Goal: Task Accomplishment & Management: Use online tool/utility

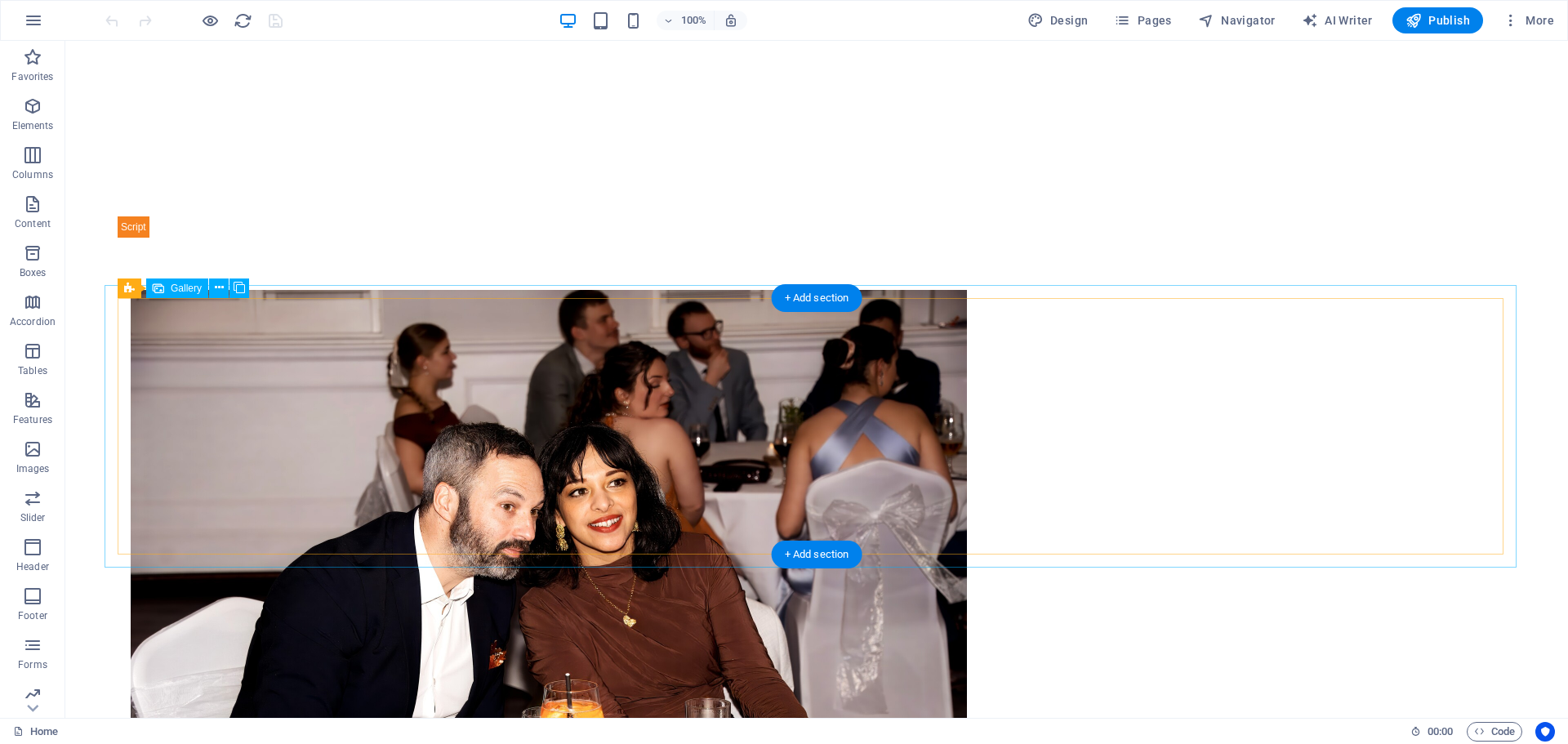
scroll to position [1417, 0]
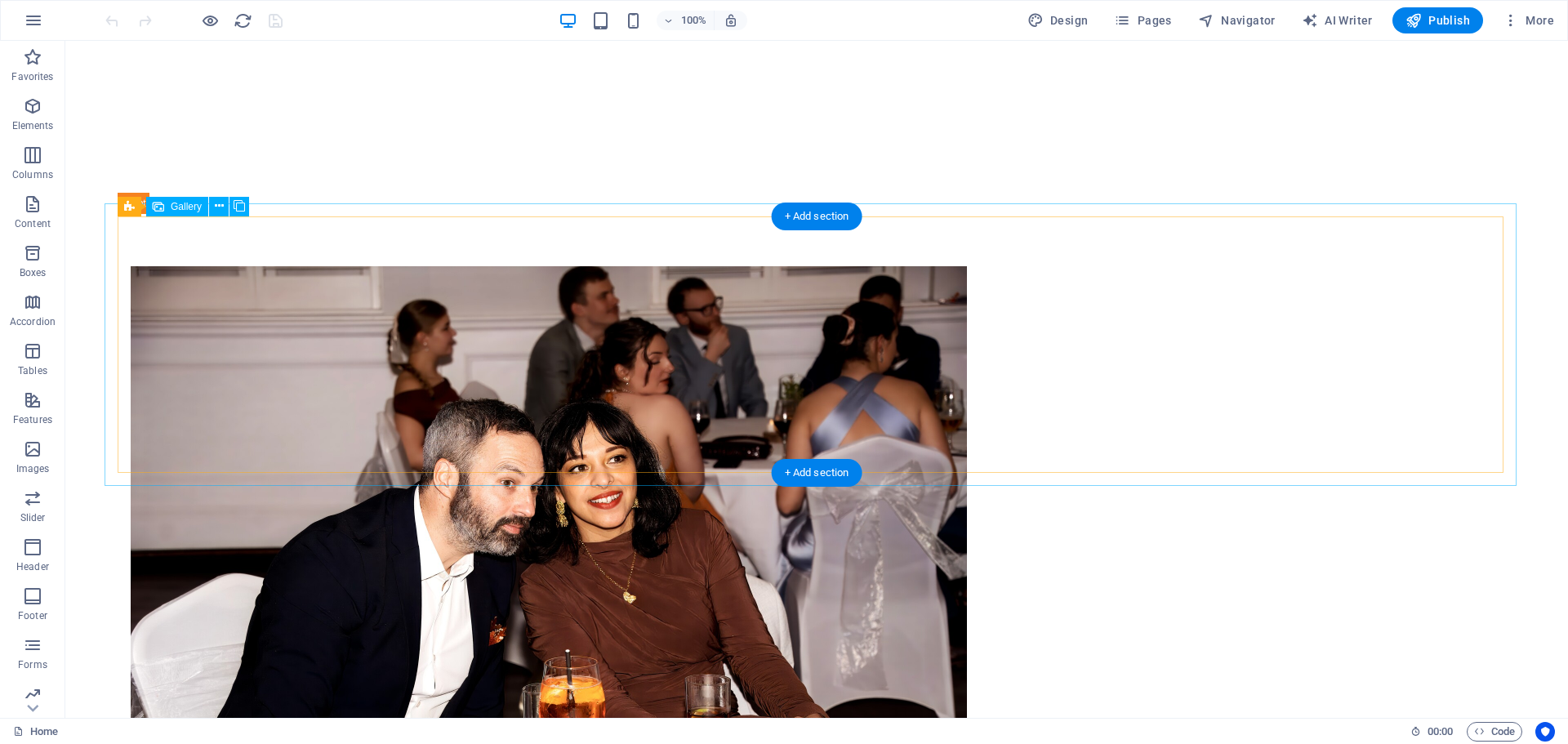
select select "4"
select select "px"
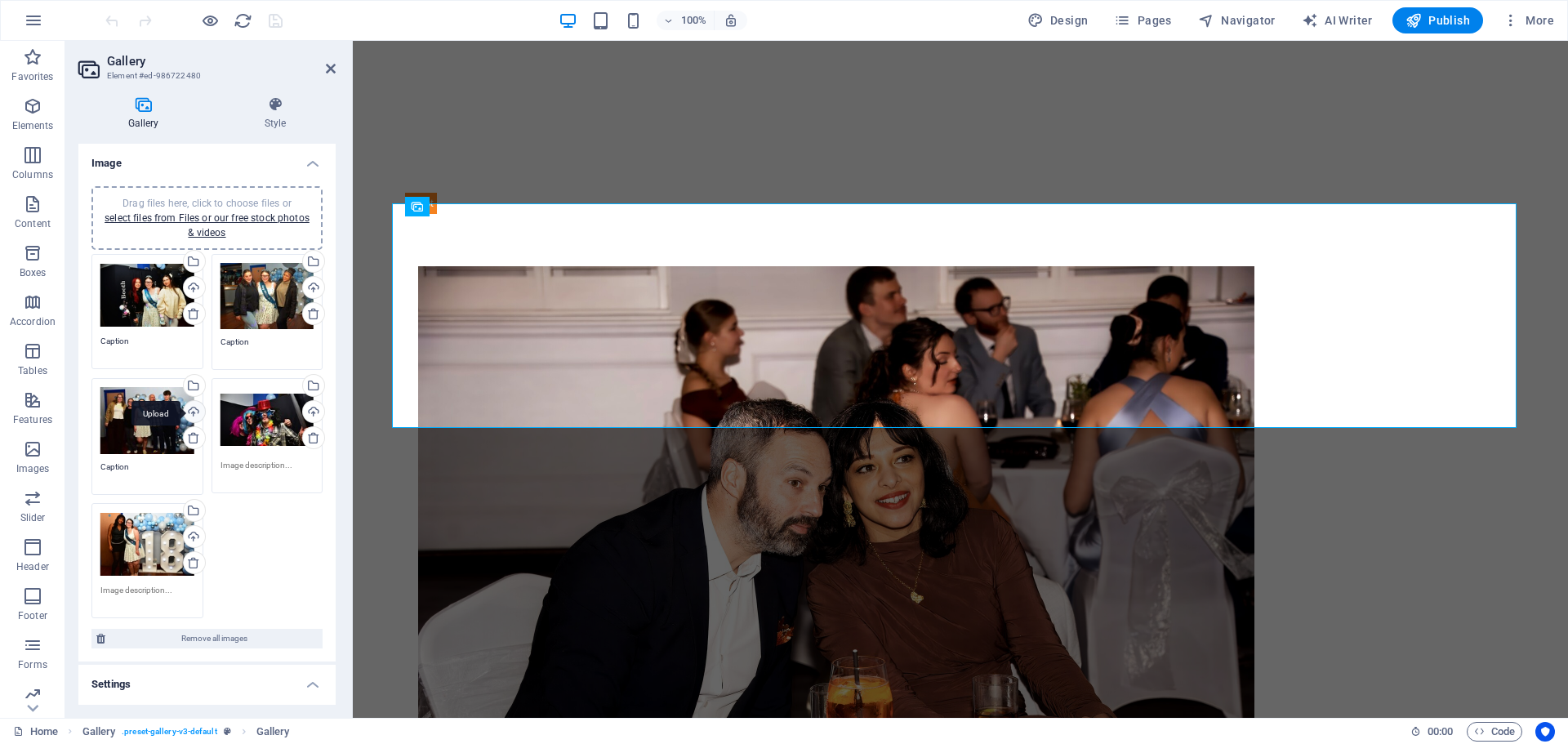
click at [195, 411] on div "Upload" at bounding box center [193, 413] width 25 height 25
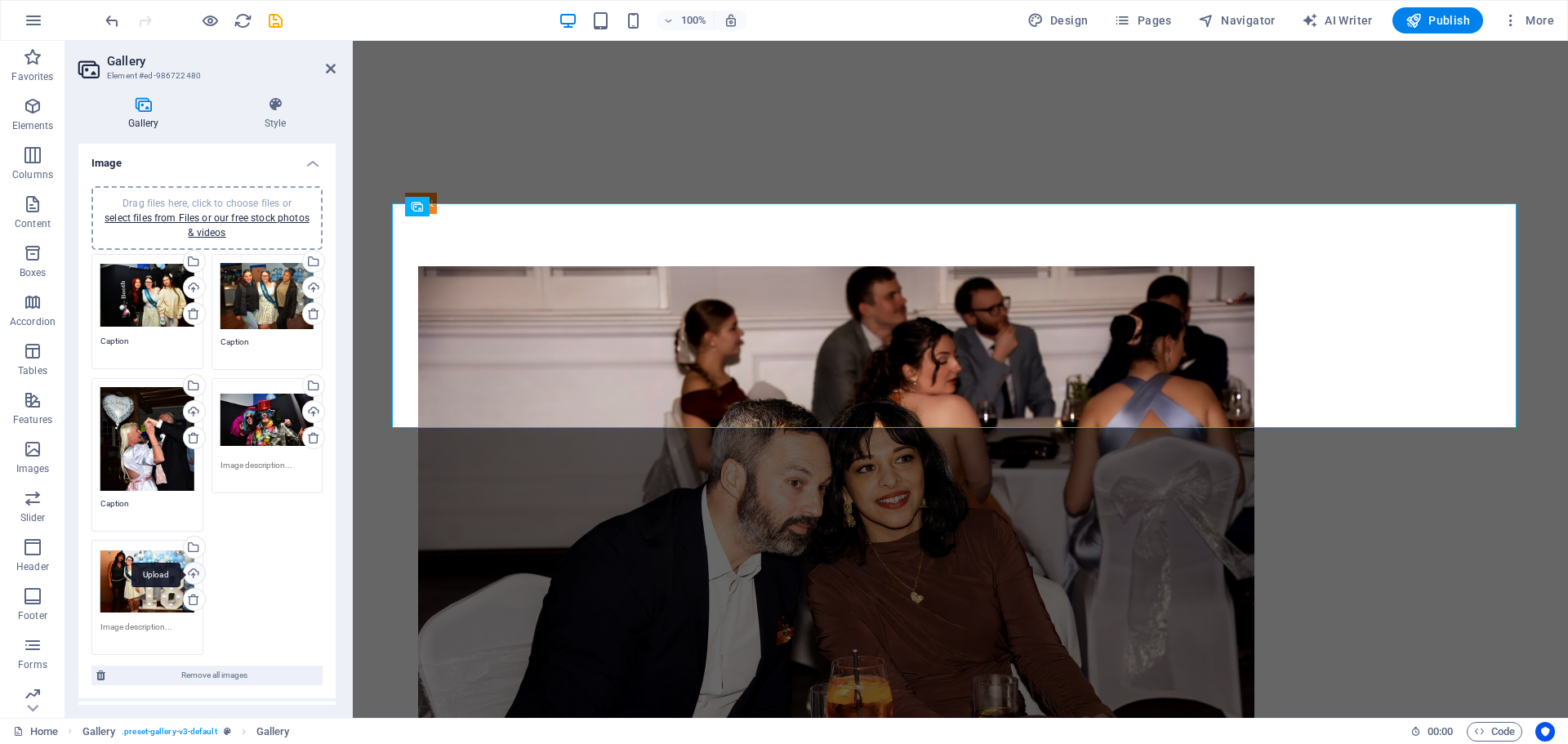
click at [193, 570] on div "Upload" at bounding box center [193, 574] width 25 height 25
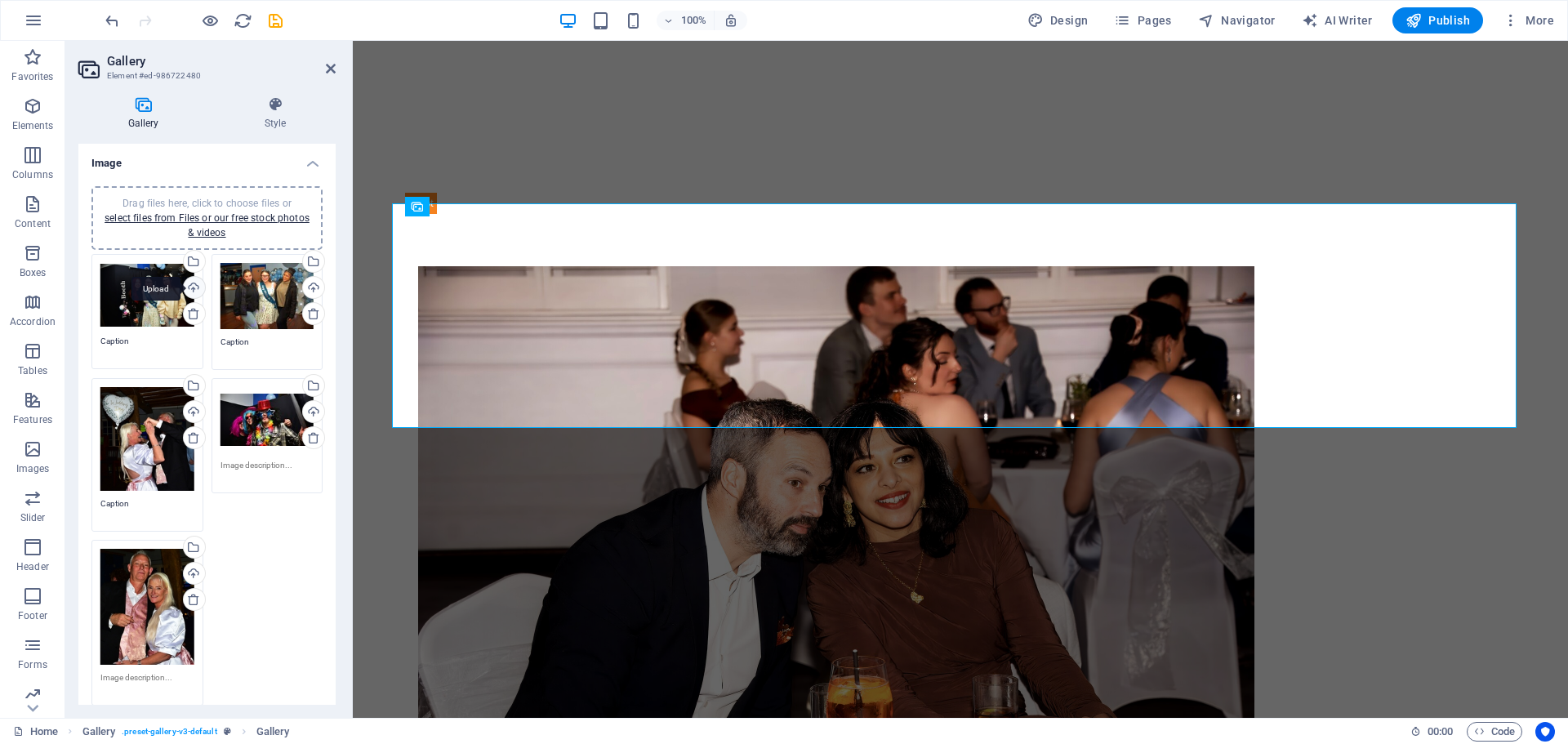
click at [191, 287] on div "Upload" at bounding box center [193, 289] width 25 height 25
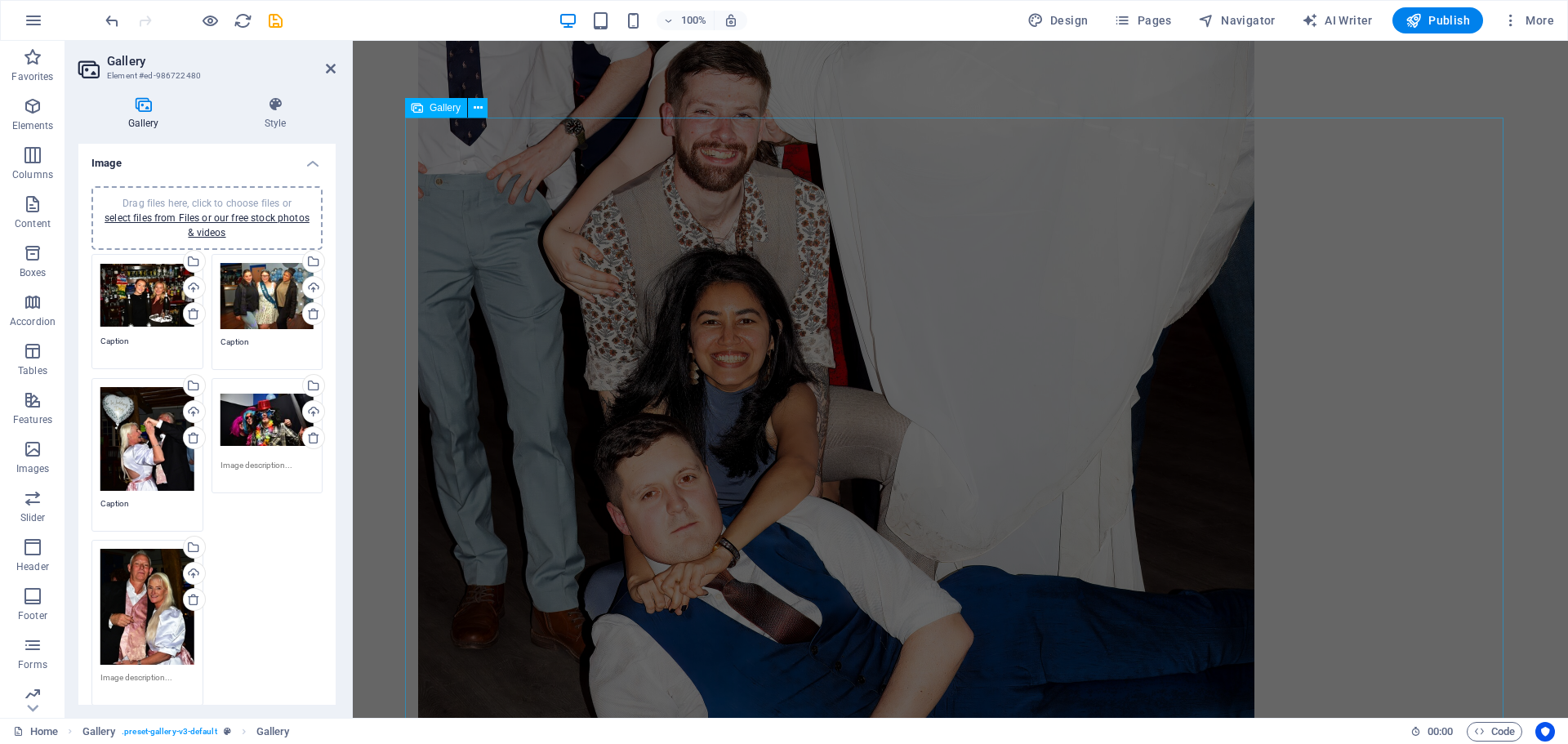
scroll to position [2969, 0]
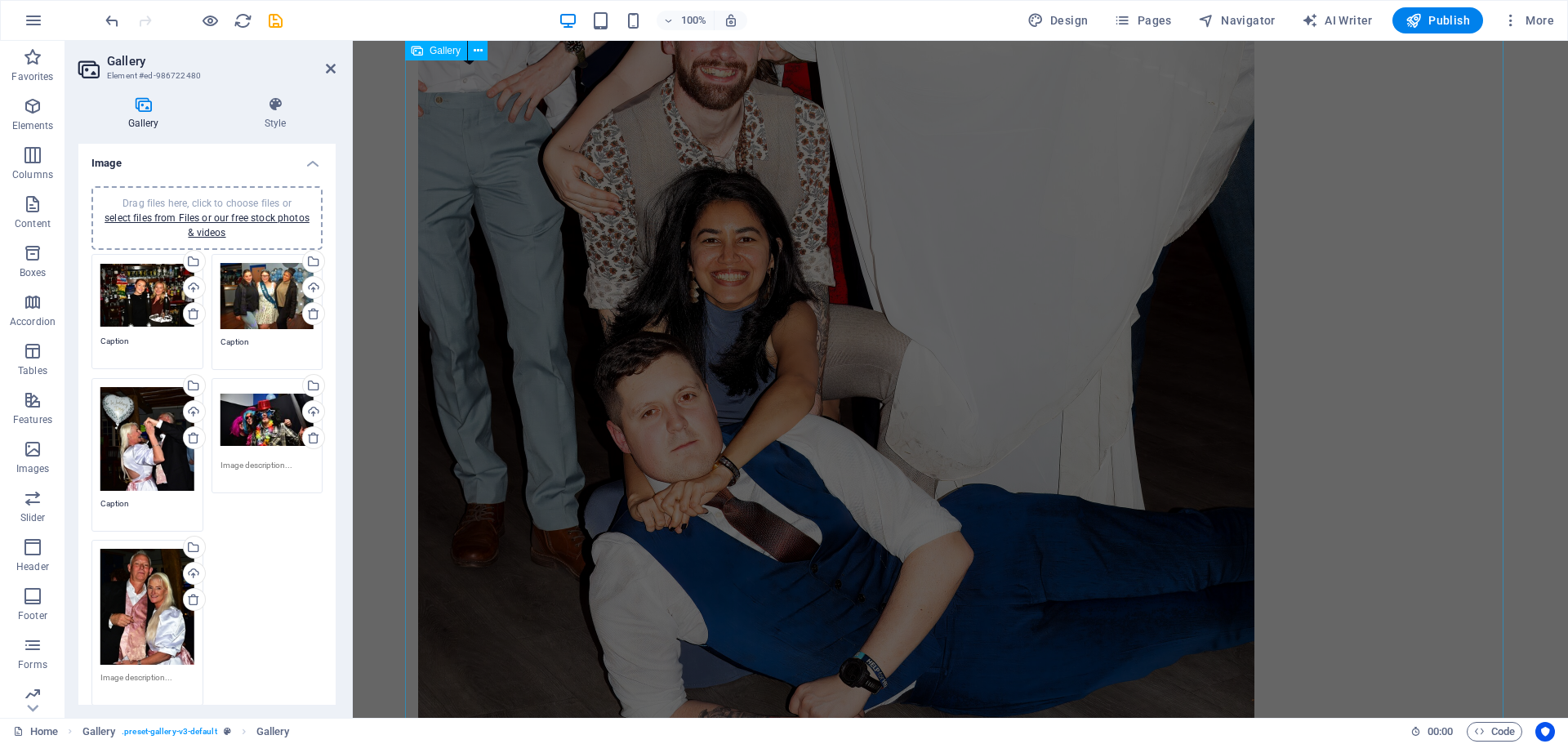
select select "4"
select select "%"
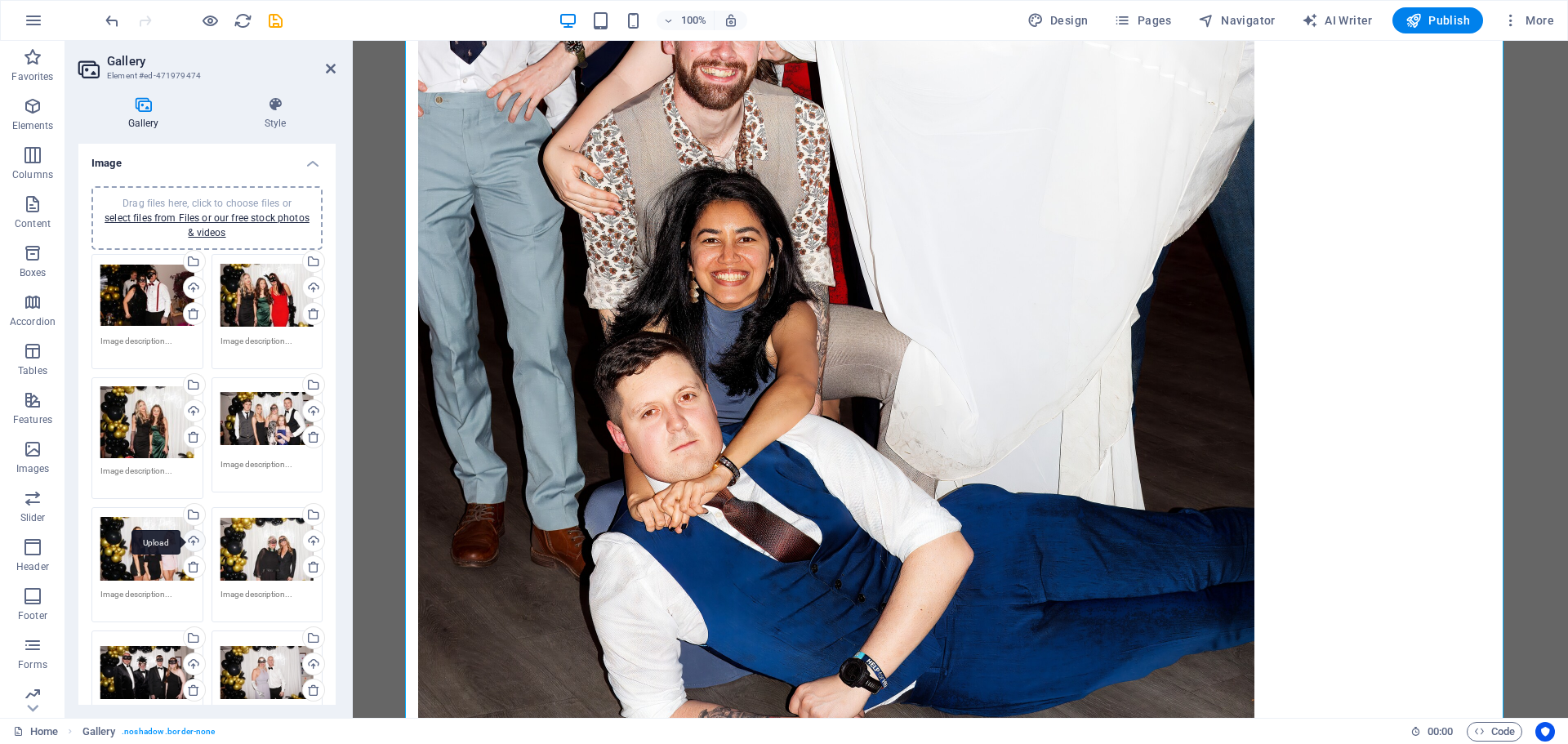
click at [197, 539] on div "Upload" at bounding box center [193, 542] width 25 height 25
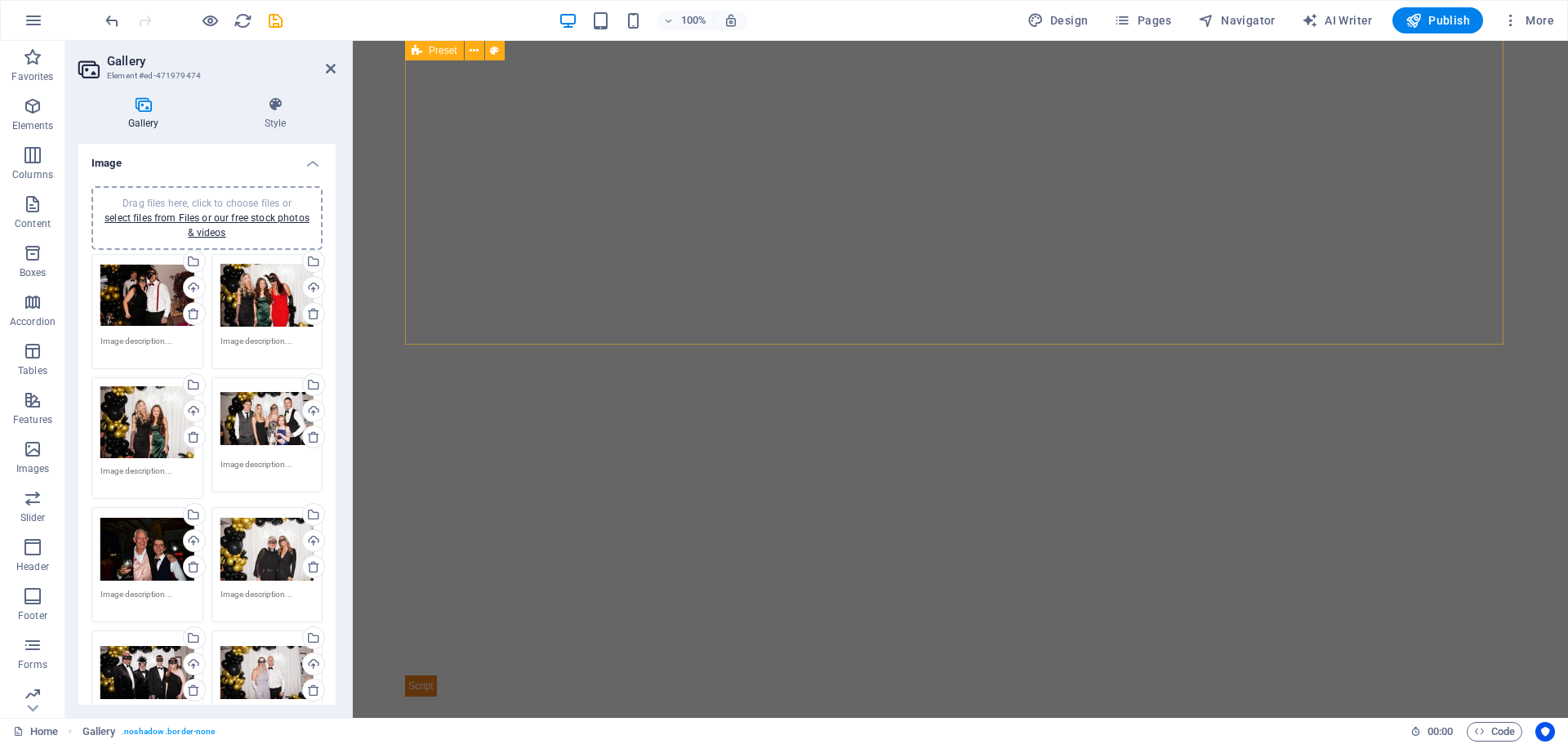
scroll to position [928, 0]
click at [1455, 15] on span "Publish" at bounding box center [1438, 20] width 65 height 16
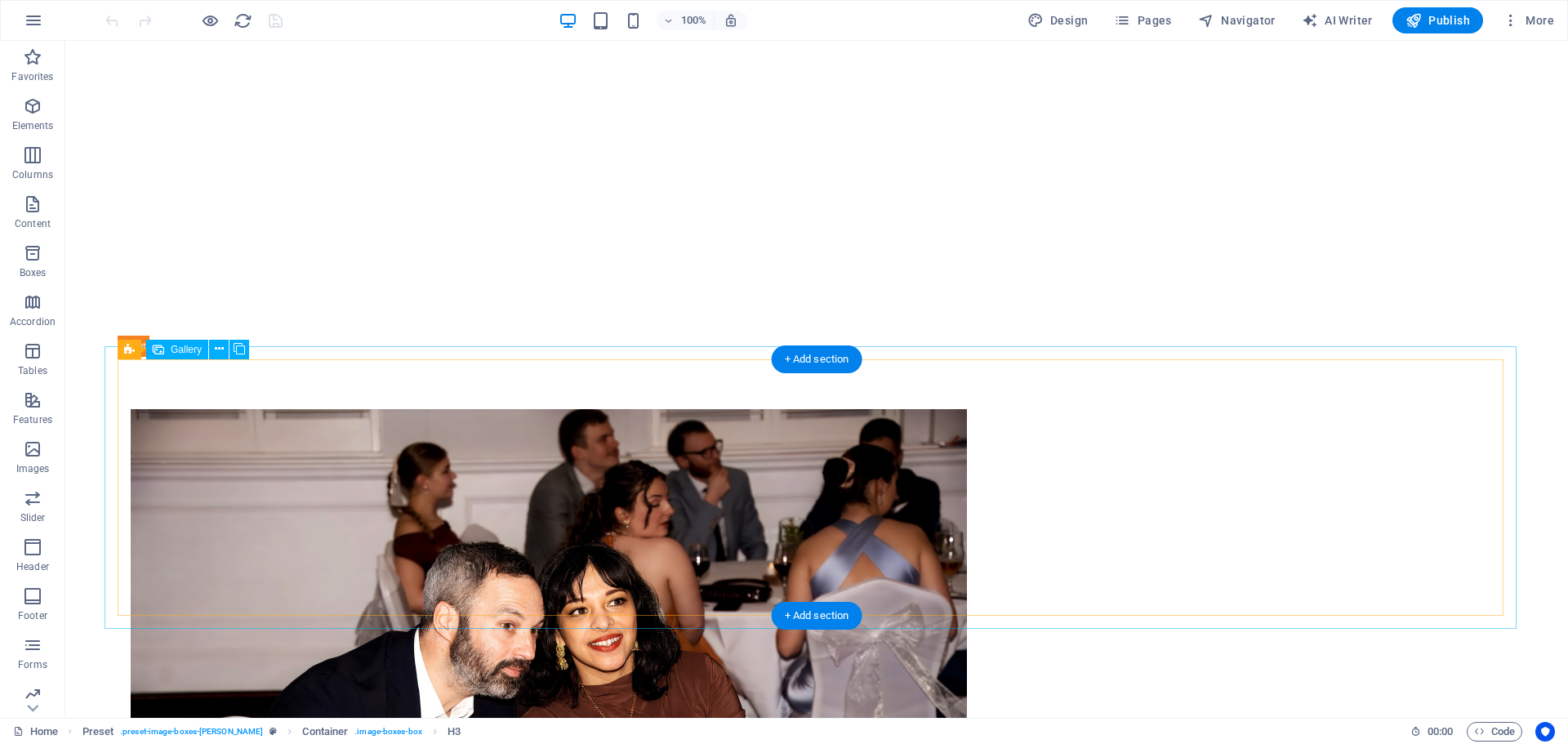
scroll to position [1417, 0]
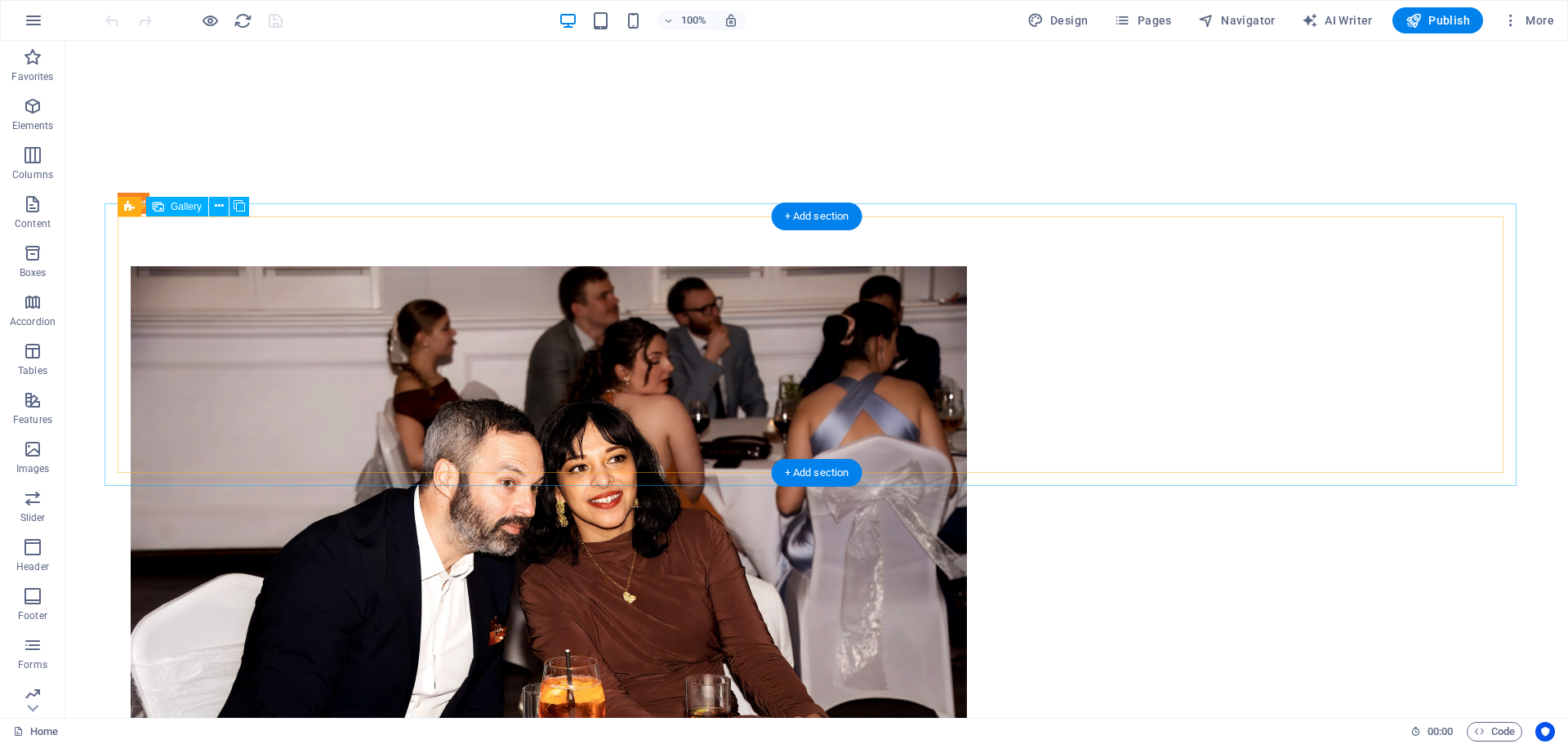
select select "4"
select select "px"
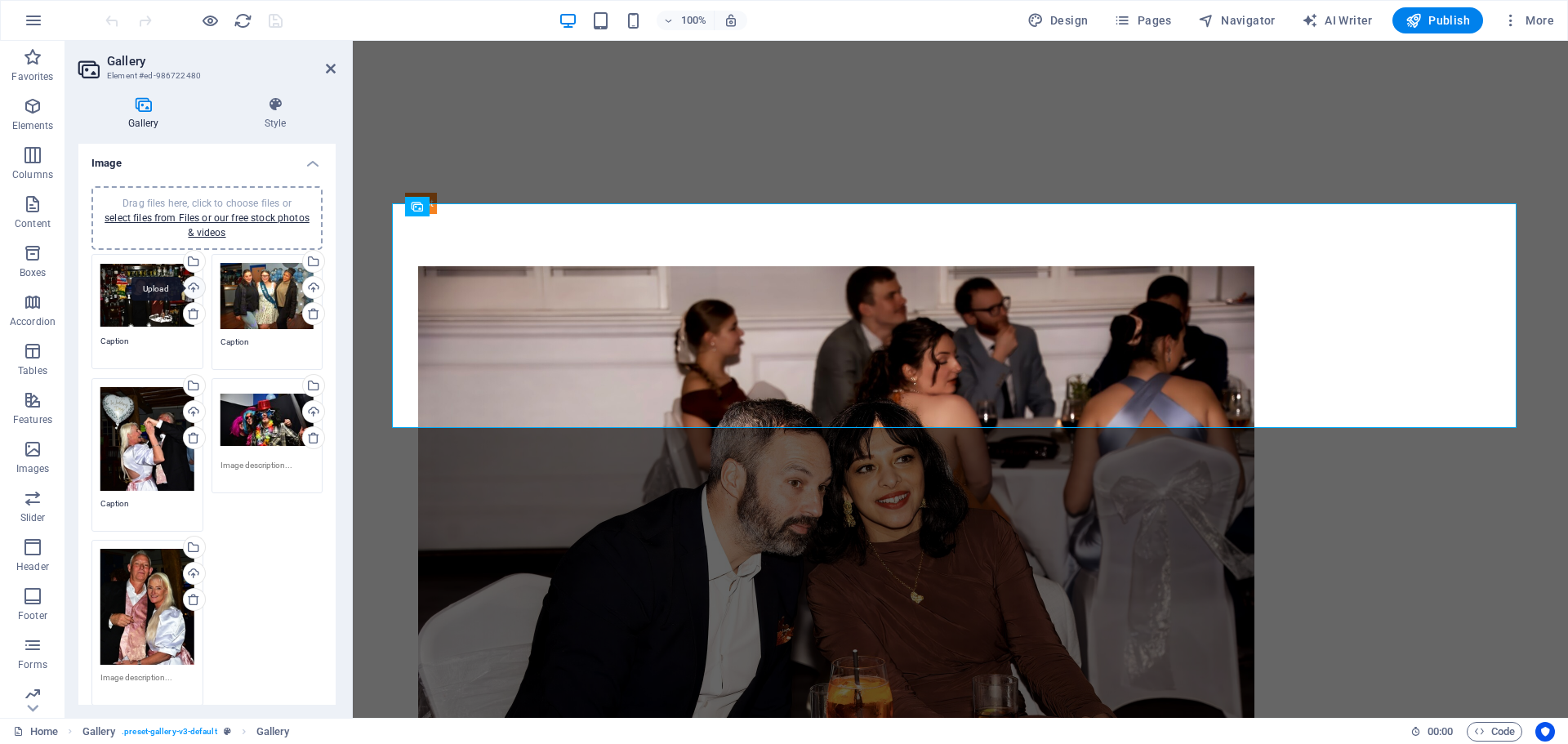
click at [194, 292] on div "Upload" at bounding box center [193, 289] width 25 height 25
click at [308, 283] on div "Upload" at bounding box center [312, 289] width 25 height 25
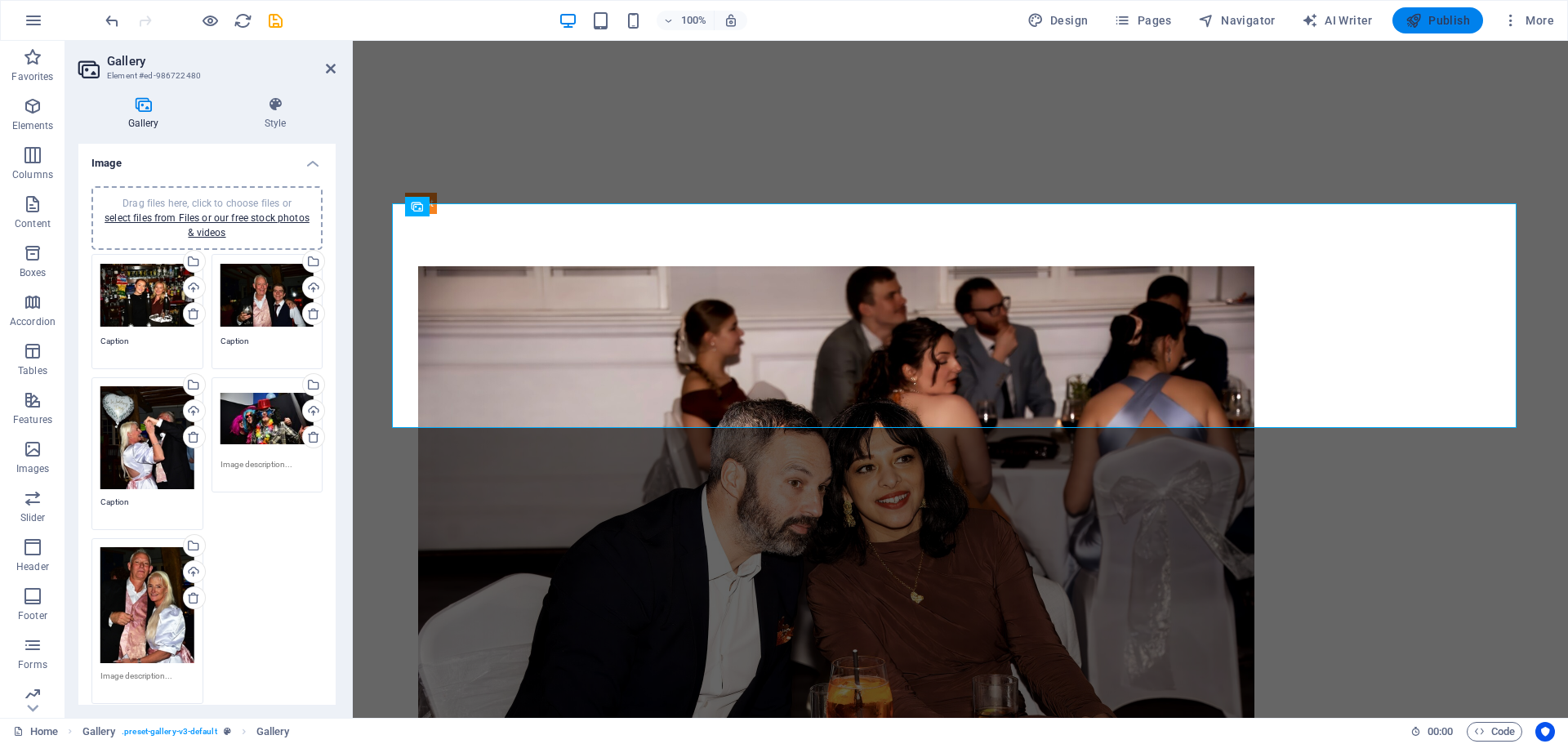
click at [1440, 19] on span "Publish" at bounding box center [1438, 20] width 65 height 16
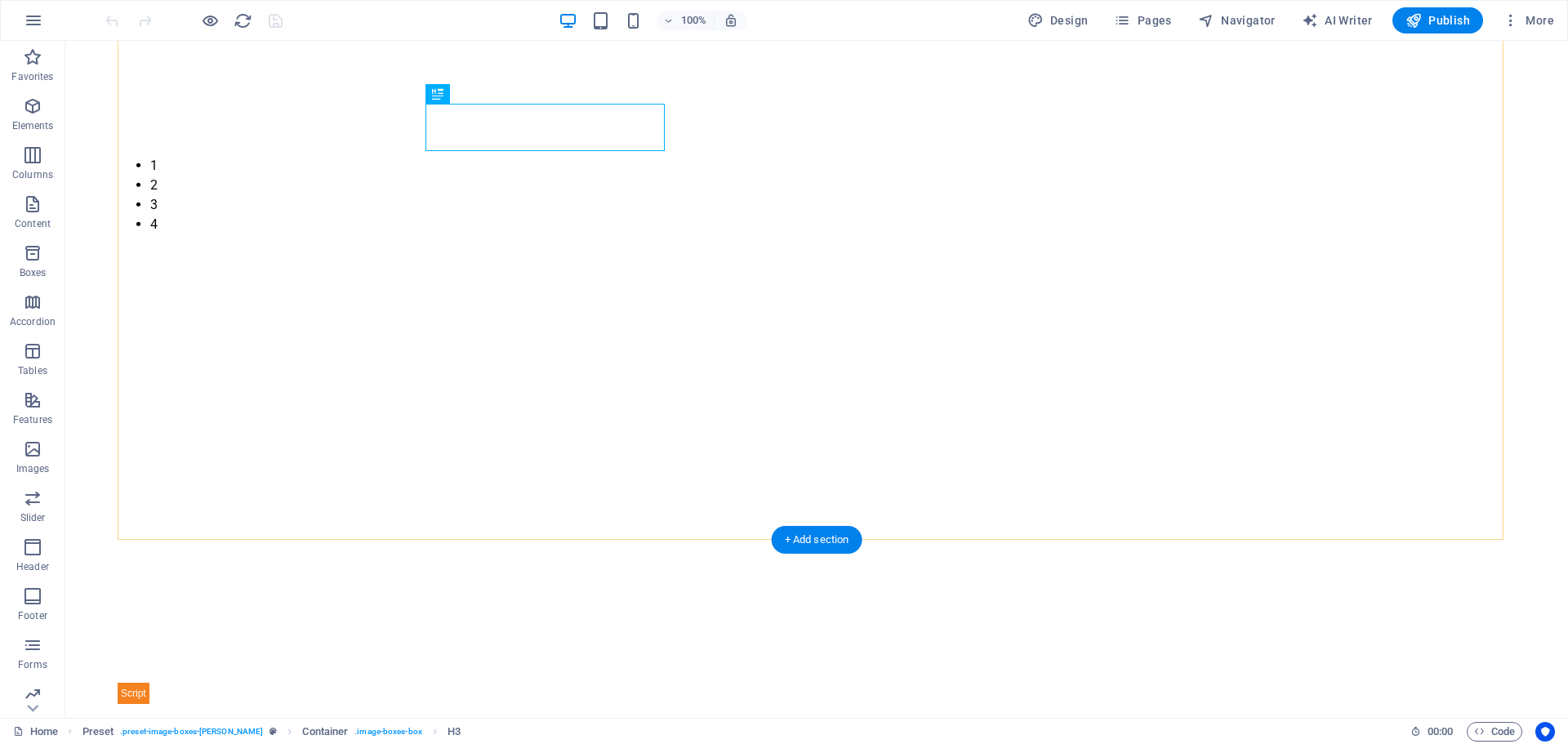
scroll to position [1255, 0]
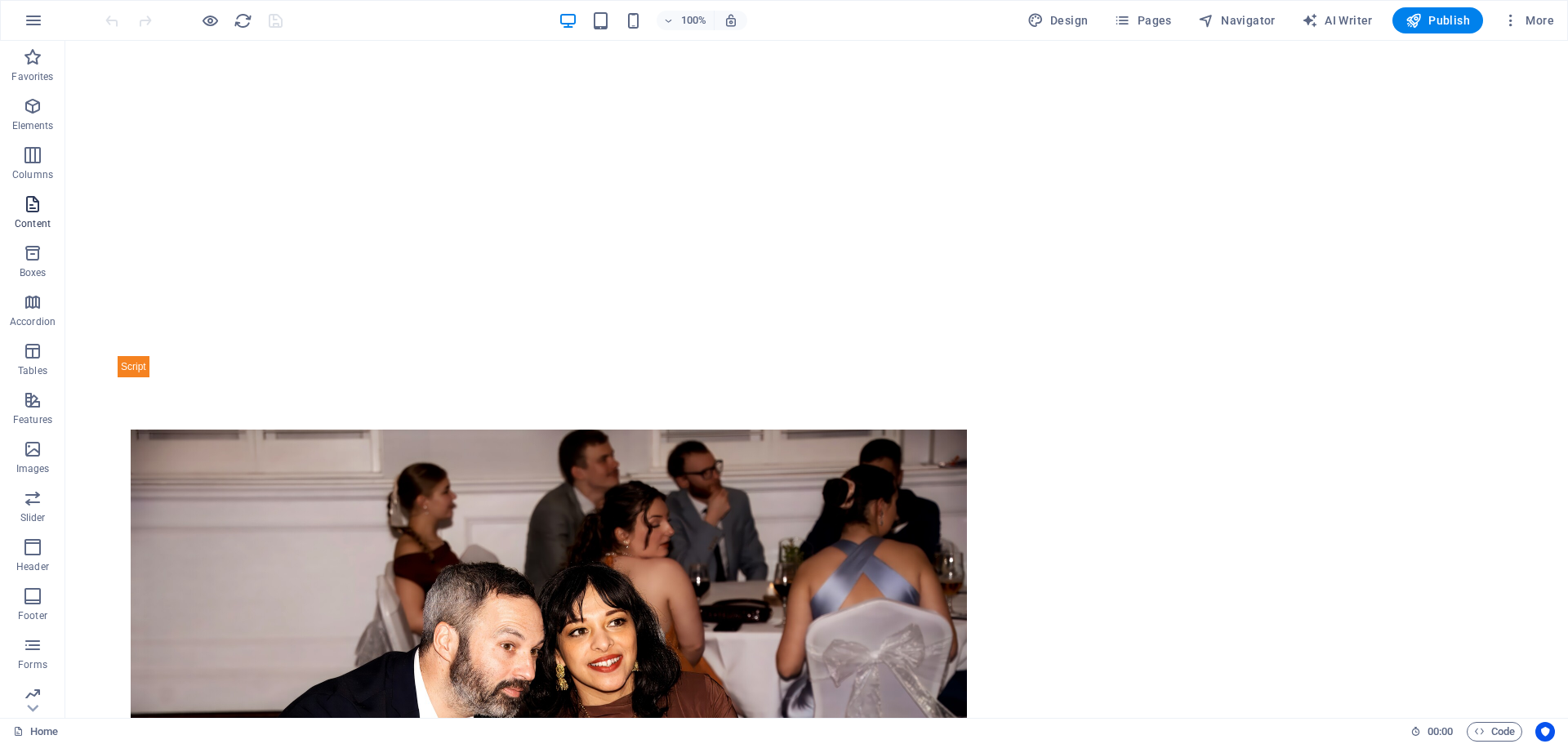
click at [34, 212] on icon "button" at bounding box center [33, 205] width 20 height 20
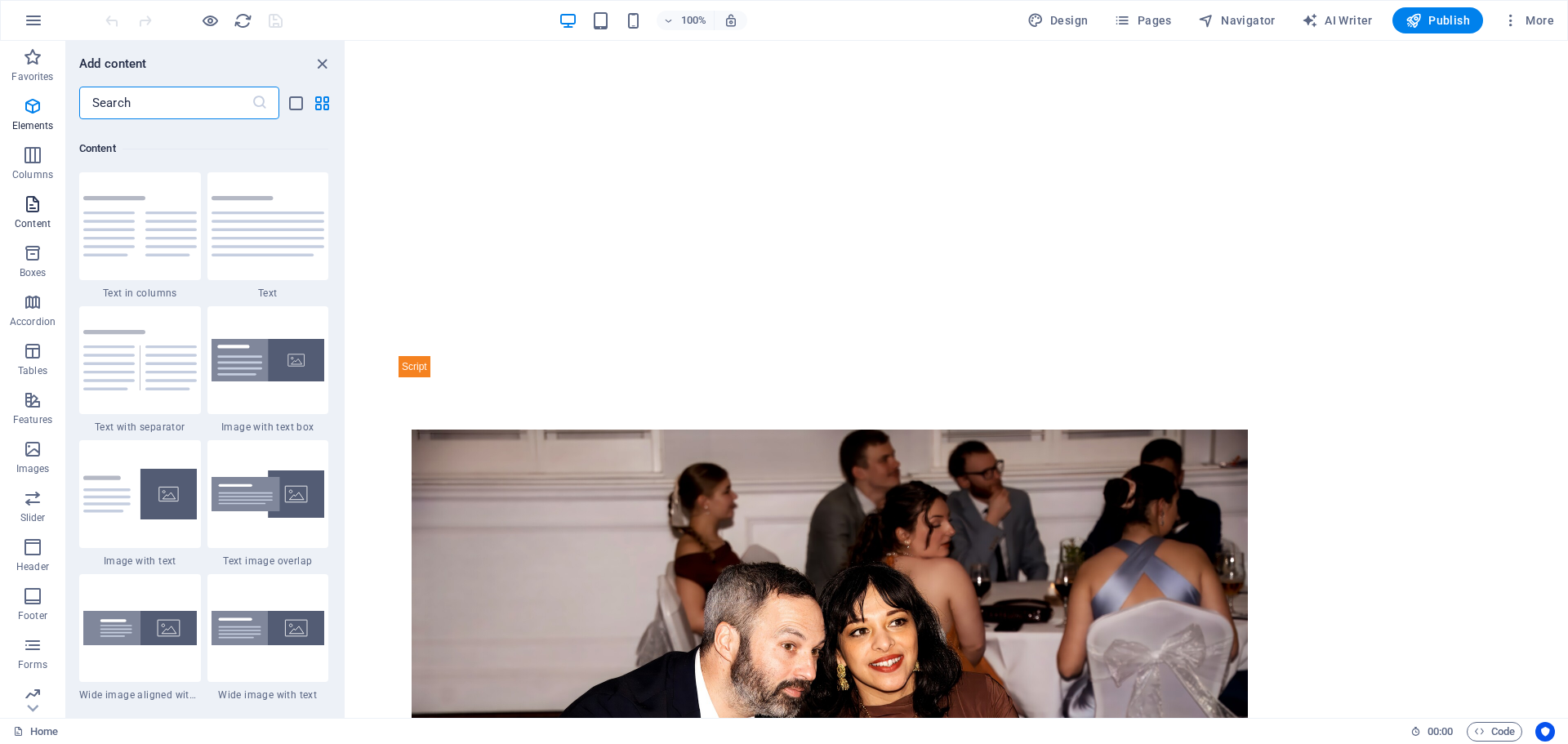
scroll to position [2858, 0]
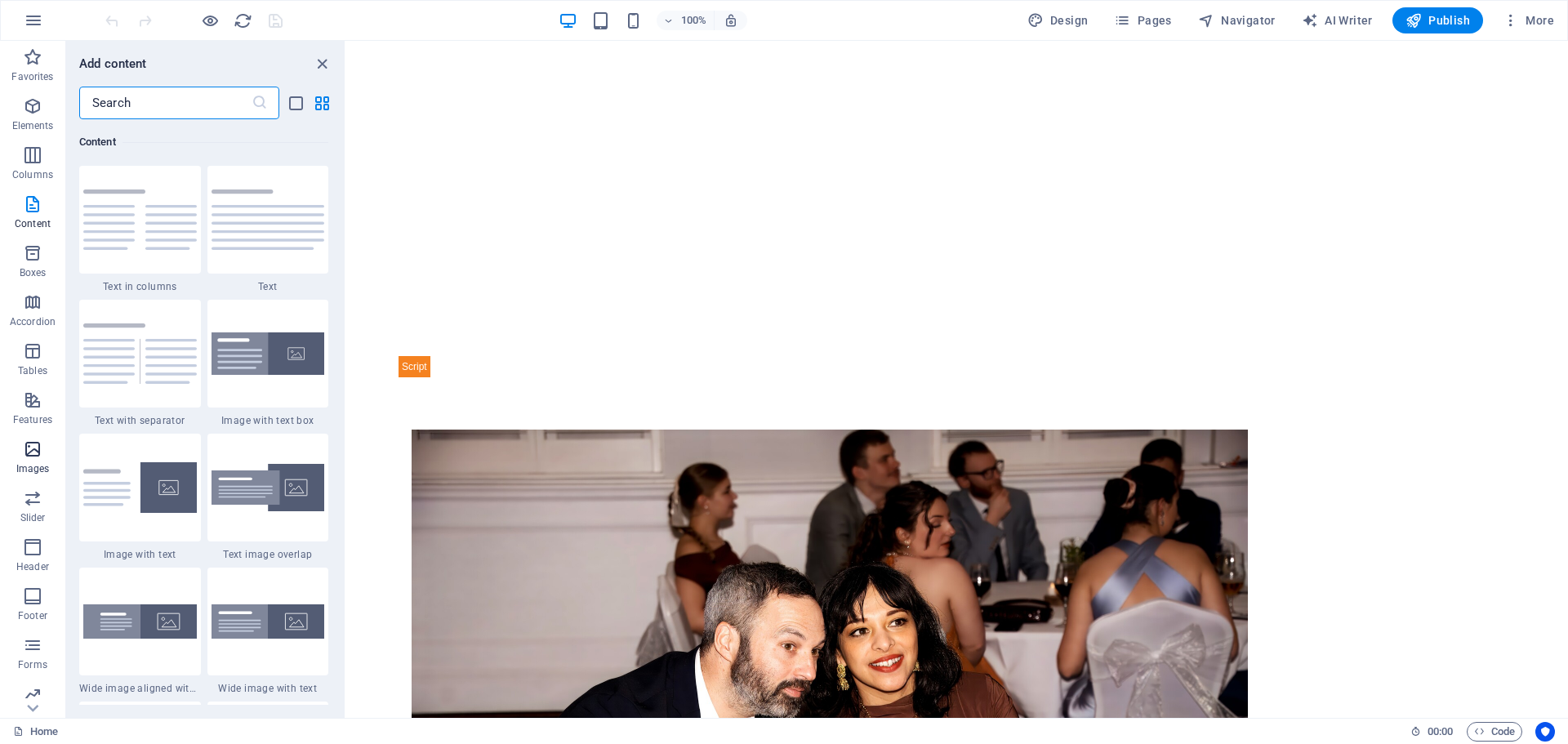
click at [32, 461] on span "Images" at bounding box center [33, 458] width 66 height 39
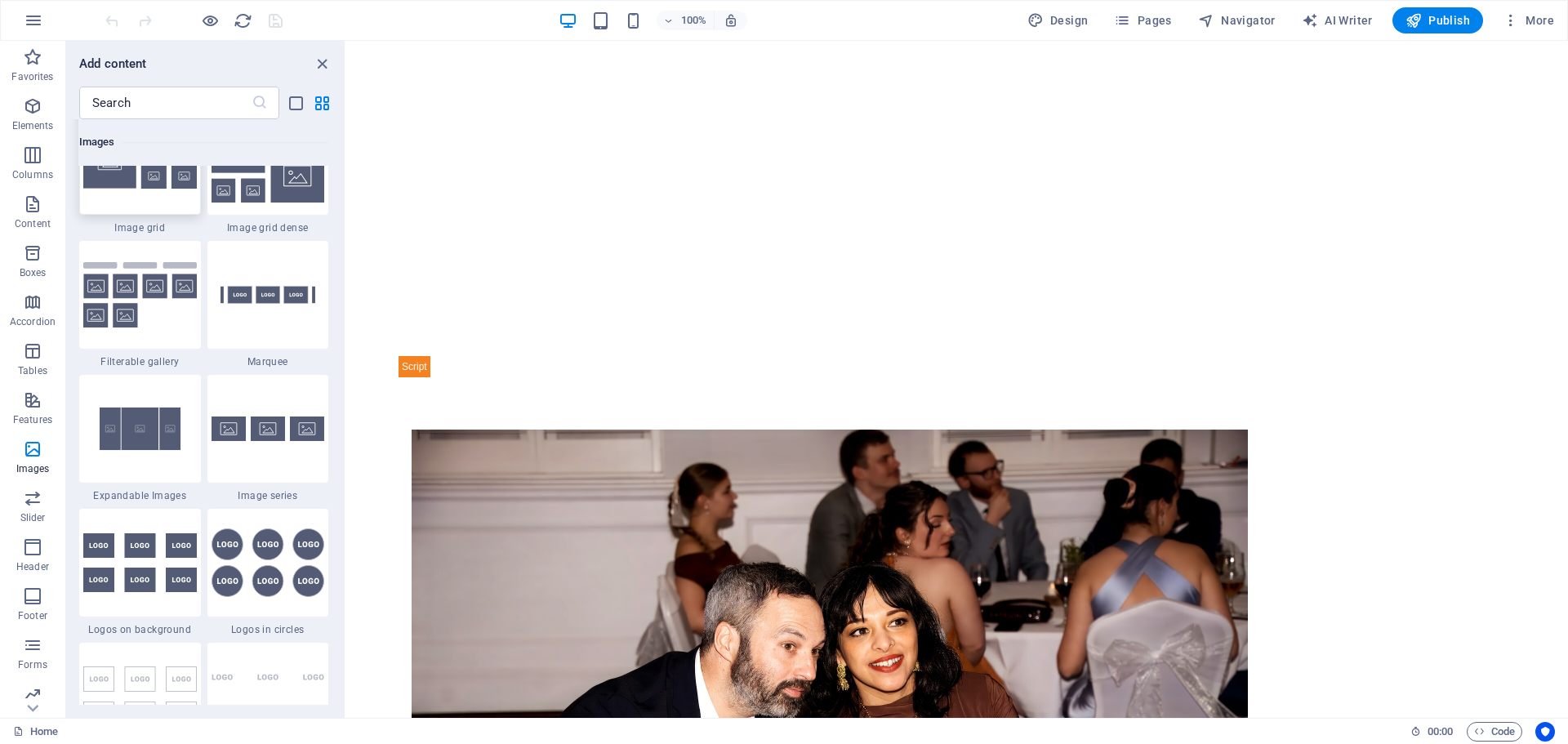
scroll to position [8689, 0]
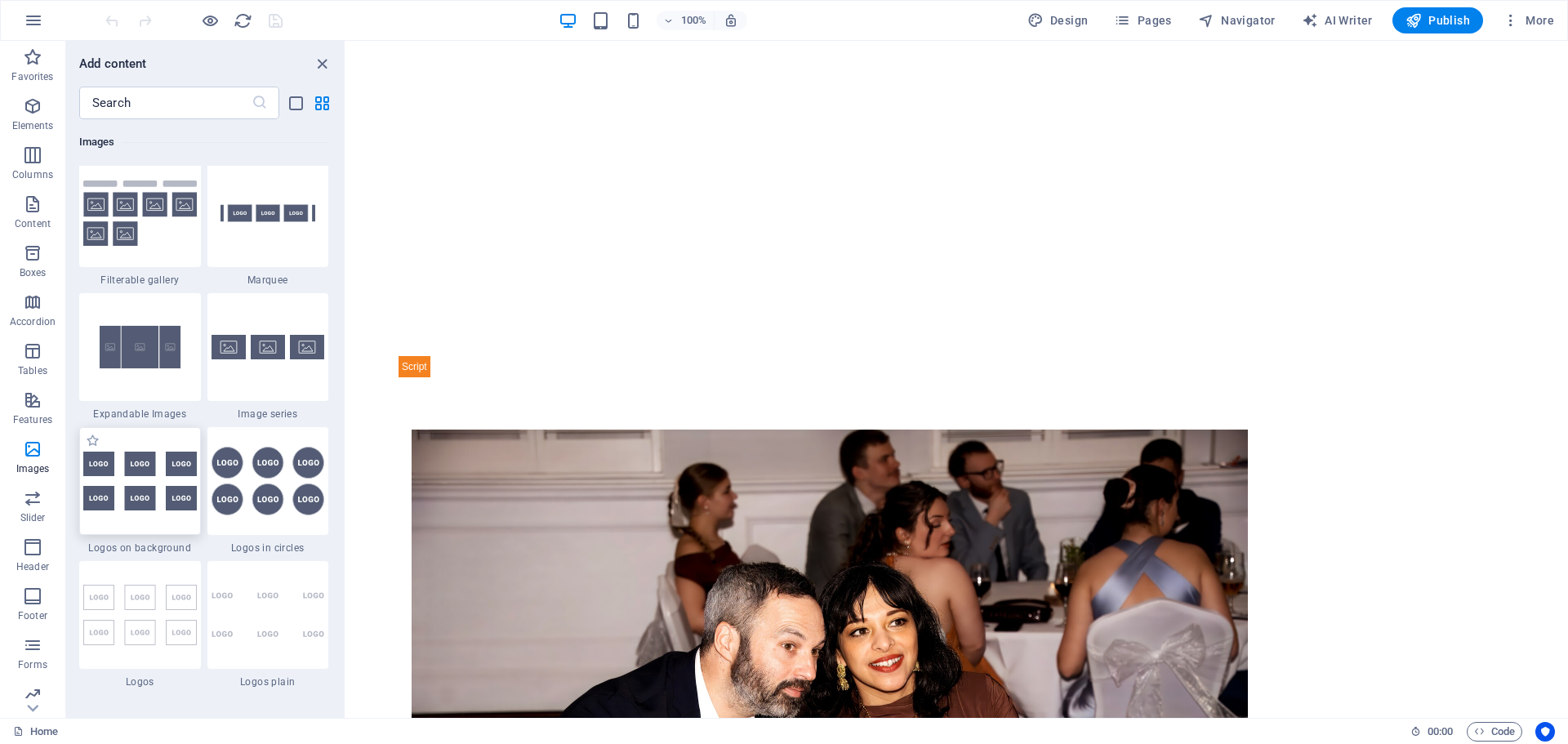
click at [150, 474] on img at bounding box center [140, 481] width 113 height 59
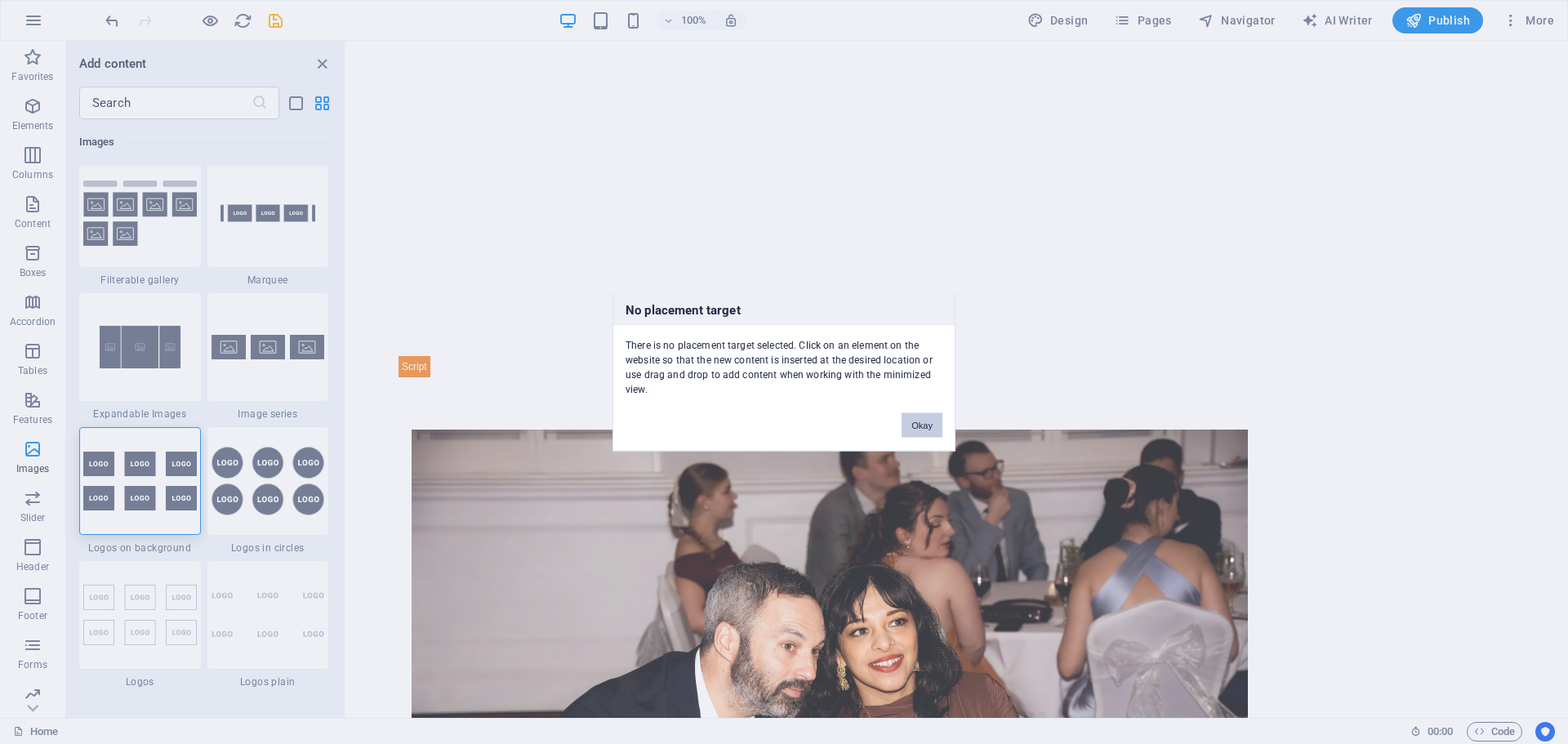
click at [936, 424] on button "Okay" at bounding box center [922, 424] width 41 height 25
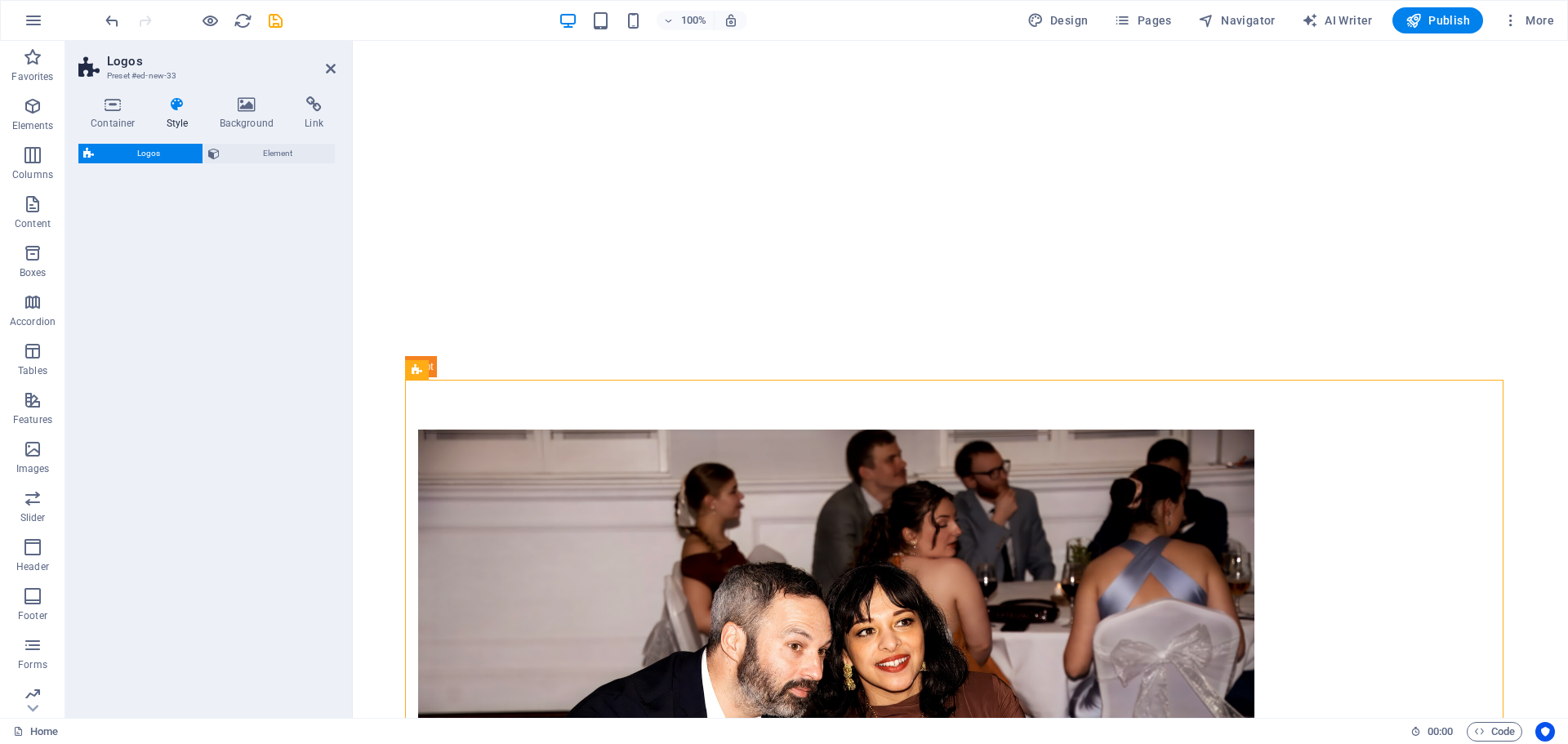
select select "rem"
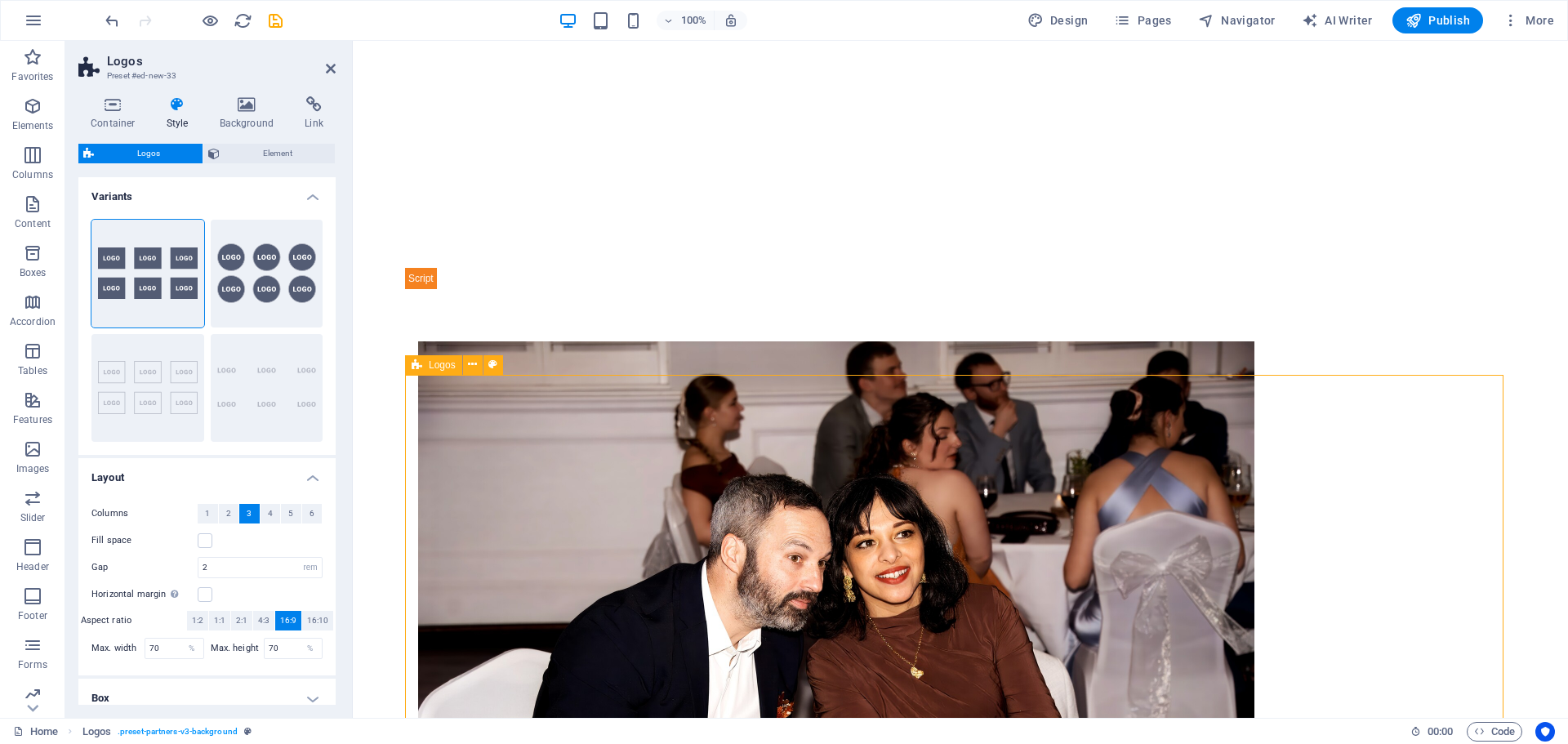
scroll to position [1417, 0]
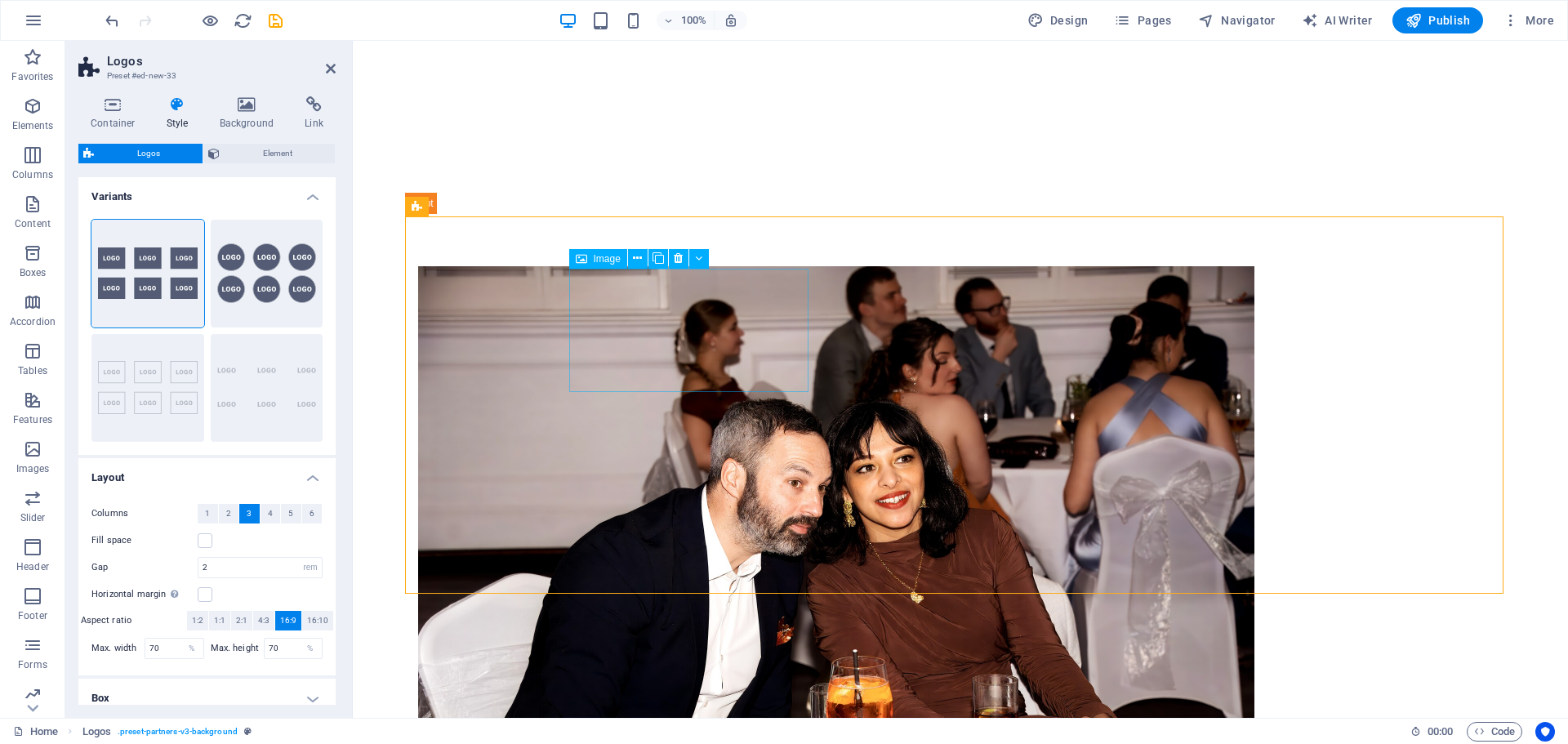
click at [257, 113] on h4 "Background" at bounding box center [250, 113] width 85 height 35
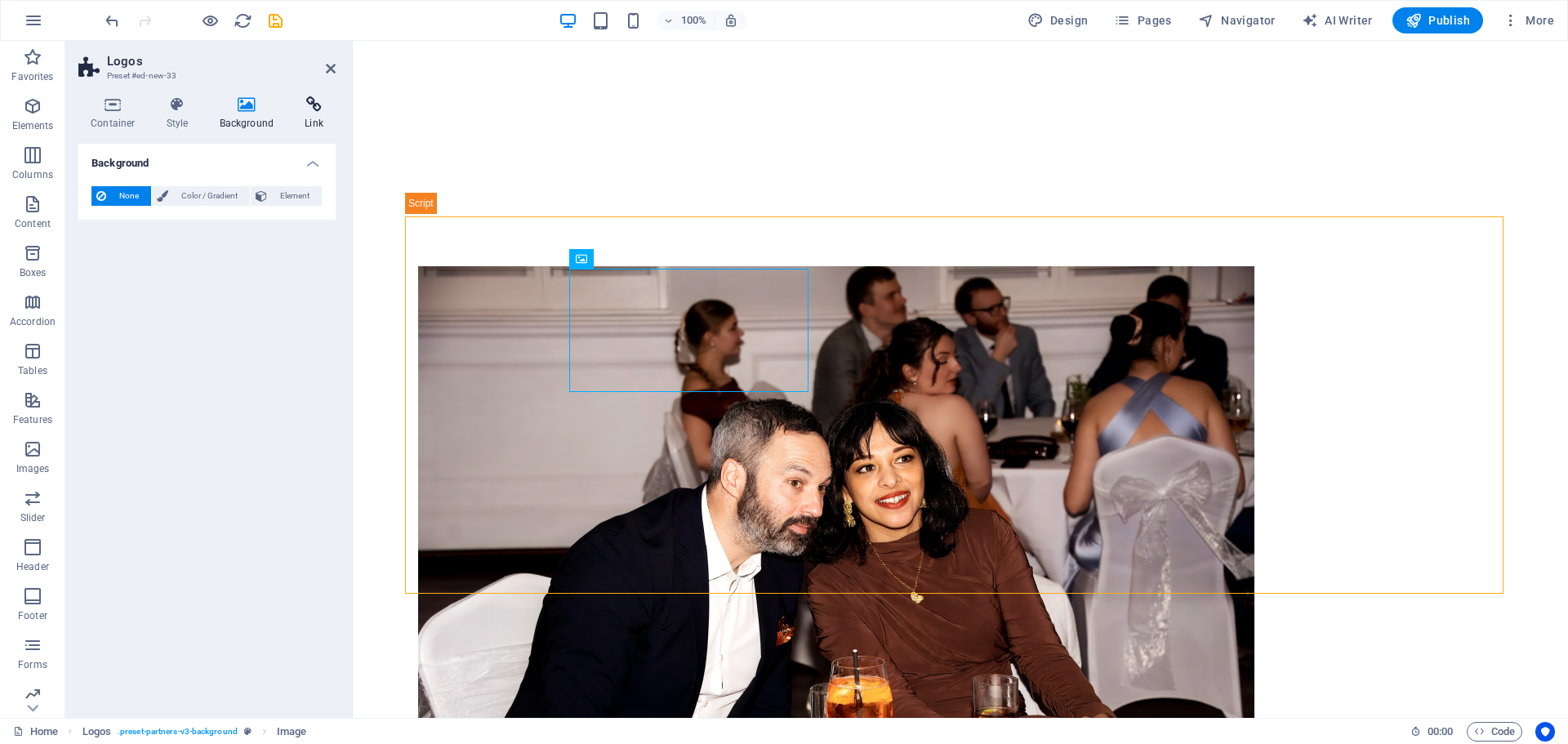
click at [315, 112] on icon at bounding box center [314, 104] width 44 height 16
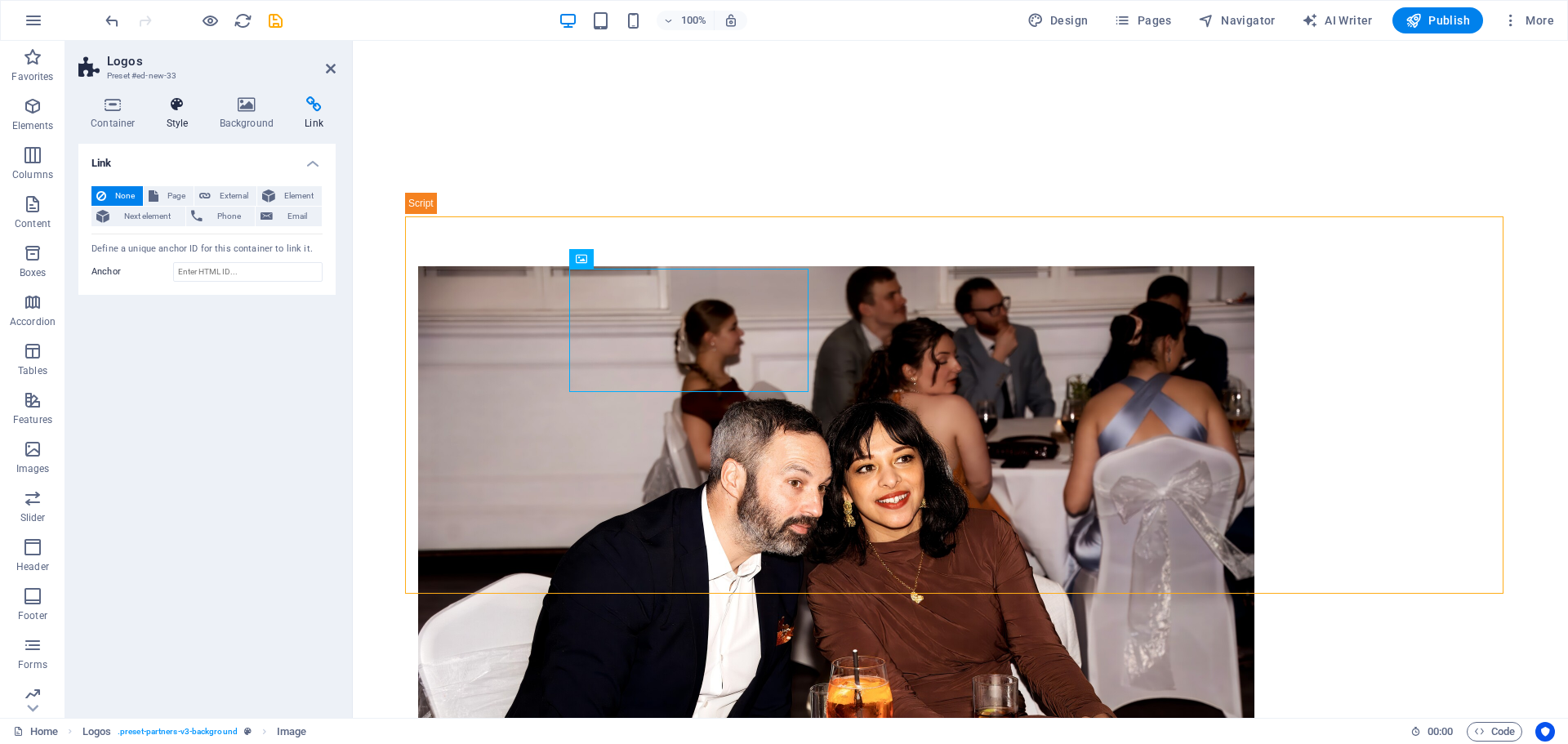
click at [186, 112] on icon at bounding box center [177, 104] width 47 height 16
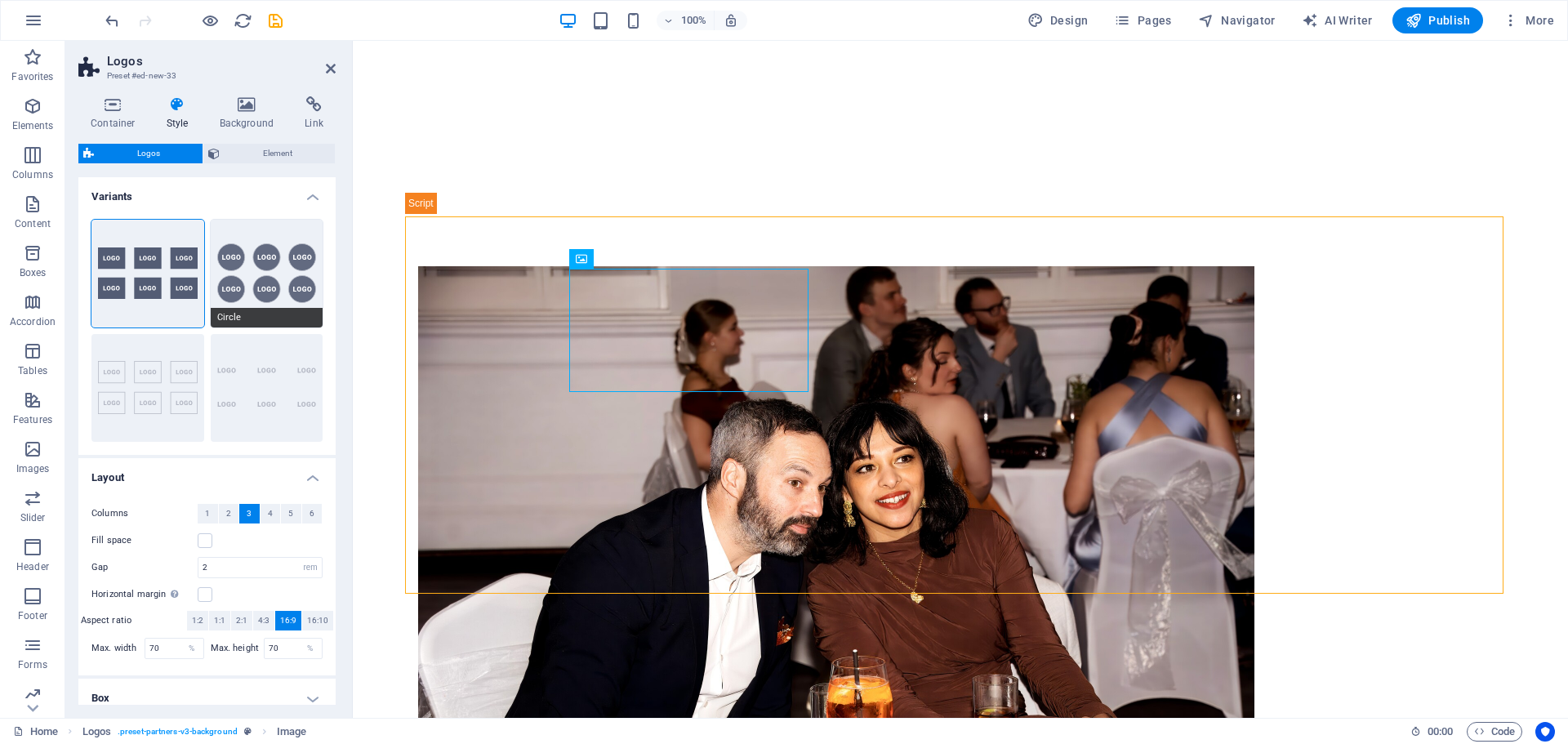
click at [241, 307] on button "Circle" at bounding box center [266, 273] width 112 height 108
type input "1"
type input "80"
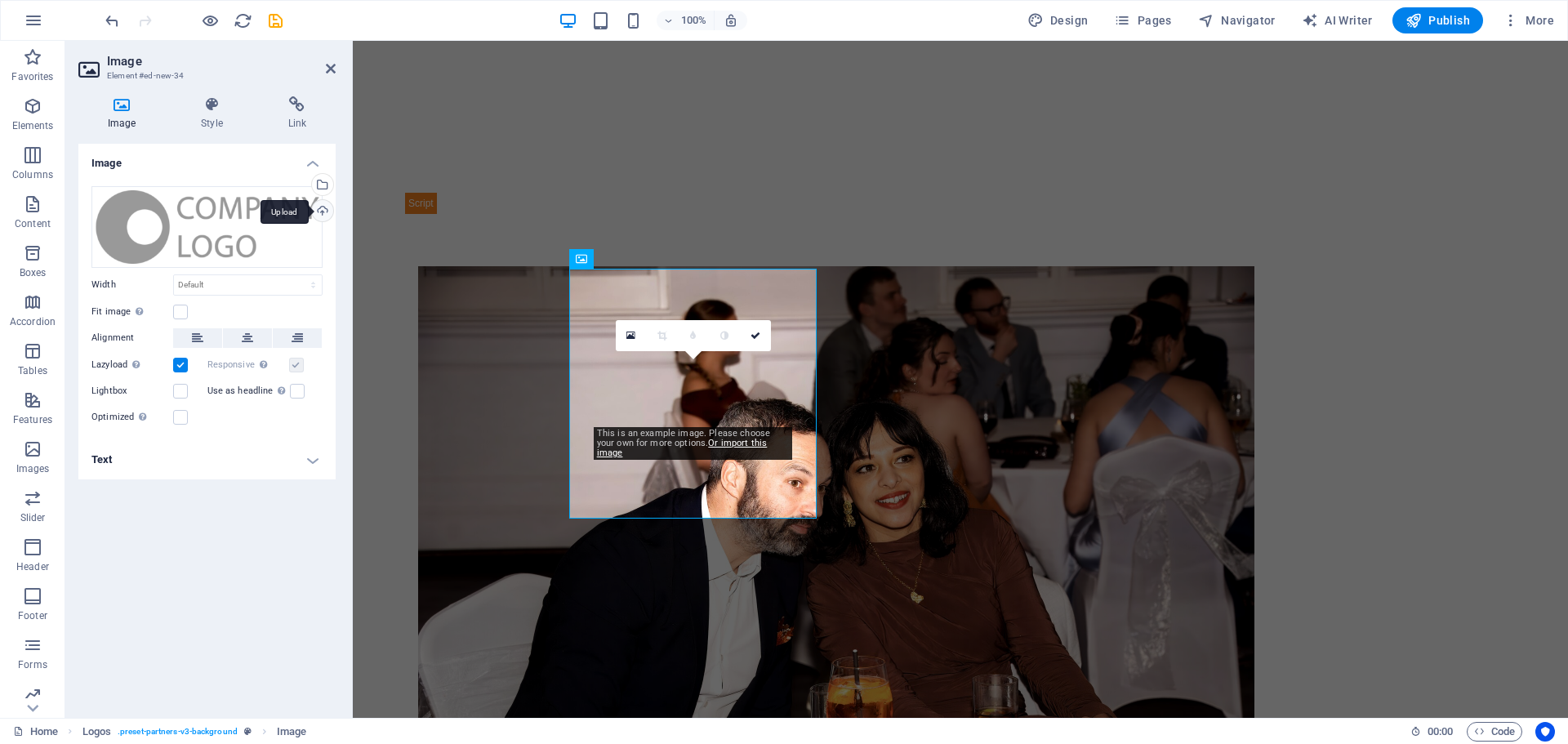
click at [324, 212] on div "Upload" at bounding box center [321, 212] width 25 height 25
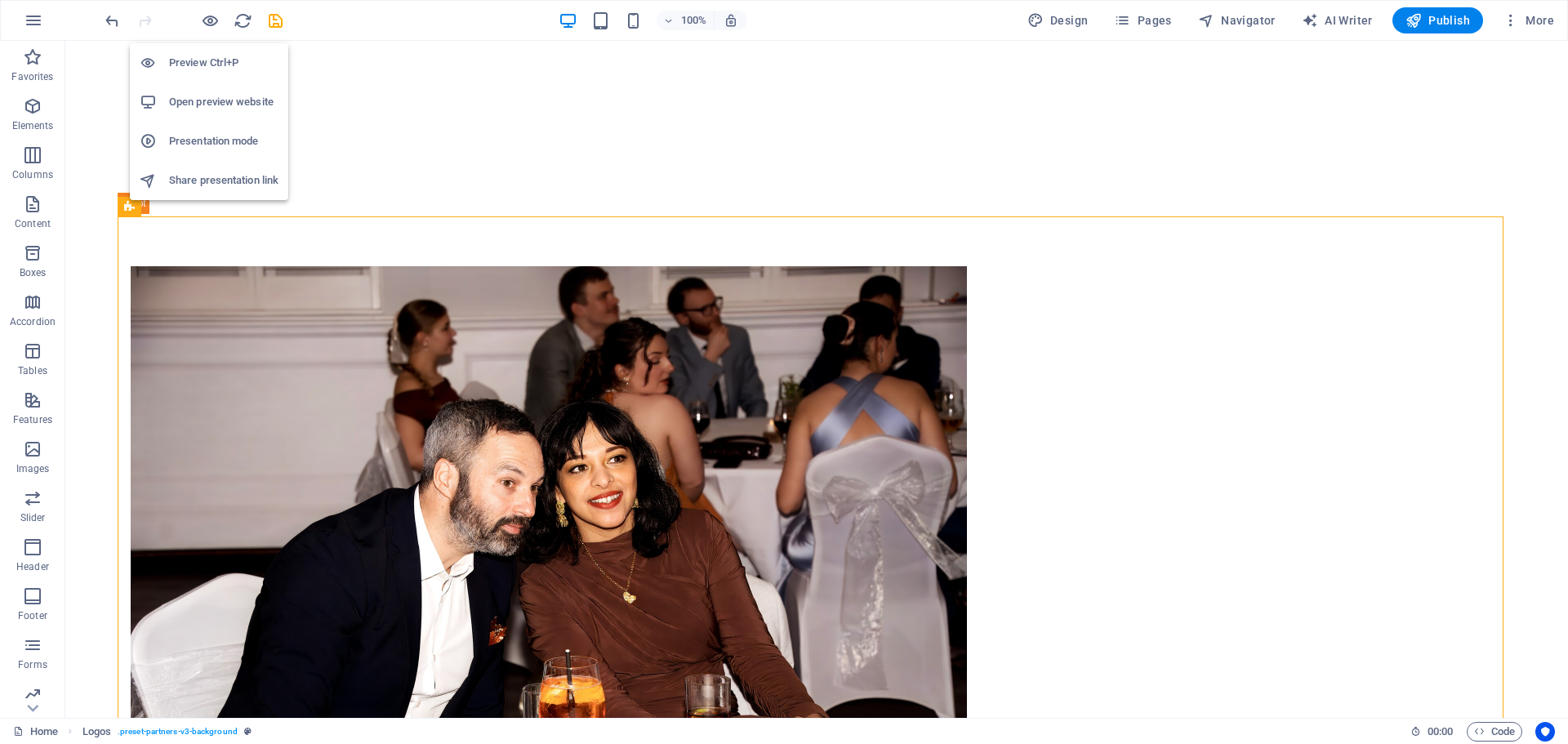
click at [205, 58] on h6 "Preview Ctrl+P" at bounding box center [224, 63] width 109 height 20
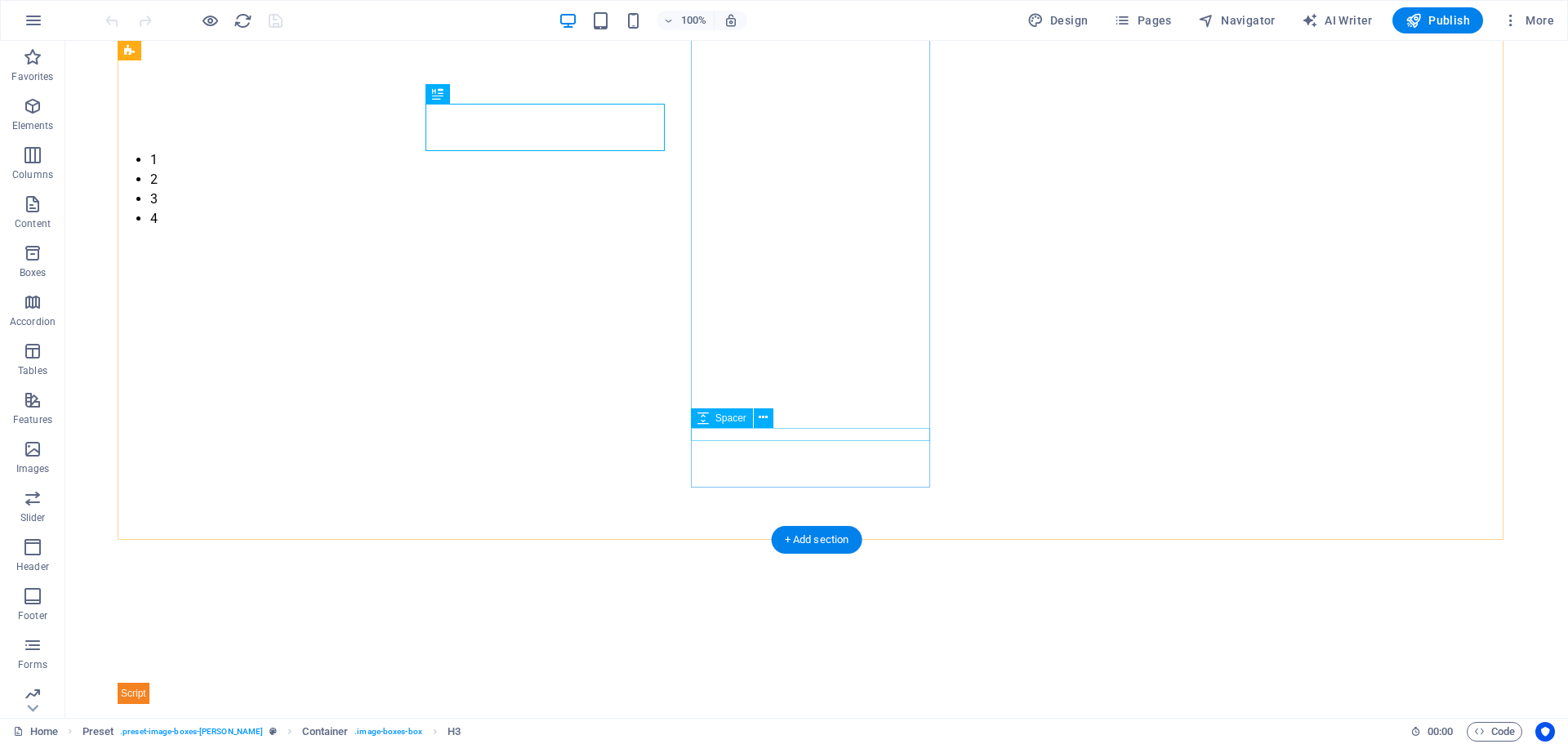
scroll to position [1173, 0]
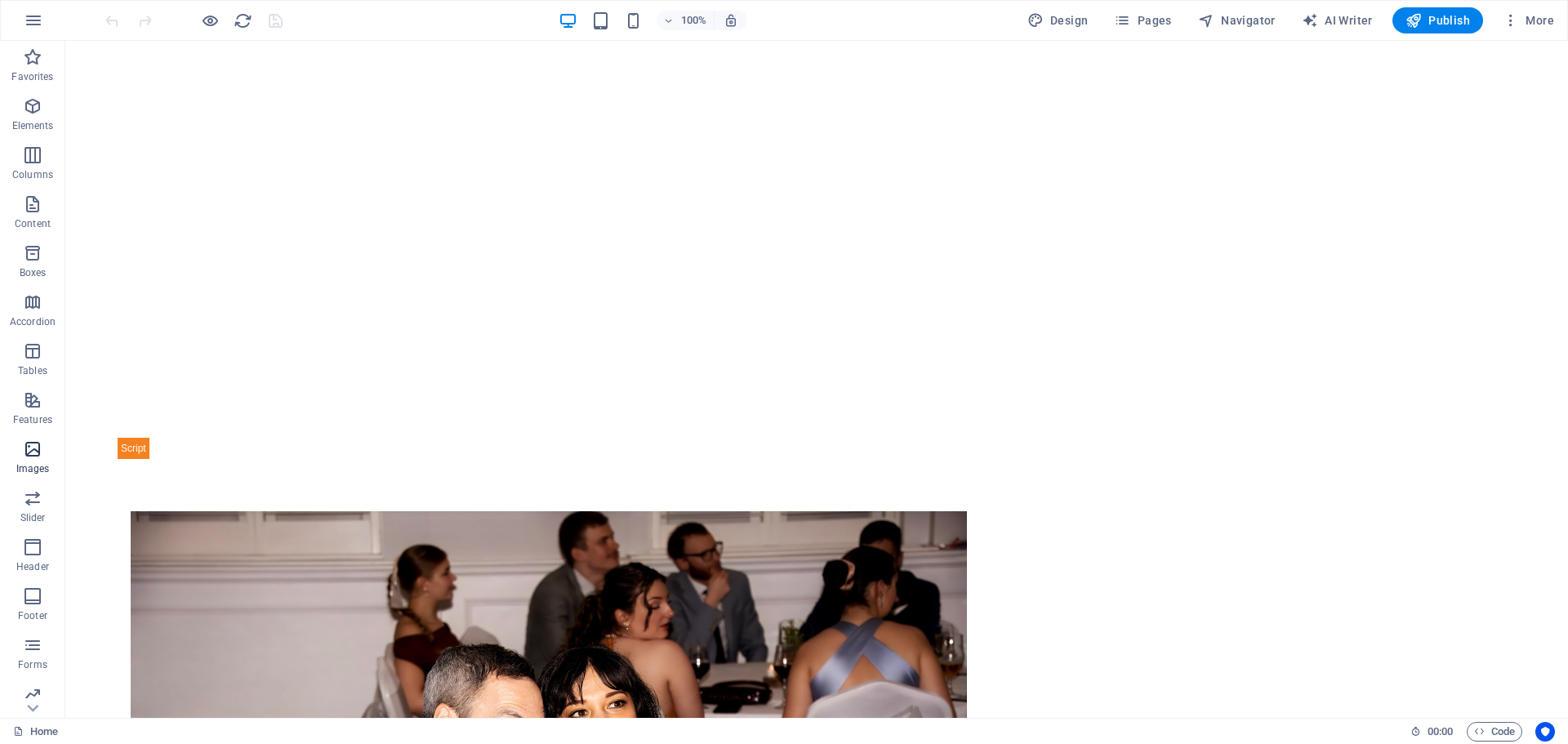
click at [31, 448] on icon "button" at bounding box center [33, 449] width 20 height 20
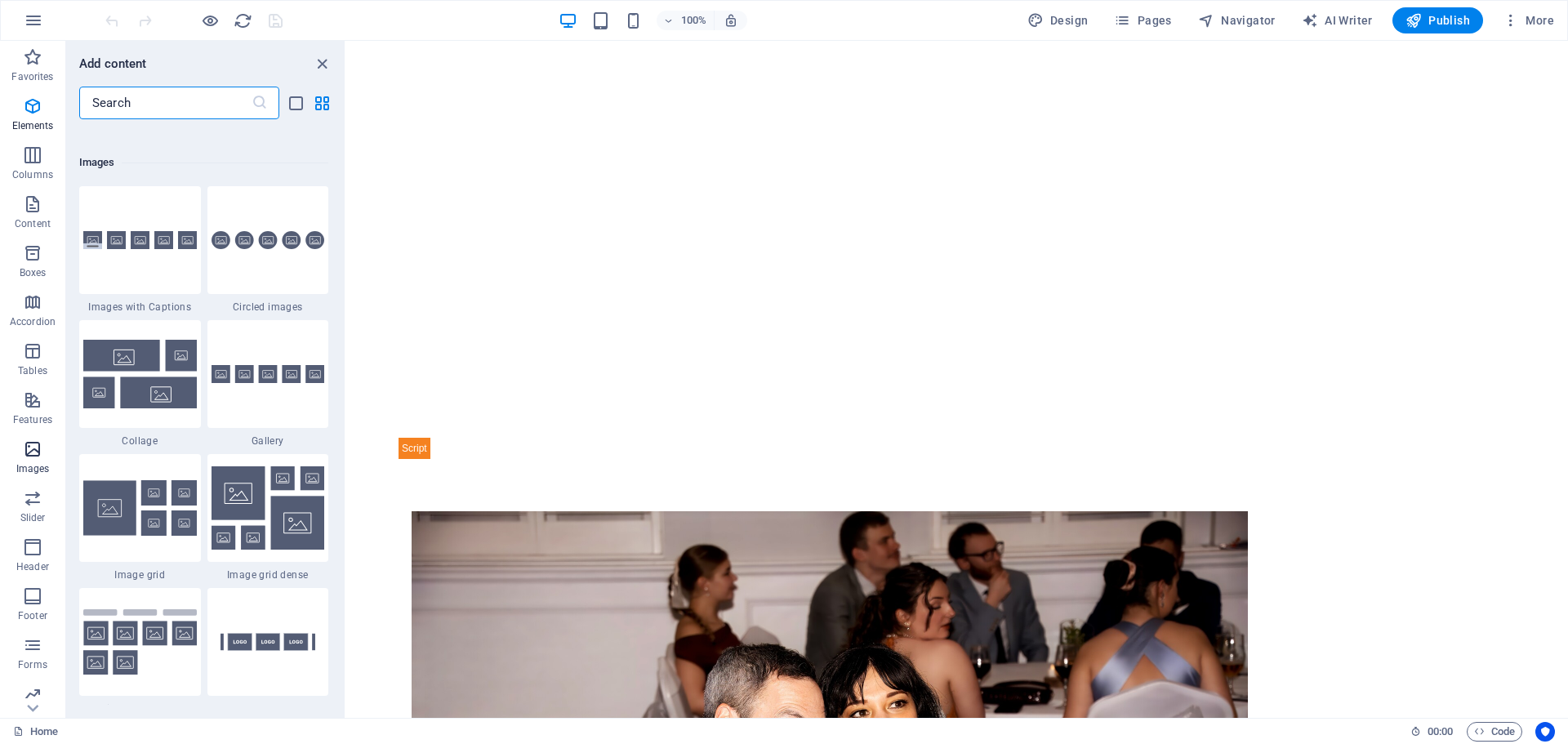
scroll to position [8280, 0]
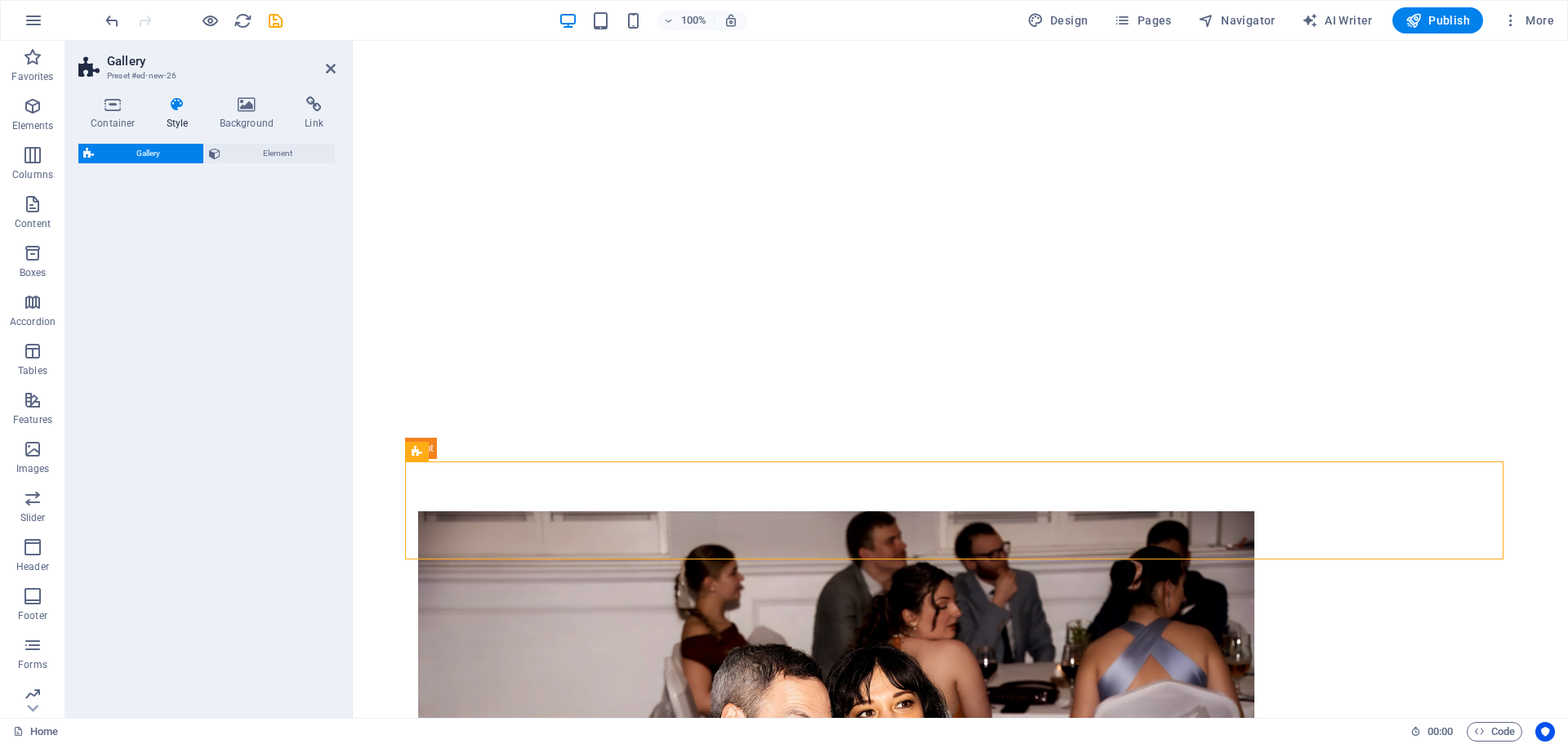
select select "rem"
select select "preset-gallery-v3-circle"
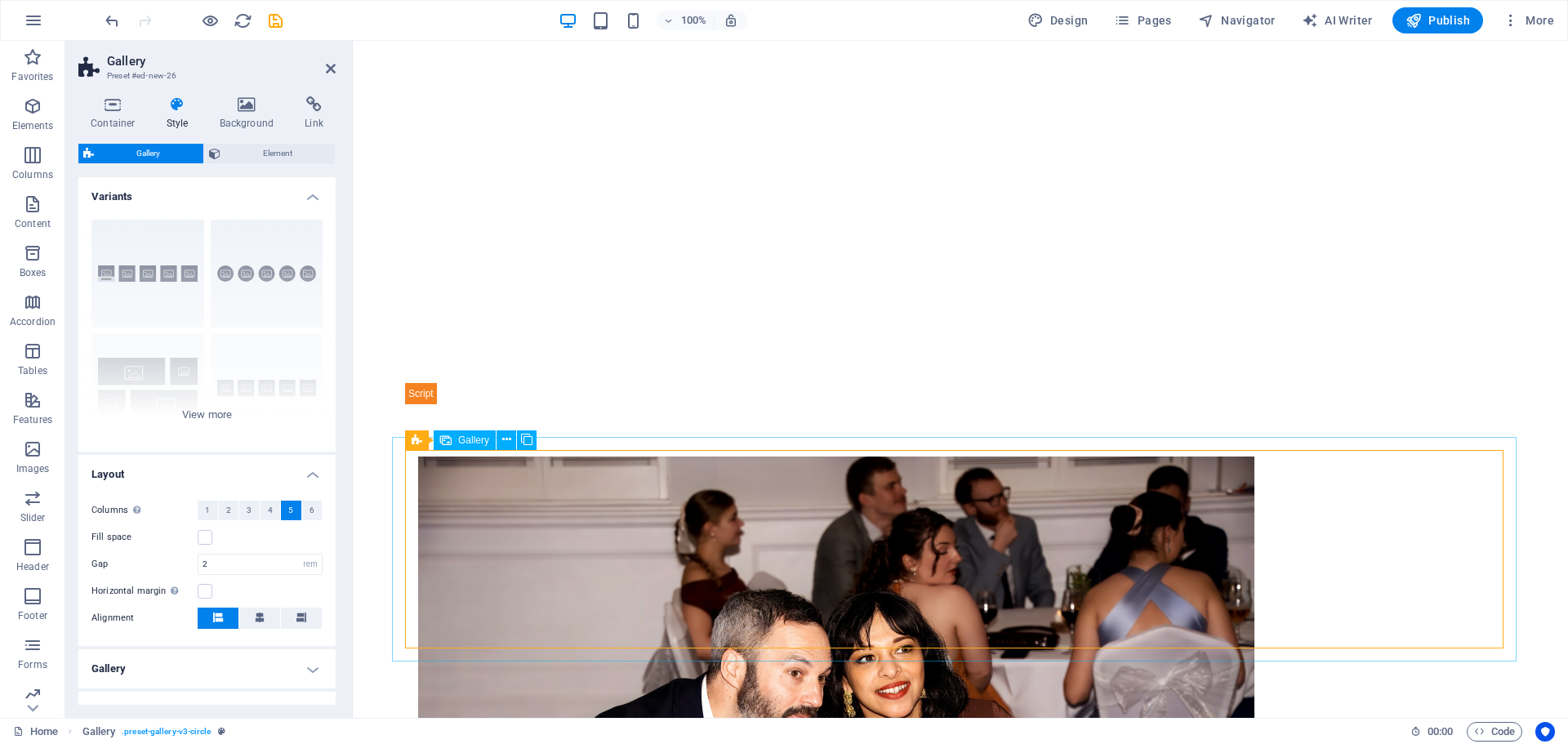
scroll to position [1255, 0]
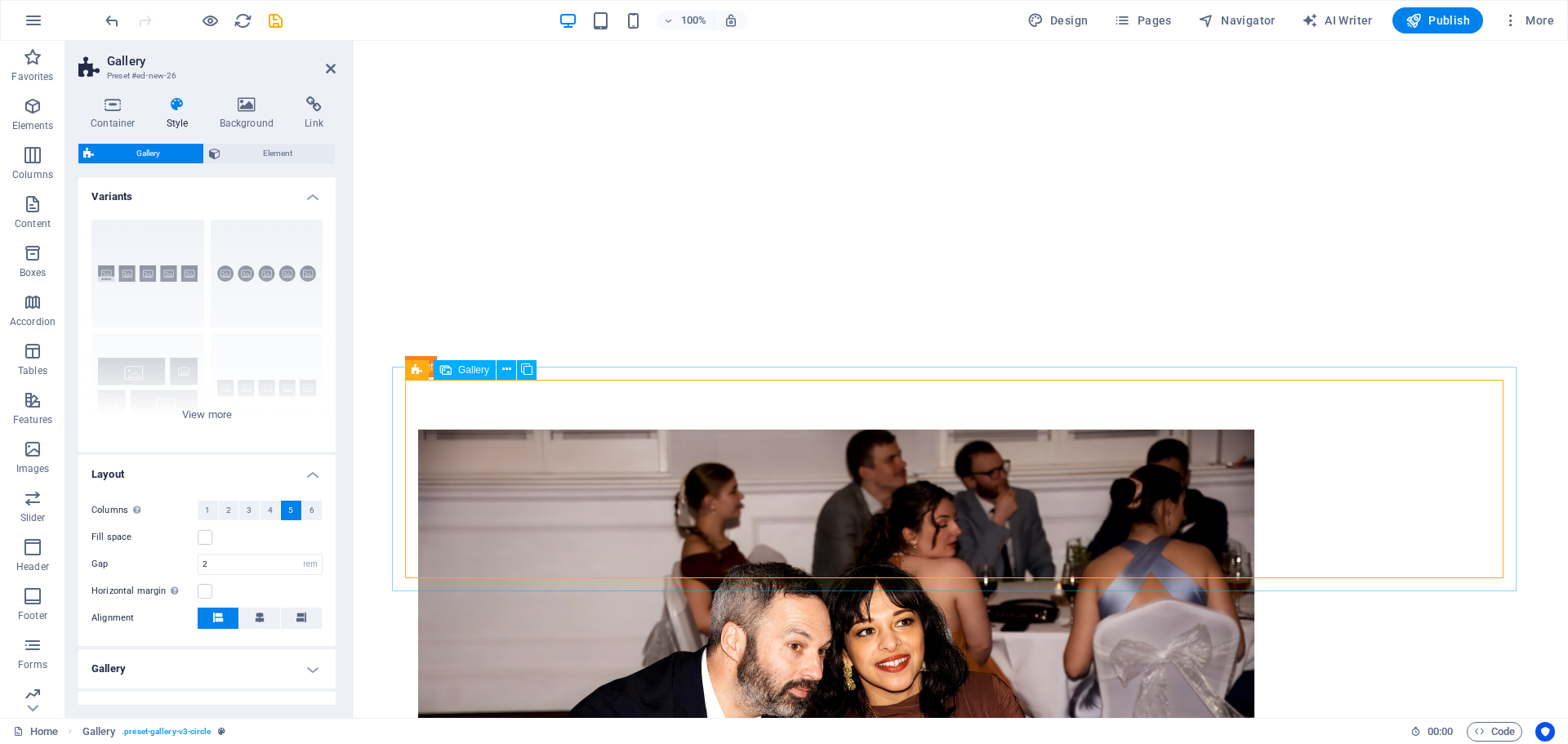
select select "4"
select select "px"
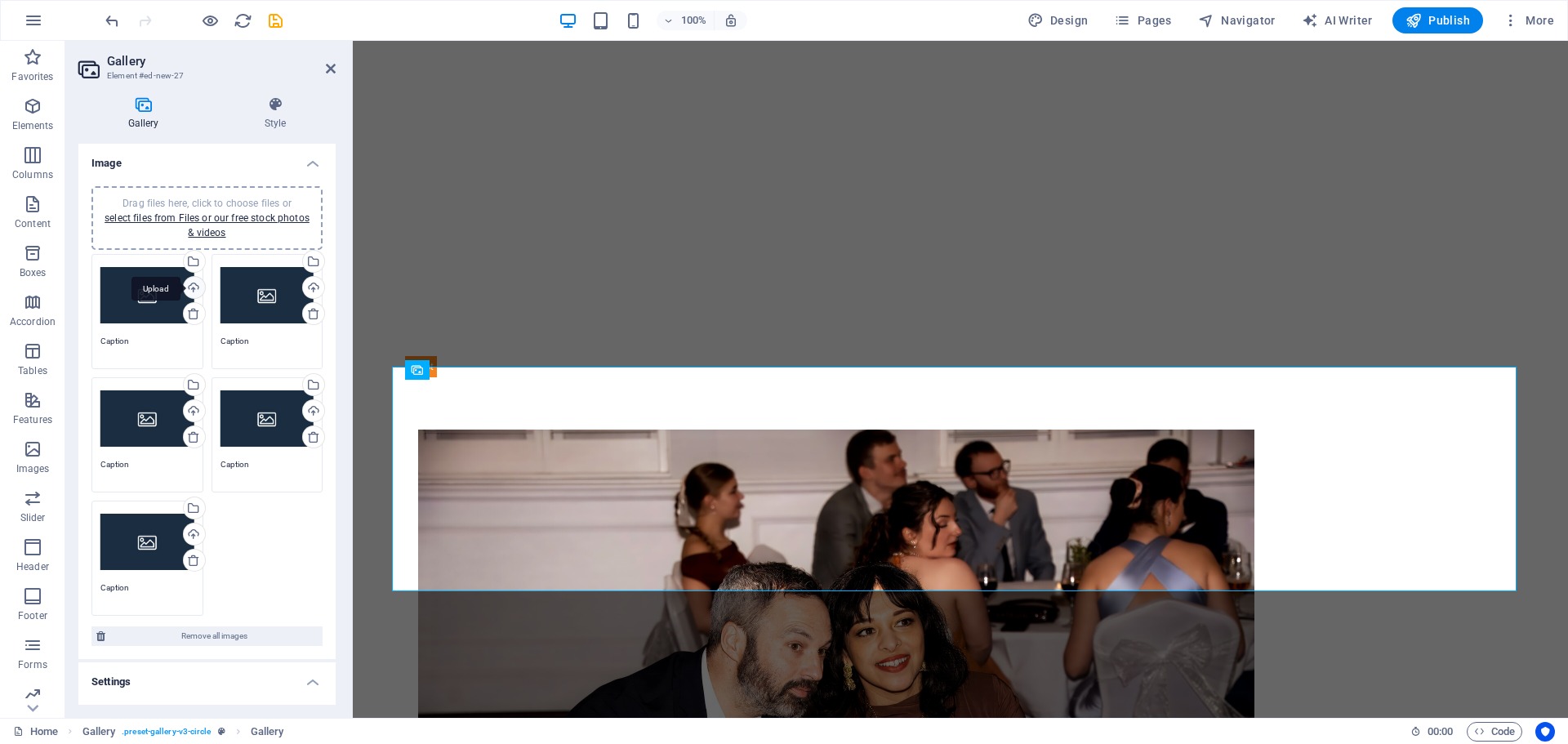
click at [187, 287] on div "Upload" at bounding box center [193, 289] width 25 height 25
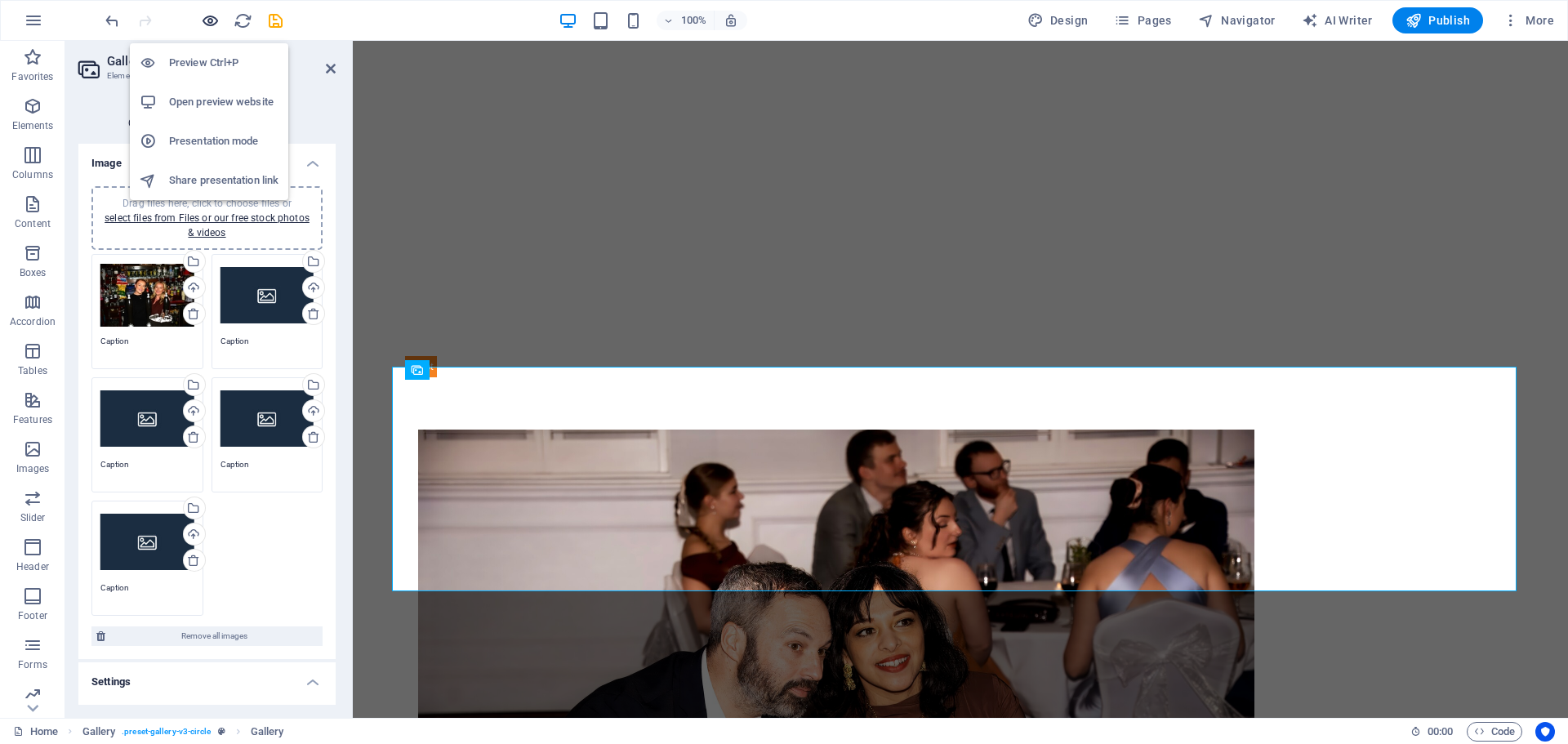
click at [211, 17] on icon "button" at bounding box center [210, 21] width 19 height 19
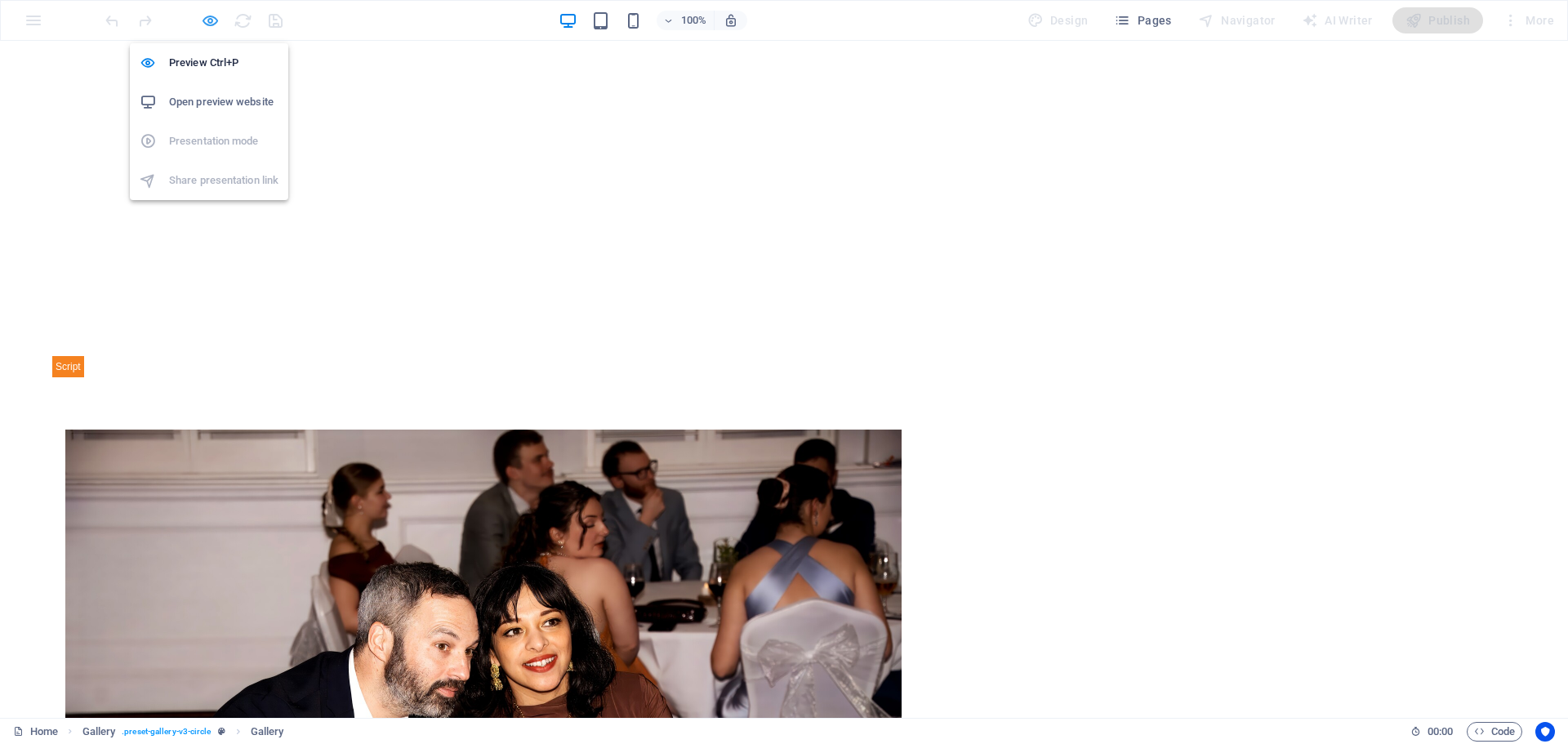
scroll to position [1233, 0]
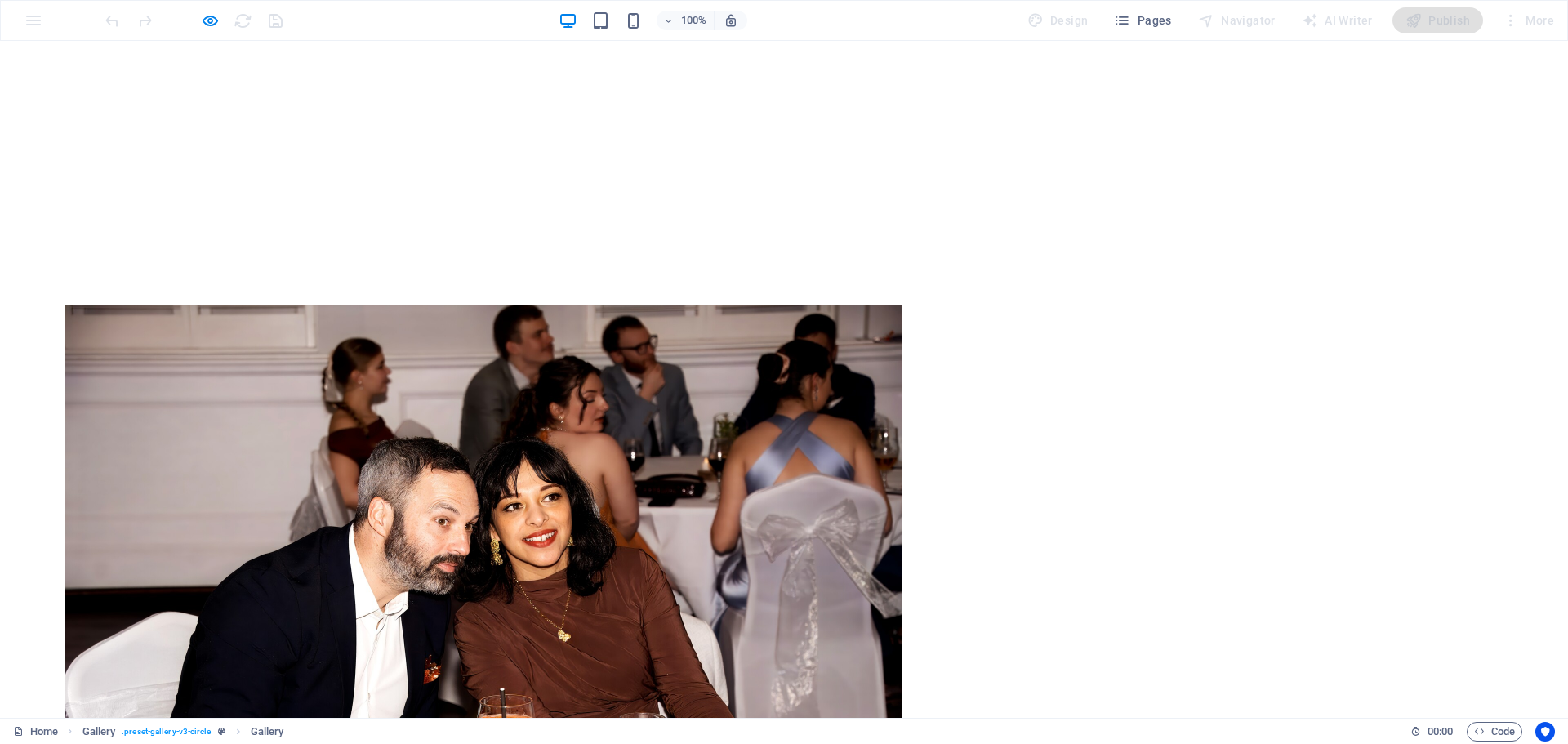
scroll to position [1397, 0]
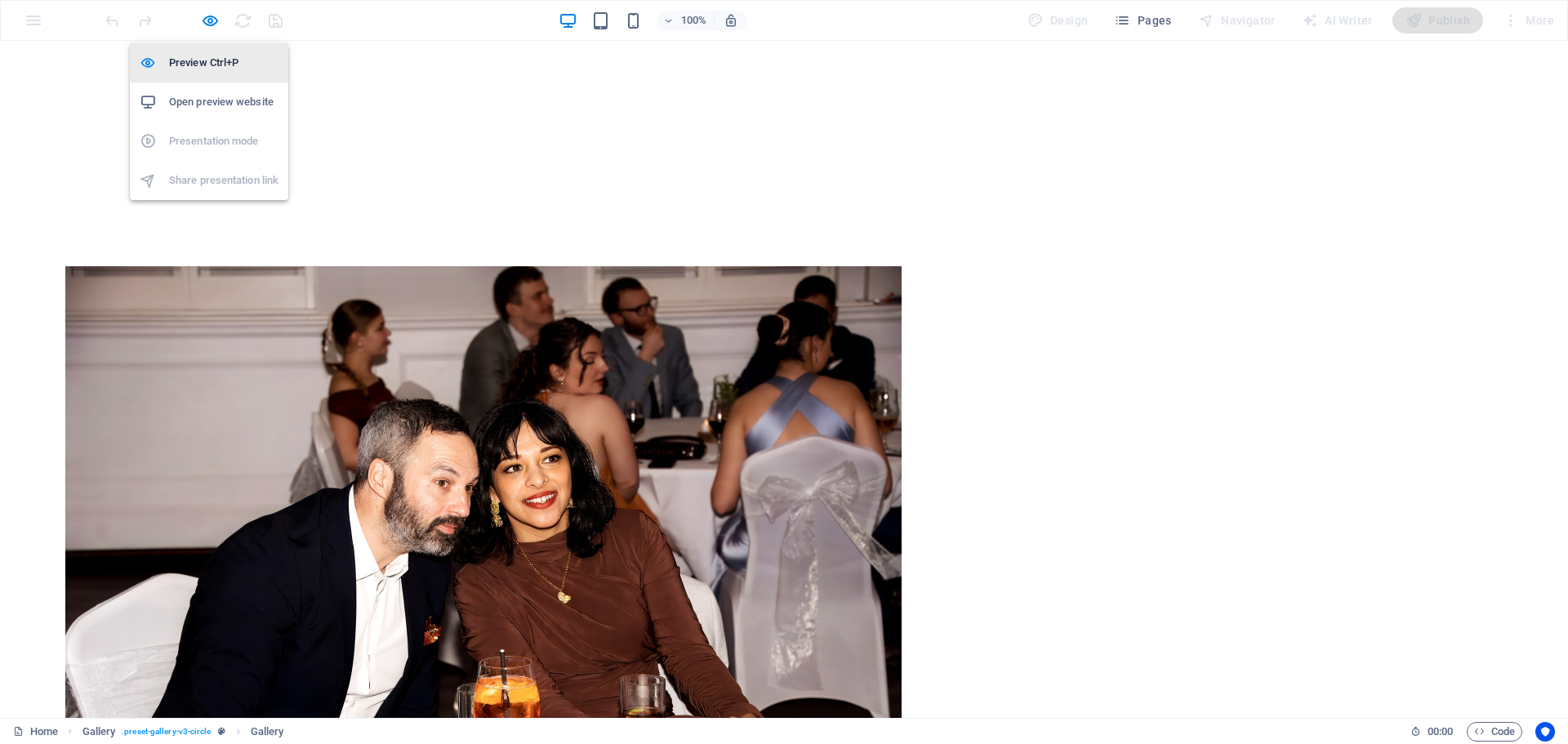
click at [201, 62] on h6 "Preview Ctrl+P" at bounding box center [224, 63] width 109 height 20
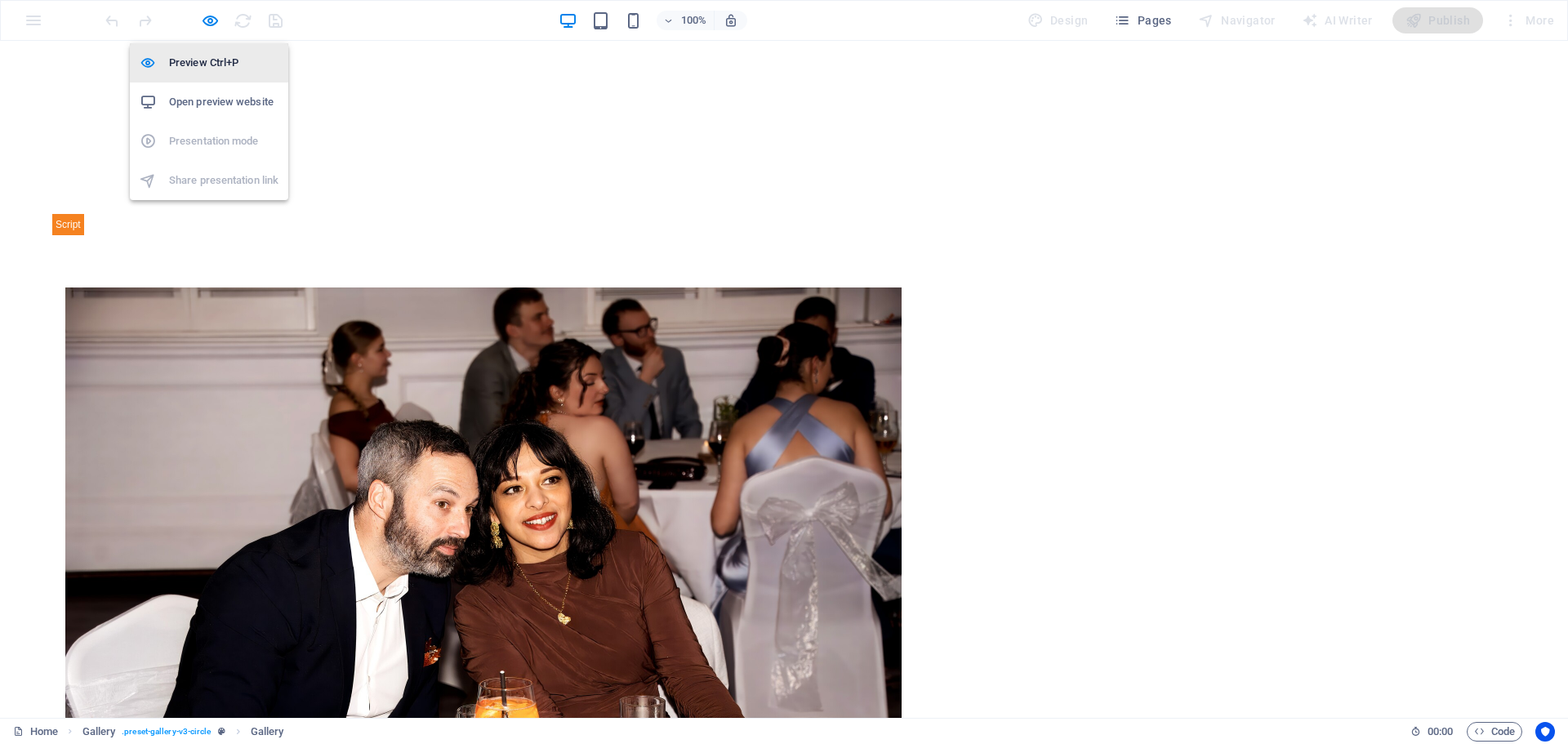
scroll to position [1417, 0]
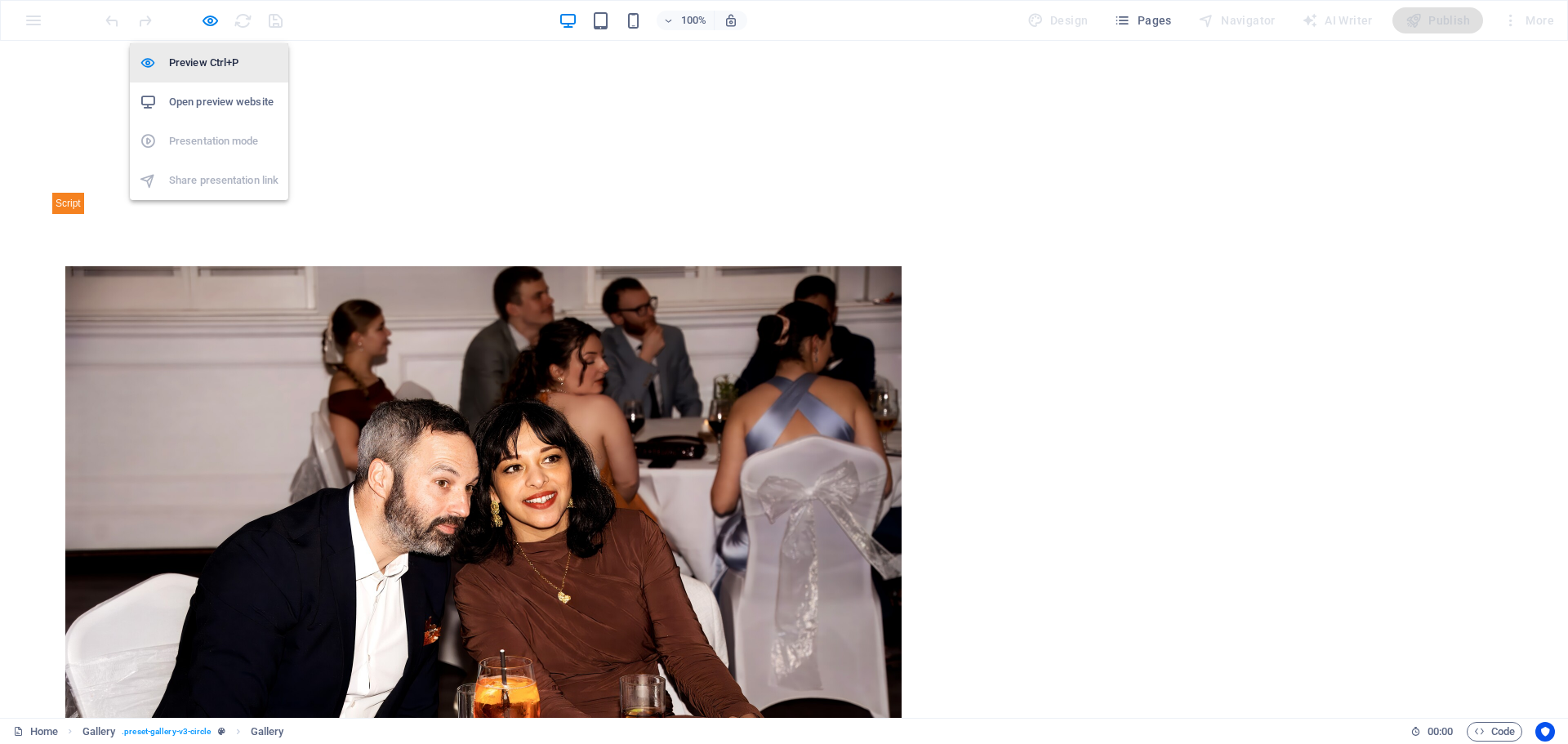
select select "4"
select select "px"
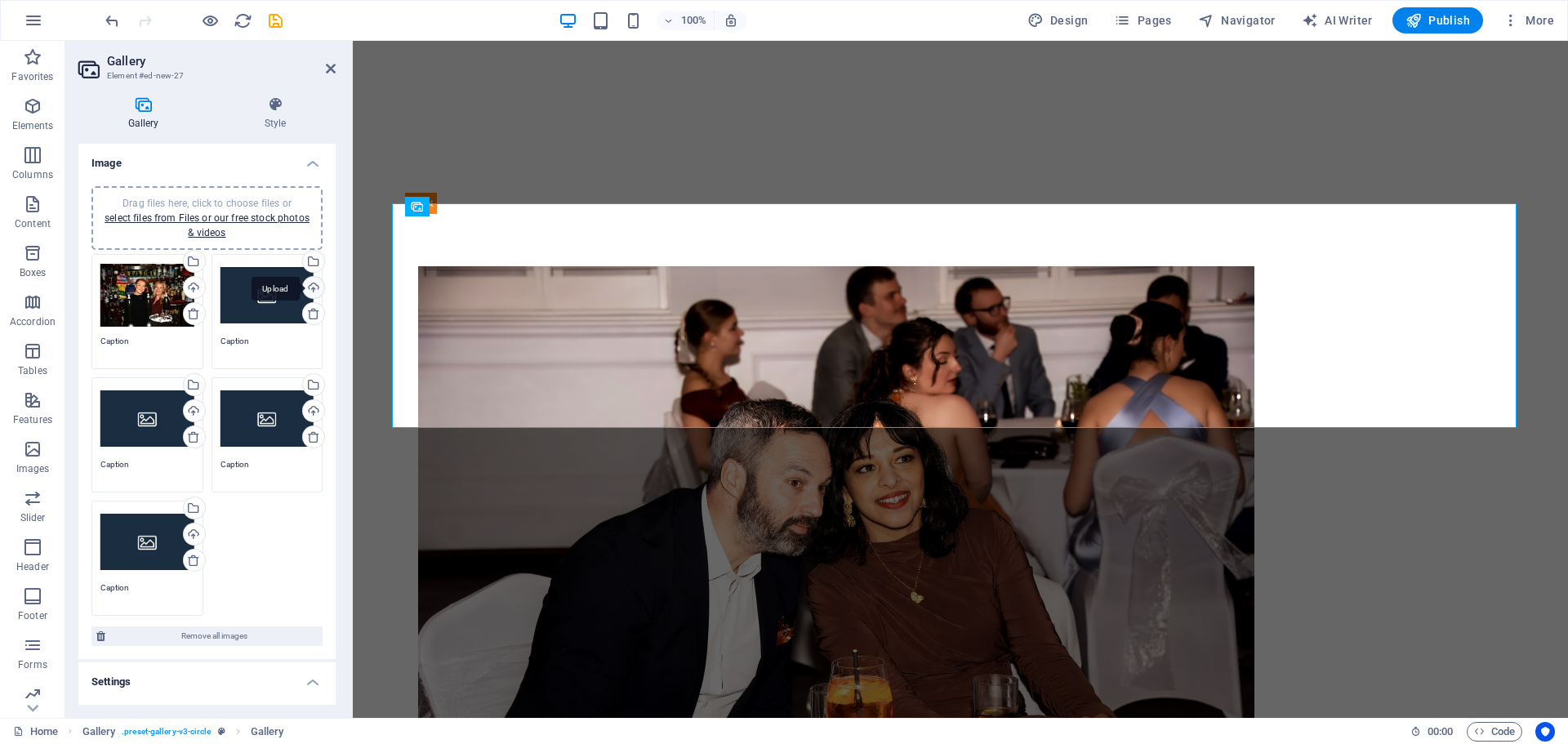
click at [308, 286] on div "Upload" at bounding box center [312, 289] width 25 height 25
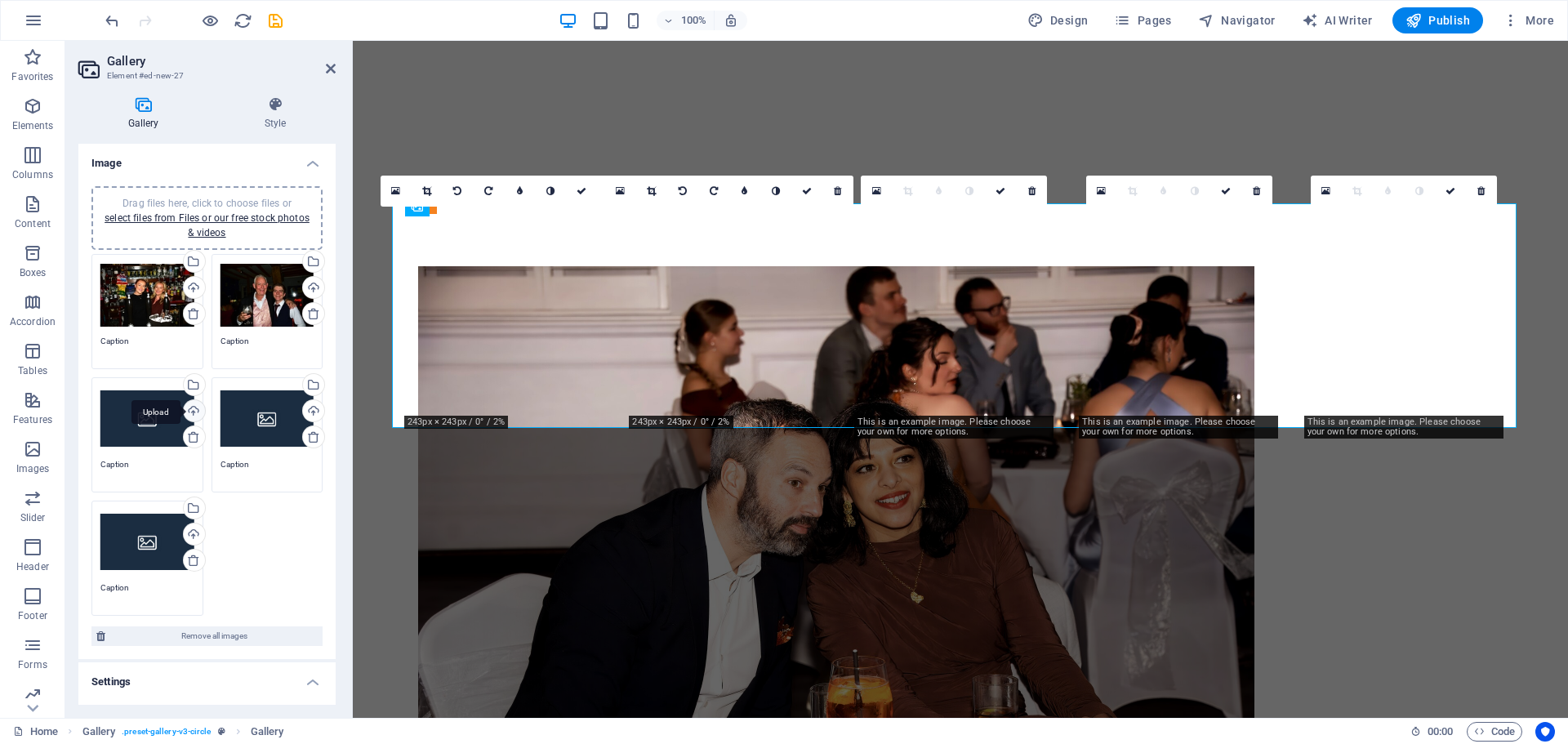
click at [191, 411] on div "Upload" at bounding box center [193, 412] width 25 height 25
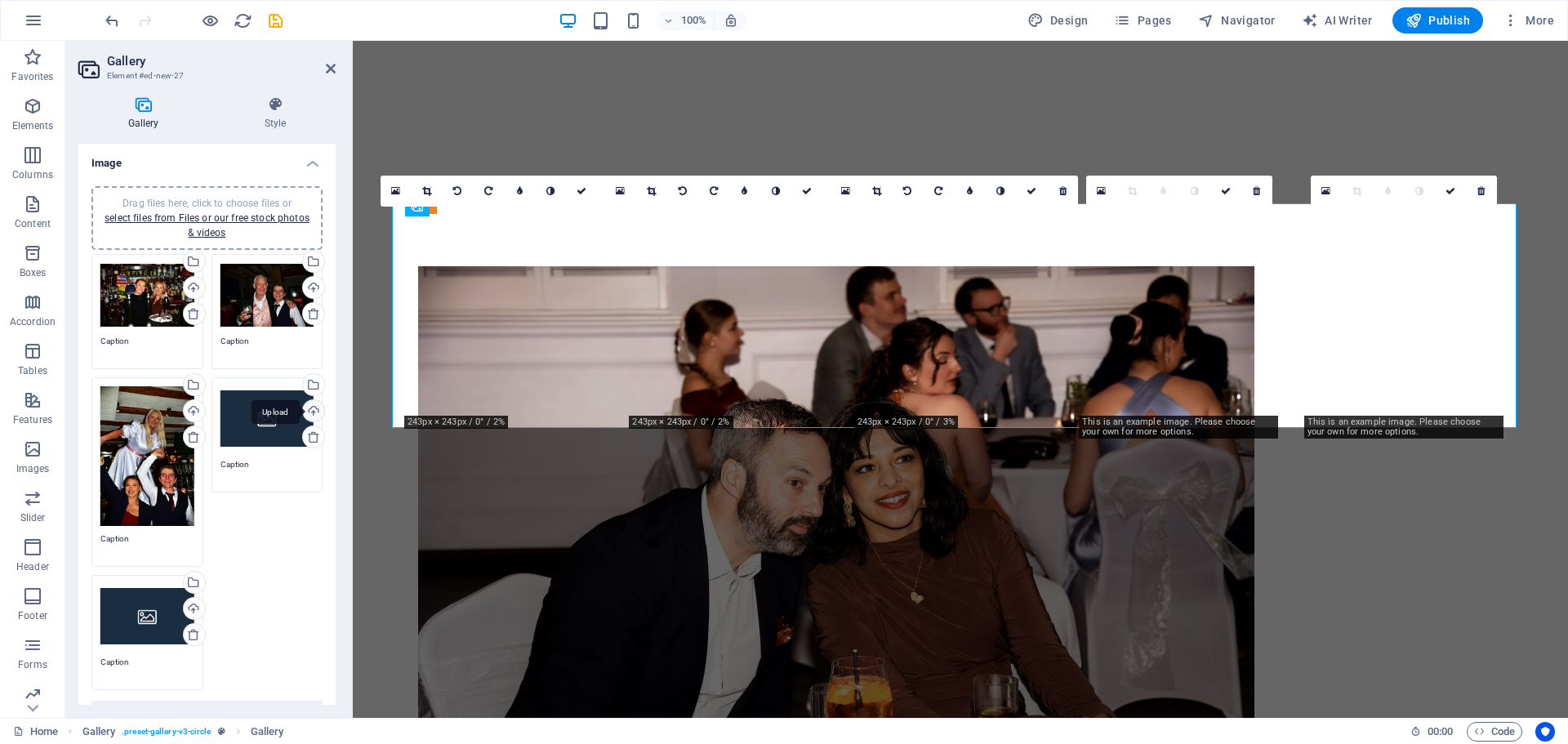
click at [310, 415] on div "Upload" at bounding box center [312, 412] width 25 height 25
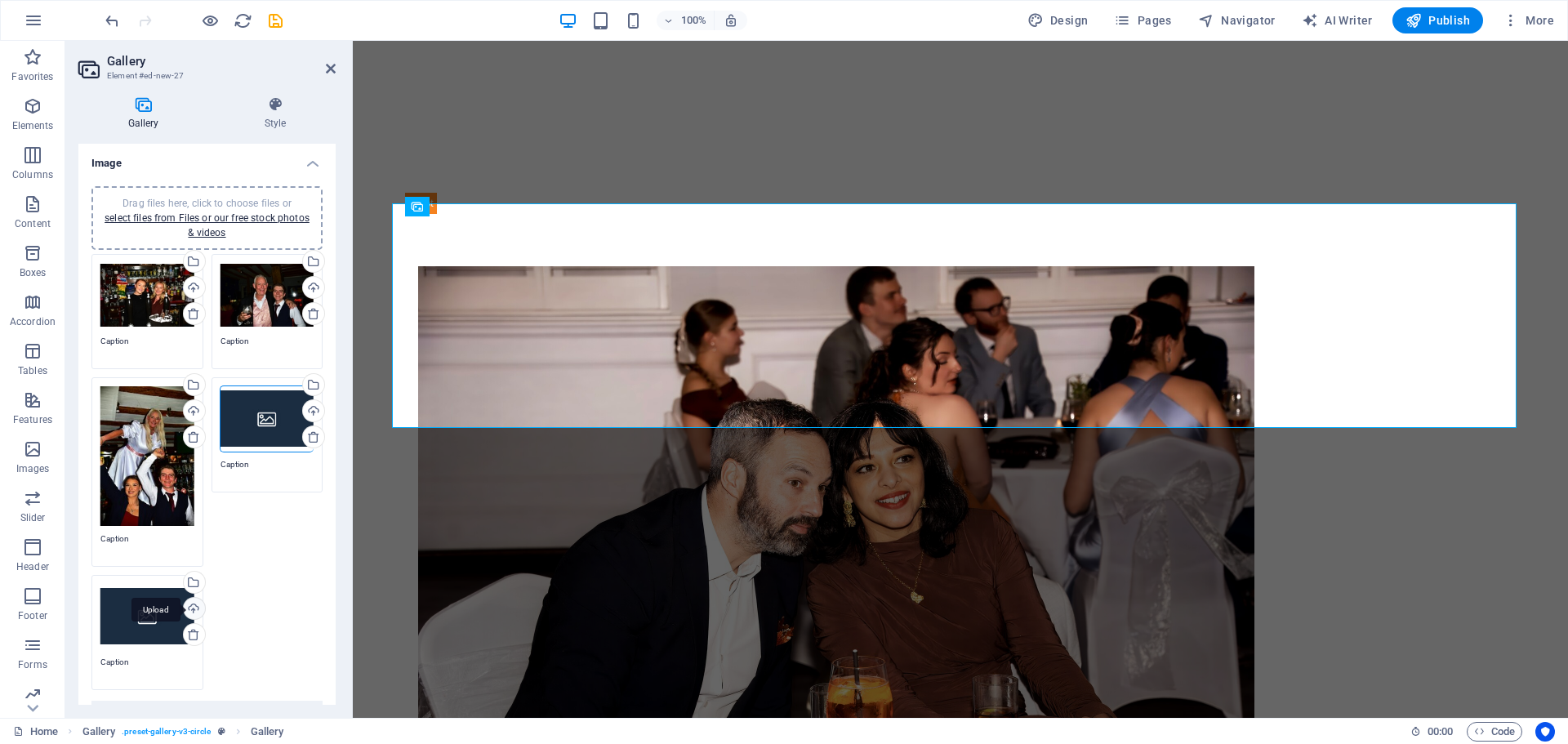
click at [193, 609] on div "Upload" at bounding box center [193, 610] width 25 height 25
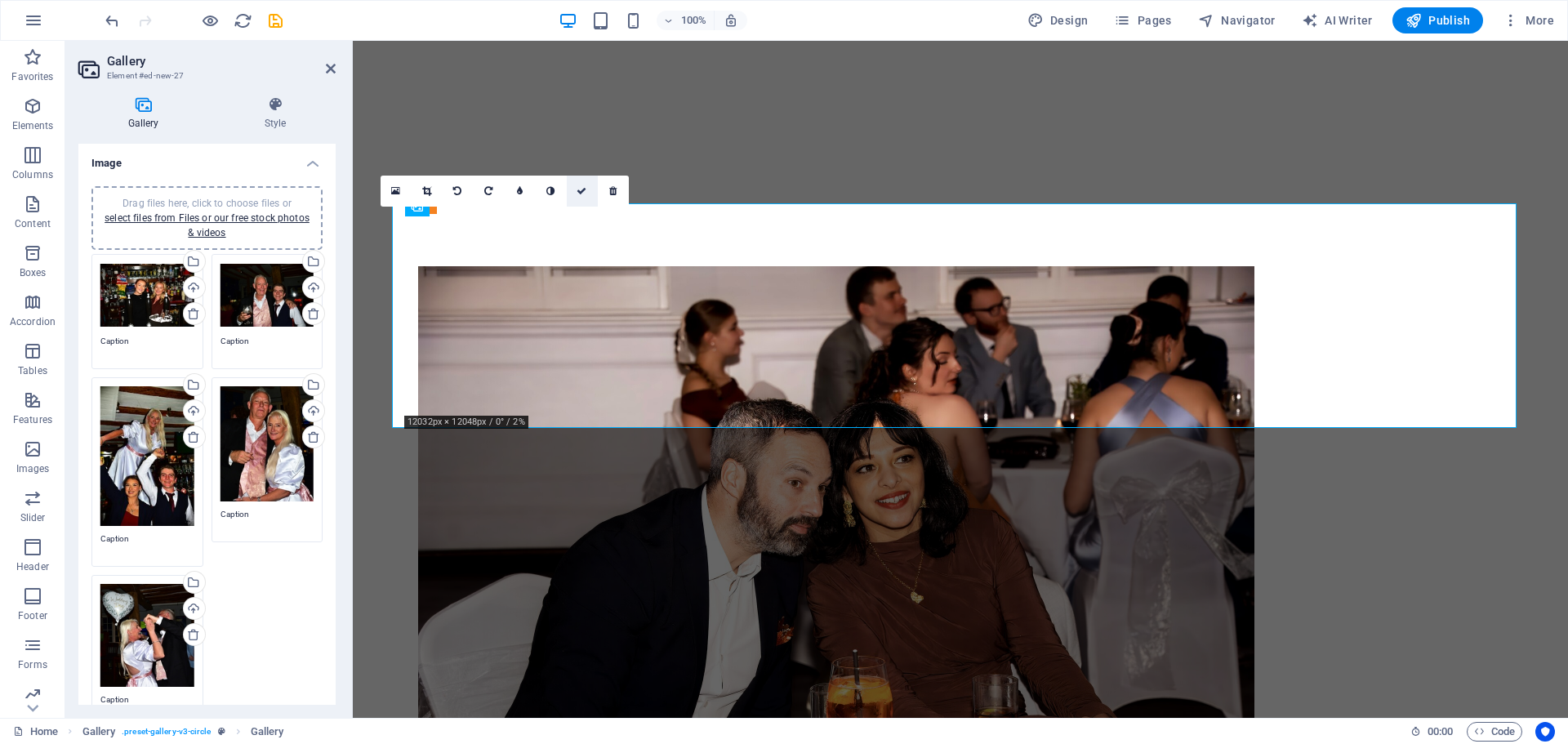
click at [584, 194] on icon at bounding box center [581, 191] width 10 height 10
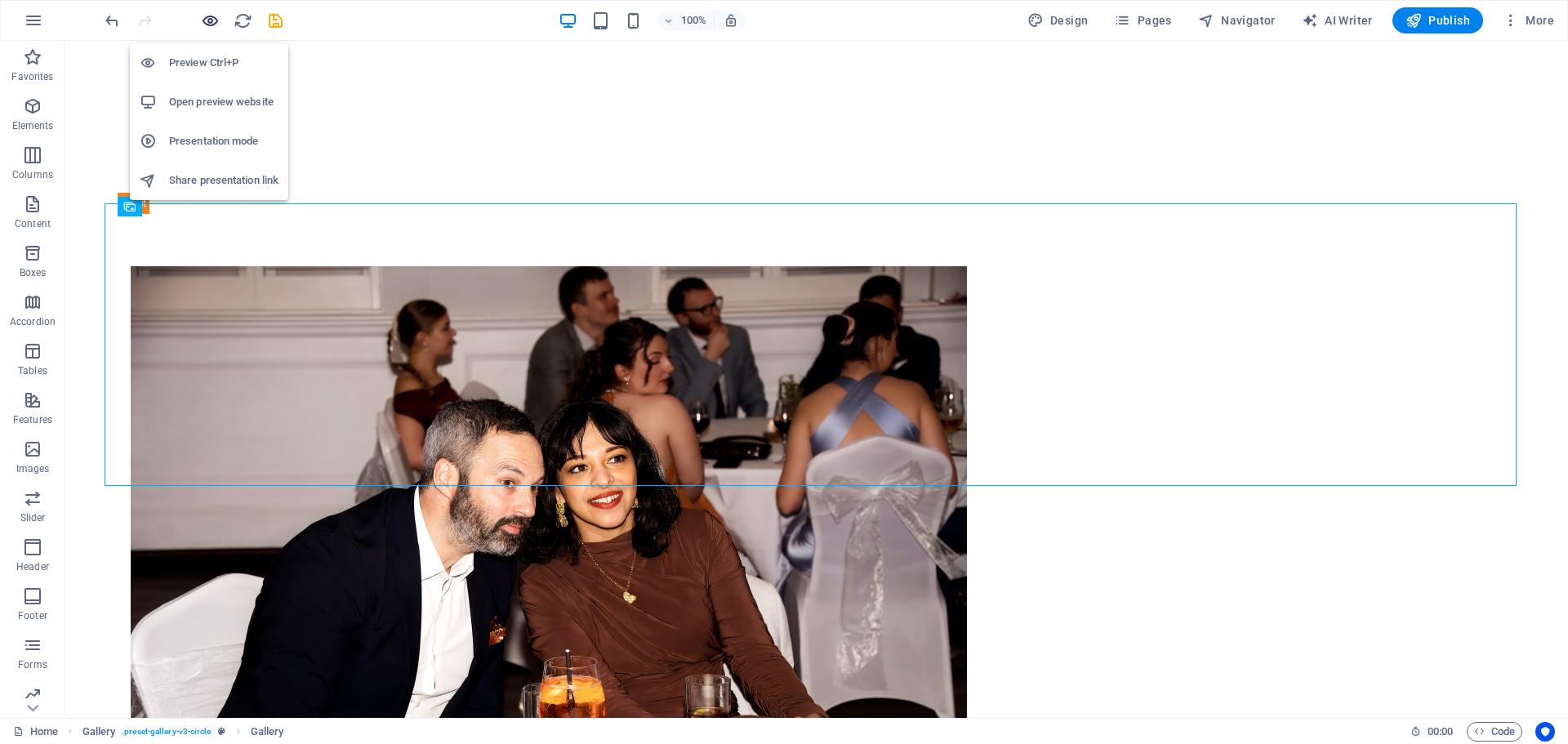
click at [209, 21] on icon "button" at bounding box center [210, 21] width 19 height 19
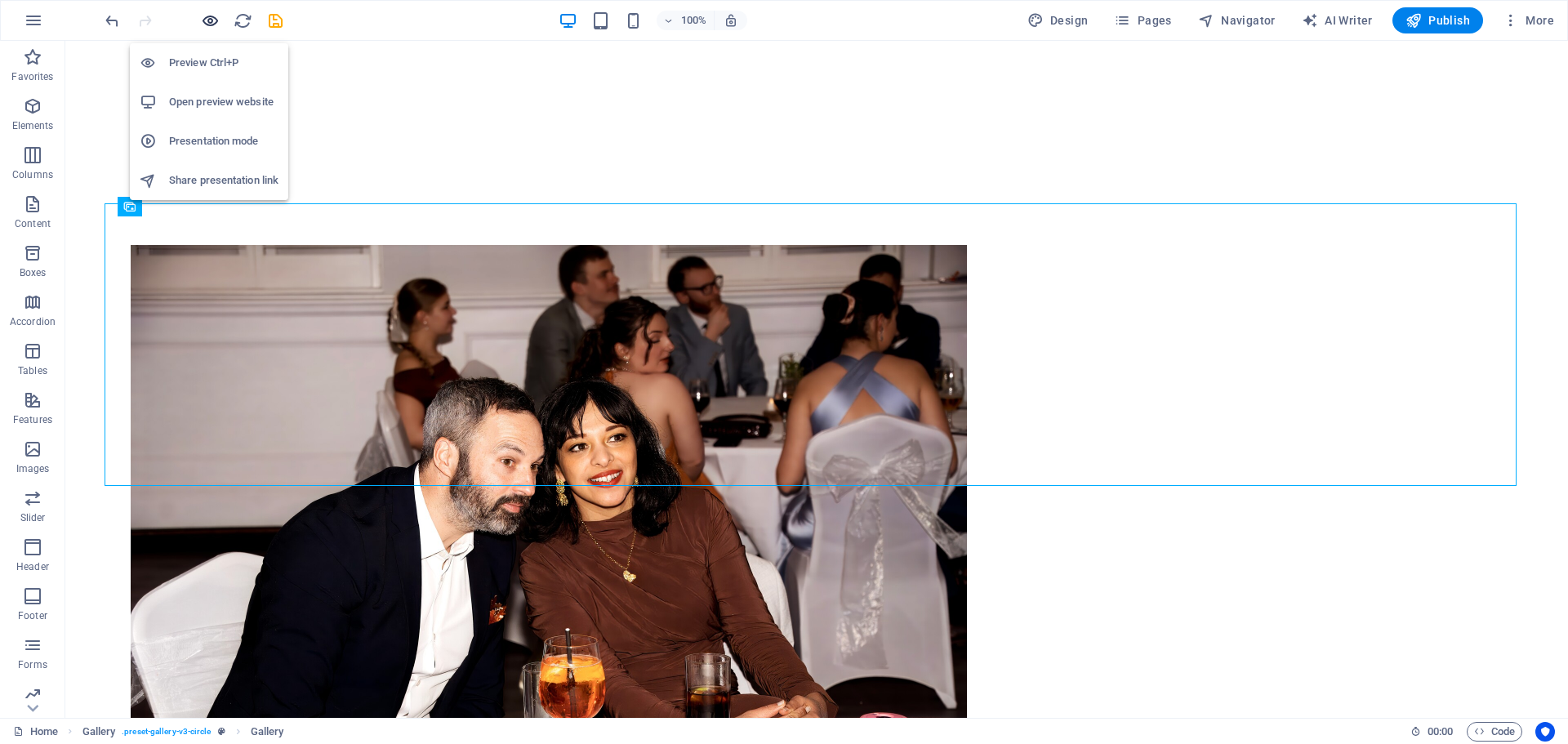
scroll to position [1397, 0]
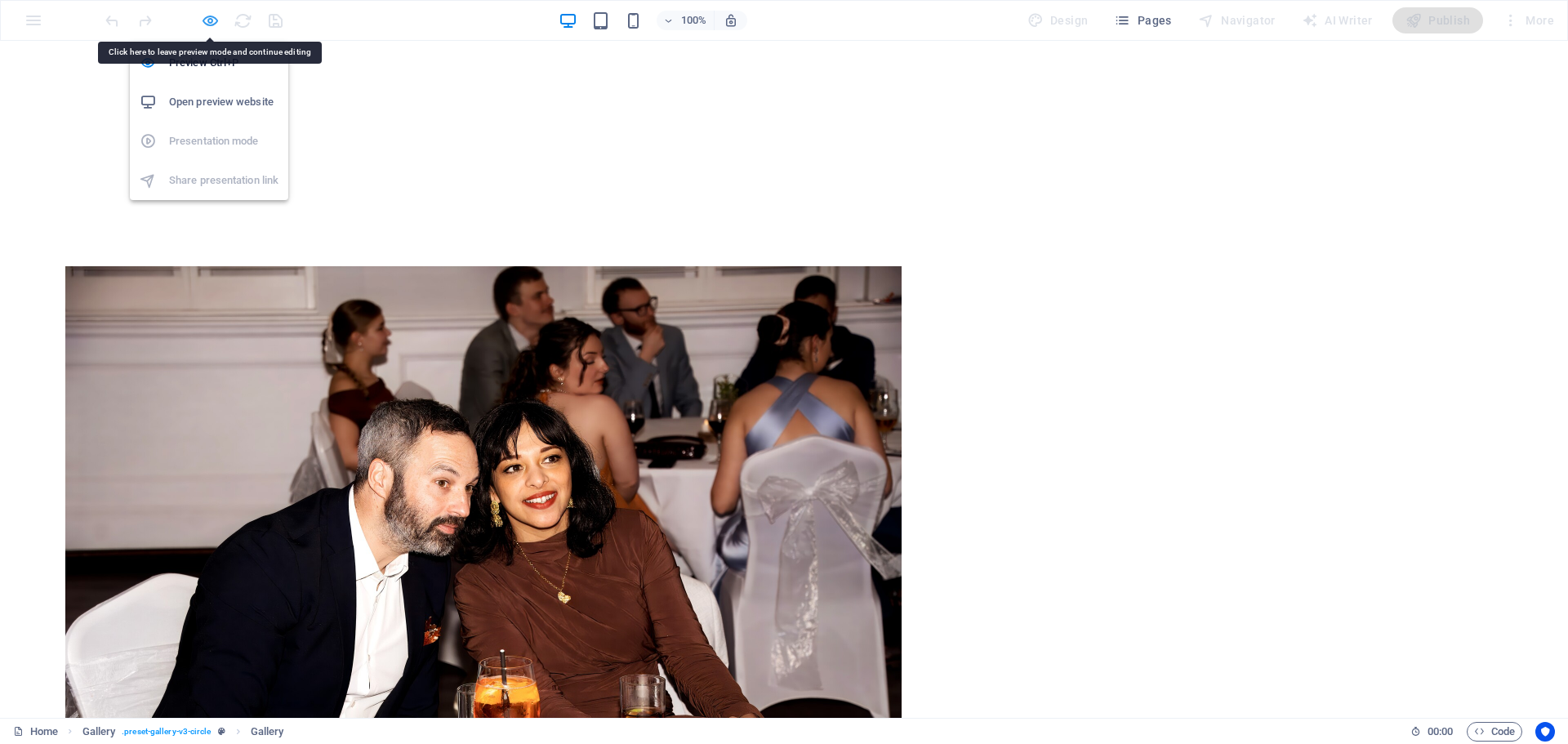
click at [210, 26] on icon "button" at bounding box center [210, 21] width 19 height 19
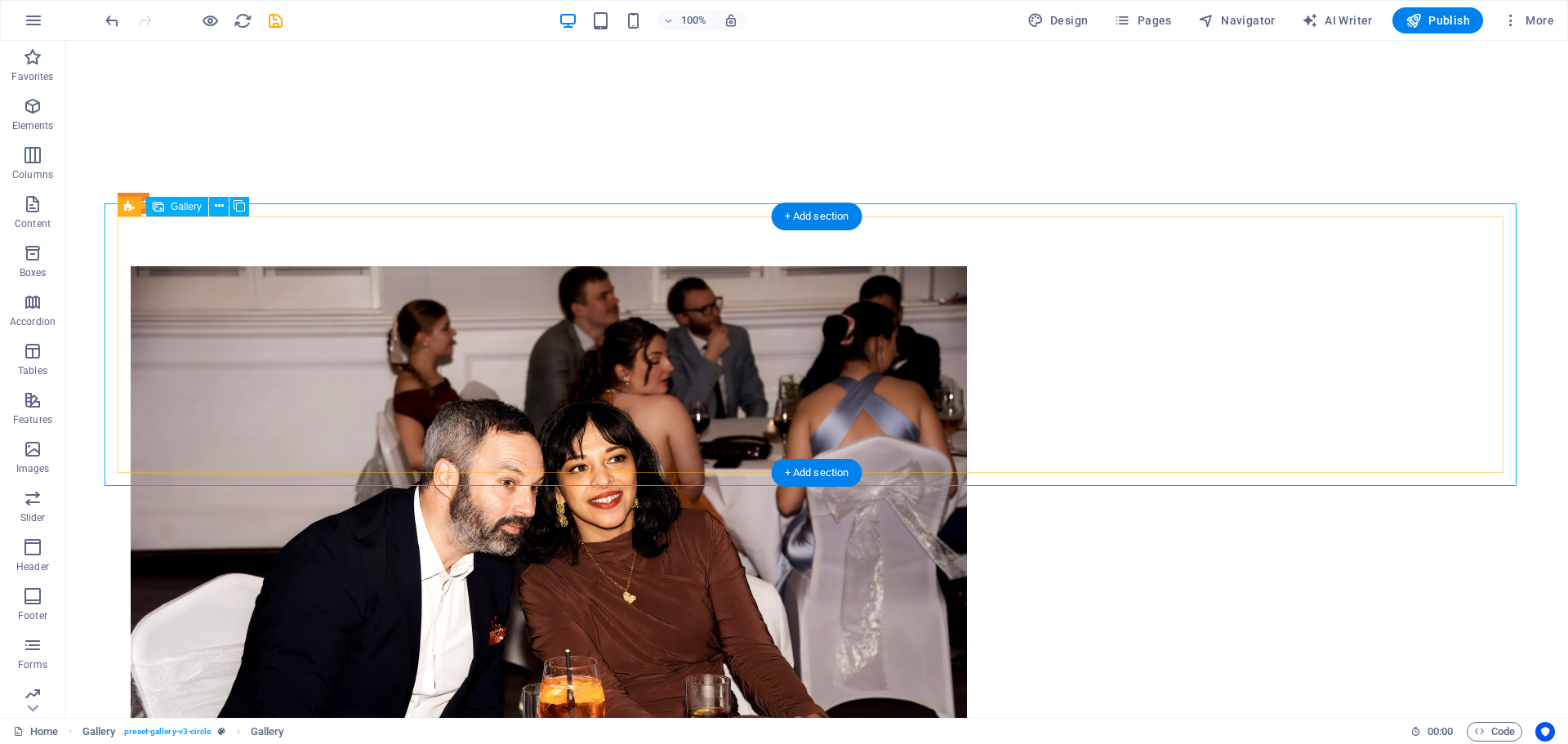
select select "4"
select select "px"
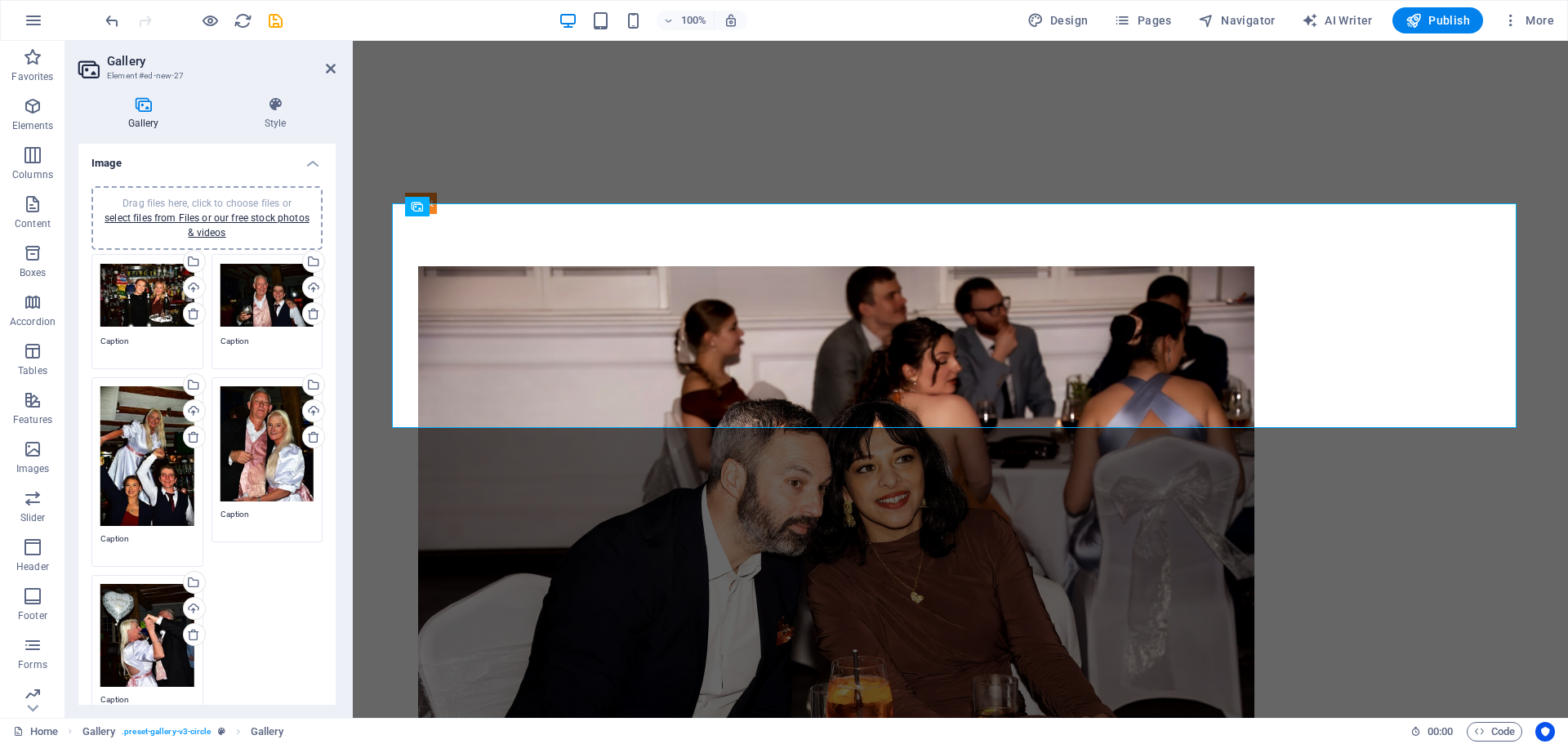
click at [141, 445] on div "Drag files here, click to choose files or select files from Files or our free s…" at bounding box center [147, 456] width 94 height 140
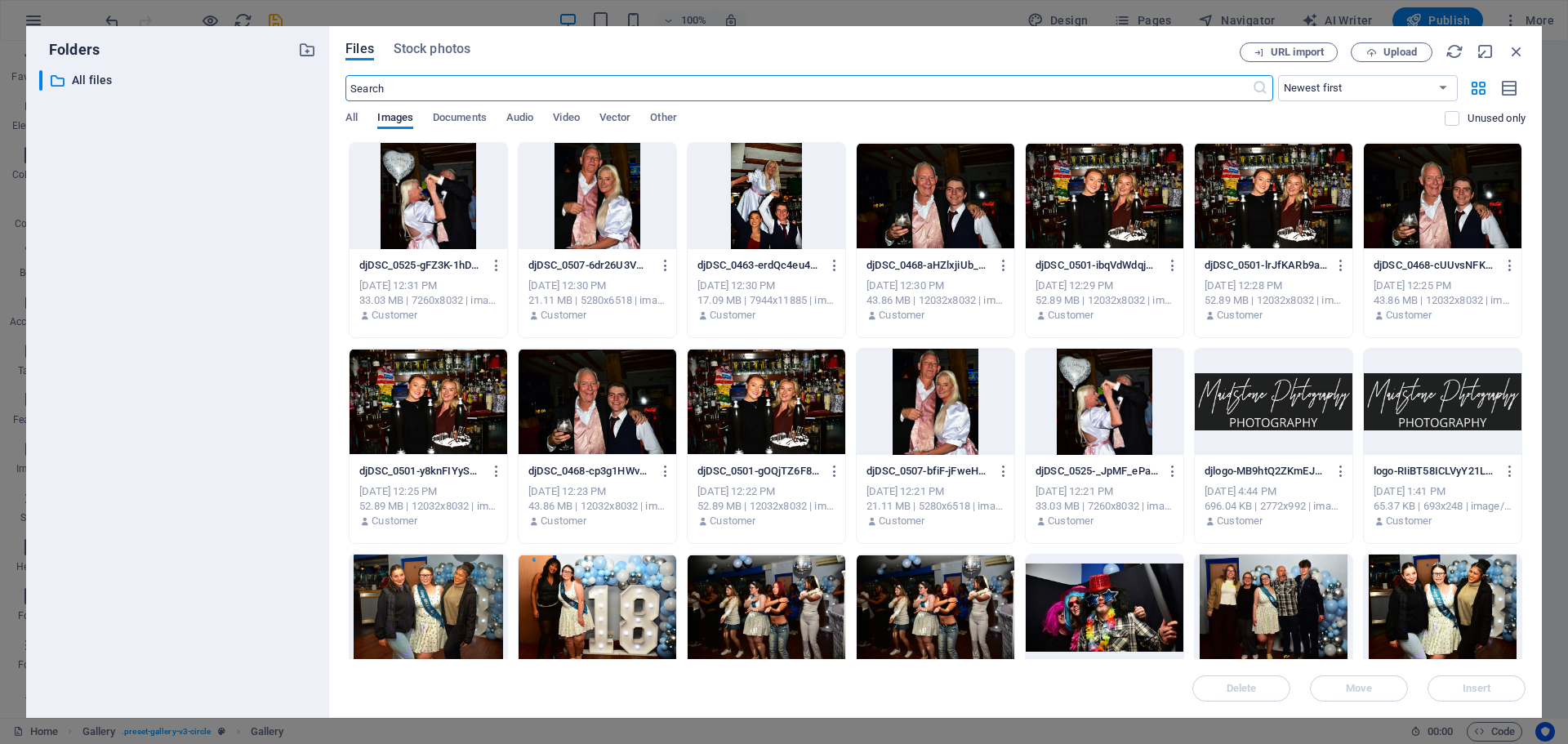
click at [769, 201] on div at bounding box center [766, 196] width 158 height 106
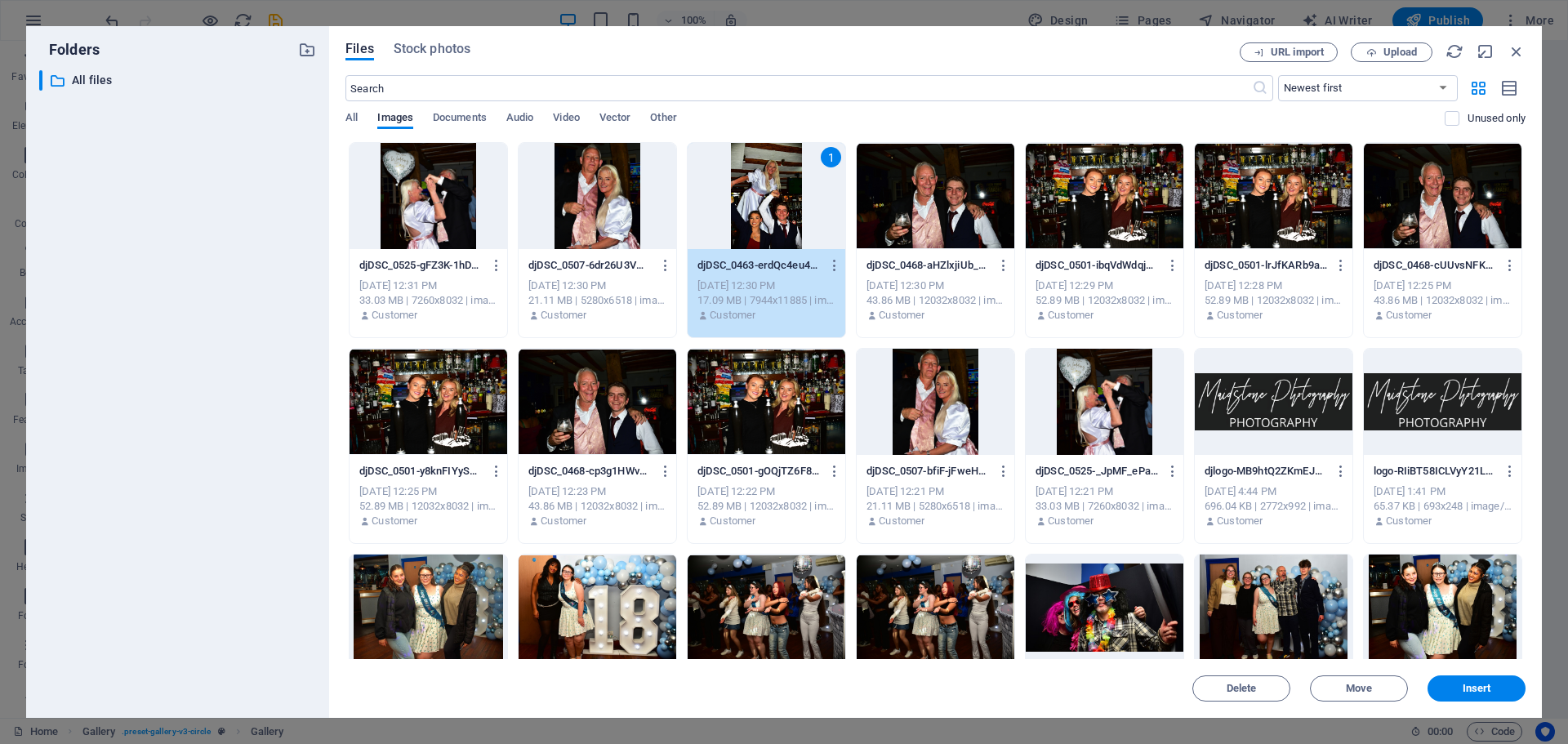
click at [769, 201] on div "1" at bounding box center [766, 196] width 158 height 106
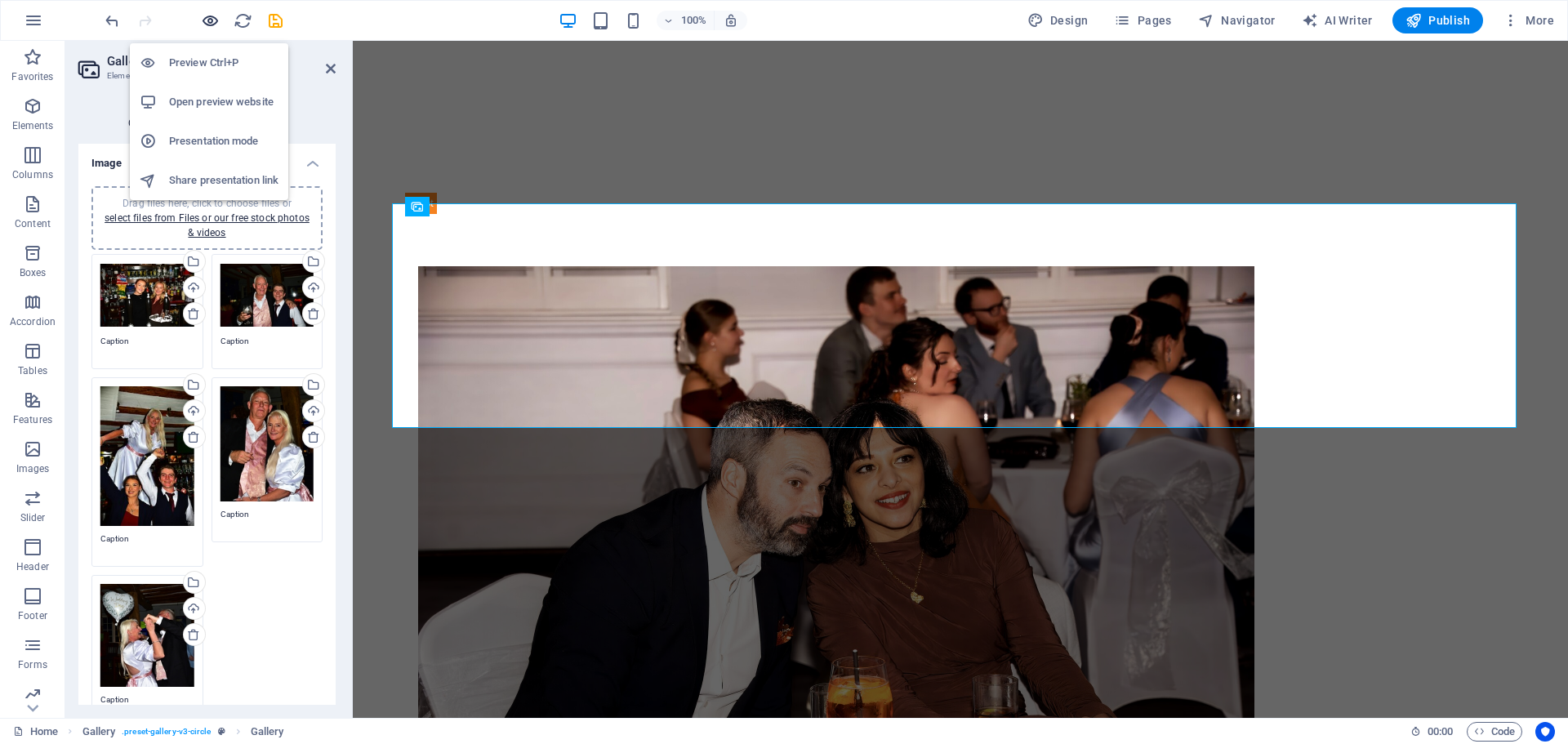
click at [217, 22] on icon "button" at bounding box center [210, 21] width 19 height 19
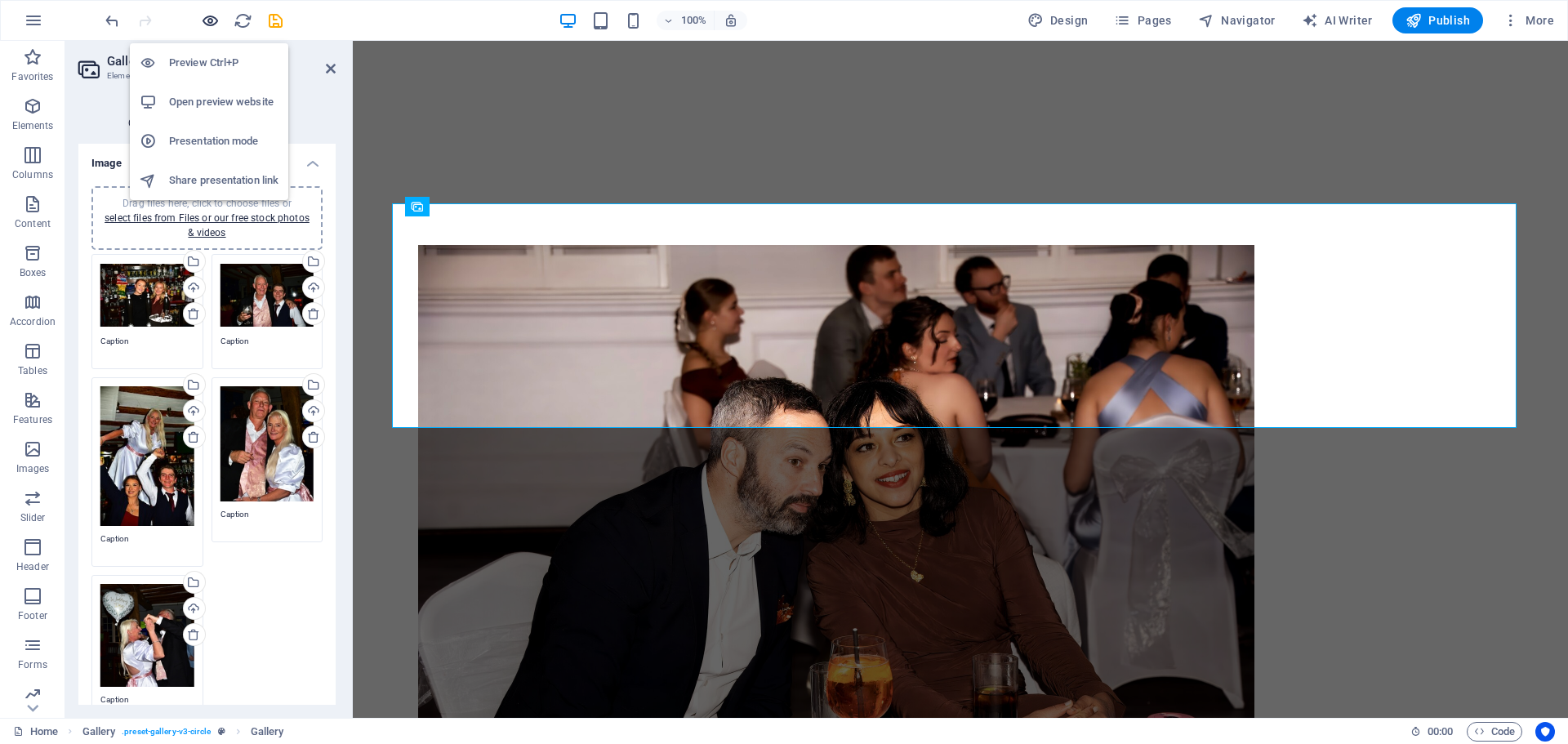
scroll to position [1397, 0]
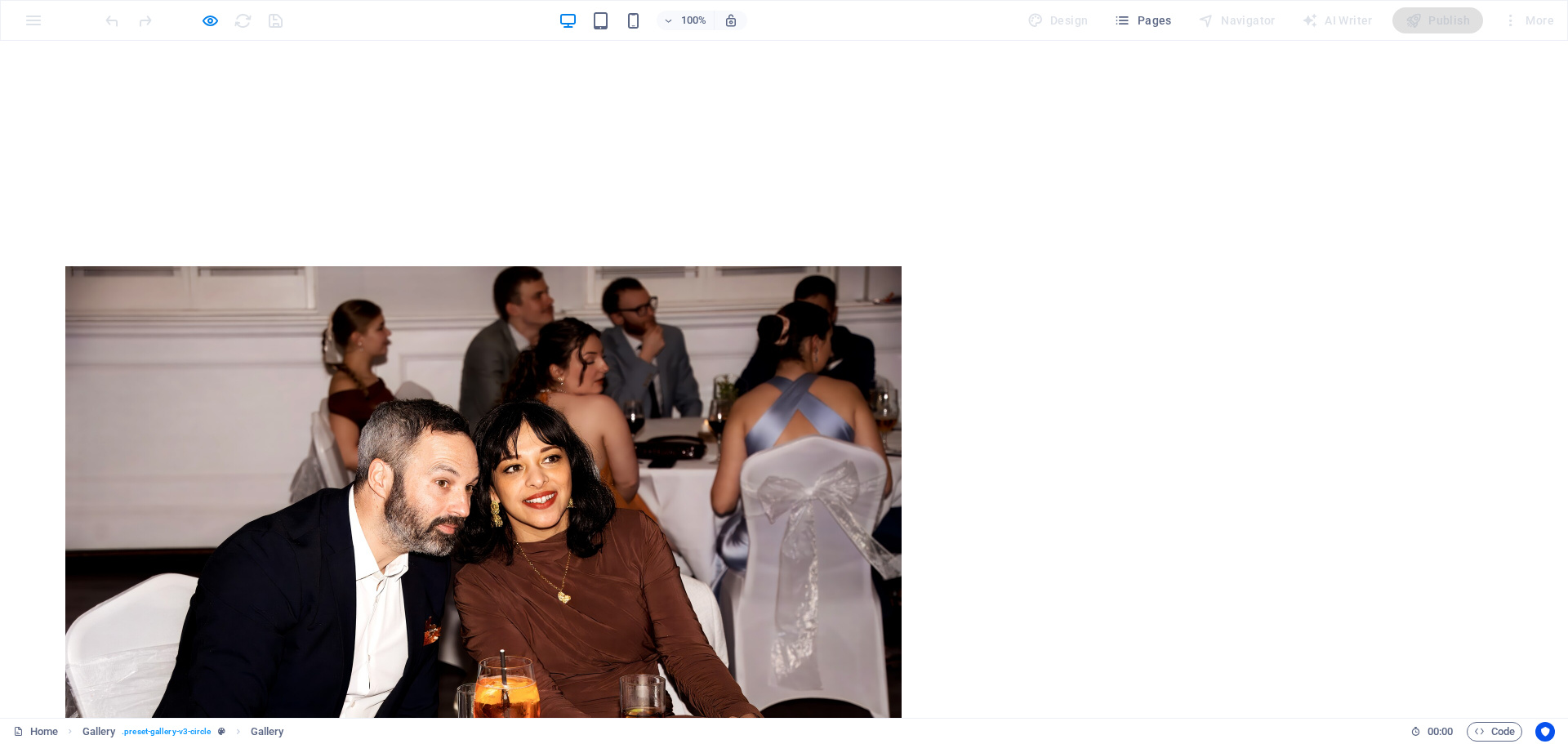
click at [202, 19] on icon "button" at bounding box center [210, 21] width 19 height 19
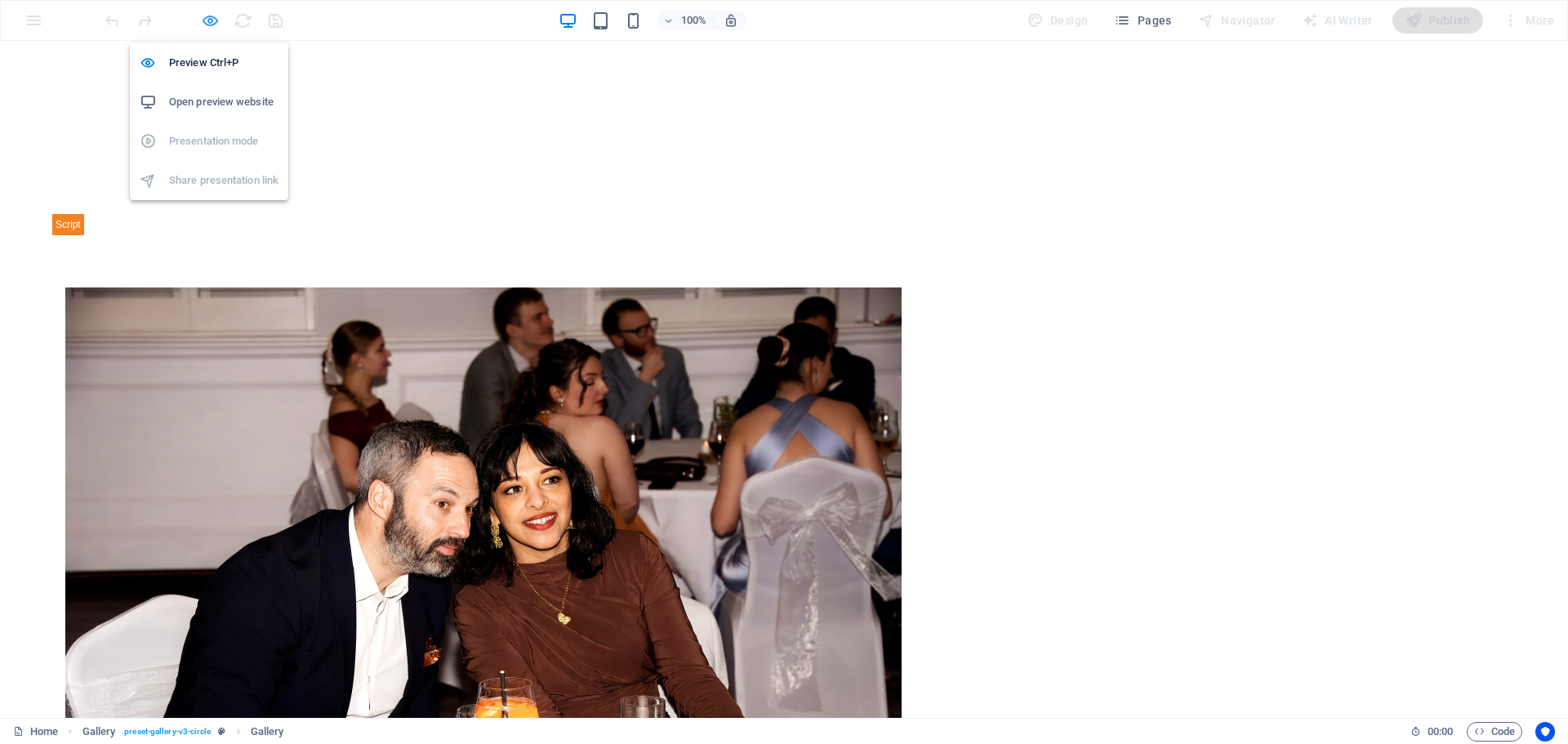
scroll to position [1417, 0]
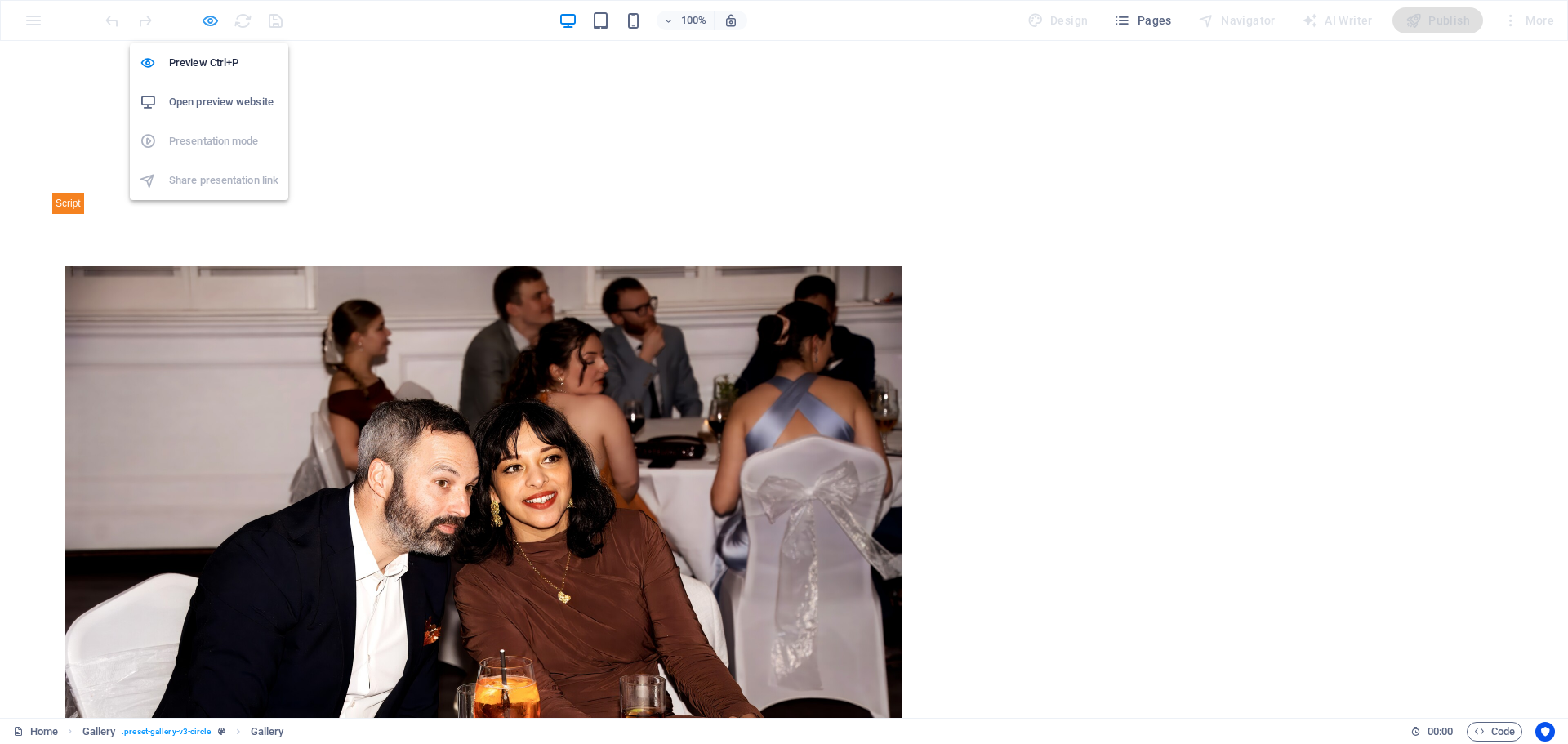
select select "4"
select select "px"
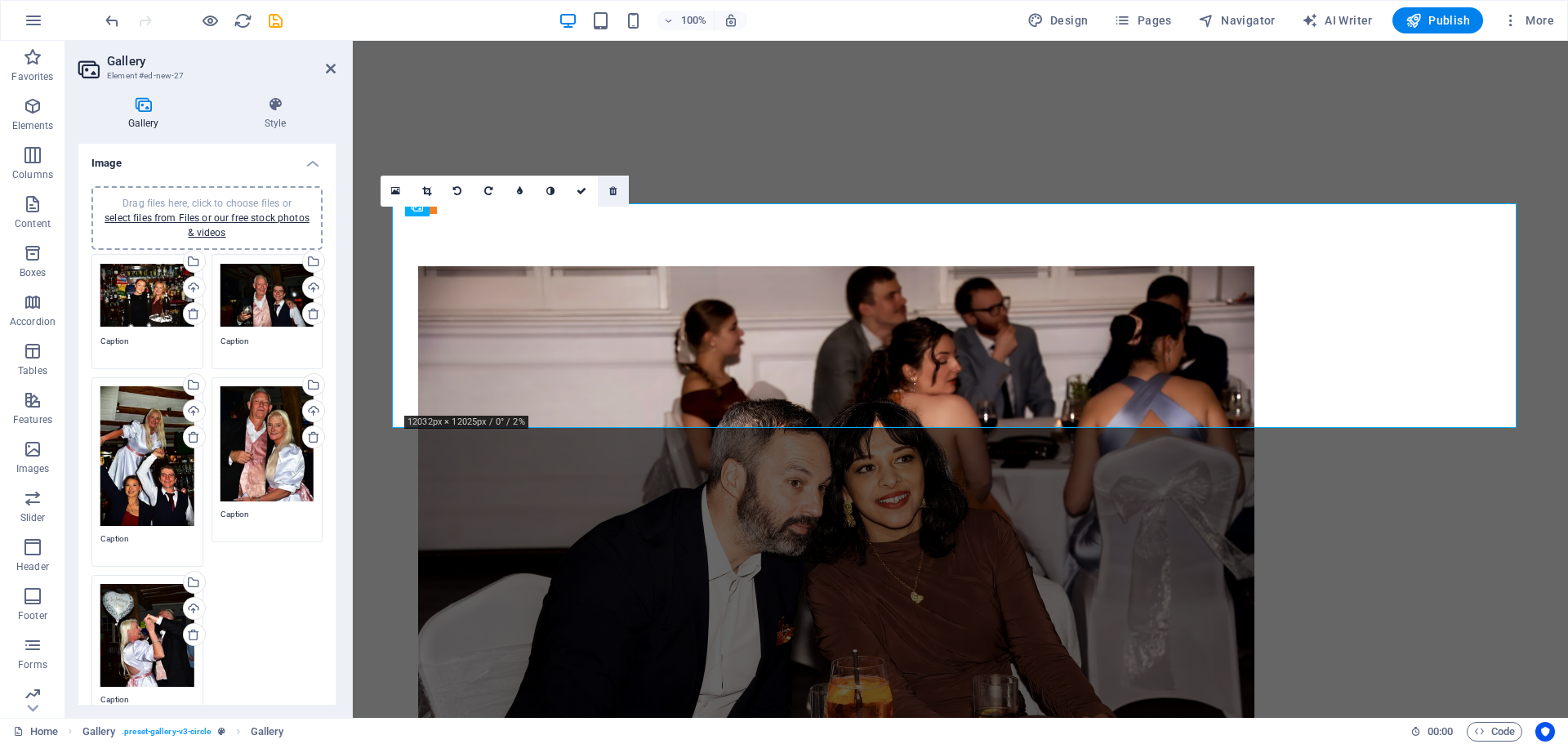
click at [618, 189] on link at bounding box center [613, 191] width 31 height 31
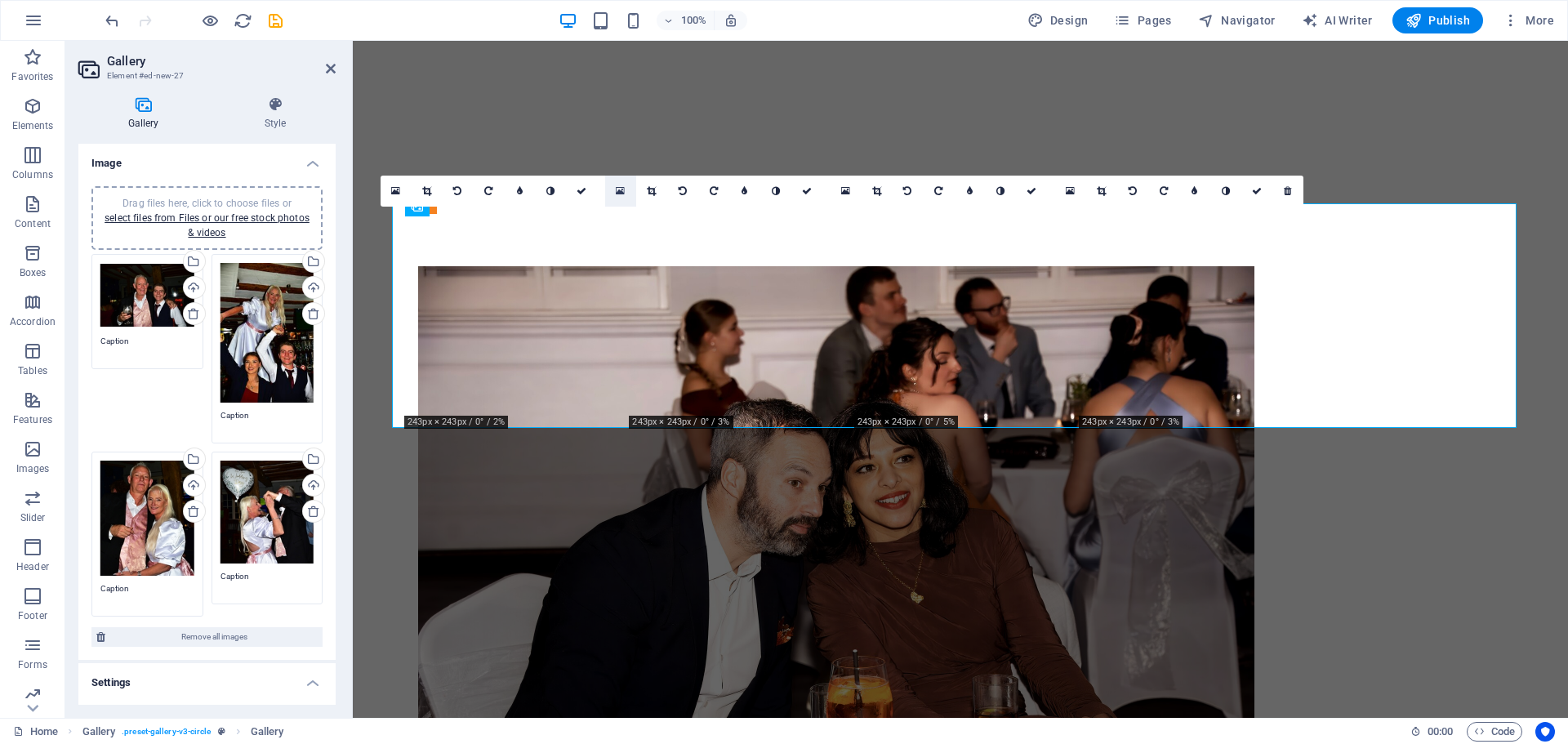
click at [617, 189] on icon at bounding box center [620, 192] width 9 height 12
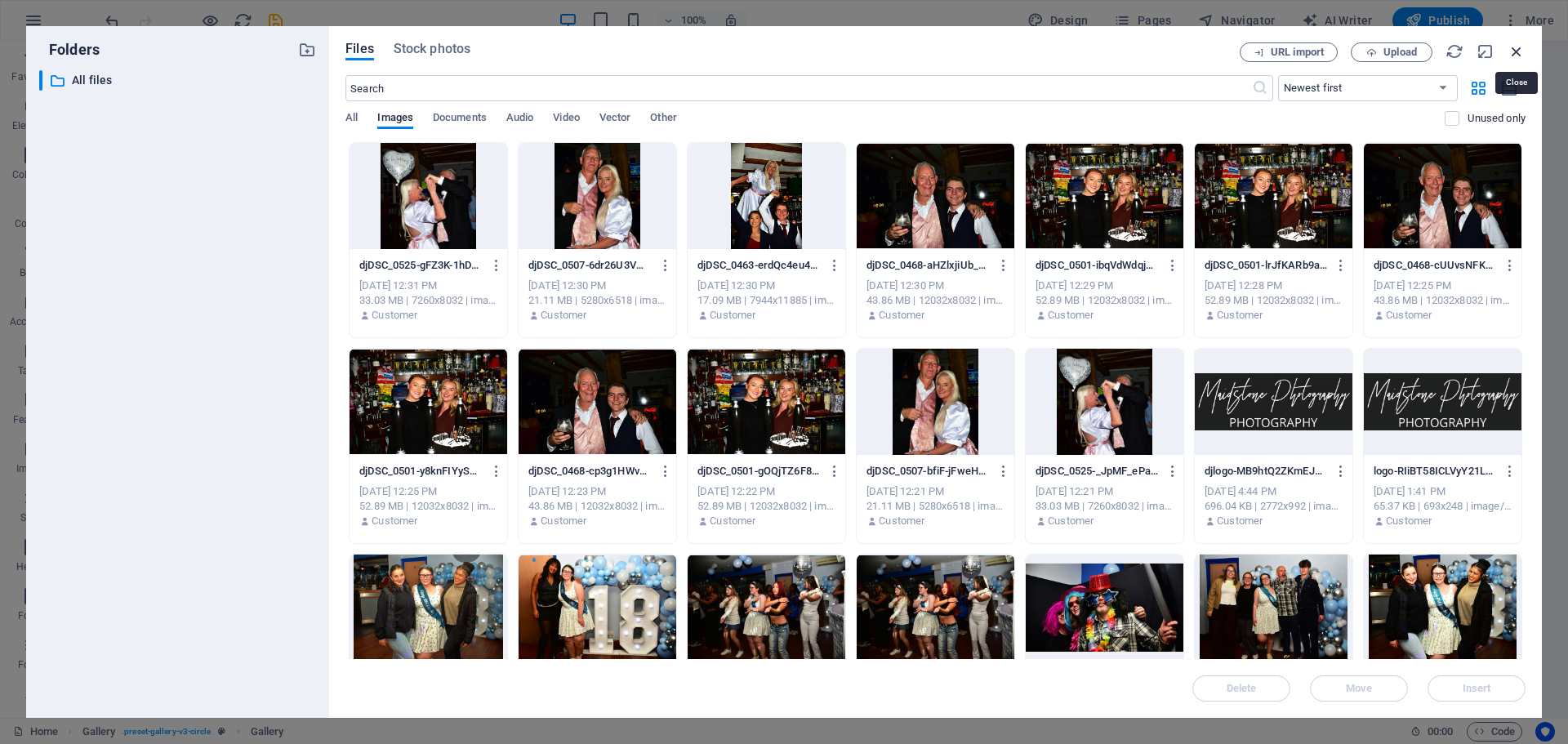
click at [1514, 44] on icon "button" at bounding box center [1517, 52] width 18 height 18
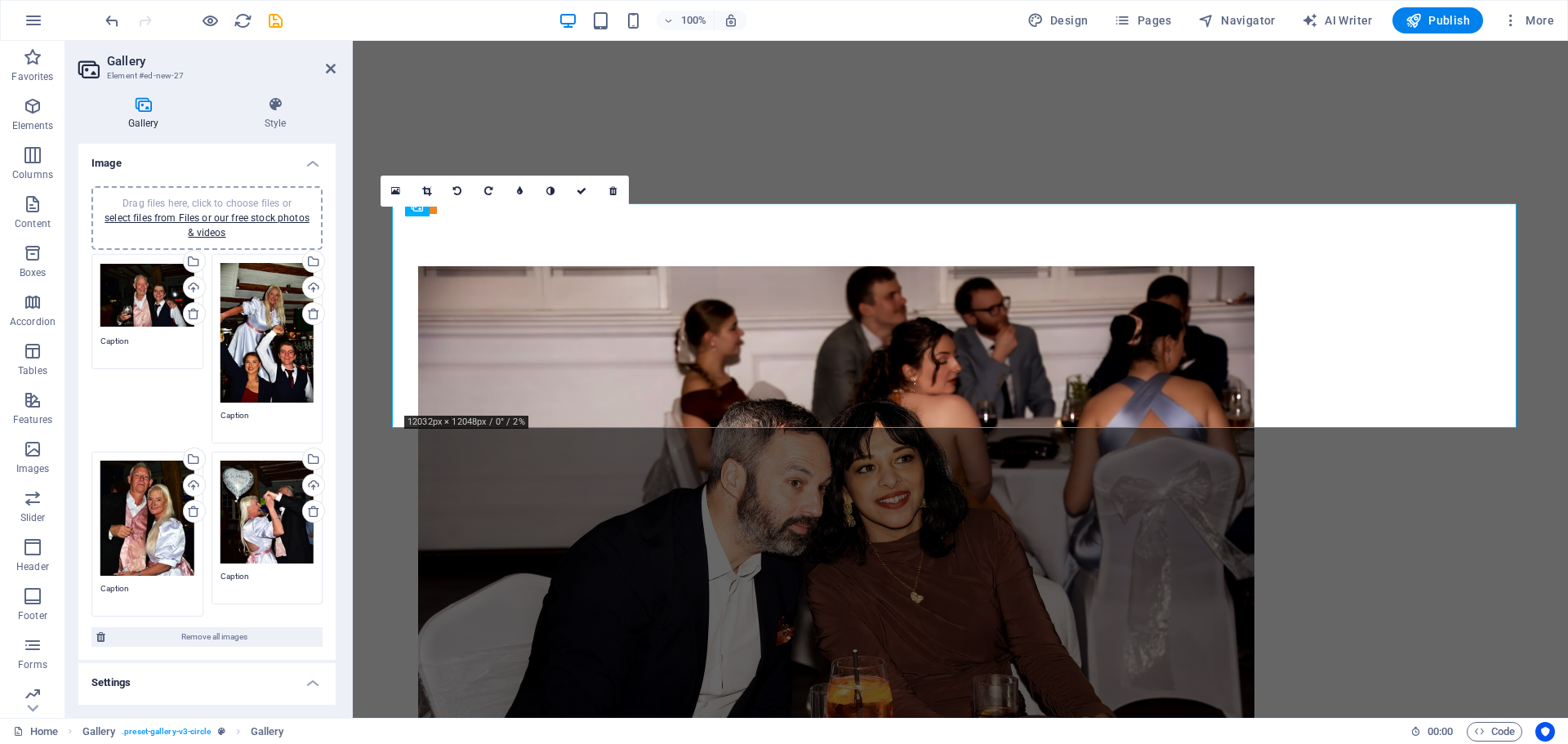
click at [418, 207] on div "0" at bounding box center [505, 191] width 248 height 31
click at [617, 187] on icon at bounding box center [612, 191] width 7 height 10
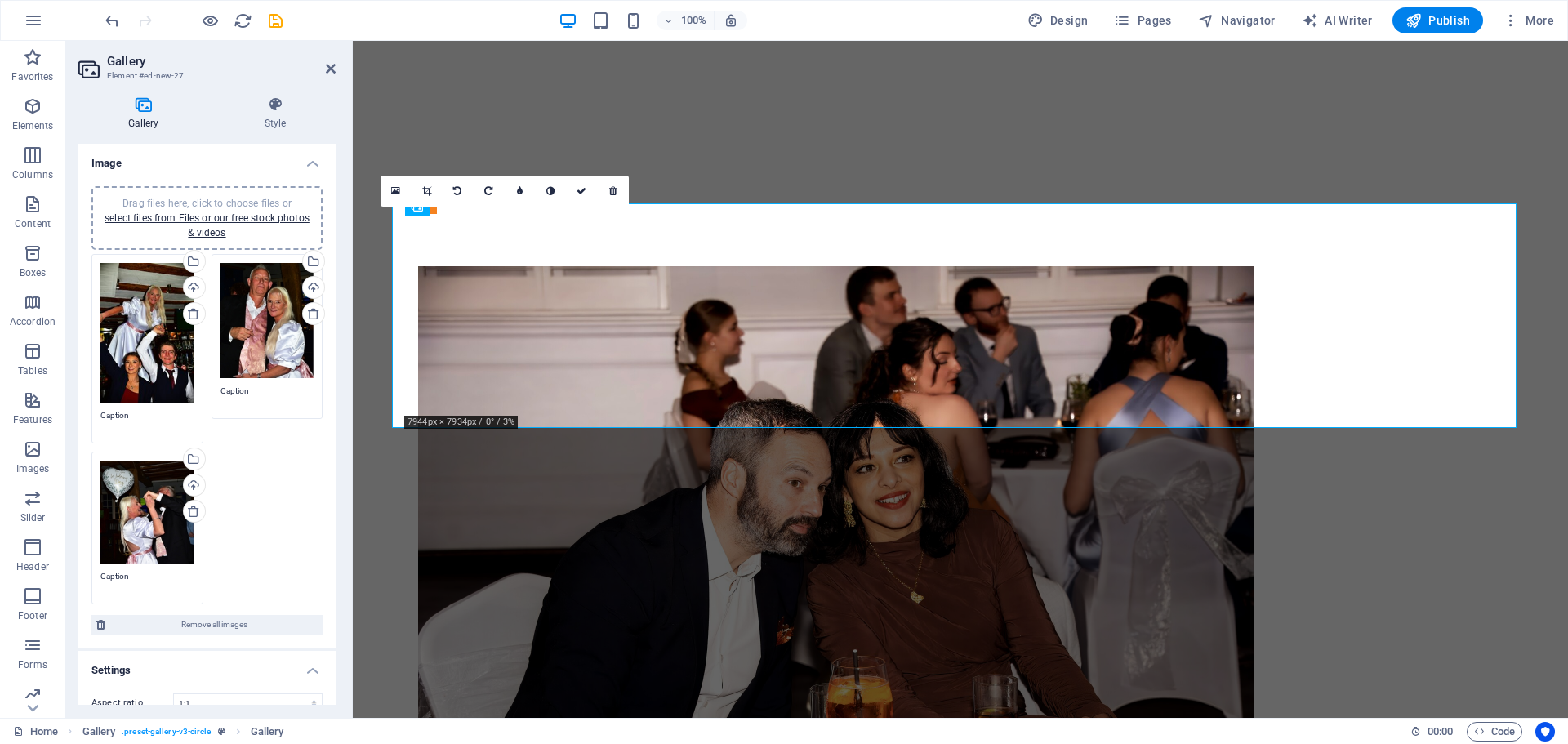
click at [418, 207] on div "0" at bounding box center [505, 191] width 248 height 31
click at [419, 207] on div "0" at bounding box center [505, 191] width 248 height 31
click at [429, 189] on icon at bounding box center [426, 191] width 9 height 10
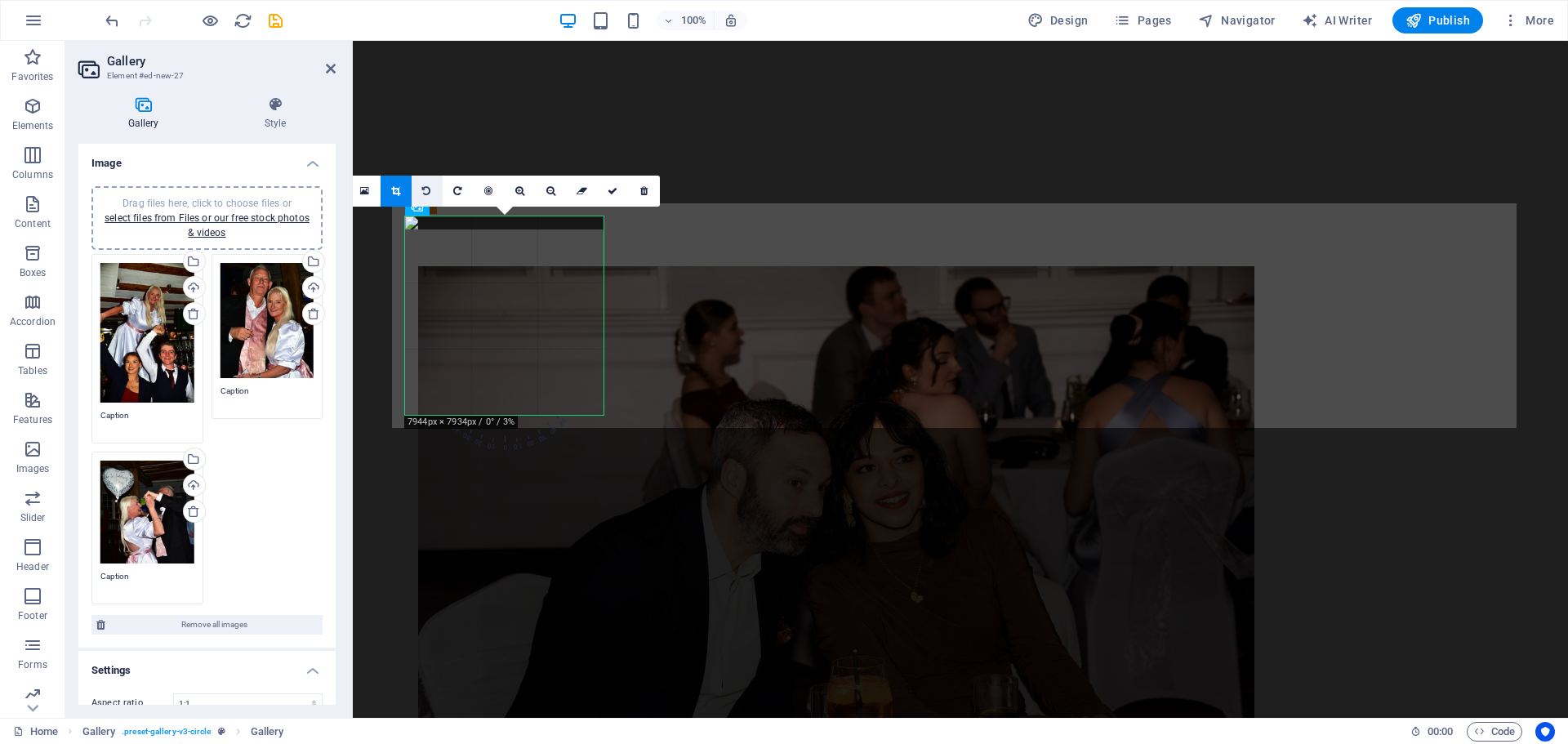
click at [429, 189] on icon at bounding box center [426, 191] width 8 height 10
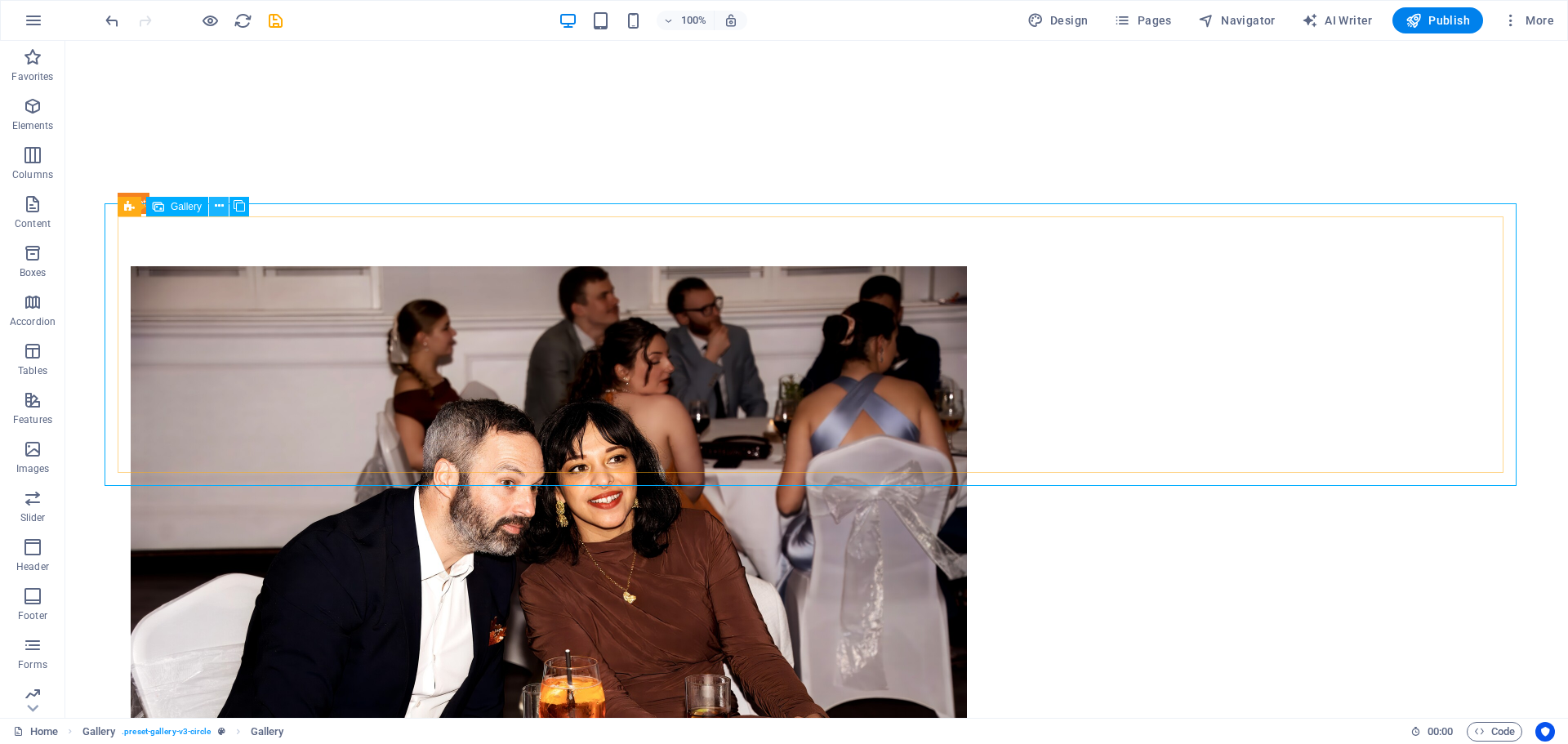
click at [223, 209] on icon at bounding box center [219, 206] width 9 height 17
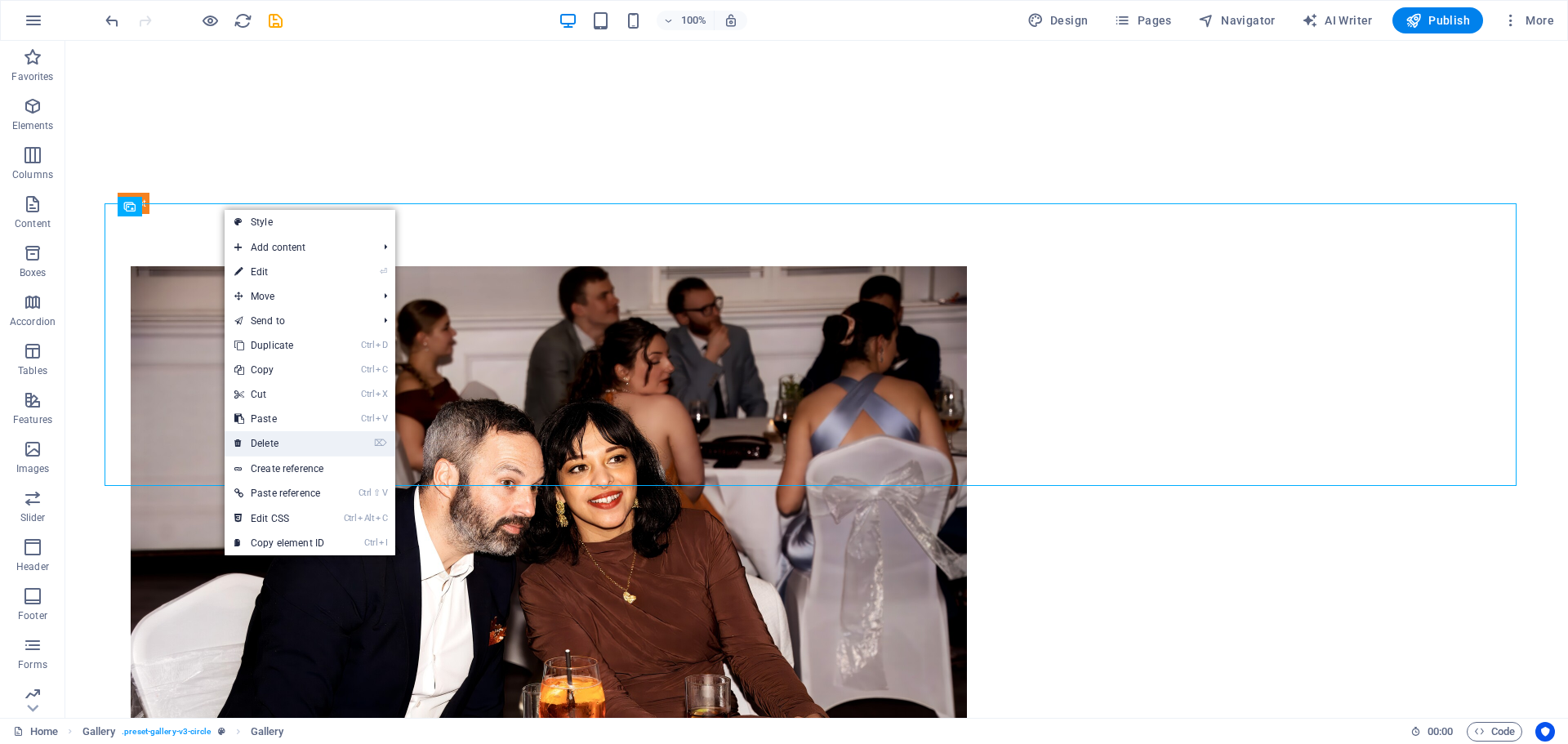
click at [280, 435] on link "⌦ Delete" at bounding box center [279, 443] width 109 height 25
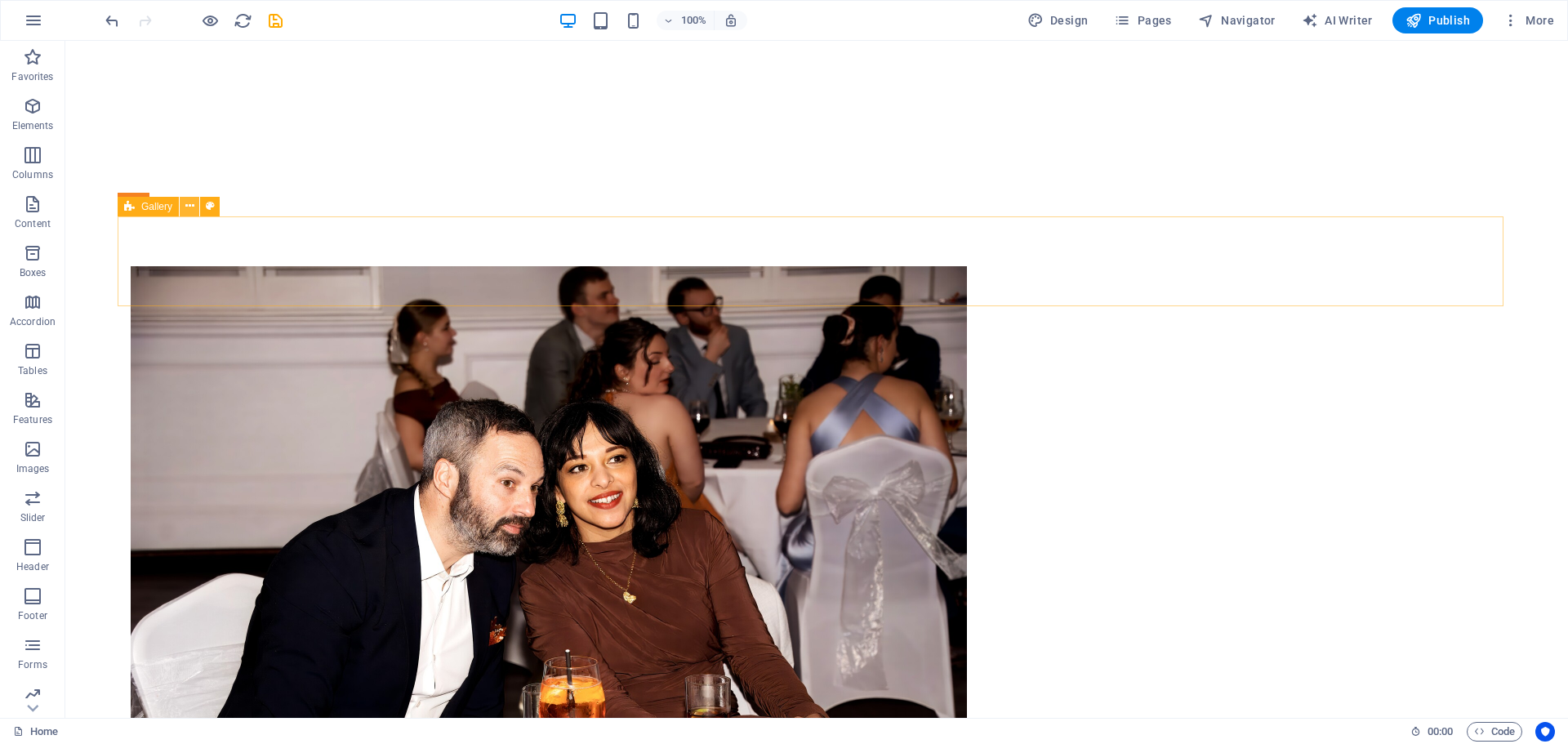
click at [192, 202] on icon at bounding box center [190, 206] width 9 height 17
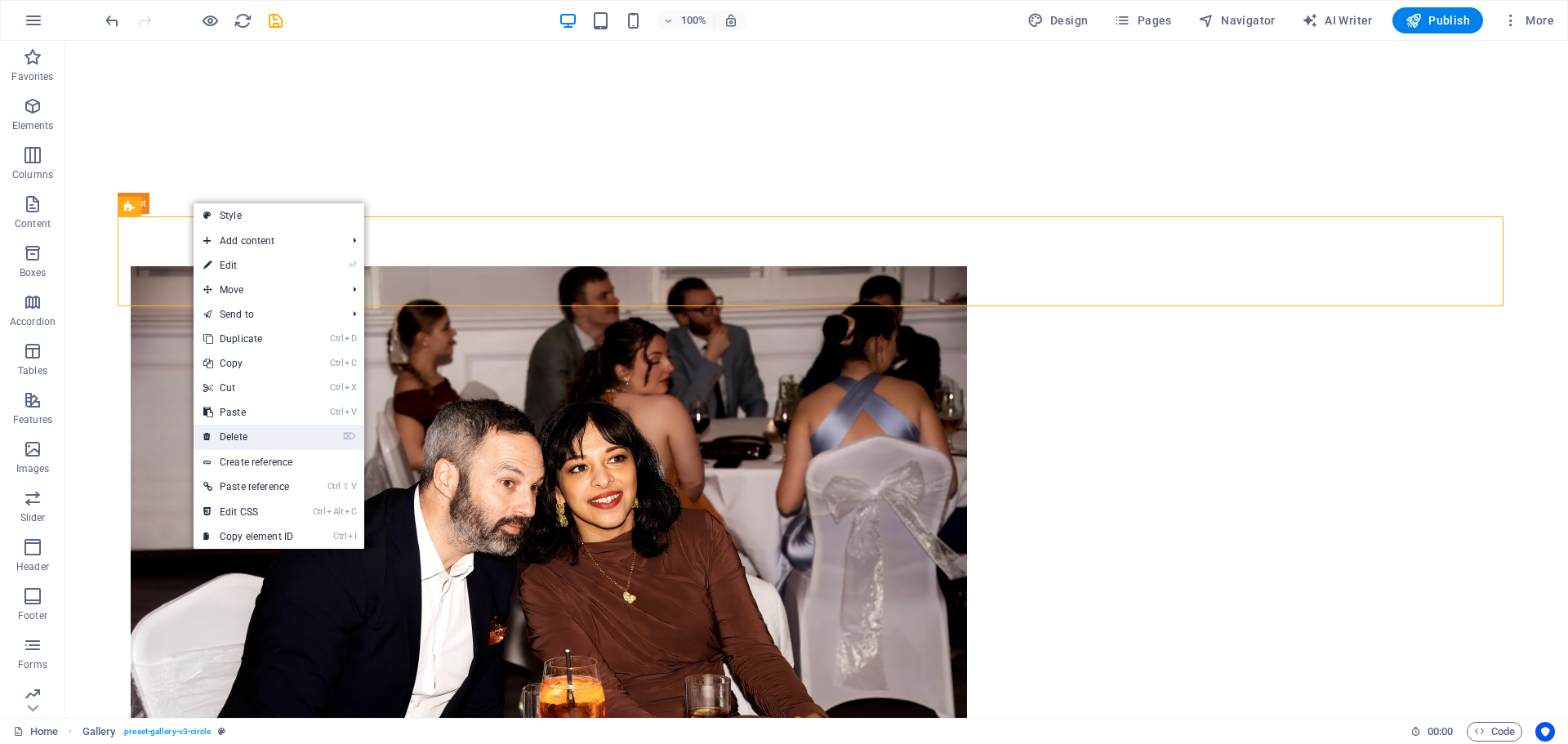
click at [255, 434] on link "⌦ Delete" at bounding box center [248, 436] width 109 height 25
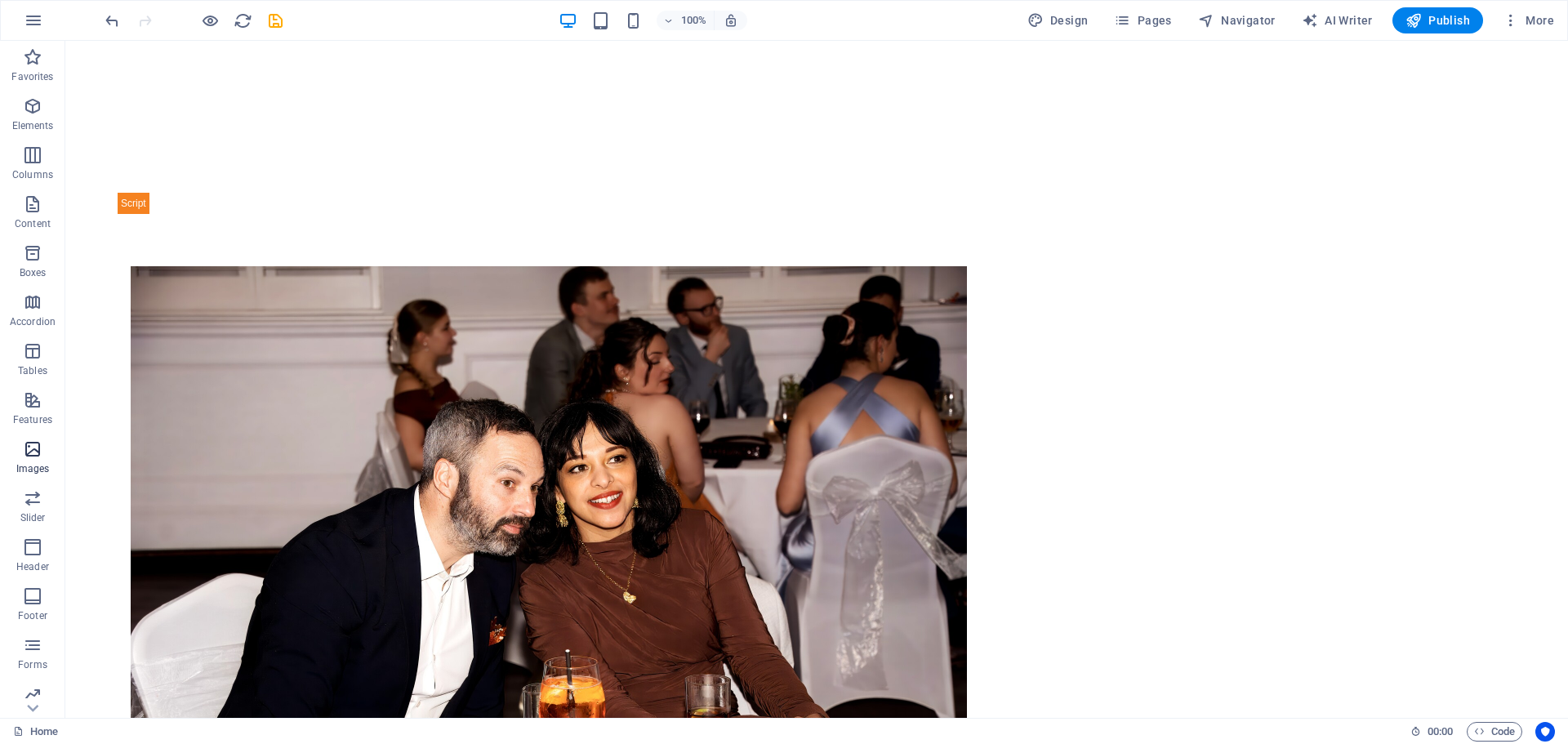
click at [39, 451] on icon "button" at bounding box center [33, 449] width 20 height 20
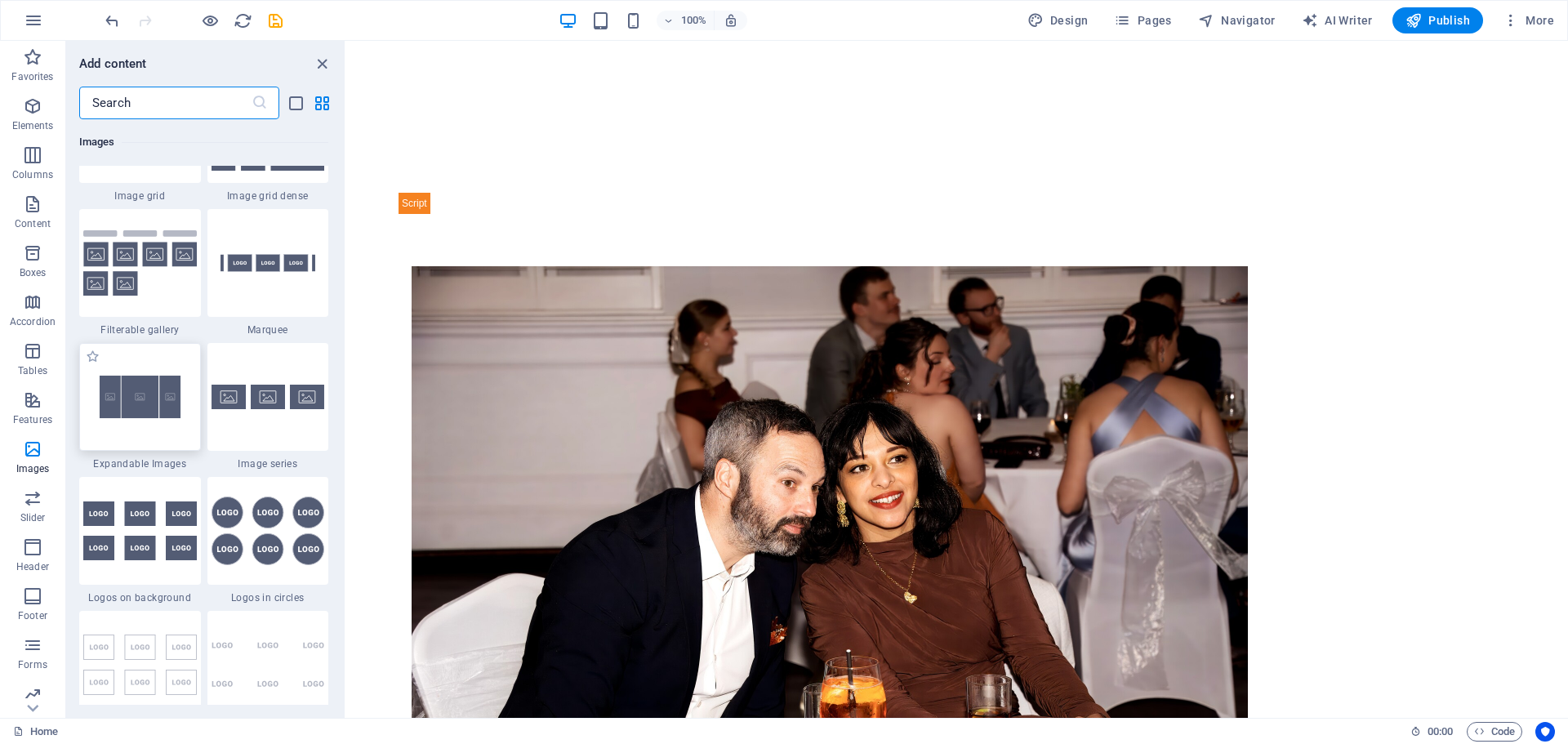
scroll to position [8607, 0]
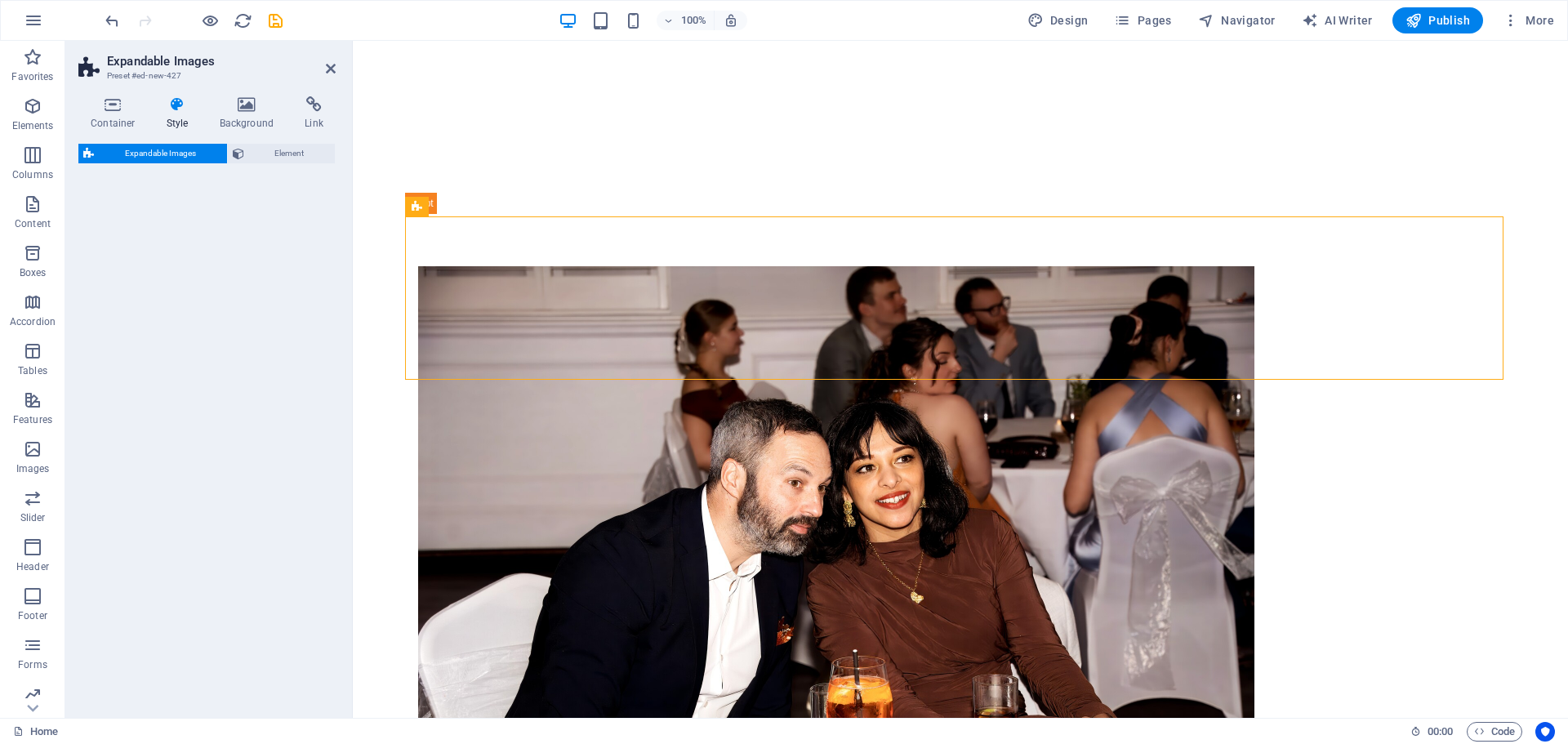
select select "rem"
select select "px"
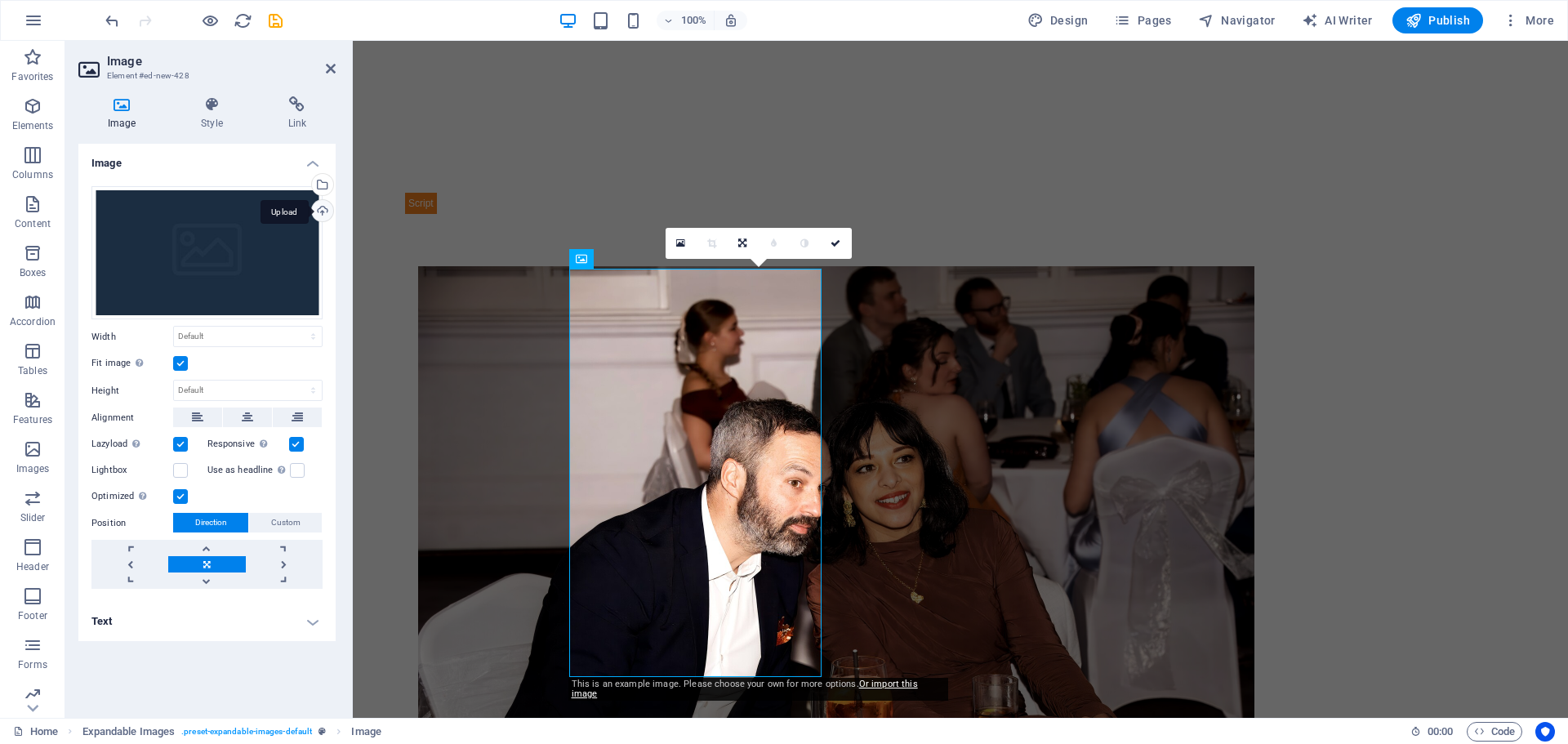
click at [318, 210] on div "Upload" at bounding box center [321, 212] width 25 height 25
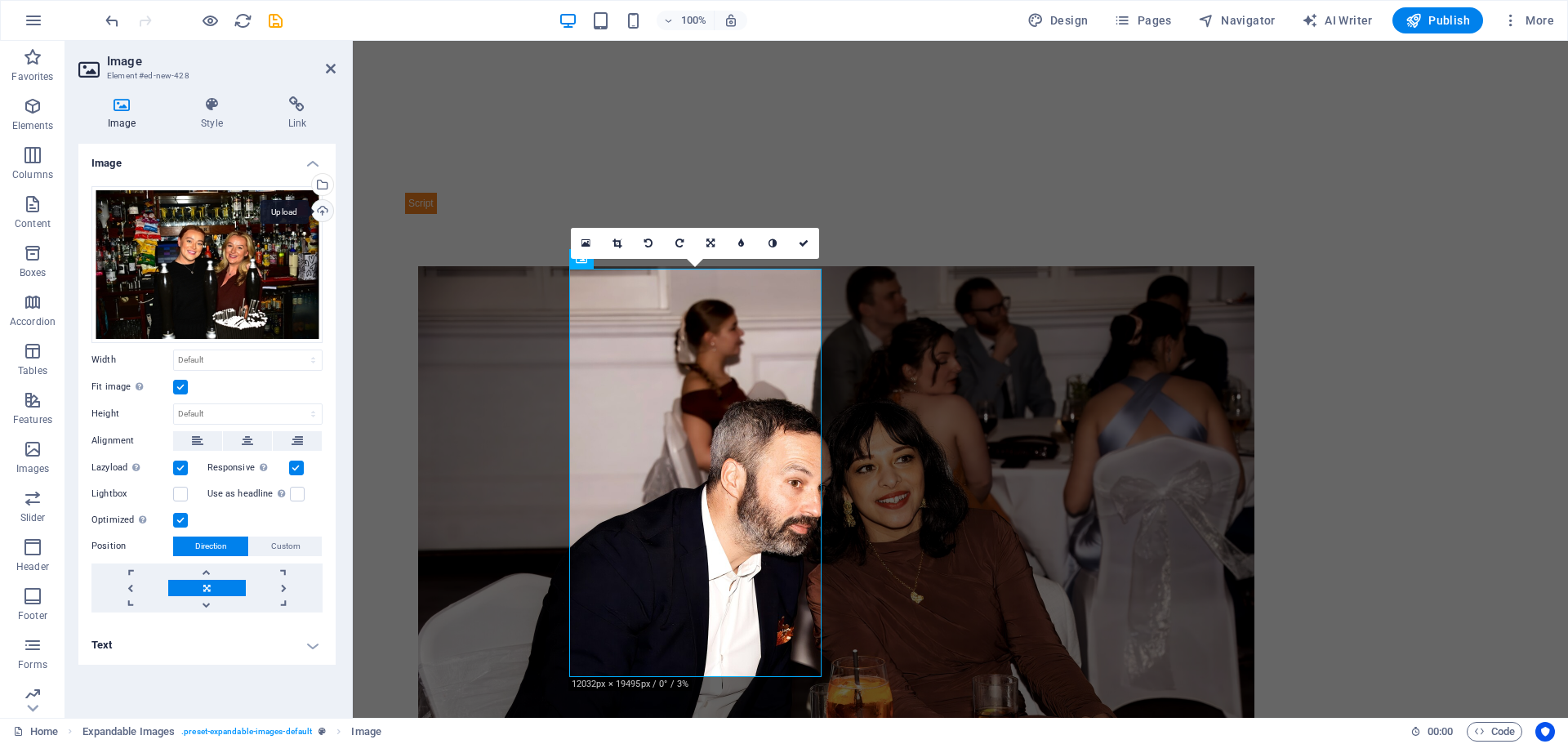
click at [319, 209] on div "Upload" at bounding box center [321, 212] width 25 height 25
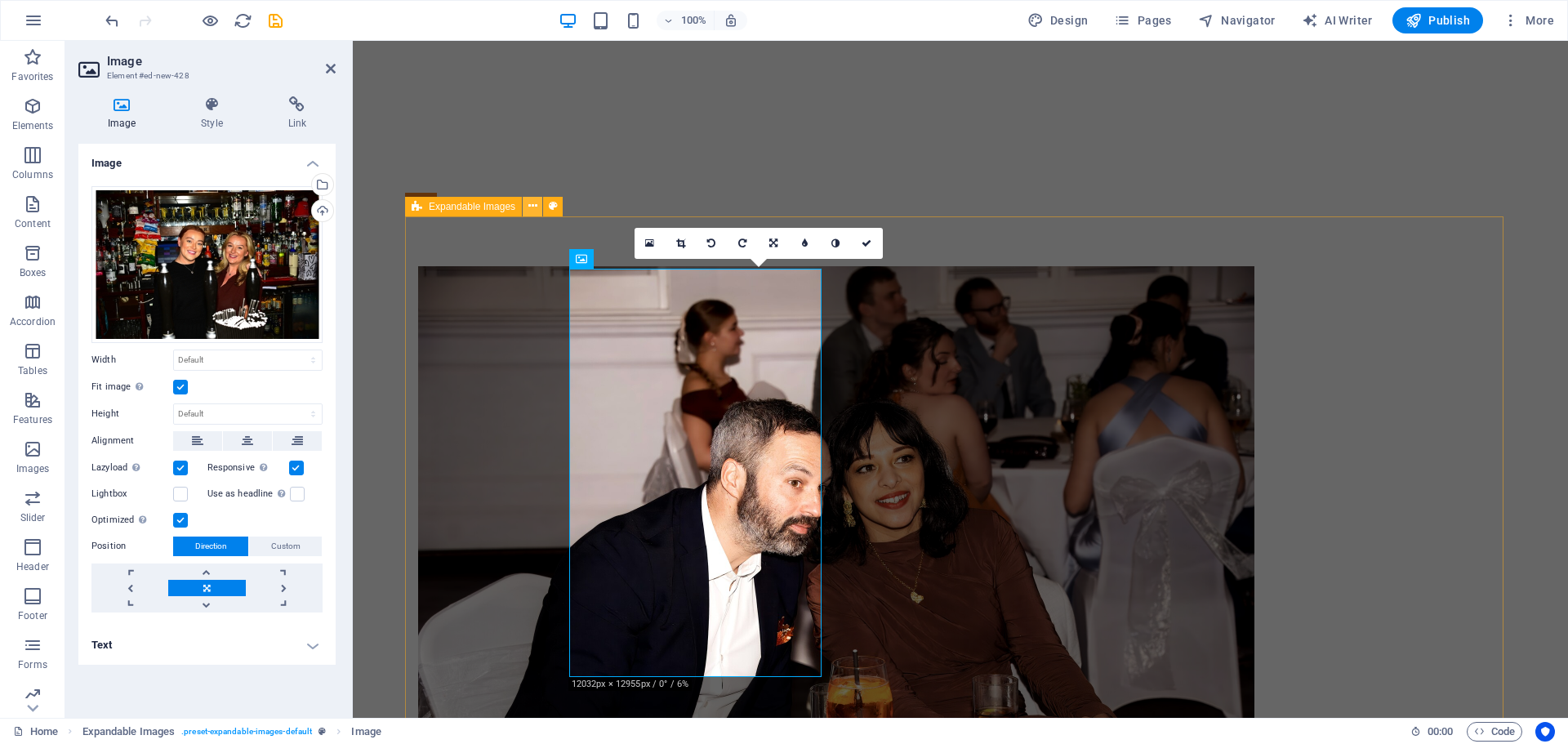
click at [532, 206] on icon at bounding box center [533, 206] width 9 height 17
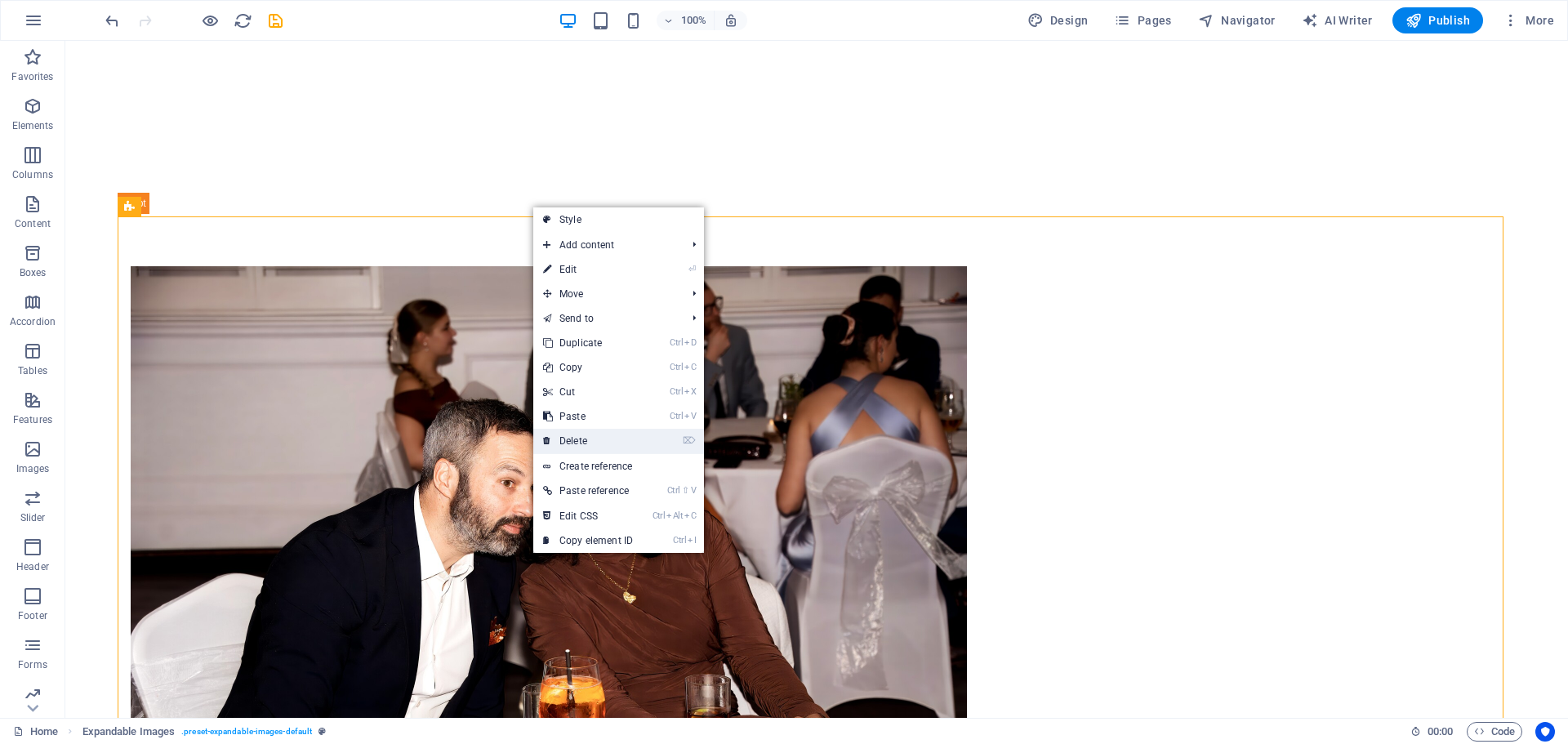
click at [585, 442] on link "⌦ Delete" at bounding box center [588, 441] width 109 height 25
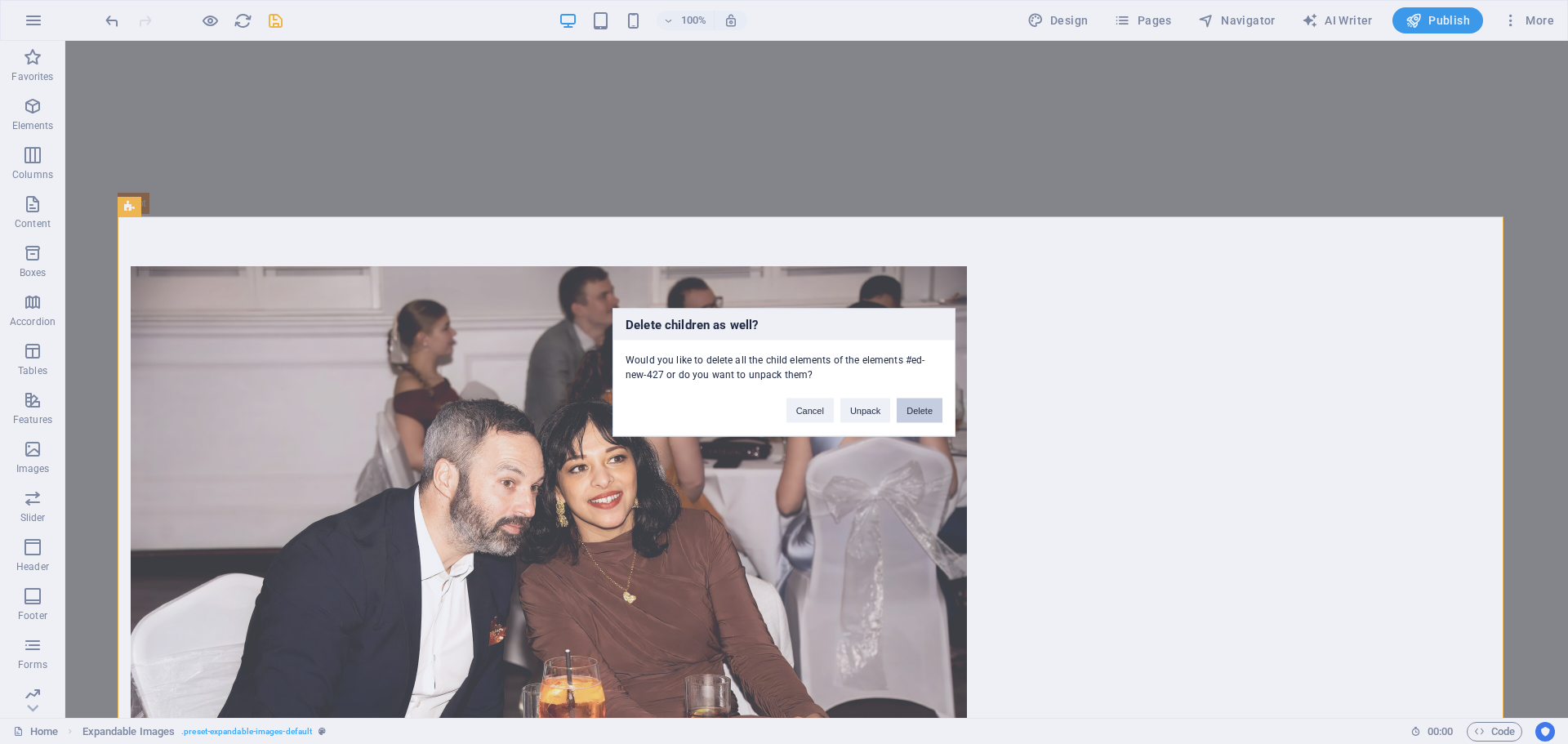
click at [917, 407] on button "Delete" at bounding box center [920, 409] width 46 height 25
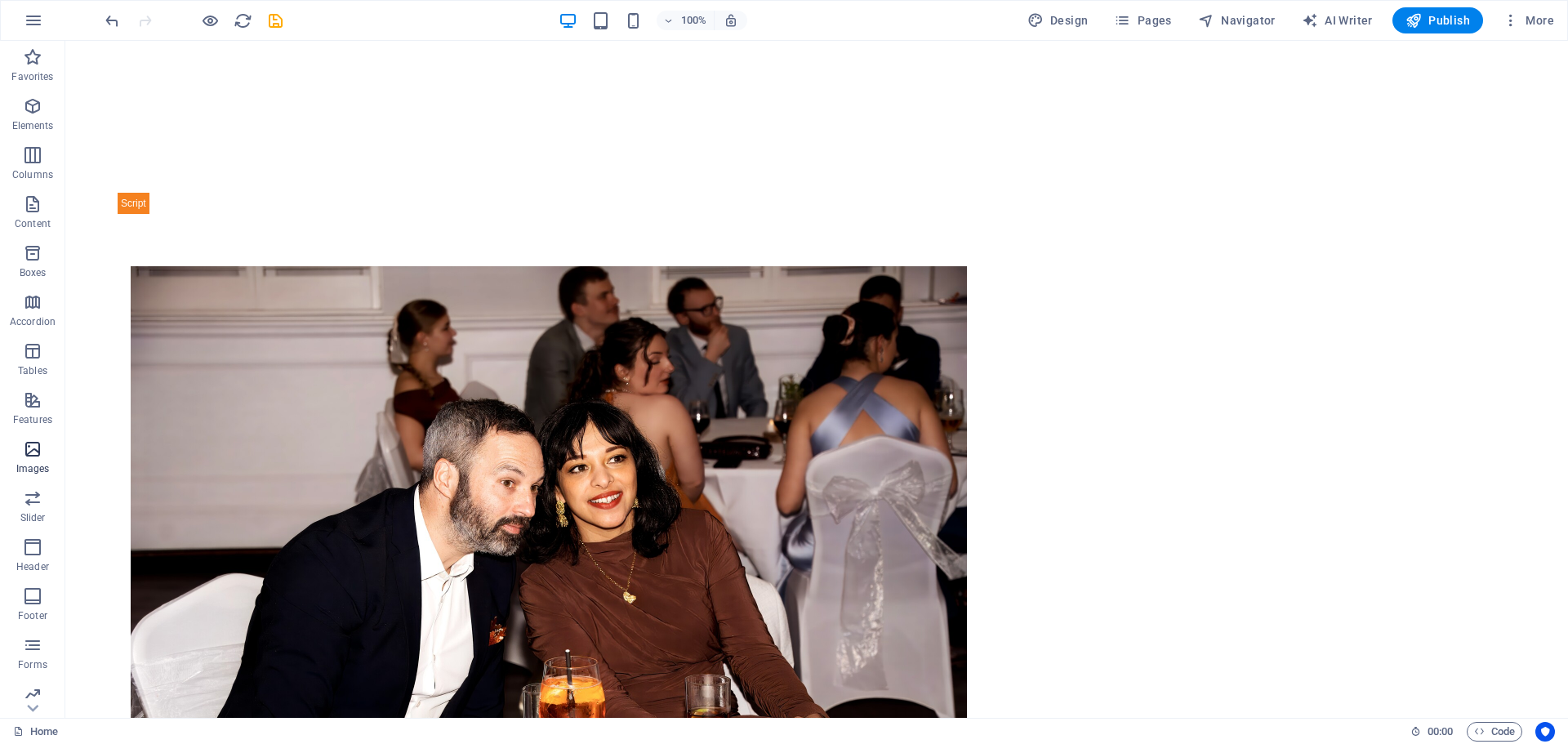
click at [41, 457] on icon "button" at bounding box center [33, 449] width 20 height 20
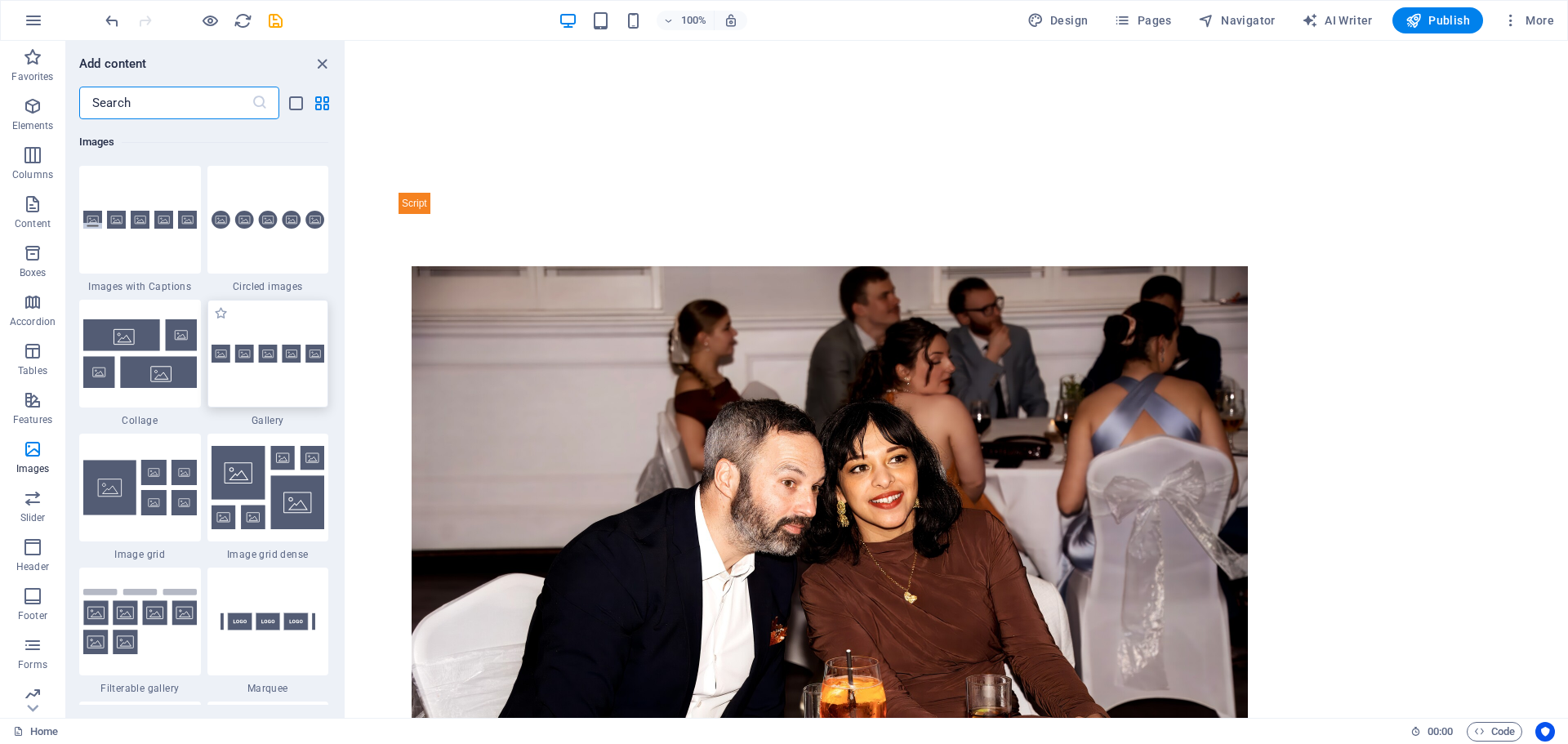
scroll to position [8199, 0]
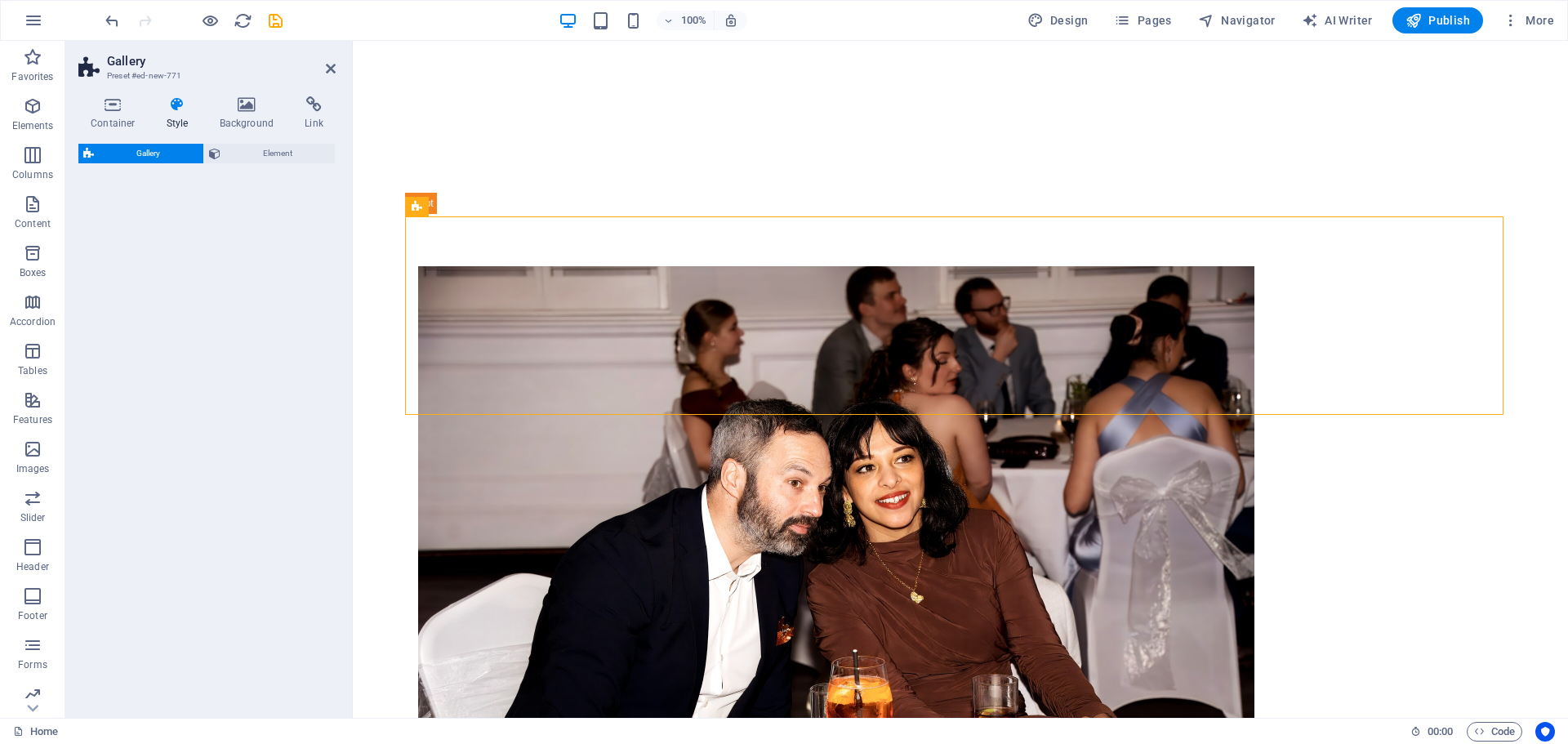
select select "rem"
select select "preset-gallery-v3-circle"
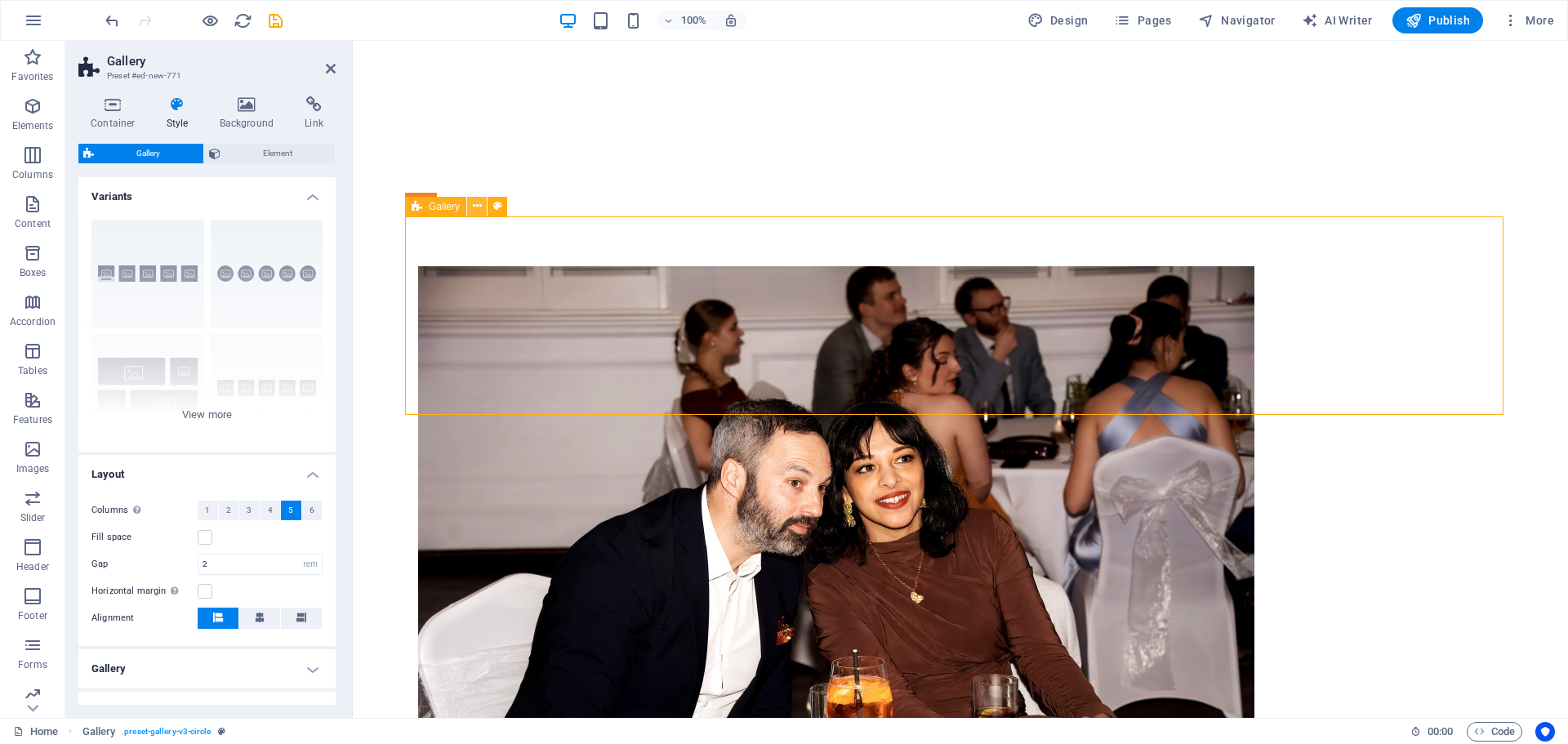
click at [486, 209] on button at bounding box center [477, 207] width 20 height 20
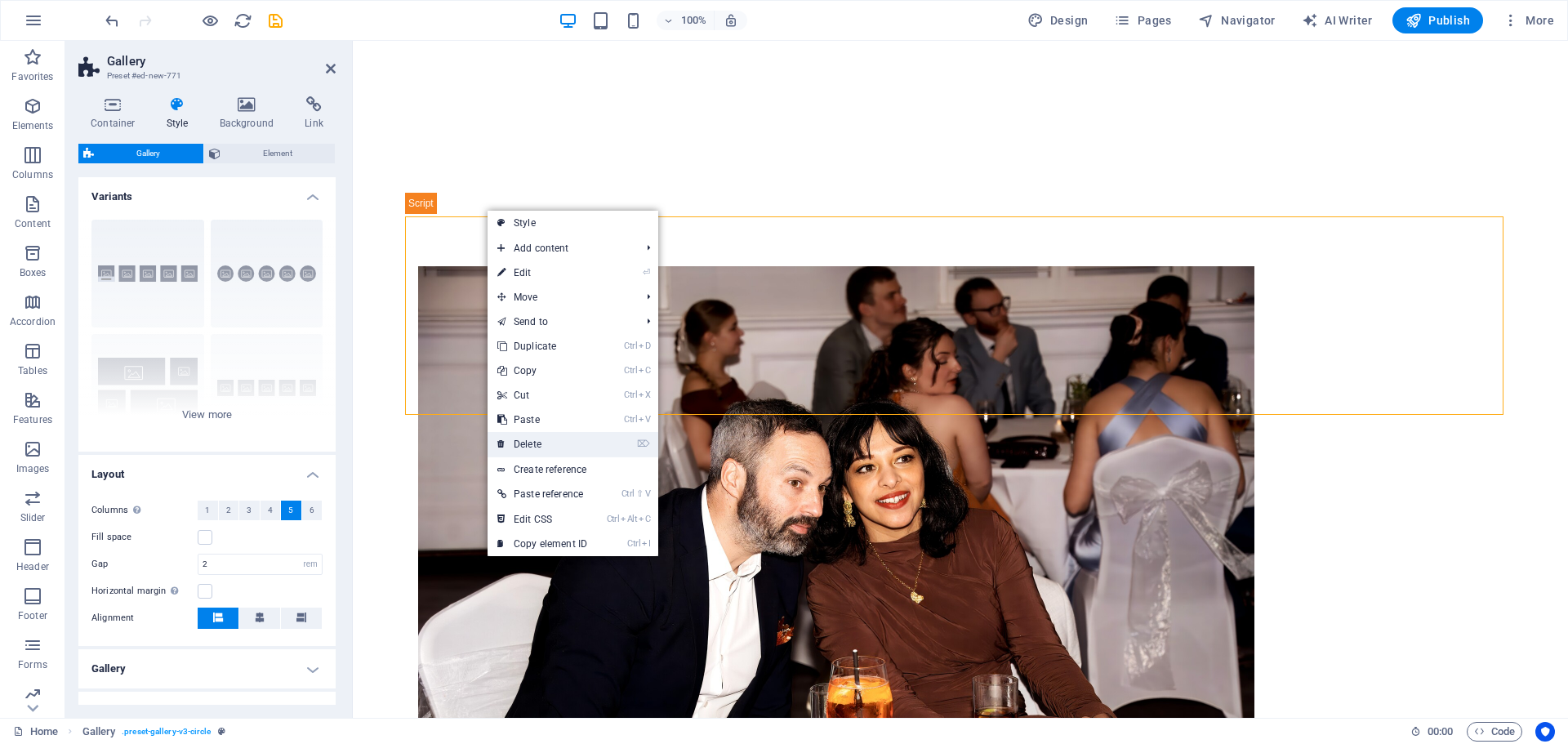
click at [540, 441] on link "⌦ Delete" at bounding box center [543, 444] width 109 height 25
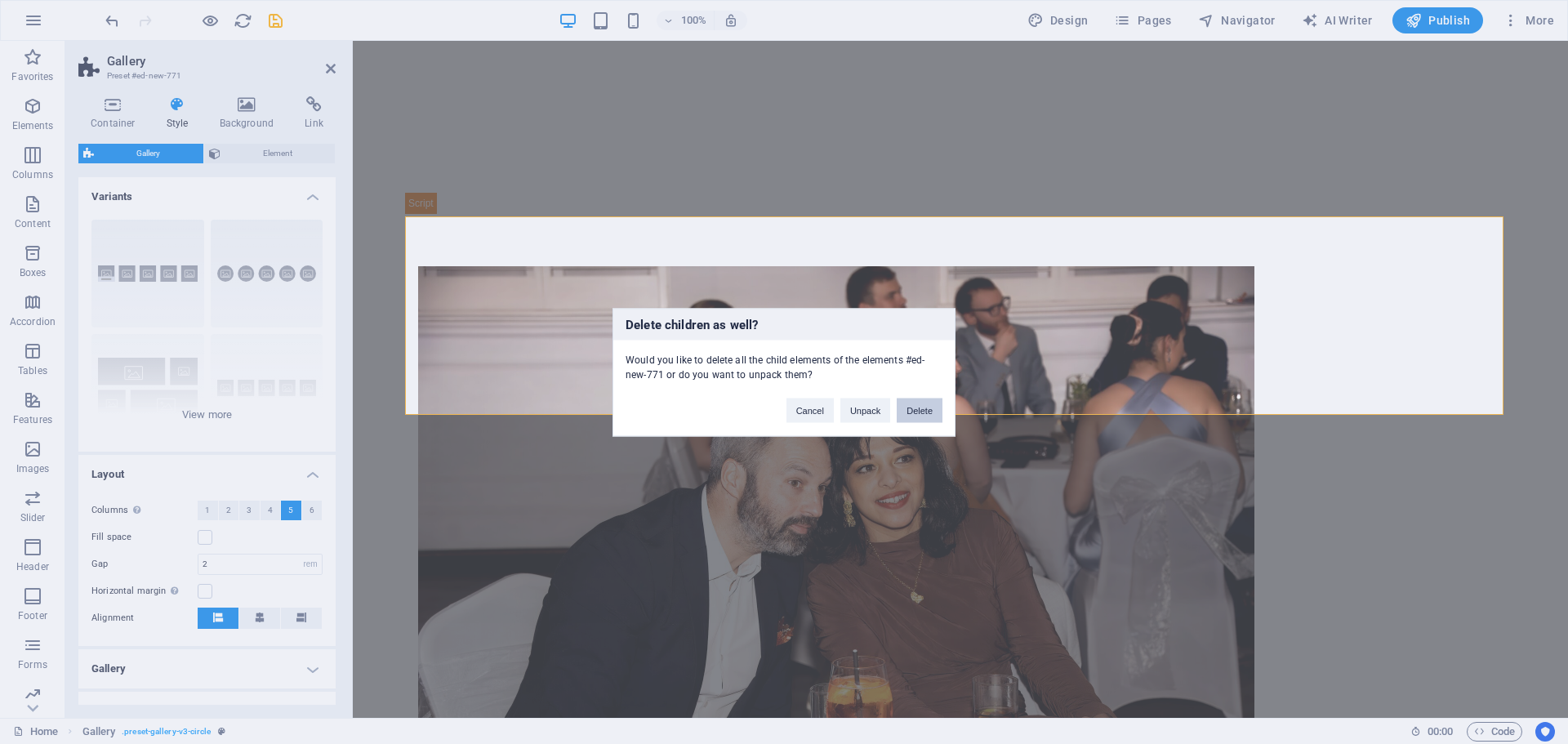
click at [932, 406] on button "Delete" at bounding box center [920, 409] width 46 height 25
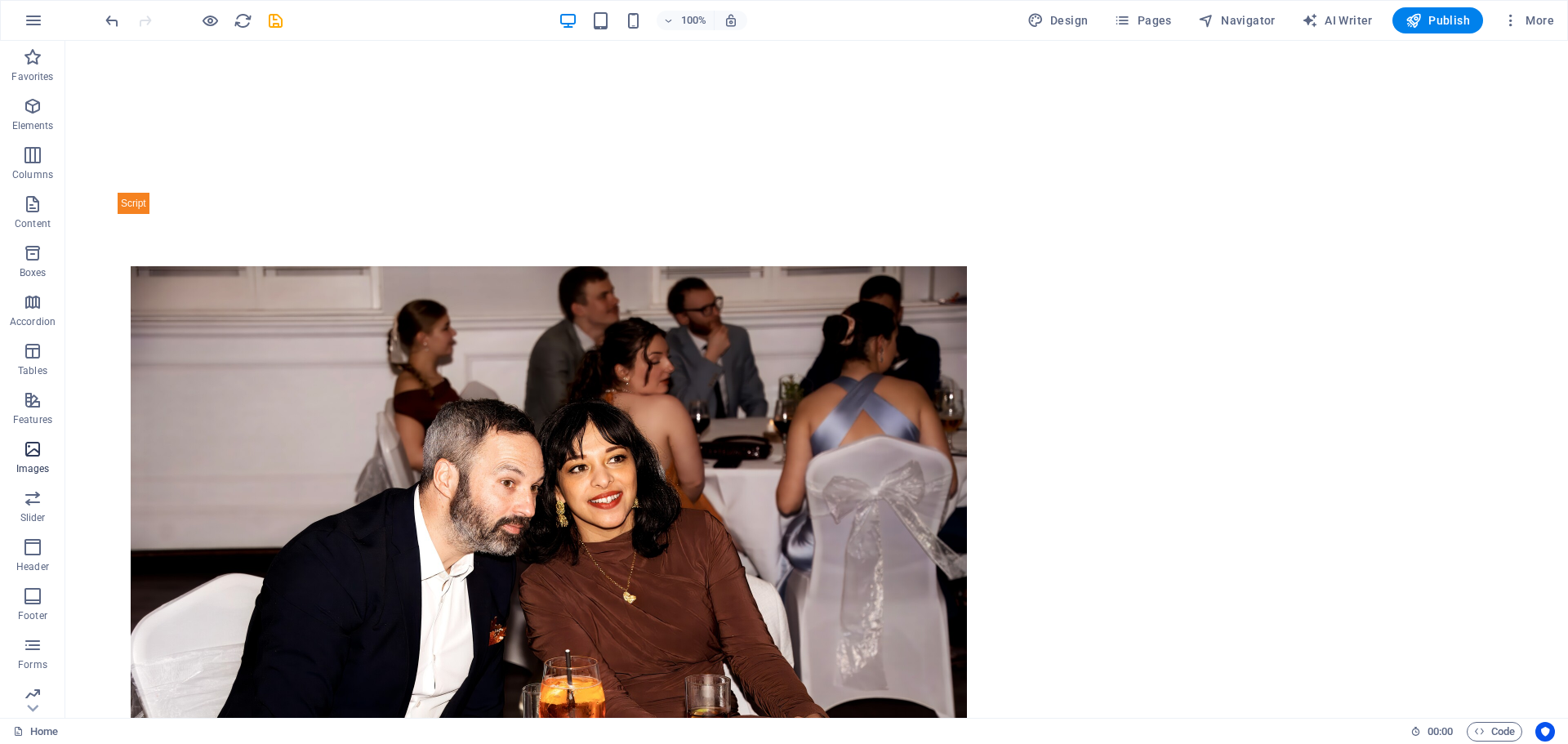
click at [34, 457] on icon "button" at bounding box center [33, 449] width 20 height 20
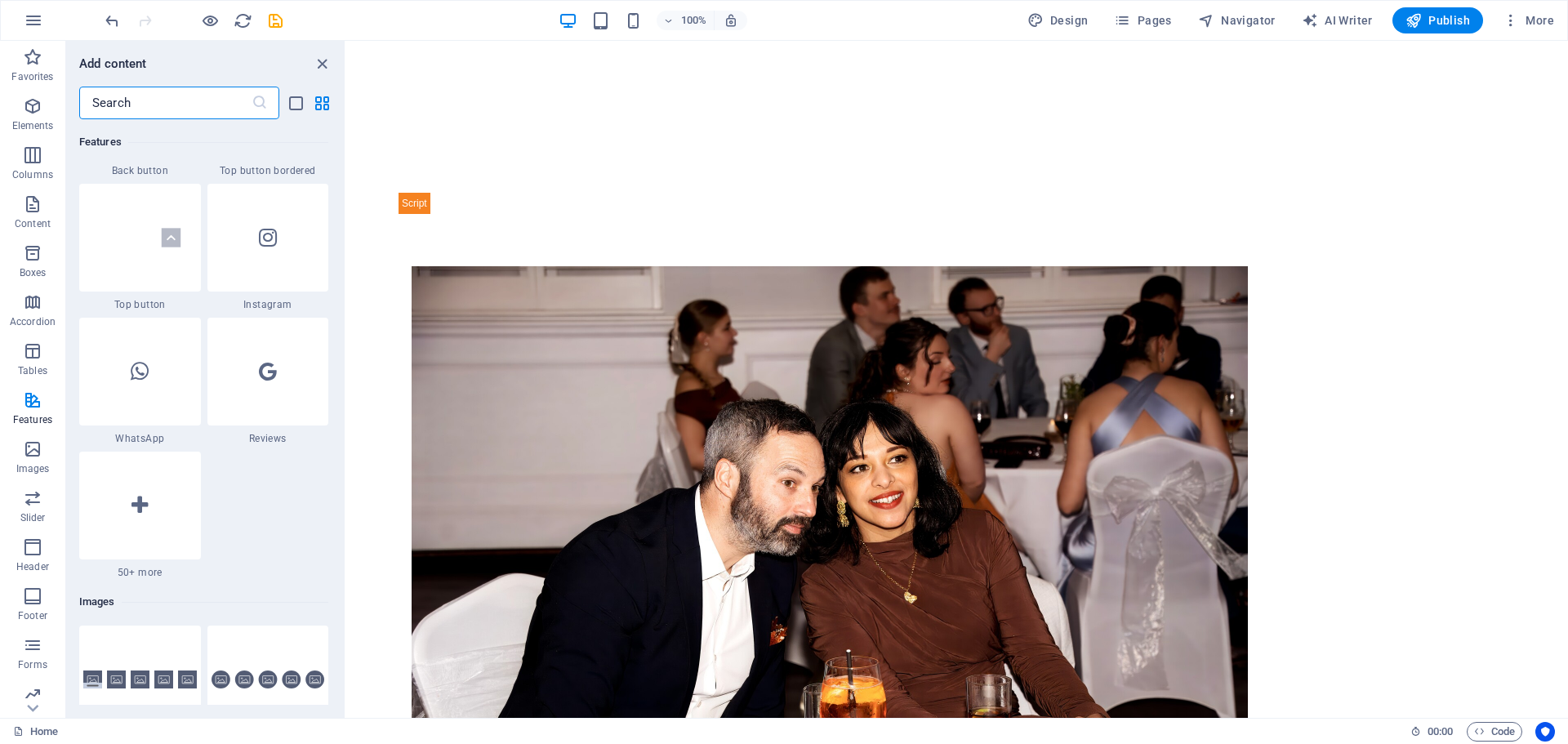
scroll to position [7791, 0]
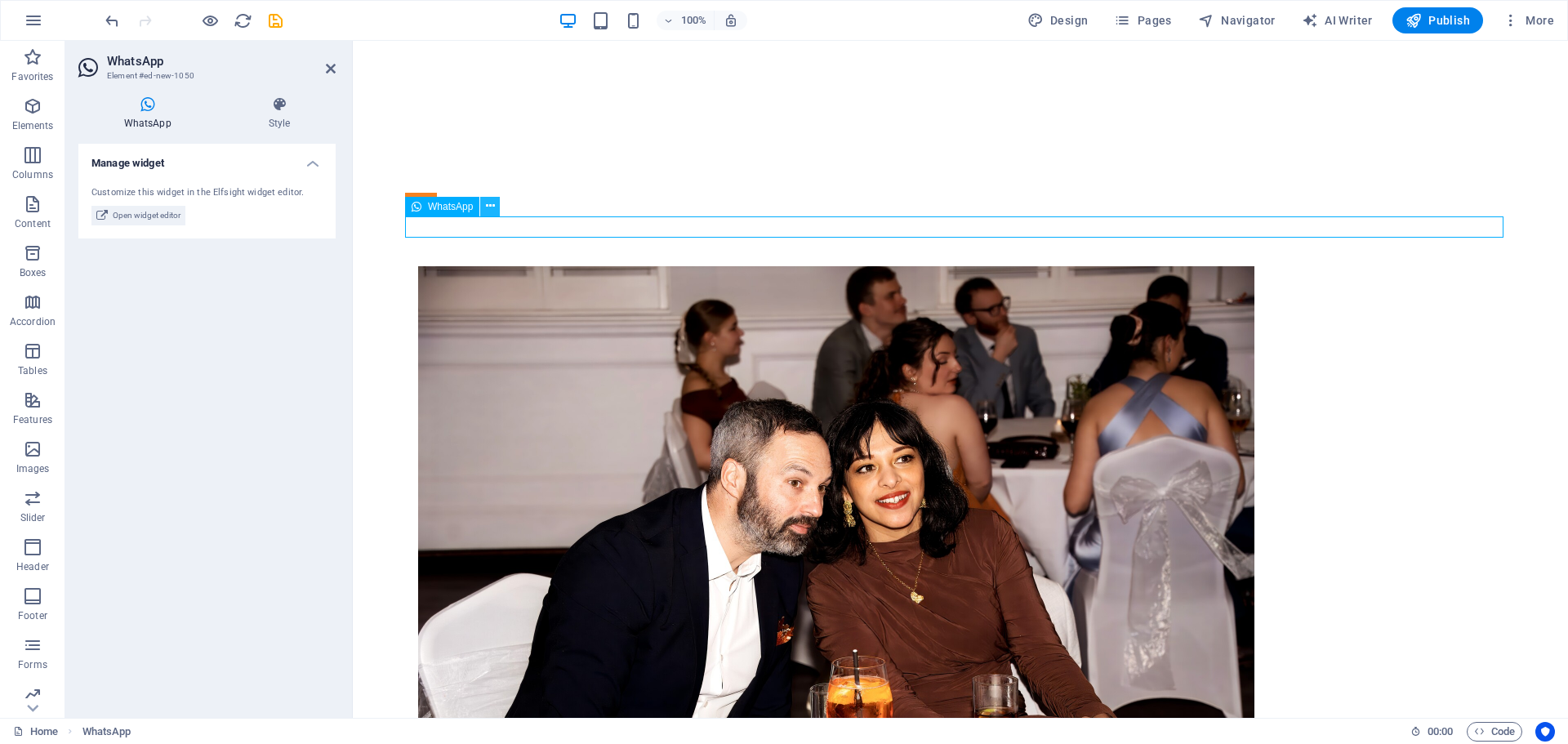
click at [493, 204] on icon at bounding box center [490, 206] width 9 height 17
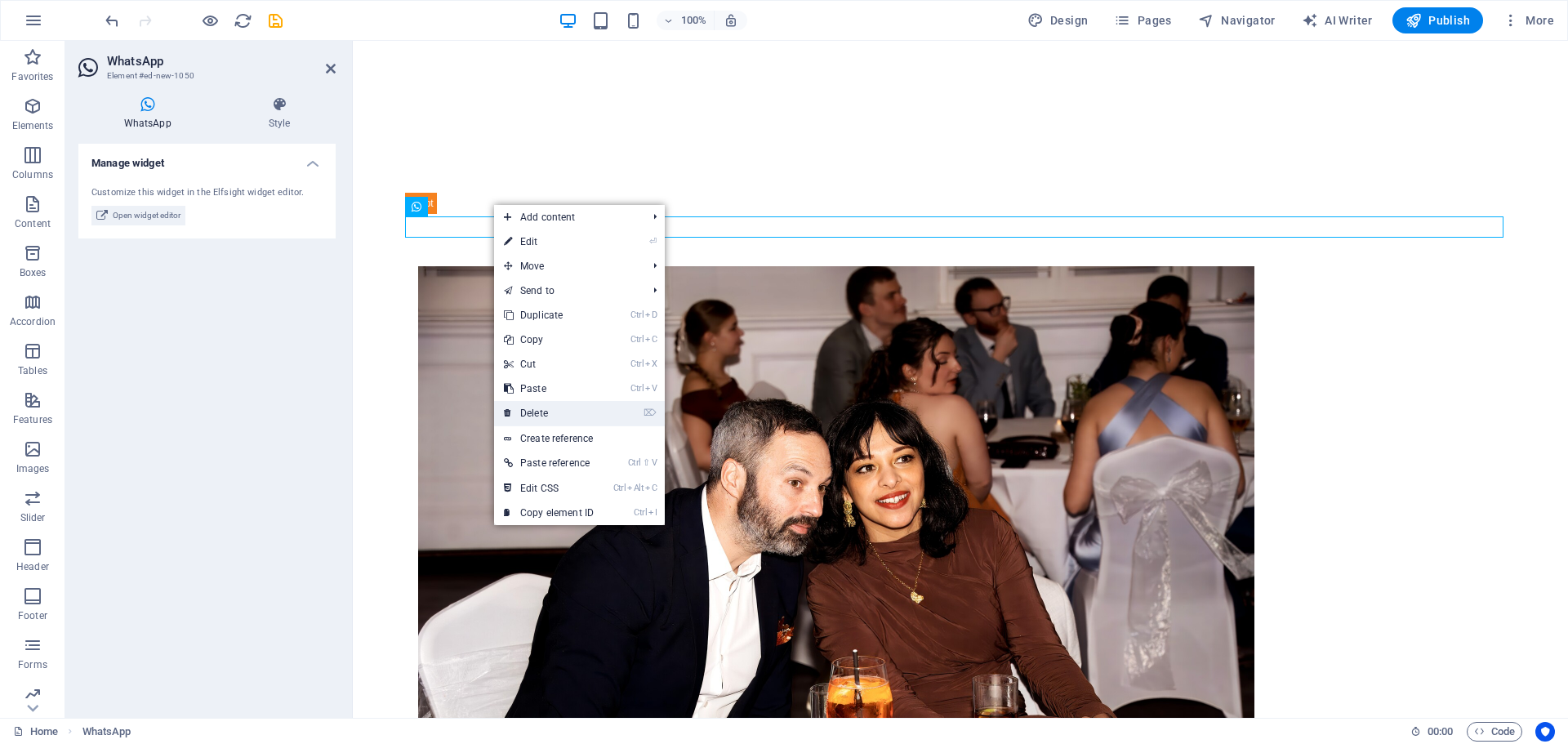
click at [546, 407] on link "⌦ Delete" at bounding box center [549, 413] width 109 height 25
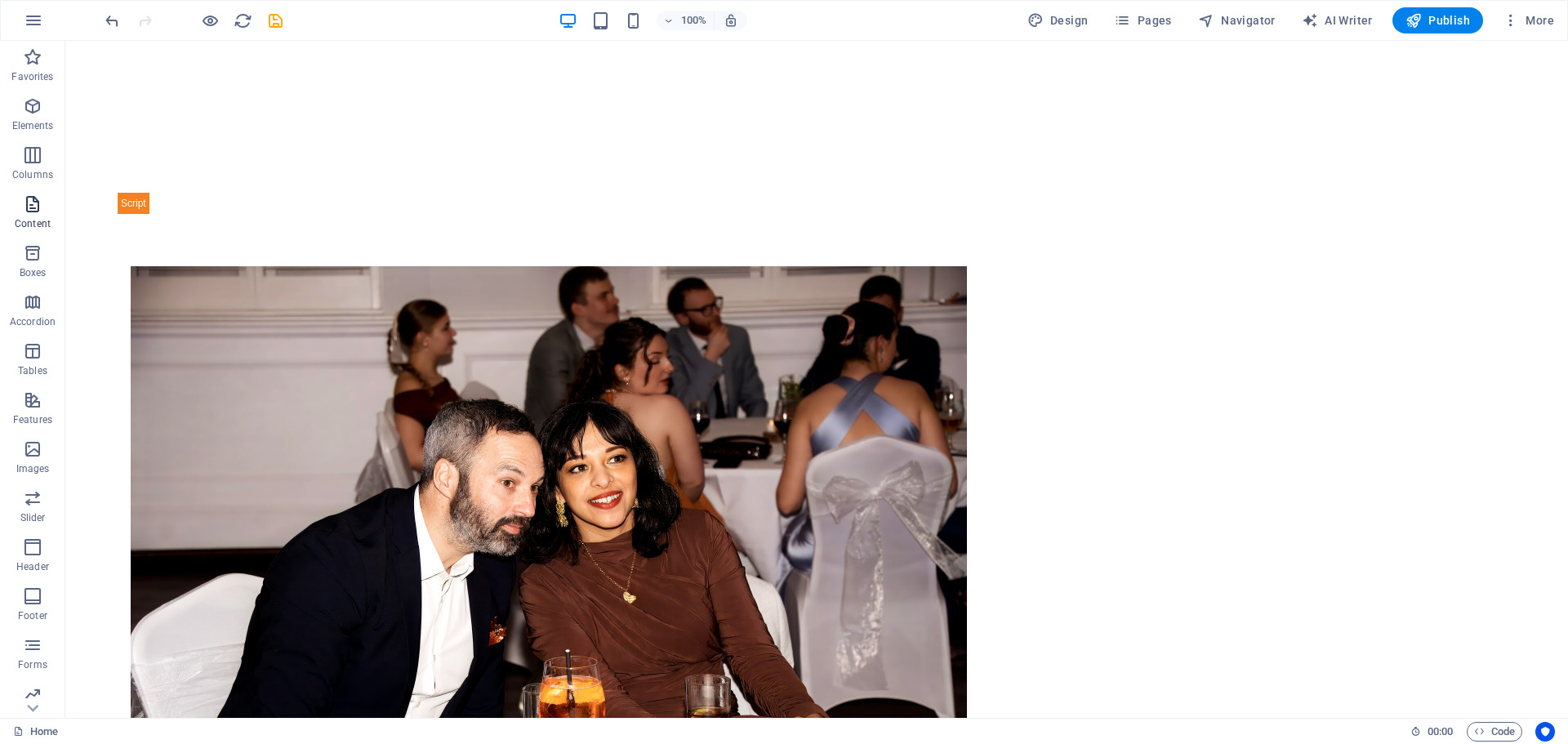
click at [34, 209] on icon "button" at bounding box center [33, 205] width 20 height 20
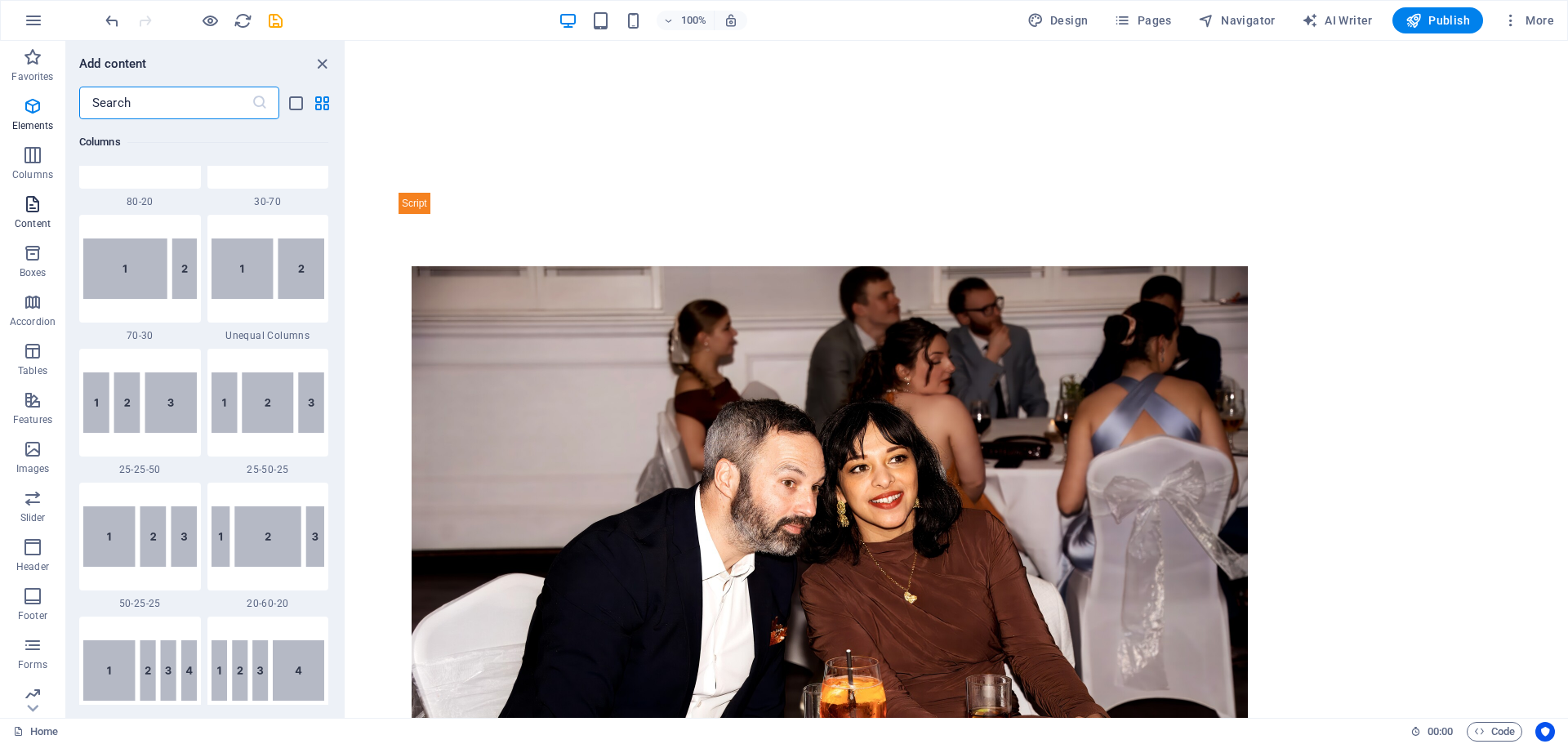
scroll to position [2858, 0]
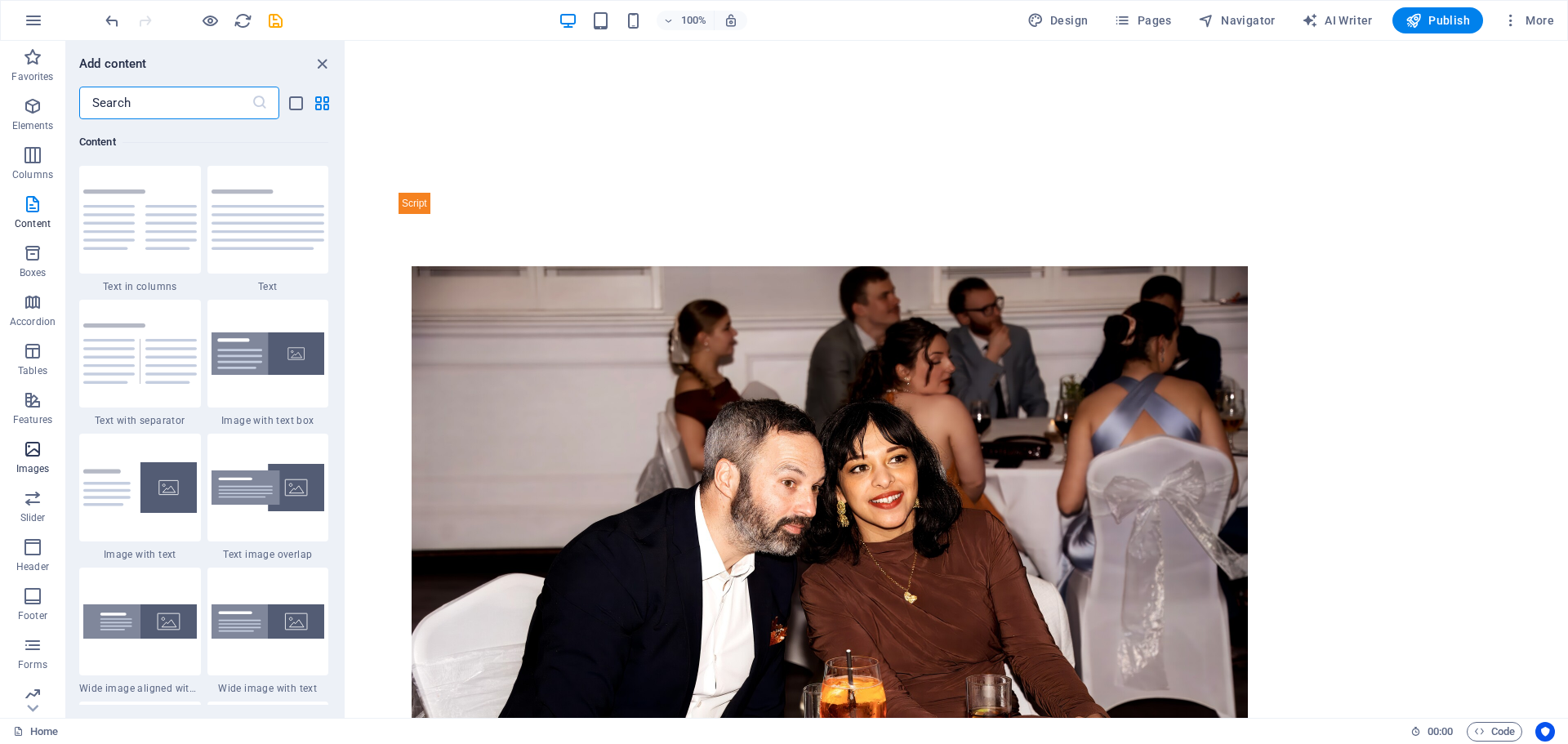
click at [33, 456] on icon "button" at bounding box center [33, 449] width 20 height 20
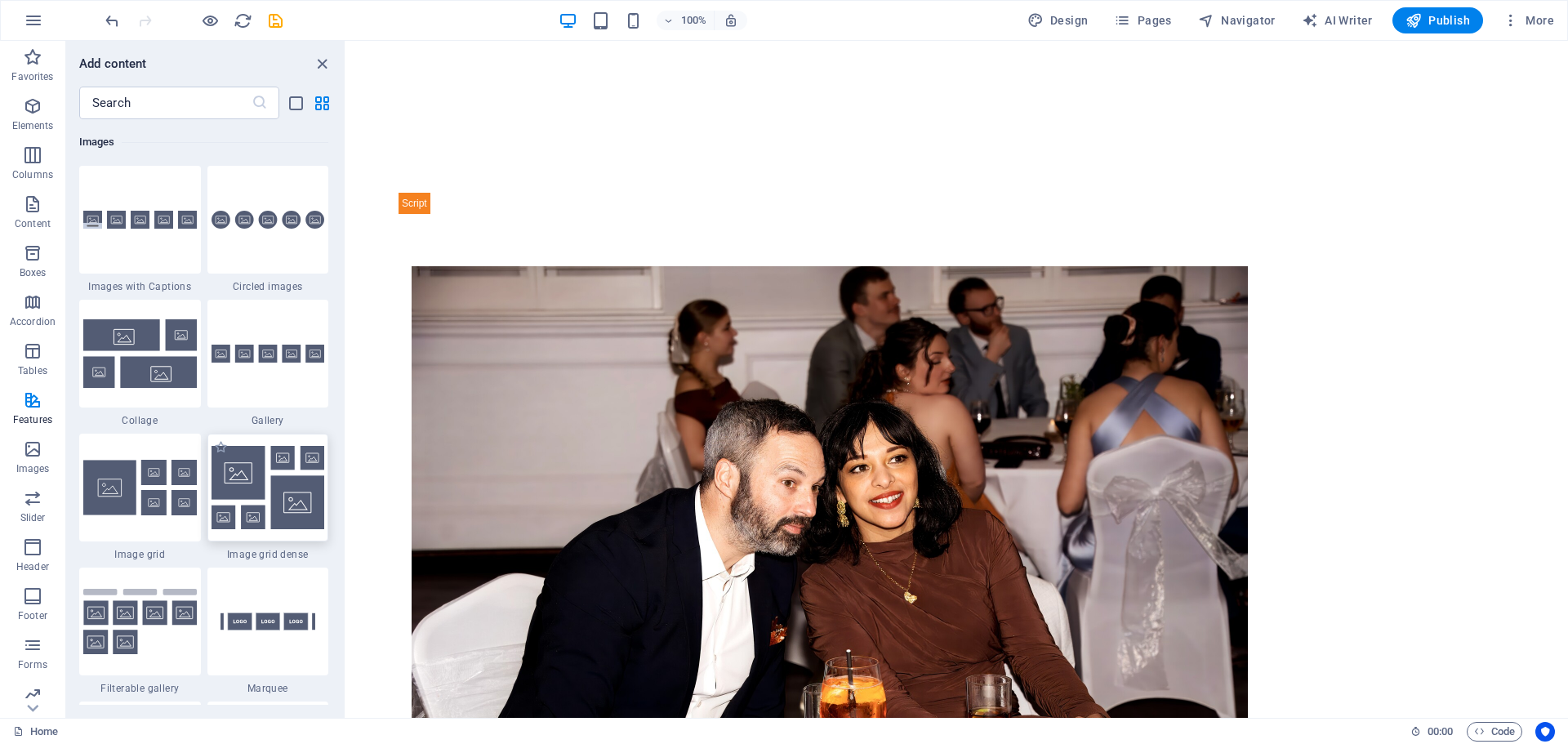
scroll to position [8117, 0]
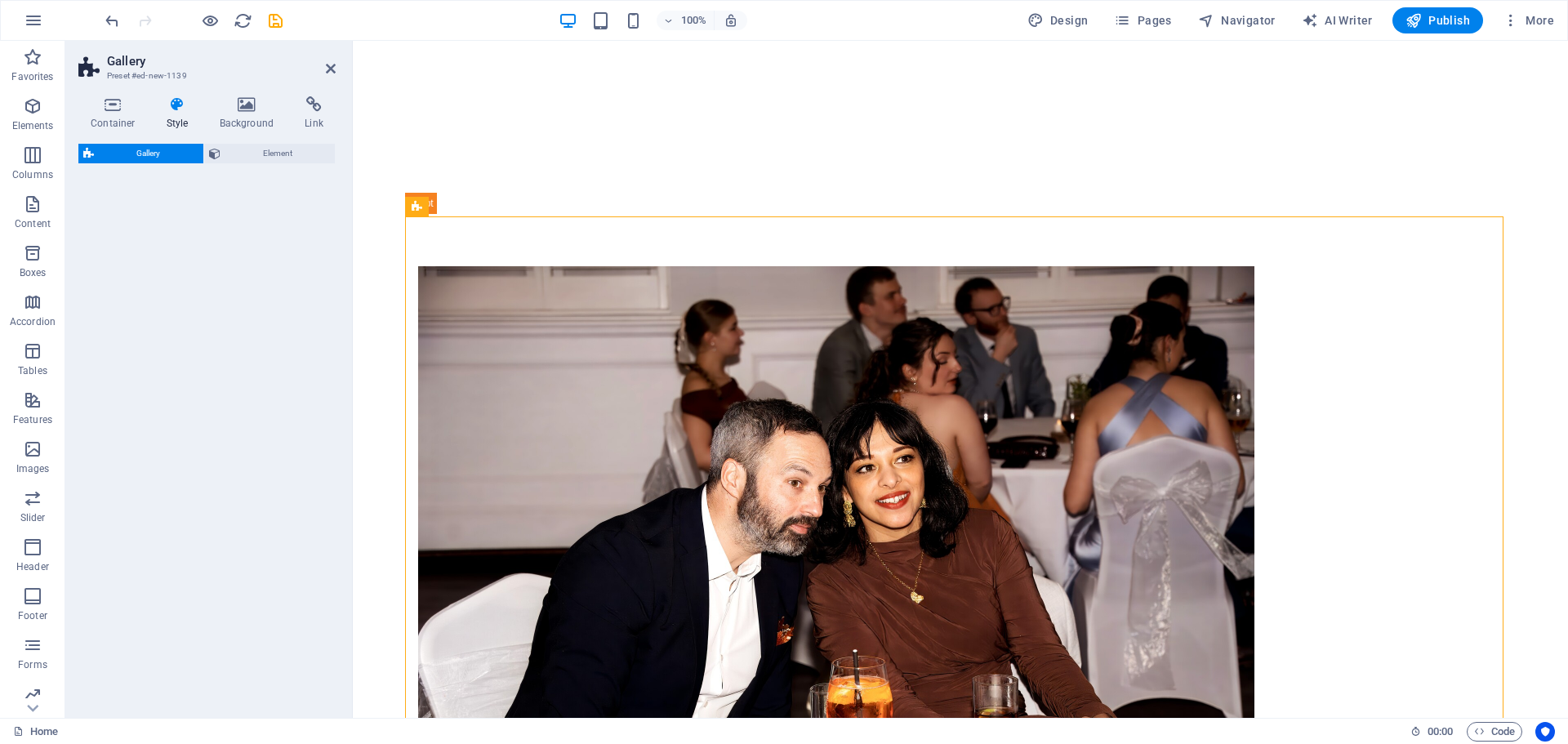
select select "rem"
select select "preset-gallery-v3-collage"
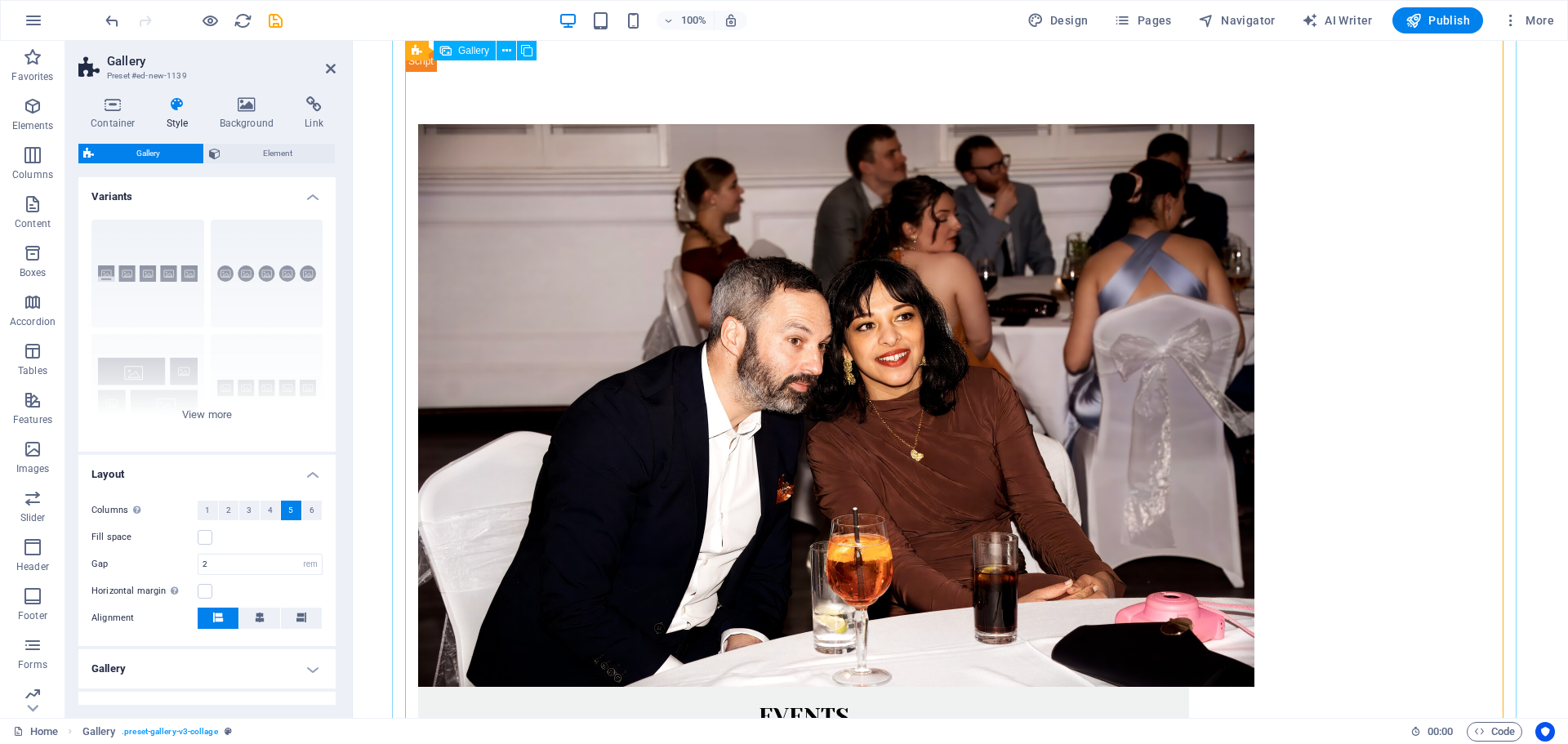
scroll to position [1417, 0]
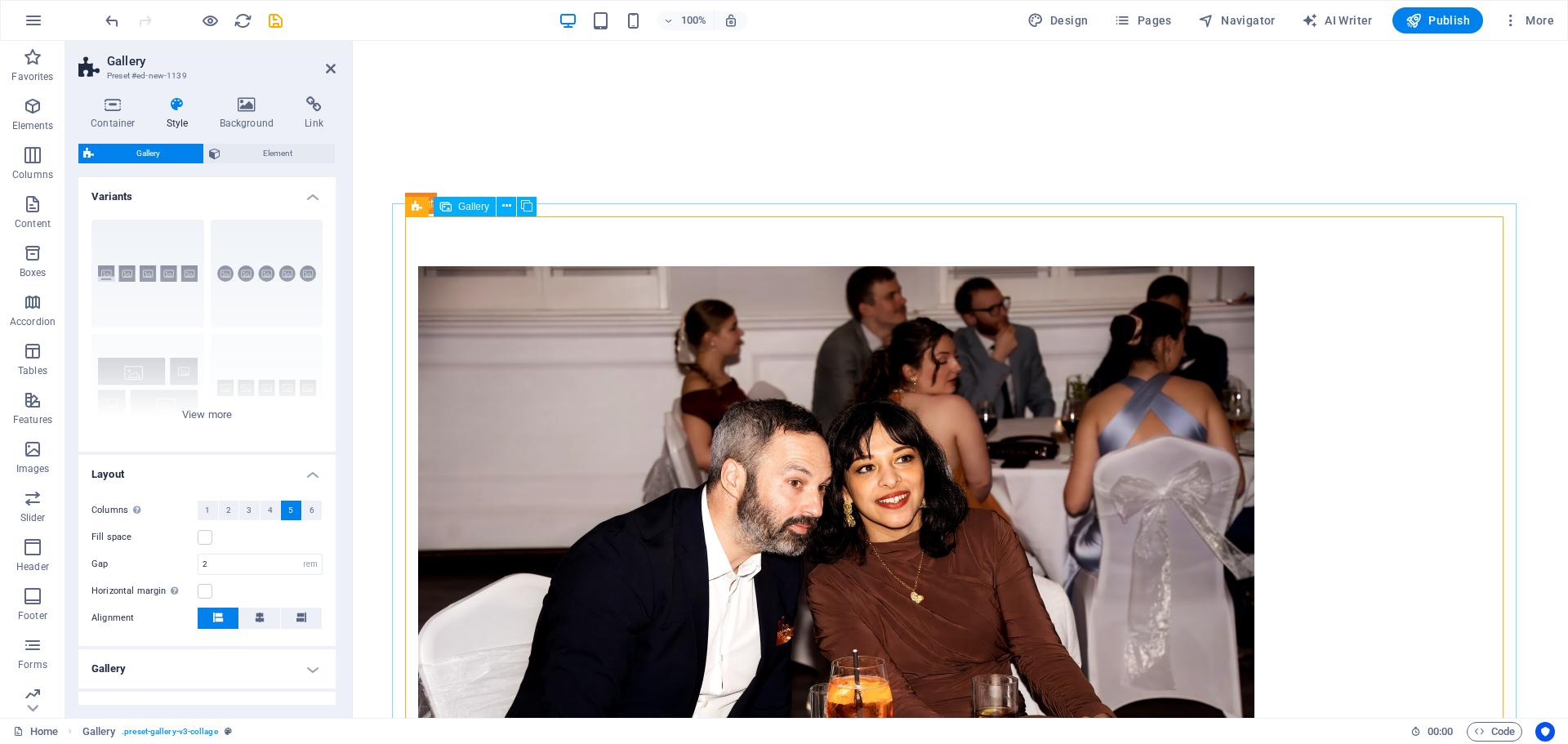
select select "4"
select select "px"
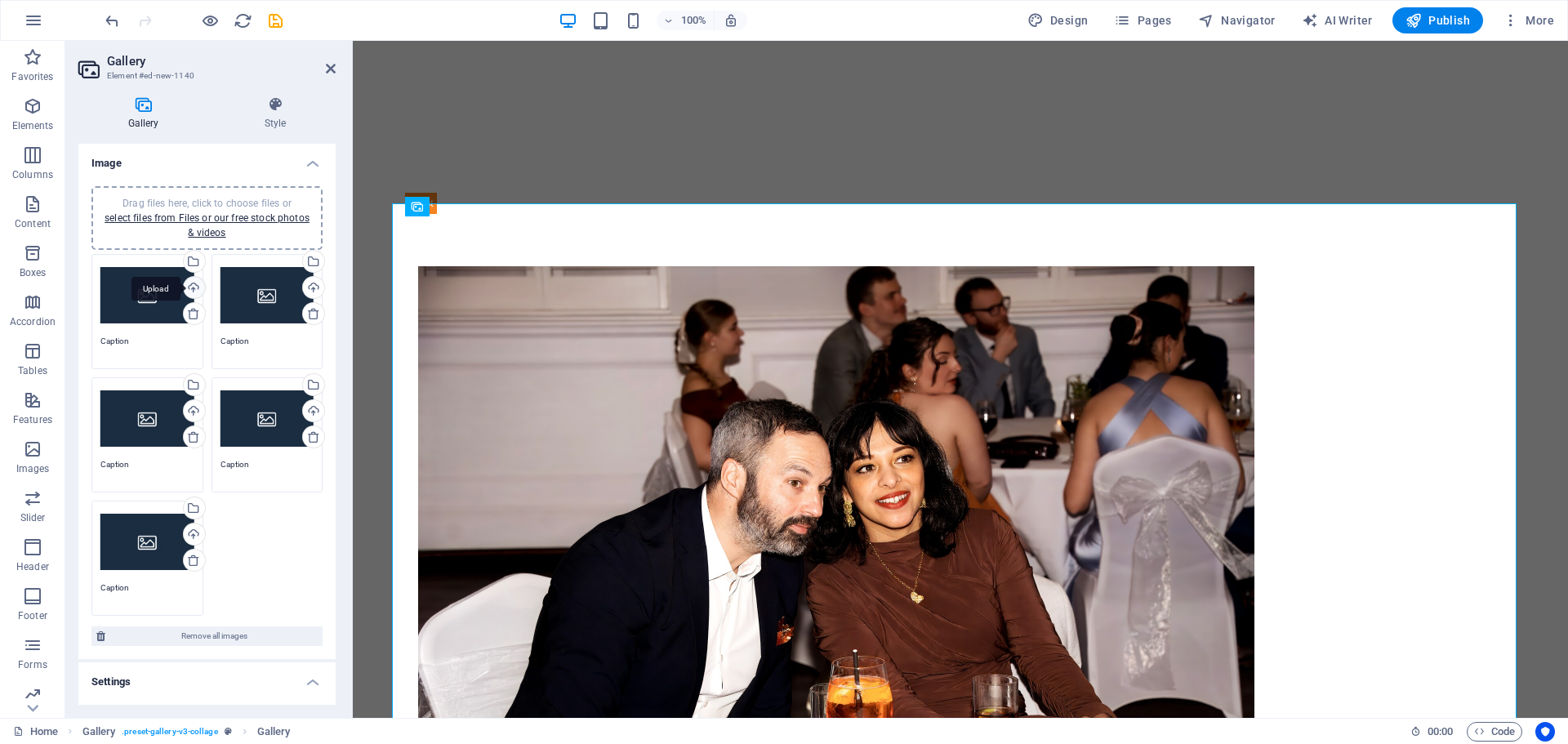
click at [191, 287] on div "Upload" at bounding box center [193, 289] width 25 height 25
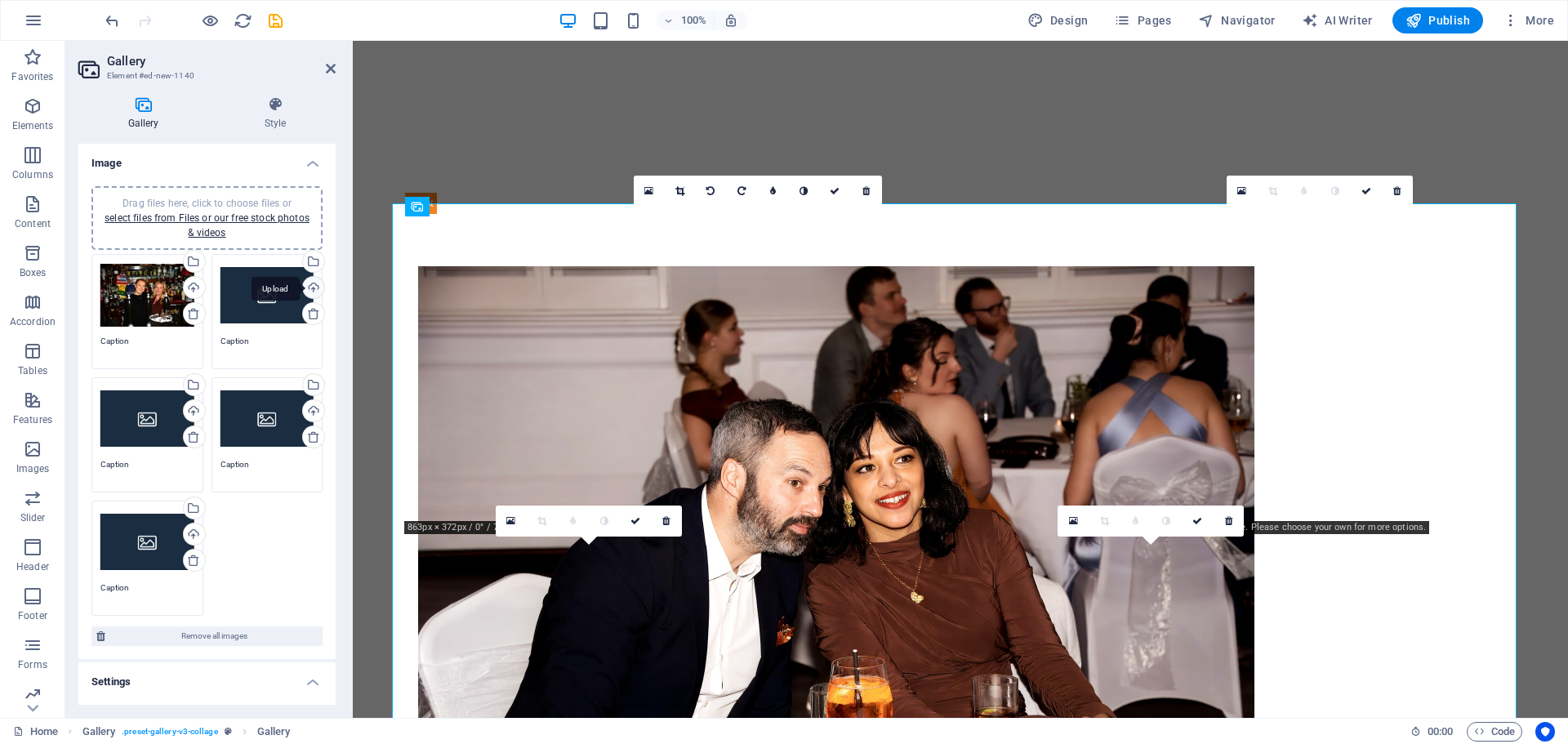
click at [310, 286] on div "Upload" at bounding box center [312, 289] width 25 height 25
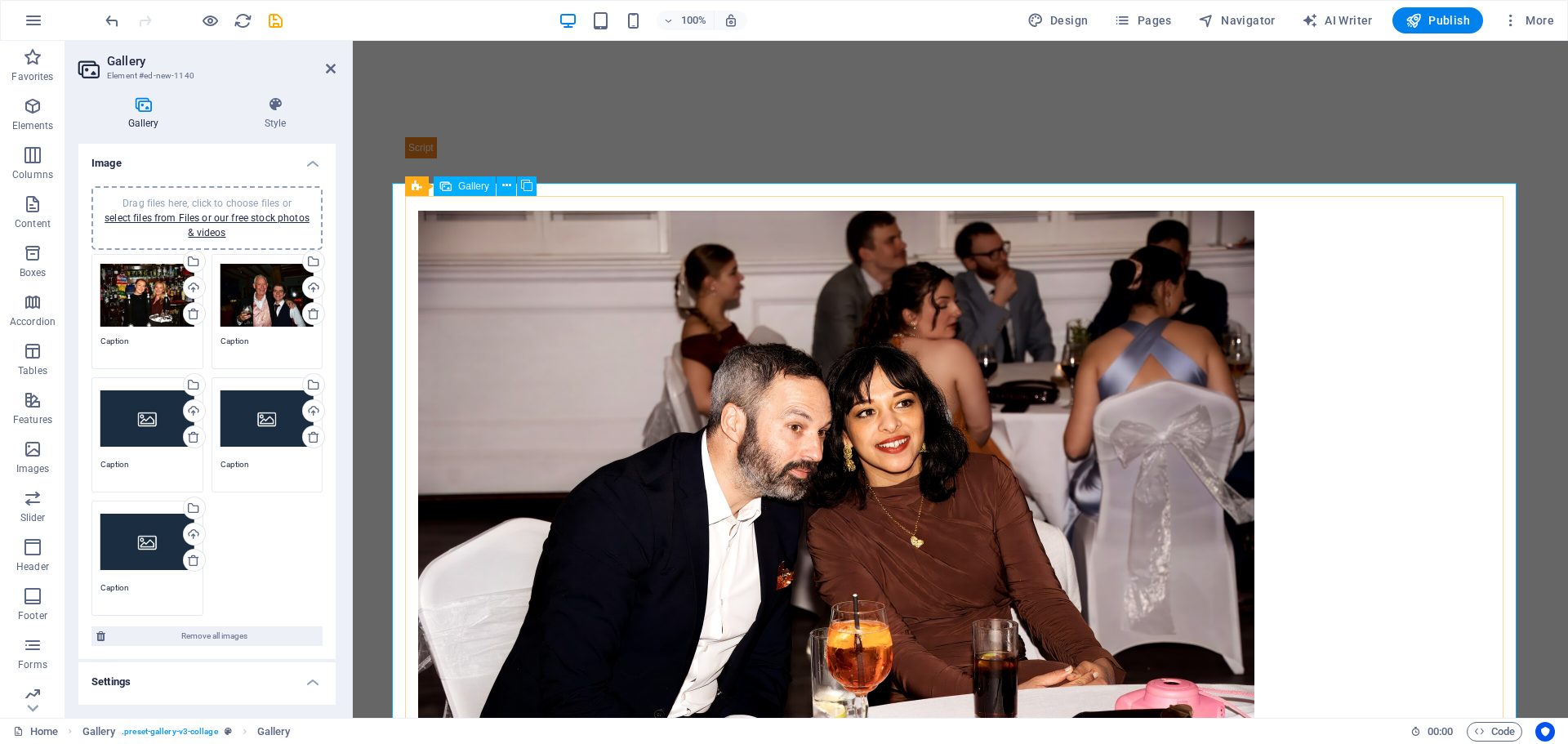
scroll to position [1499, 0]
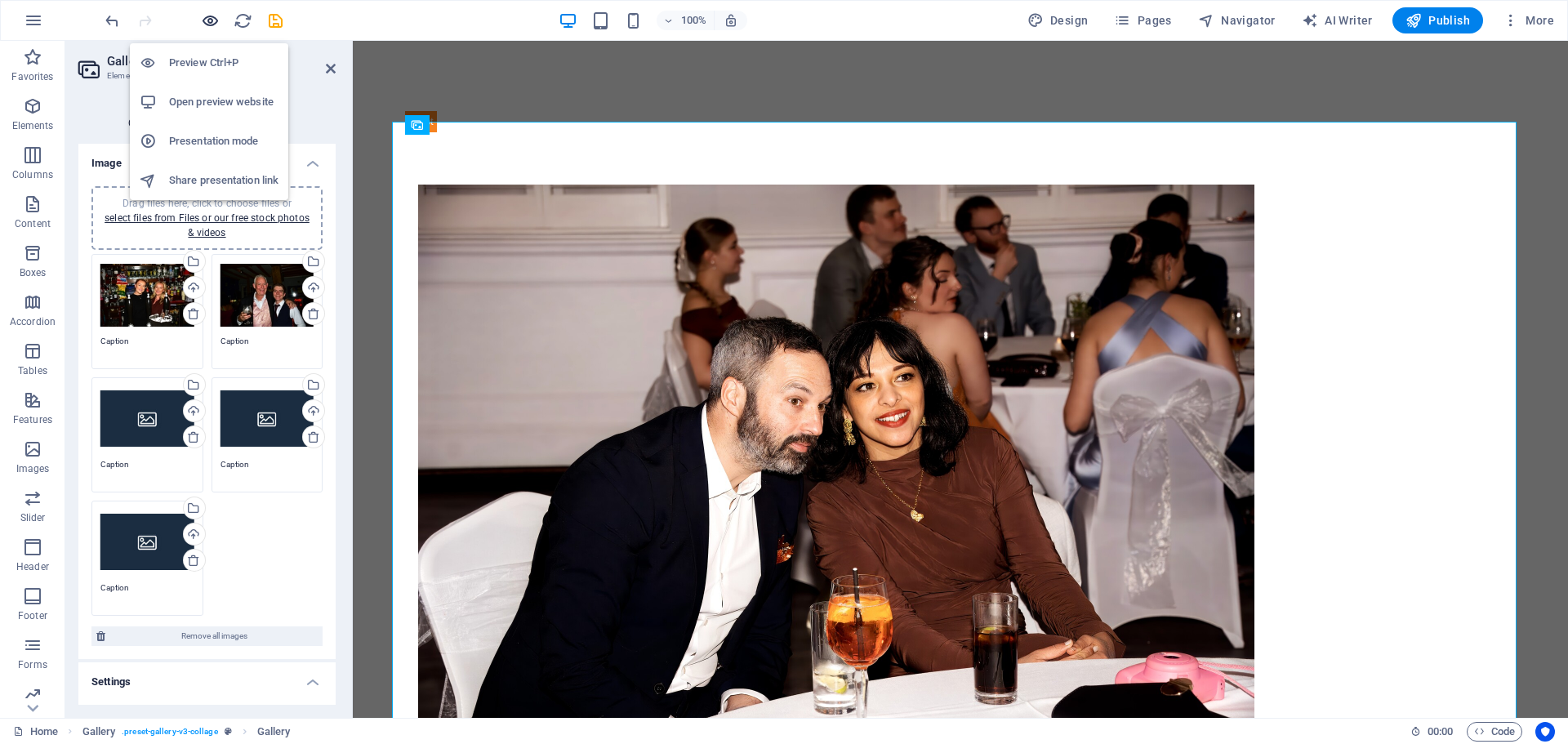
click at [207, 21] on icon "button" at bounding box center [210, 21] width 19 height 19
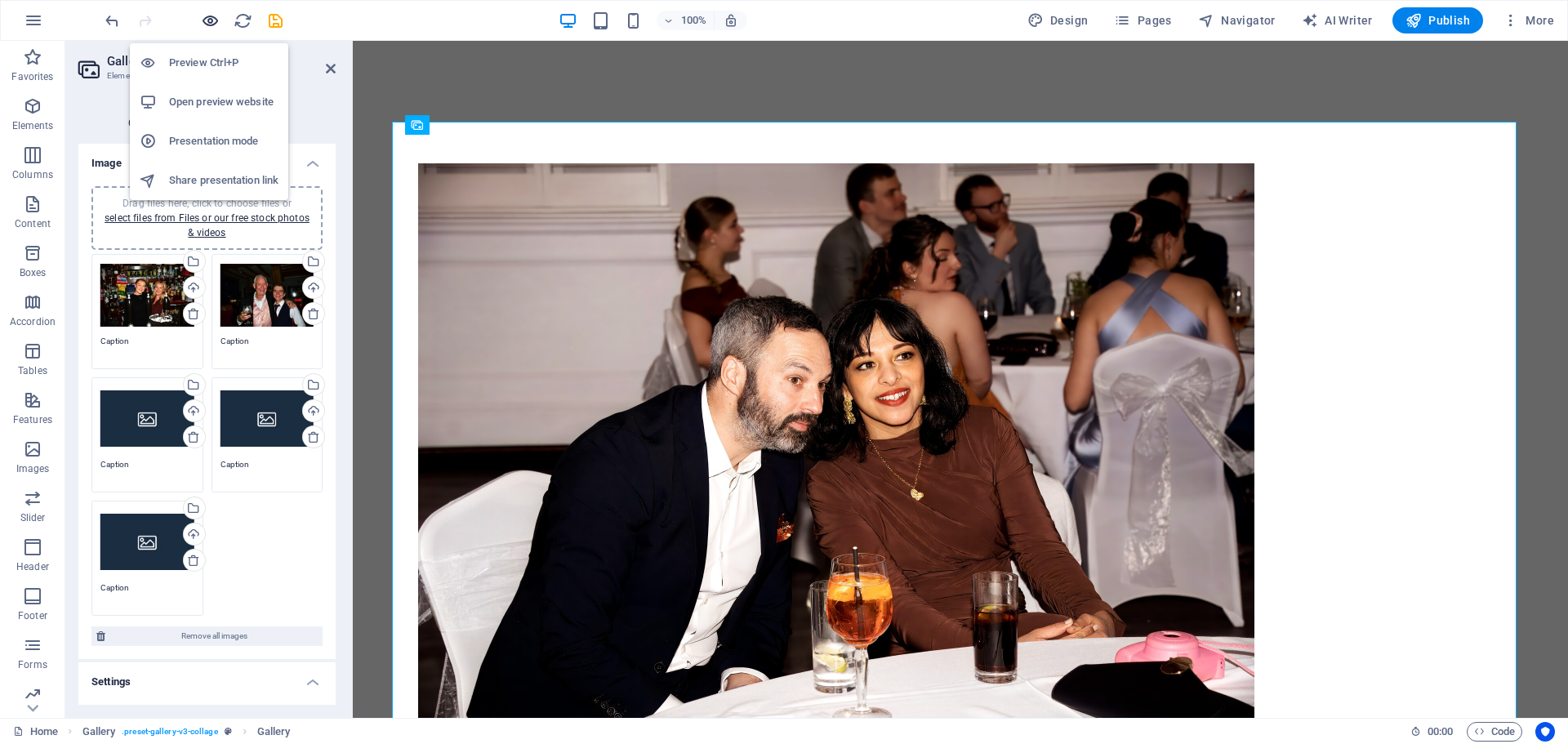
scroll to position [1478, 0]
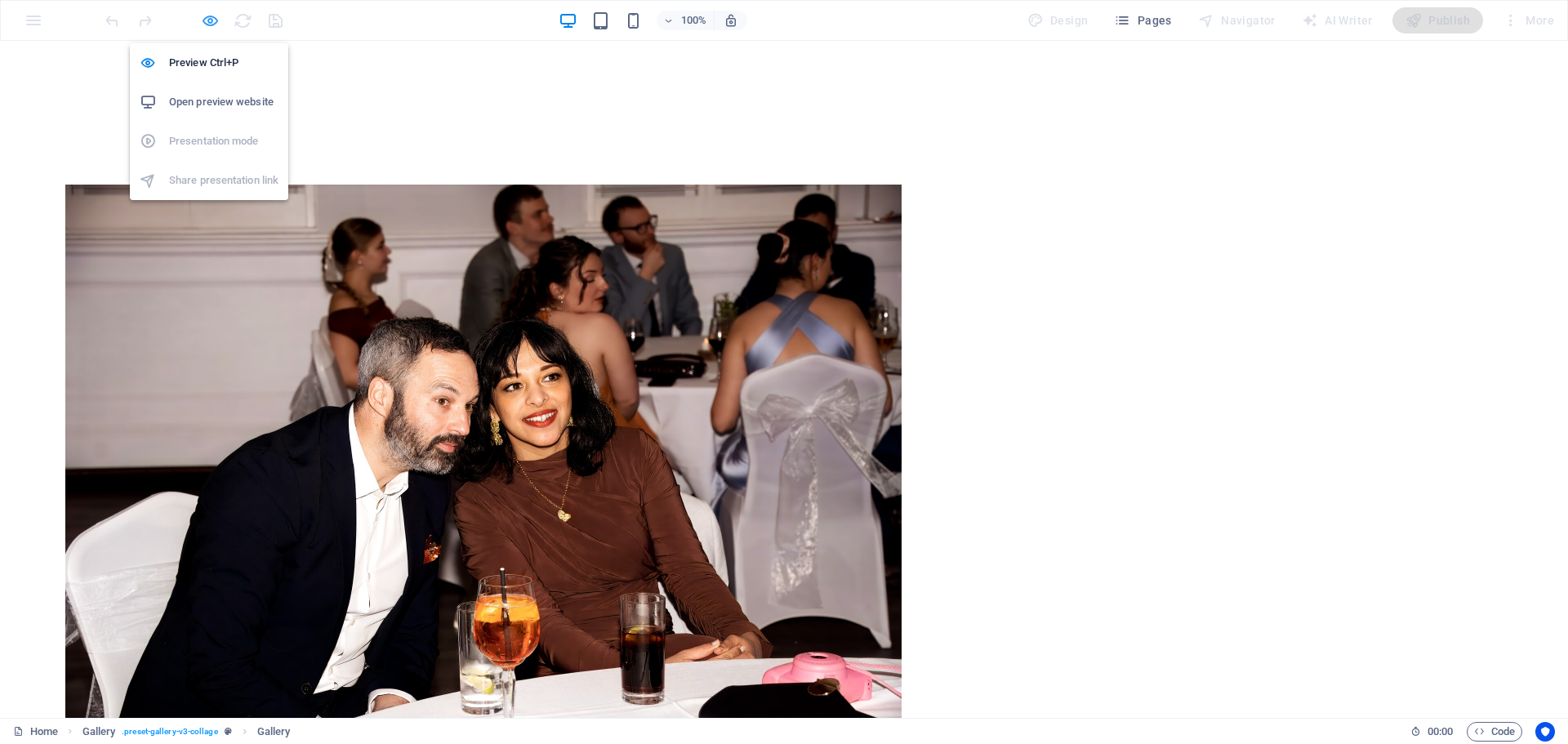
click at [209, 21] on icon "button" at bounding box center [210, 21] width 19 height 19
select select "4"
select select "px"
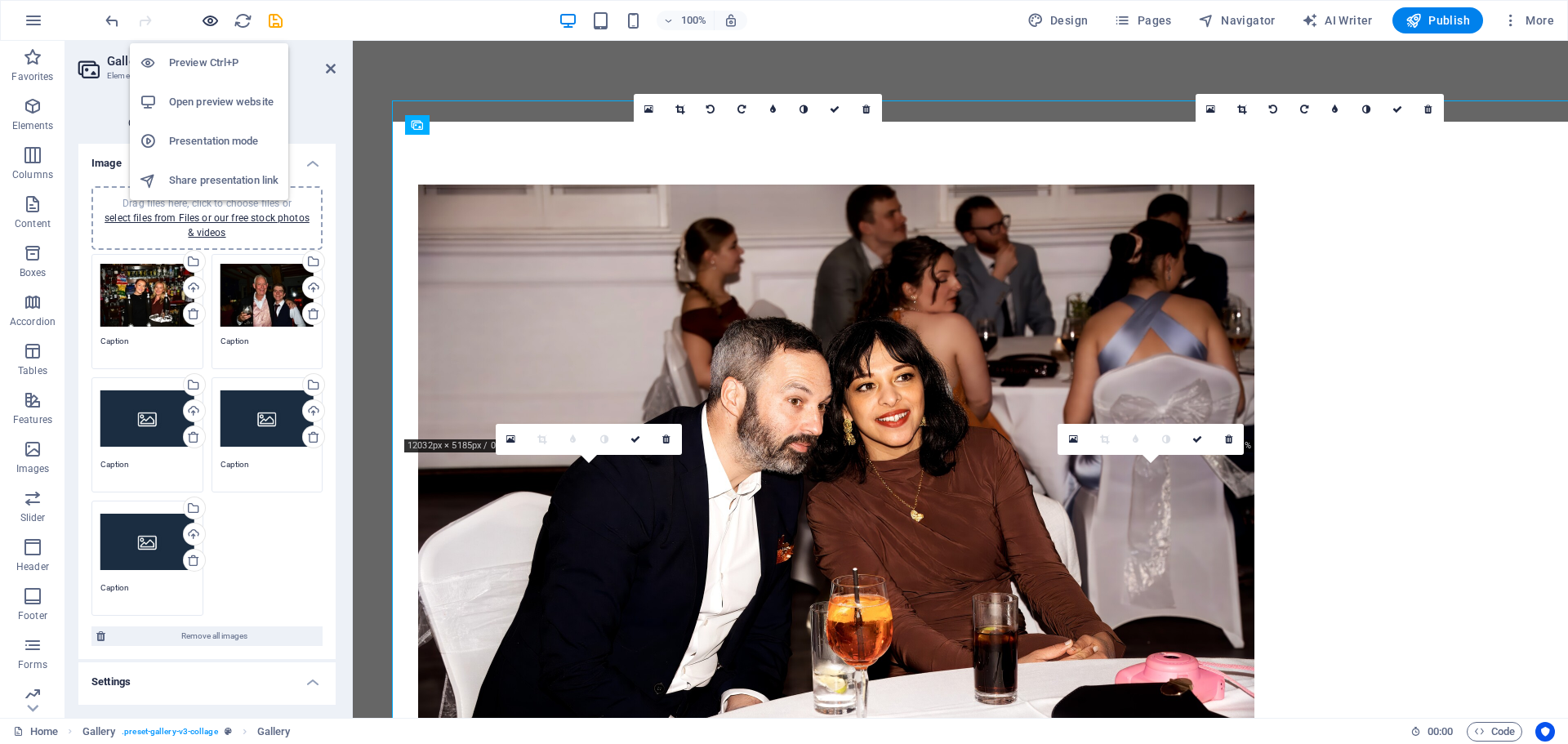
scroll to position [1499, 0]
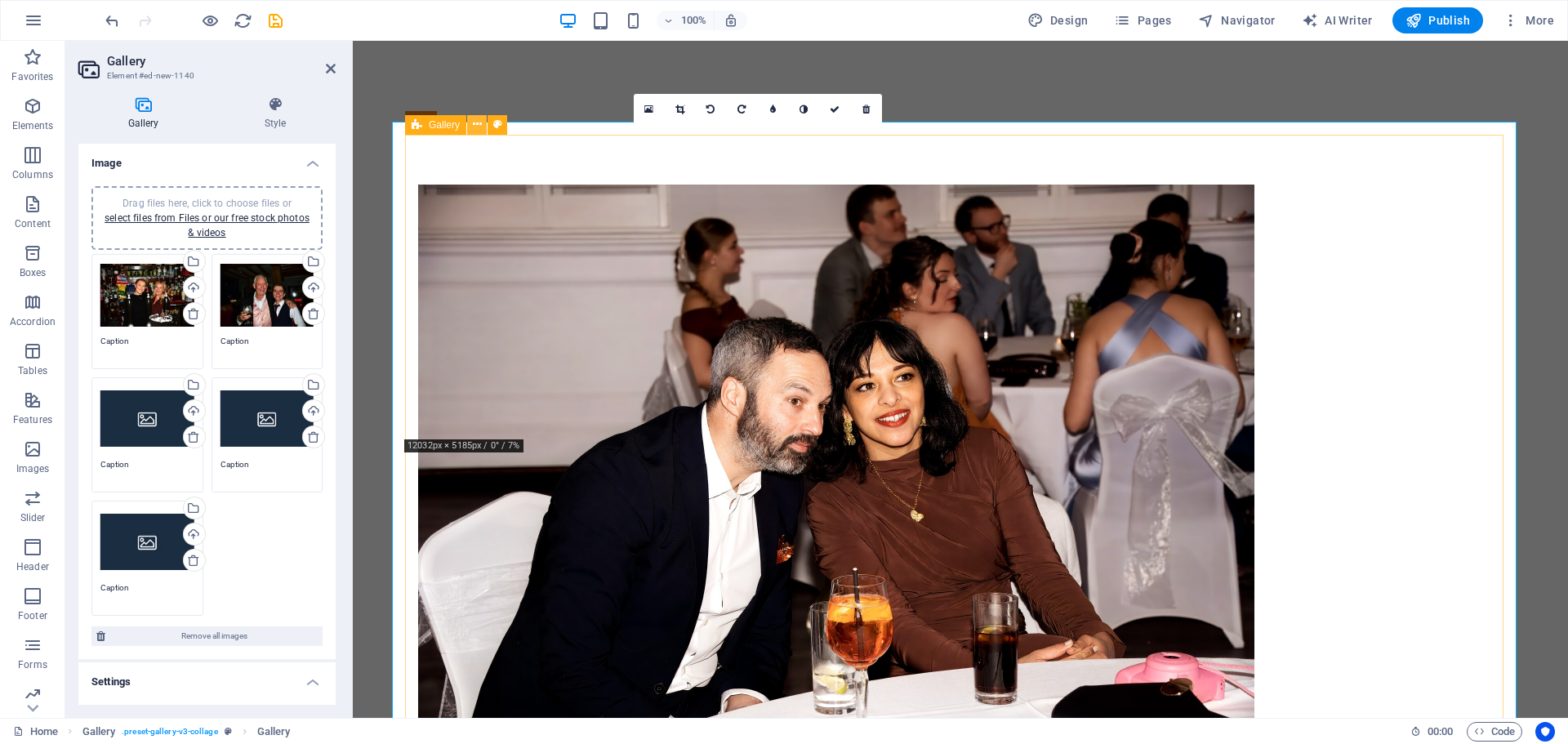
click at [471, 123] on button at bounding box center [477, 125] width 20 height 20
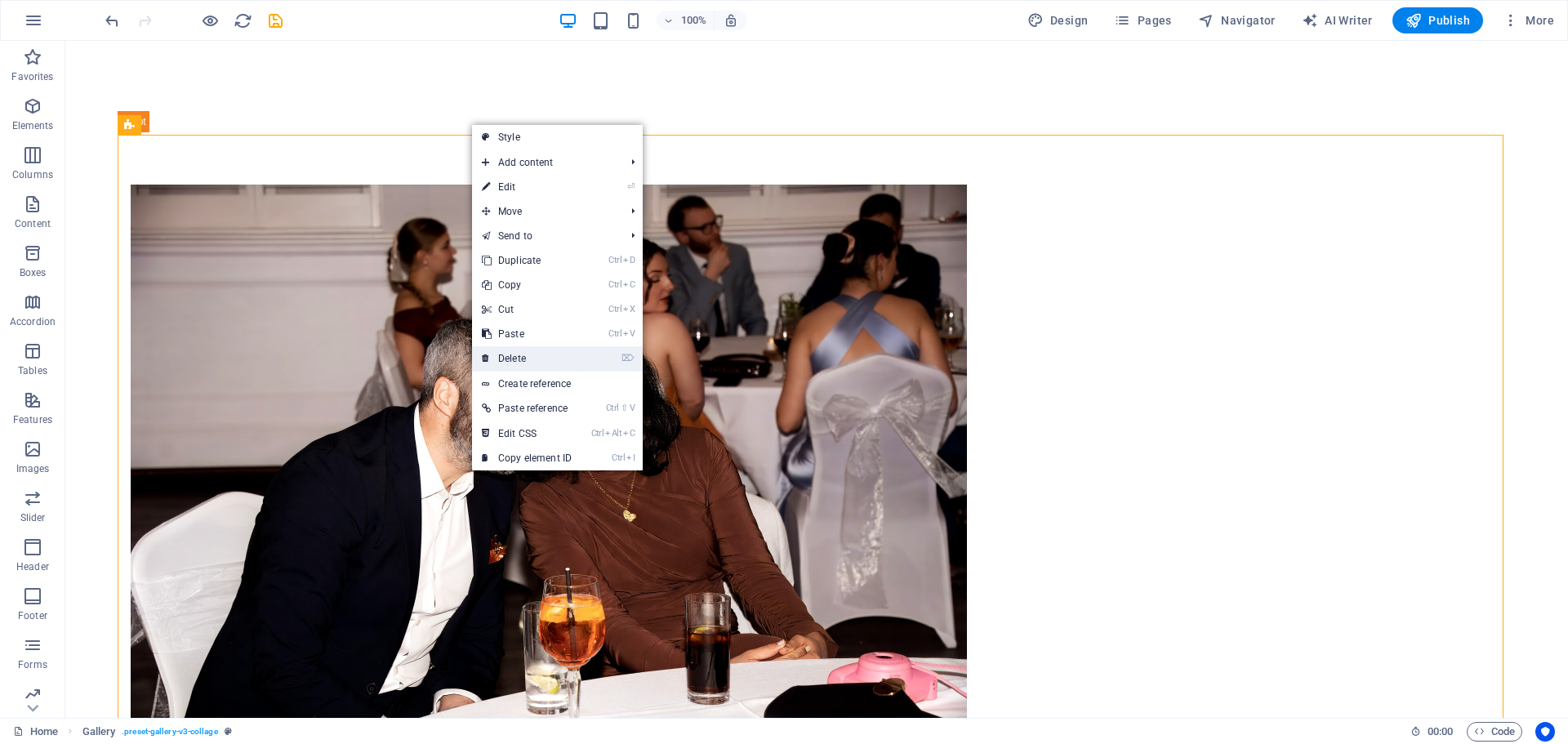
click at [526, 354] on link "⌦ Delete" at bounding box center [527, 359] width 109 height 25
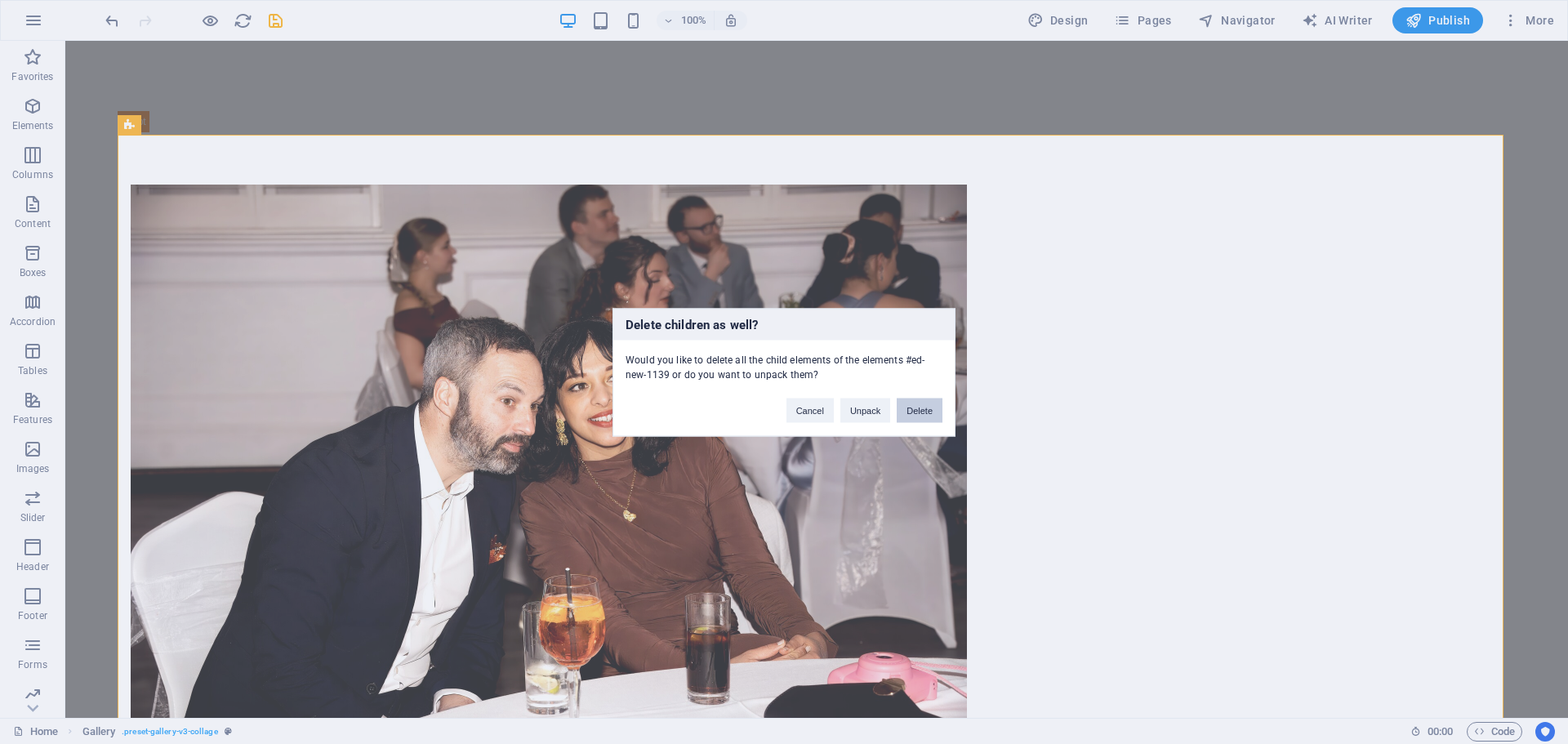
click at [920, 408] on button "Delete" at bounding box center [920, 409] width 46 height 25
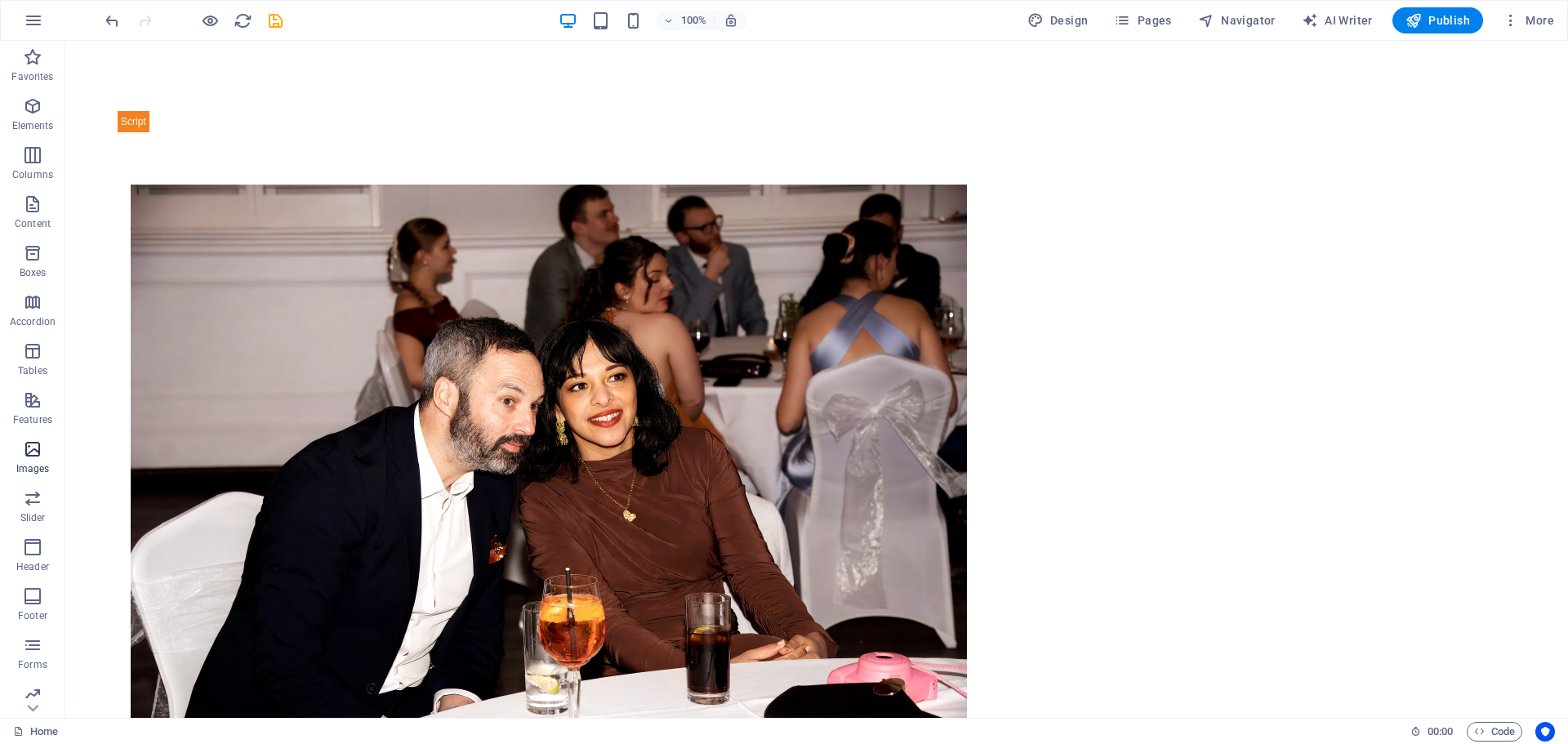
click at [44, 454] on span "Images" at bounding box center [33, 458] width 66 height 39
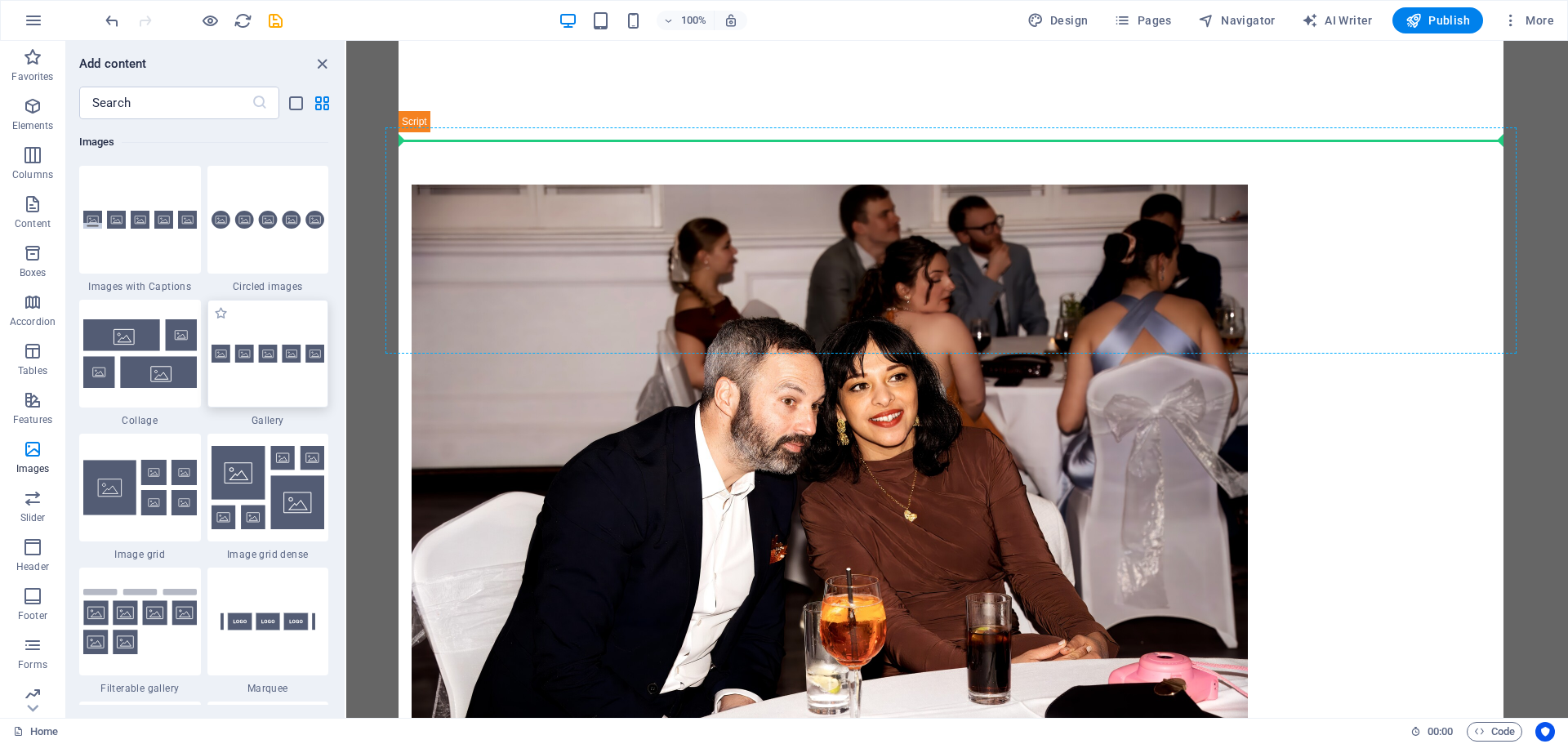
scroll to position [1489, 0]
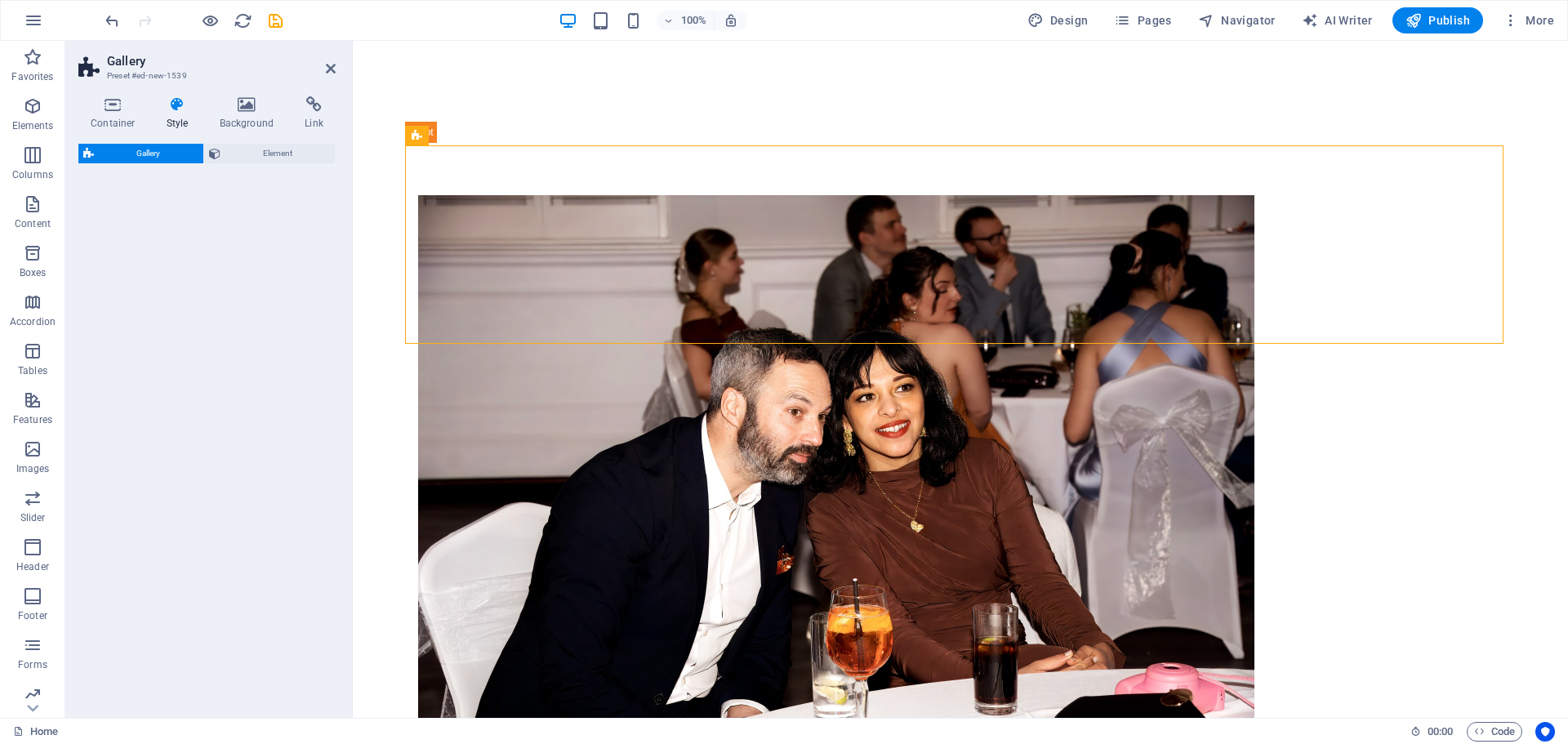
select select "rem"
select select "preset-gallery-v3-default"
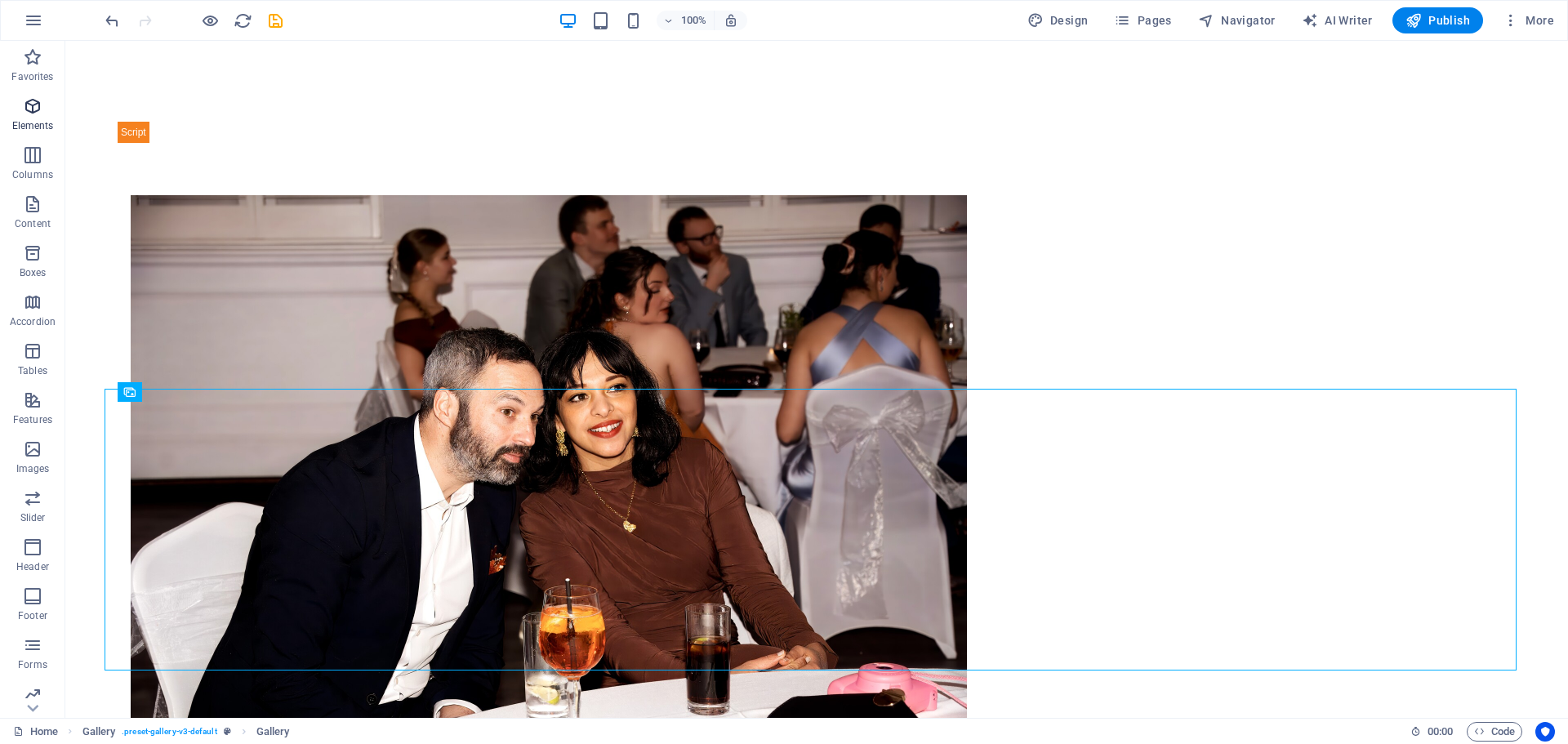
click at [34, 120] on p "Elements" at bounding box center [33, 125] width 42 height 13
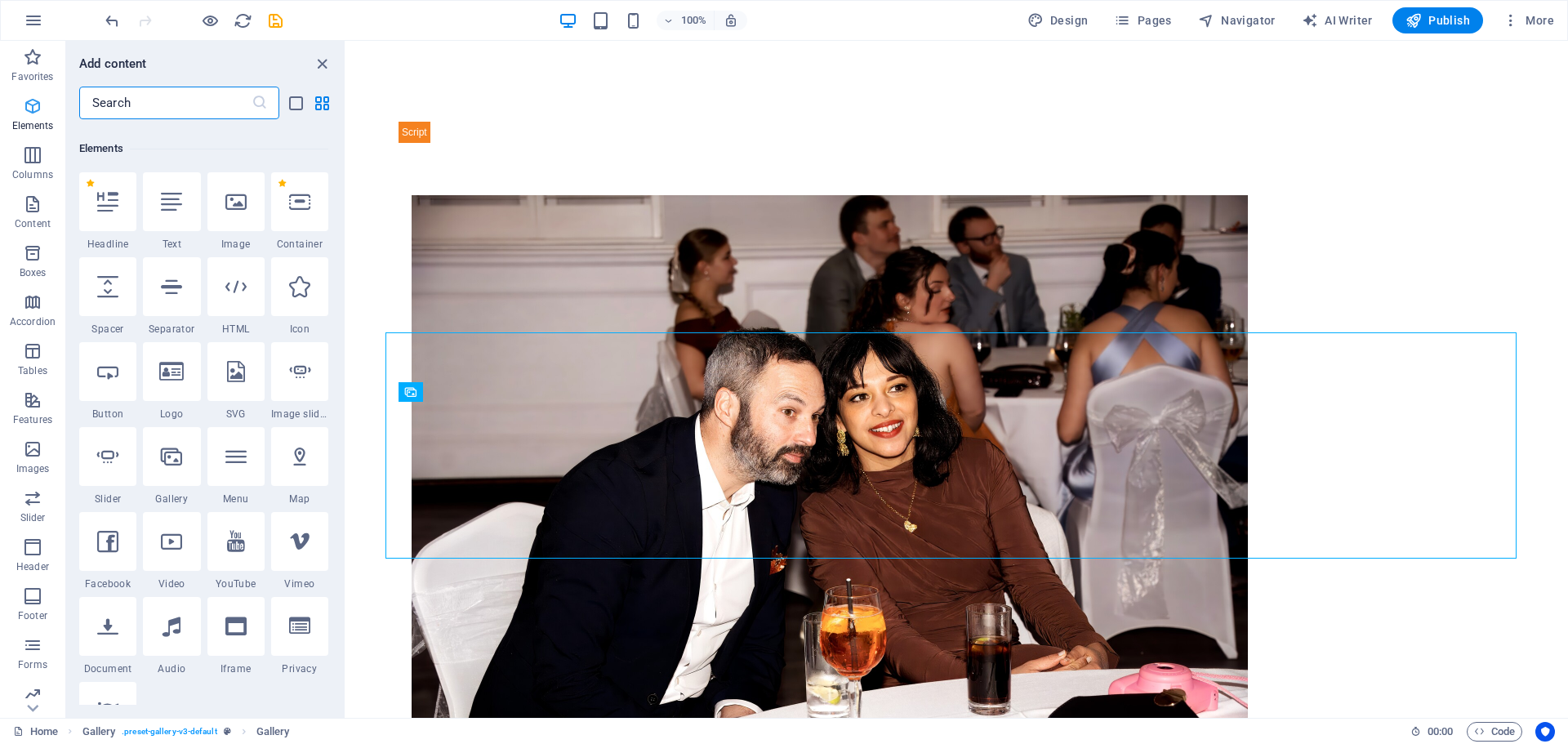
scroll to position [174, 0]
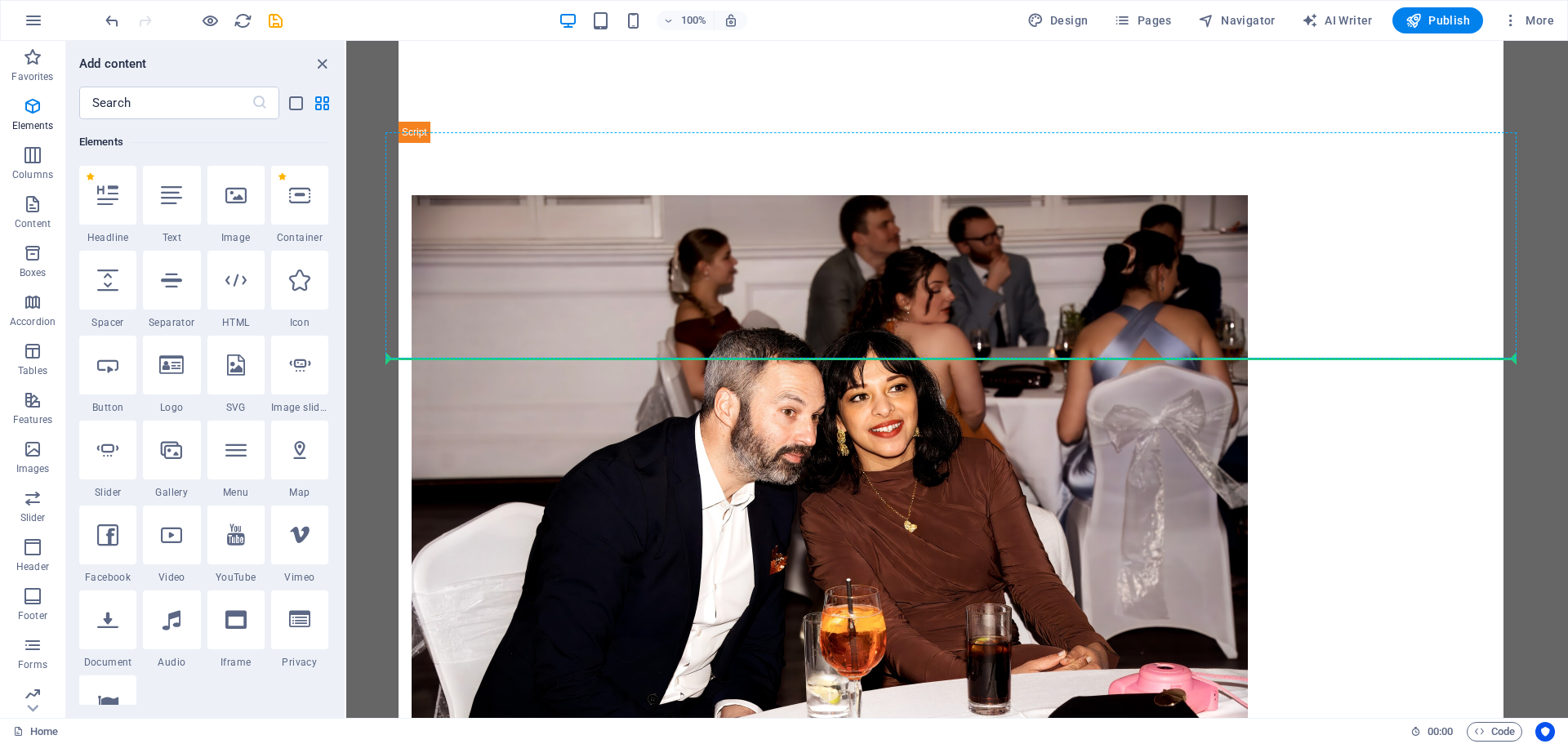
select select "px"
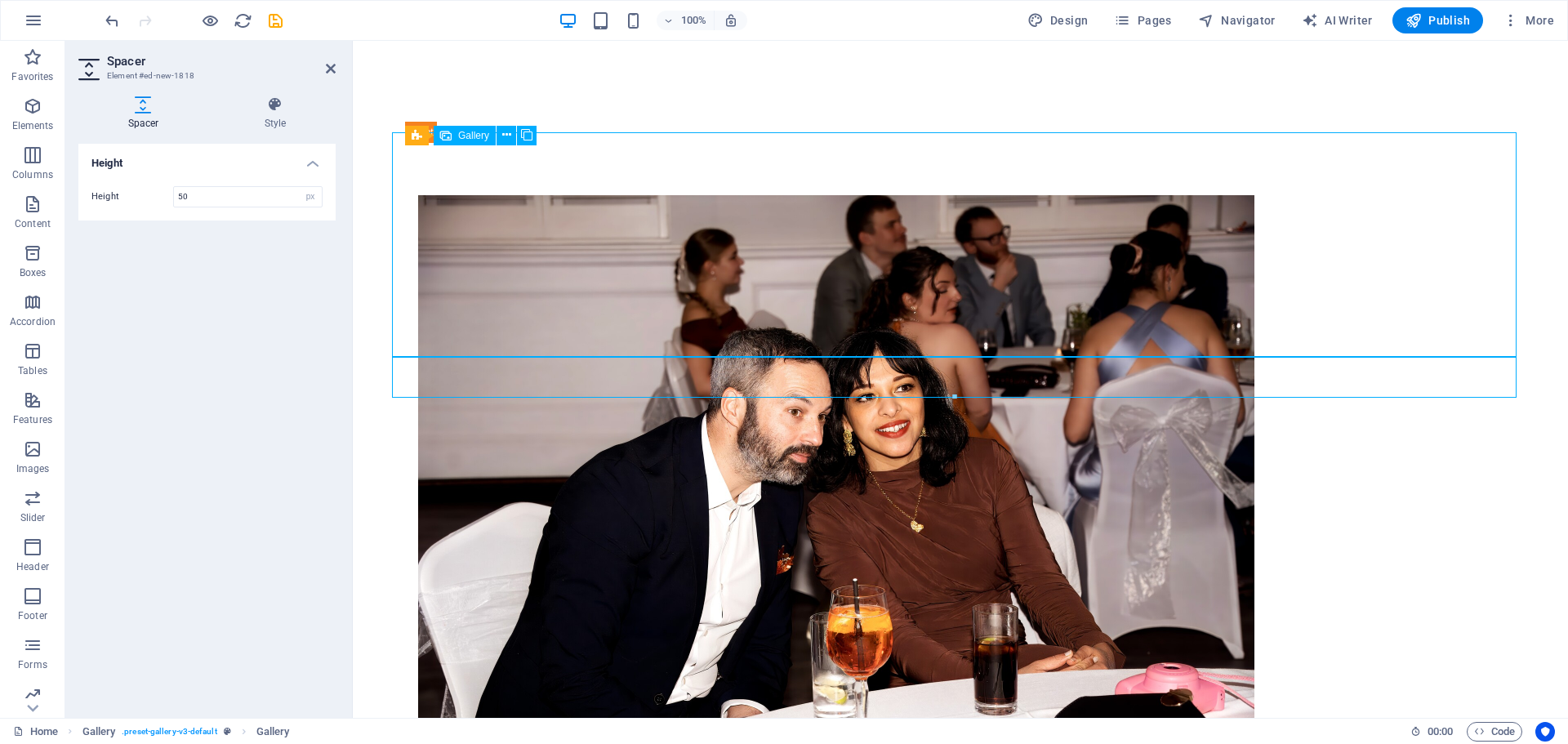
select select "4"
select select "px"
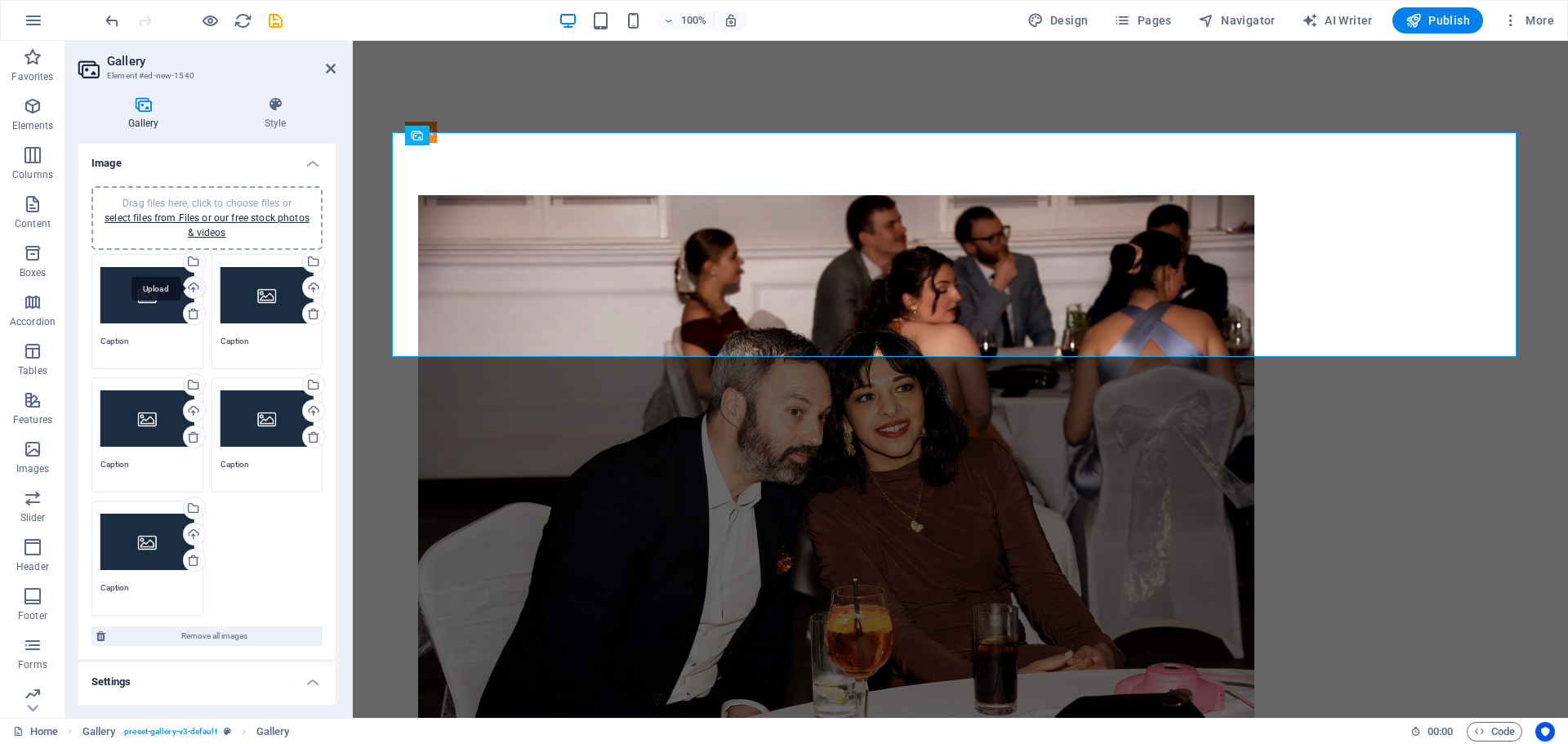
click at [186, 282] on div "Upload" at bounding box center [193, 289] width 25 height 25
click at [314, 293] on div "Upload" at bounding box center [312, 289] width 25 height 25
click at [191, 410] on div "Upload" at bounding box center [193, 412] width 25 height 25
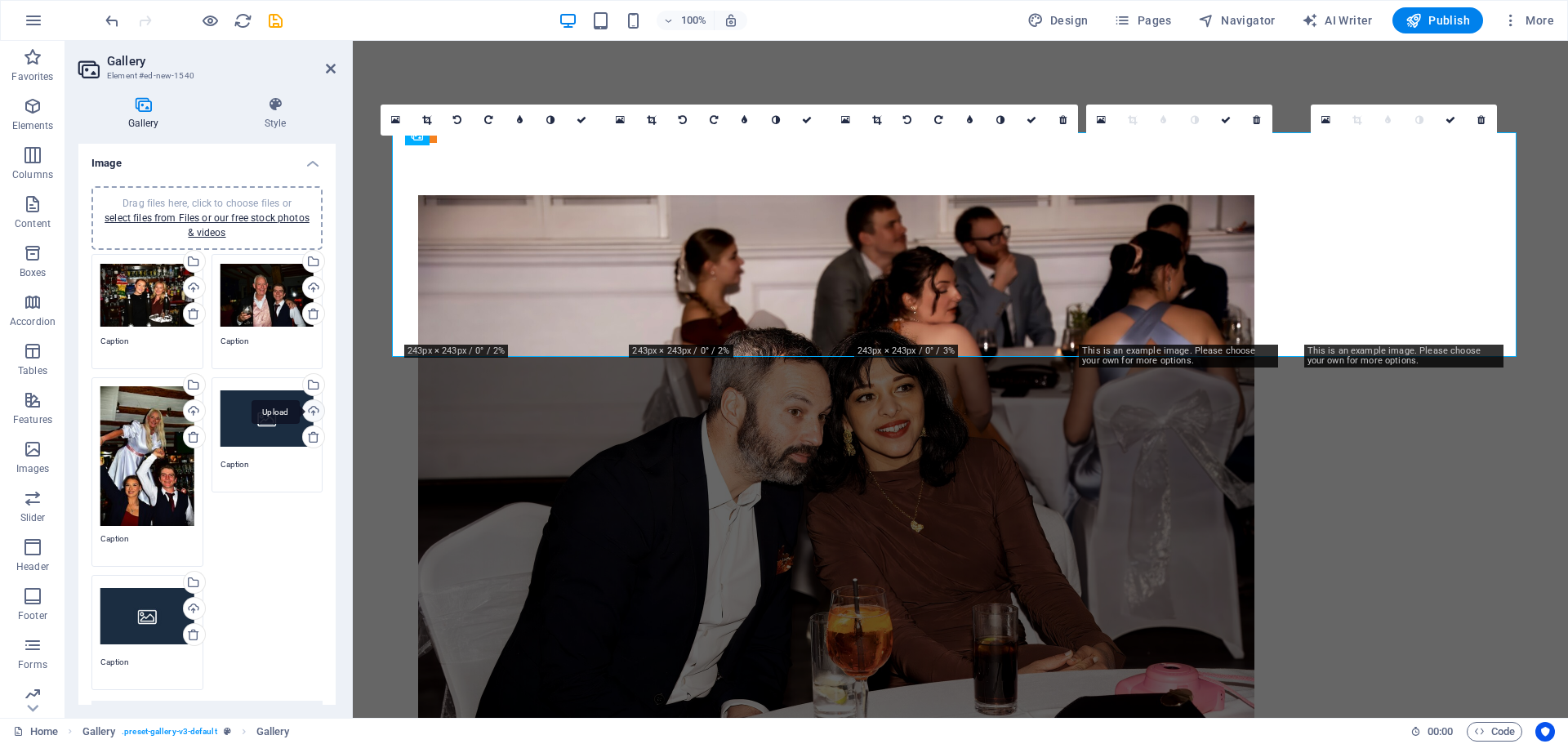
click at [308, 410] on div "Upload" at bounding box center [312, 412] width 25 height 25
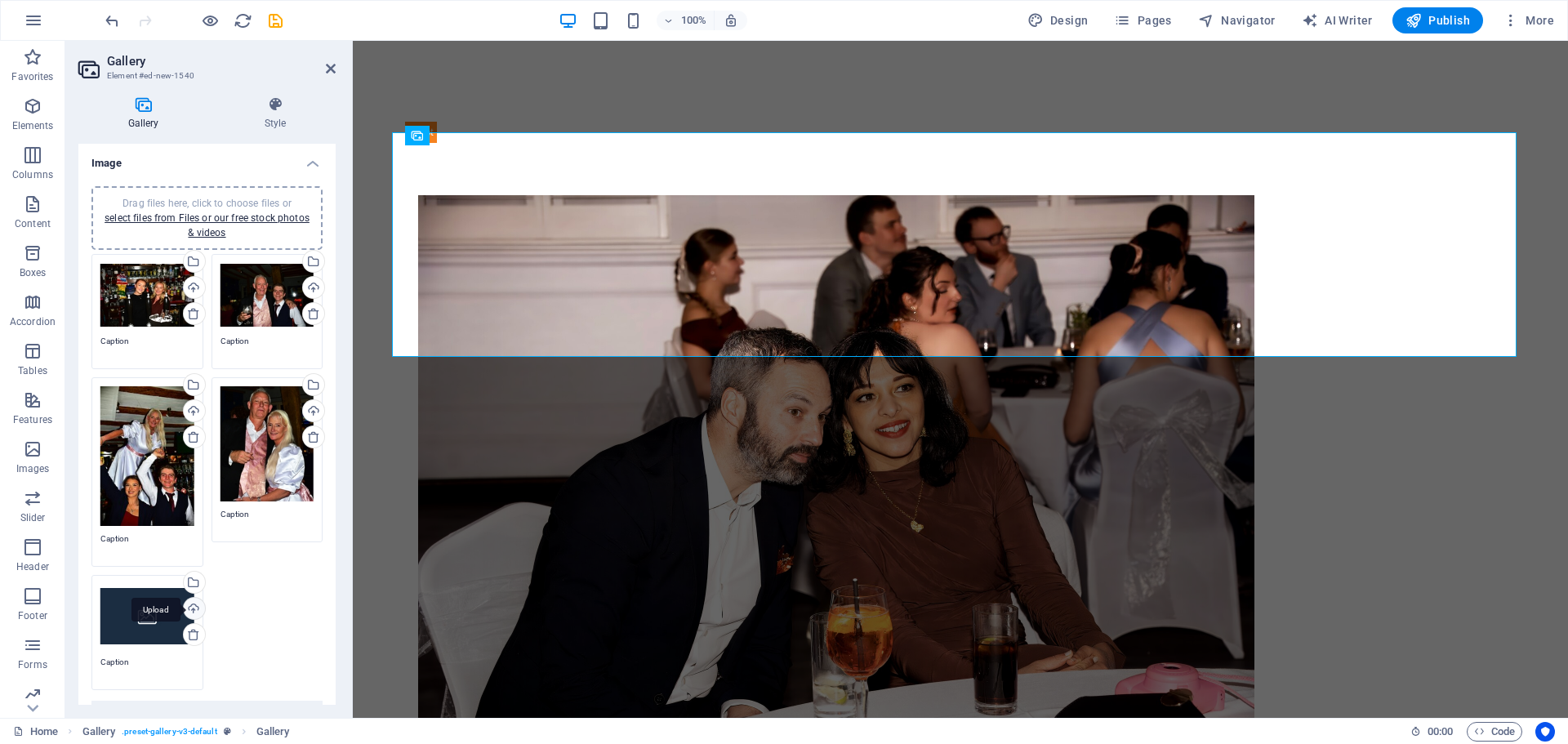
click at [190, 608] on div "Upload" at bounding box center [193, 610] width 25 height 25
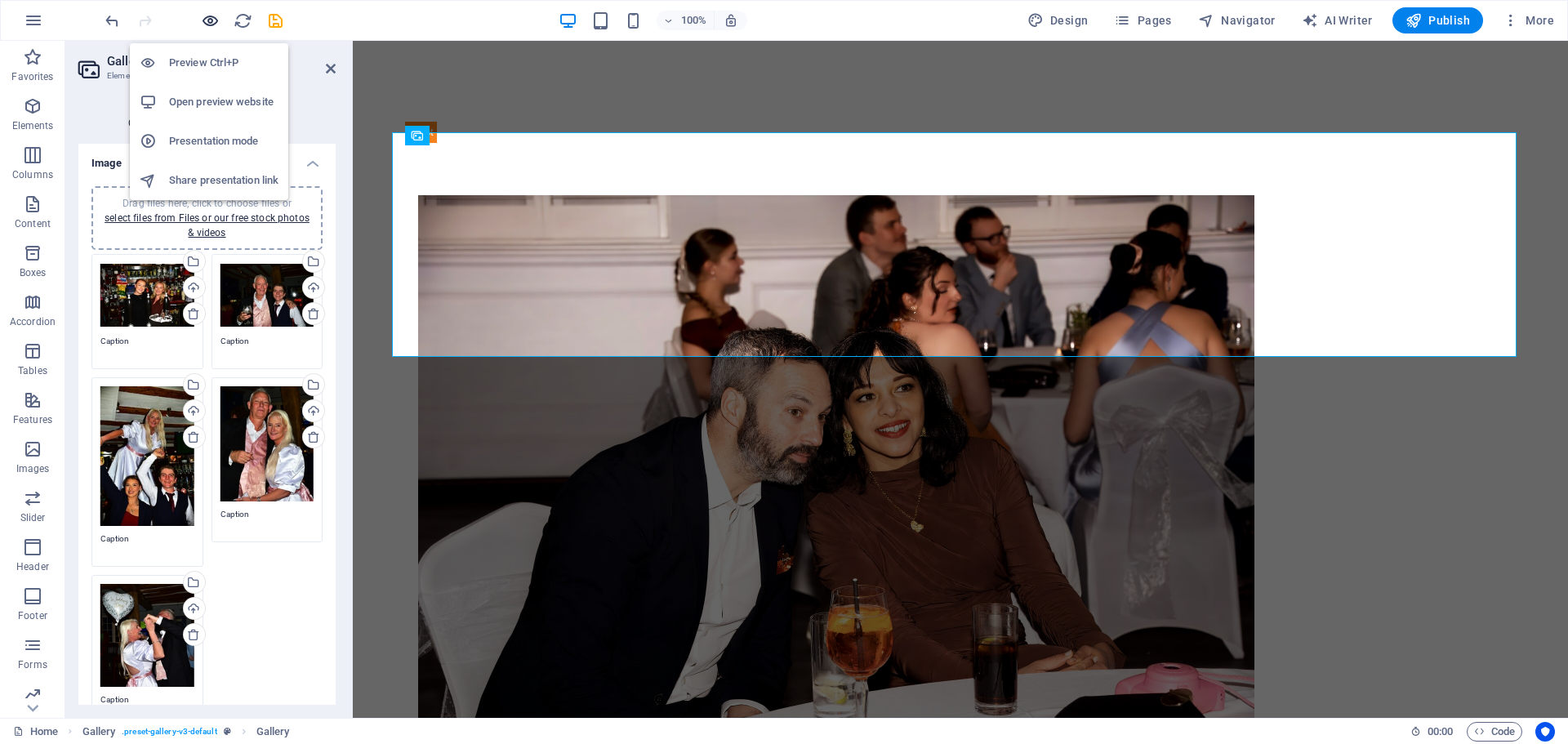
click at [215, 21] on icon "button" at bounding box center [210, 21] width 19 height 19
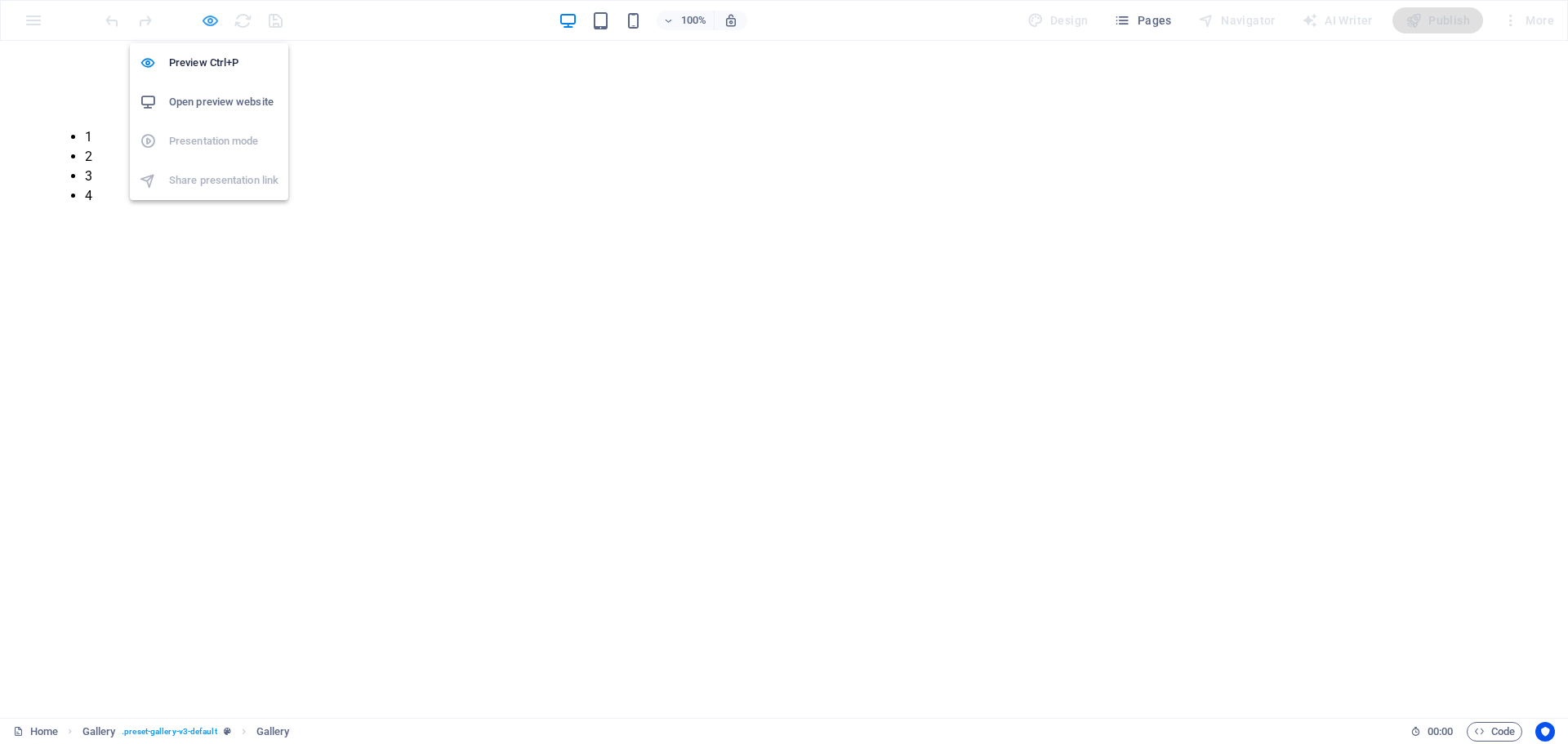
click at [212, 21] on icon "button" at bounding box center [210, 21] width 19 height 19
select select "4"
select select "px"
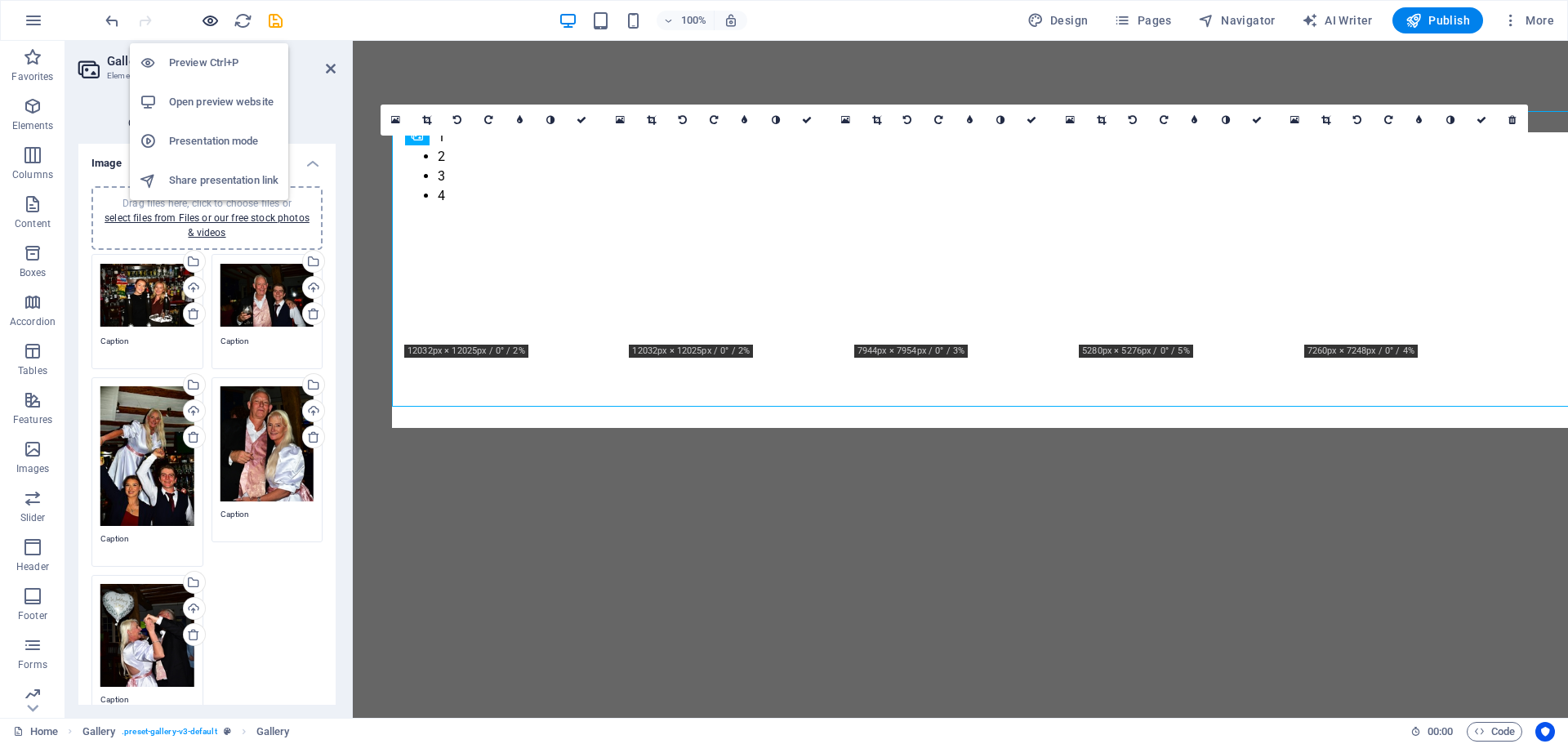
scroll to position [1489, 0]
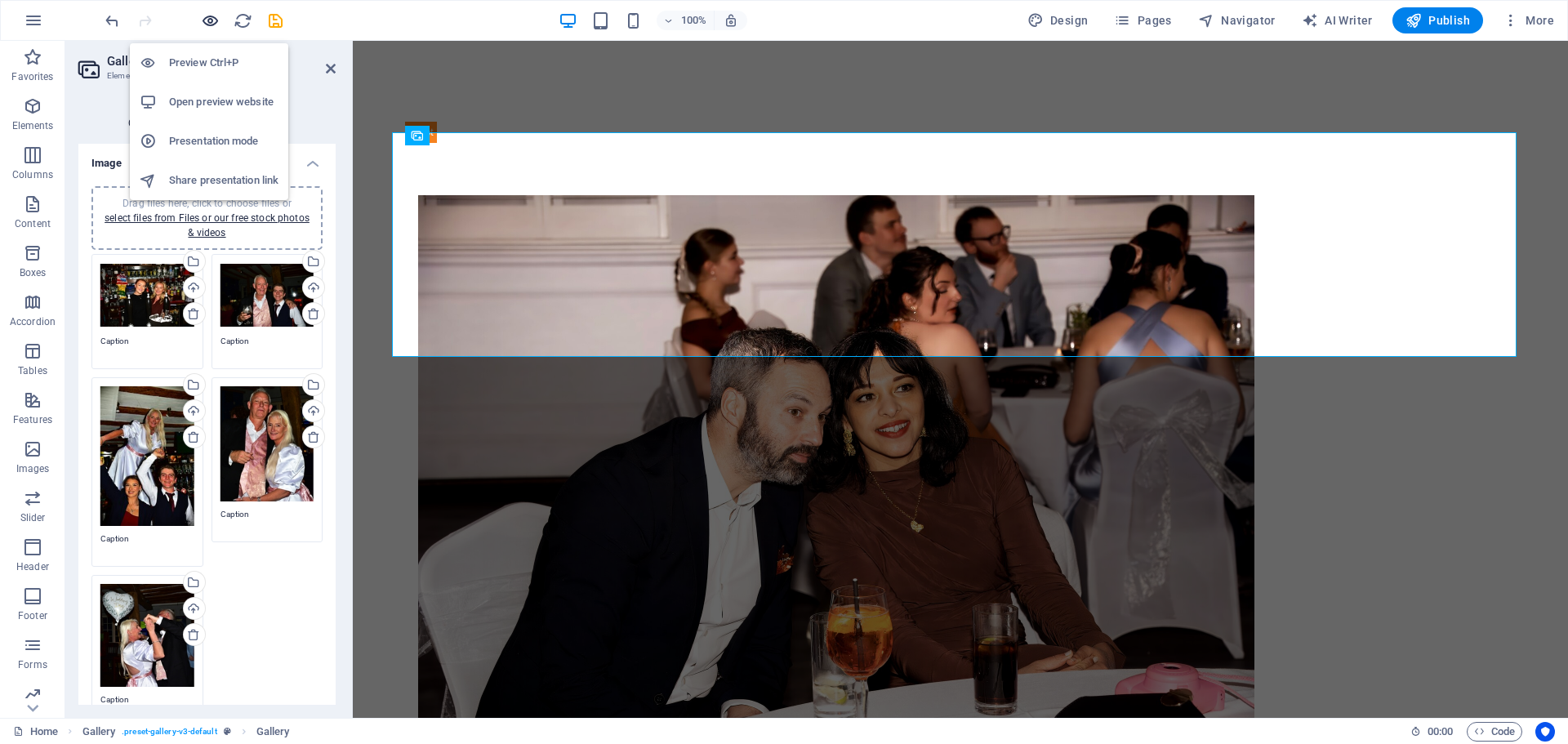
click at [209, 22] on icon "button" at bounding box center [210, 21] width 19 height 19
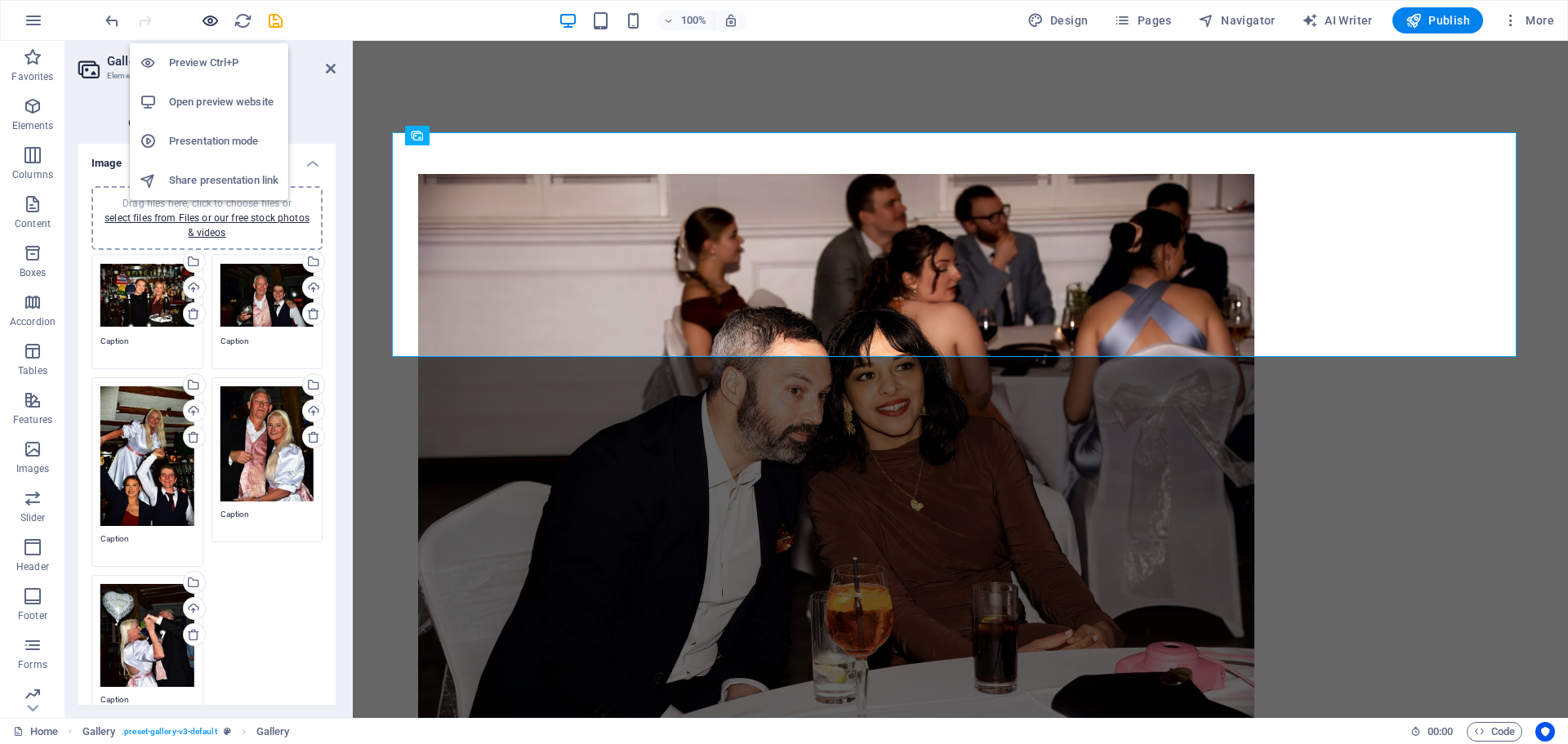
scroll to position [1467, 0]
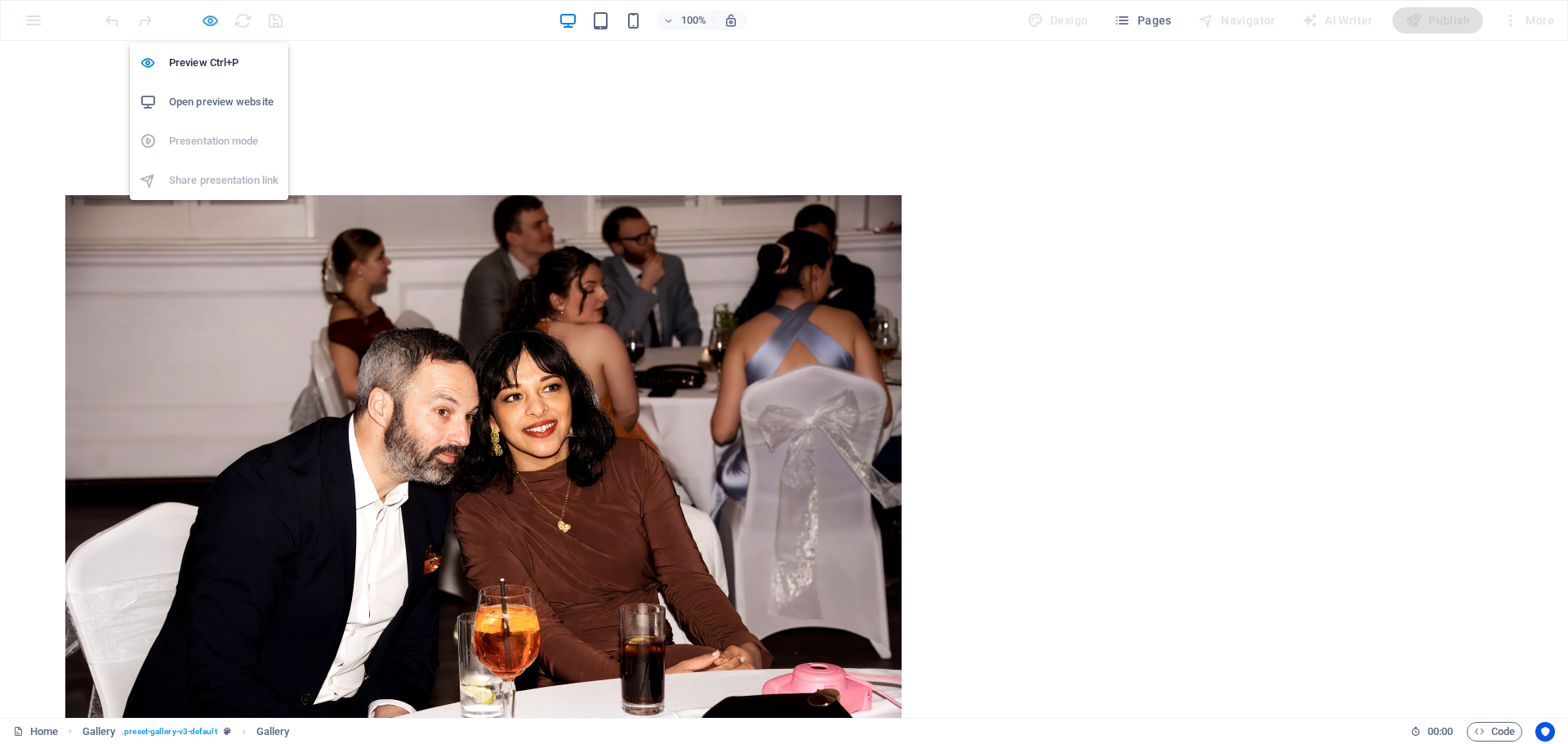
click at [213, 17] on icon "button" at bounding box center [210, 21] width 19 height 19
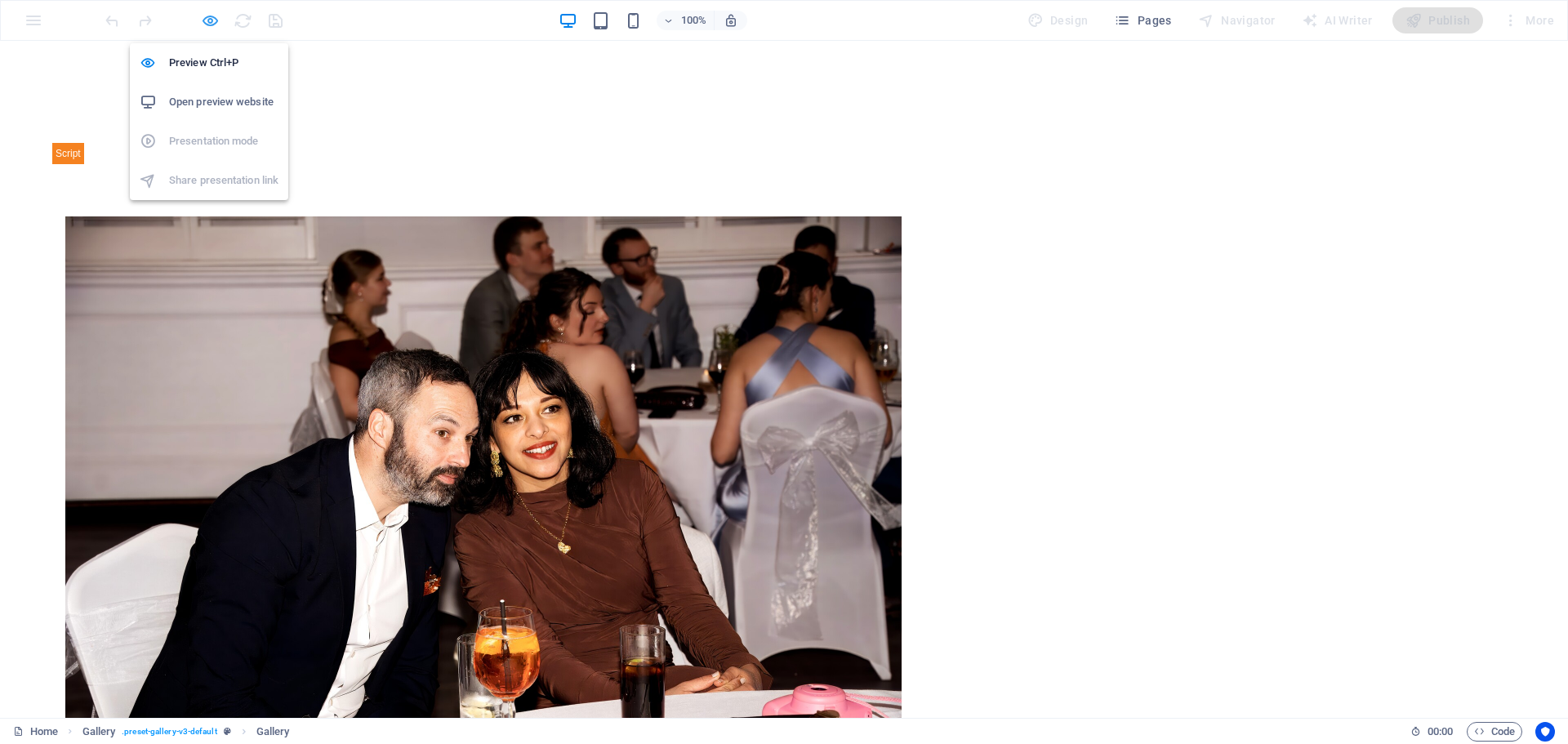
scroll to position [1489, 0]
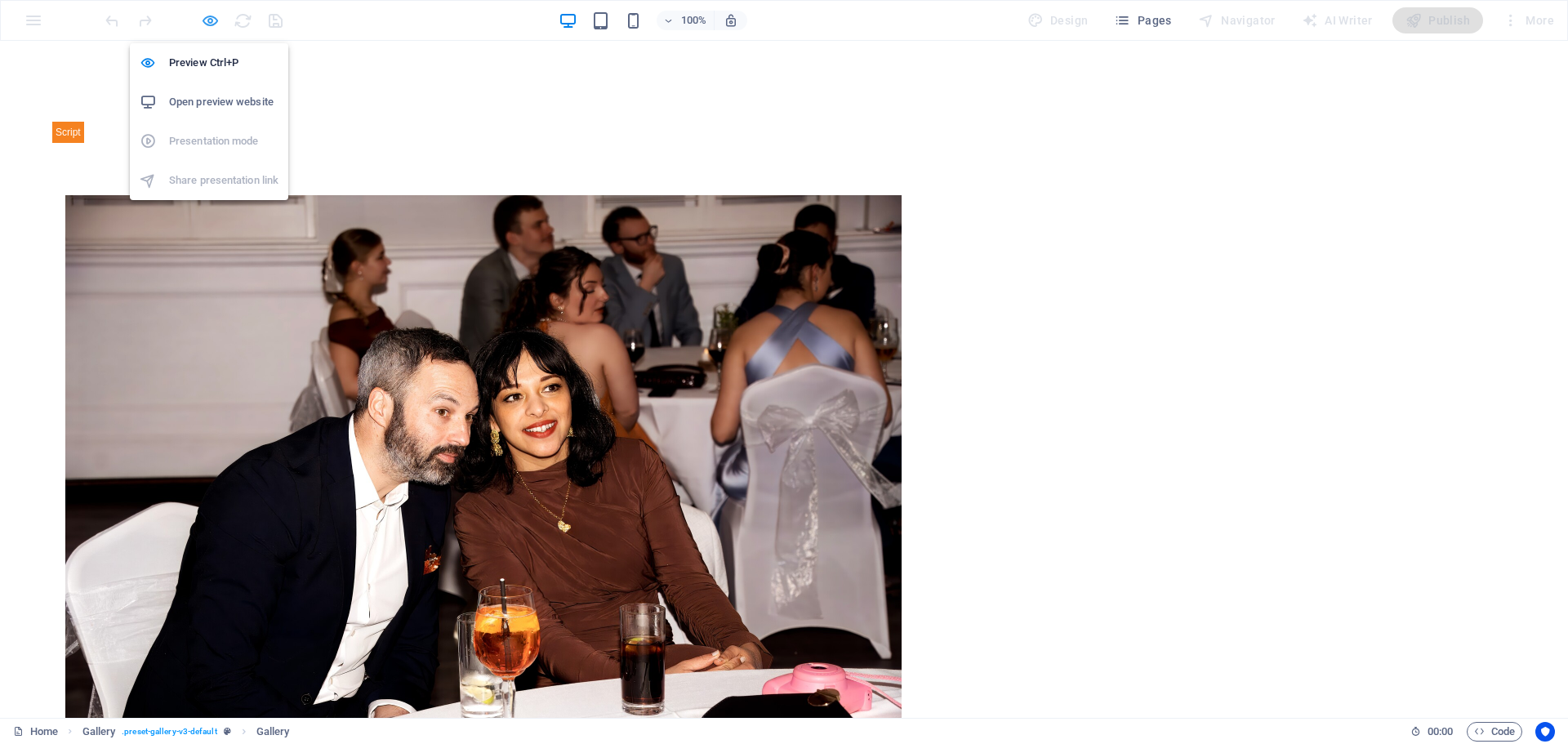
select select "4"
select select "px"
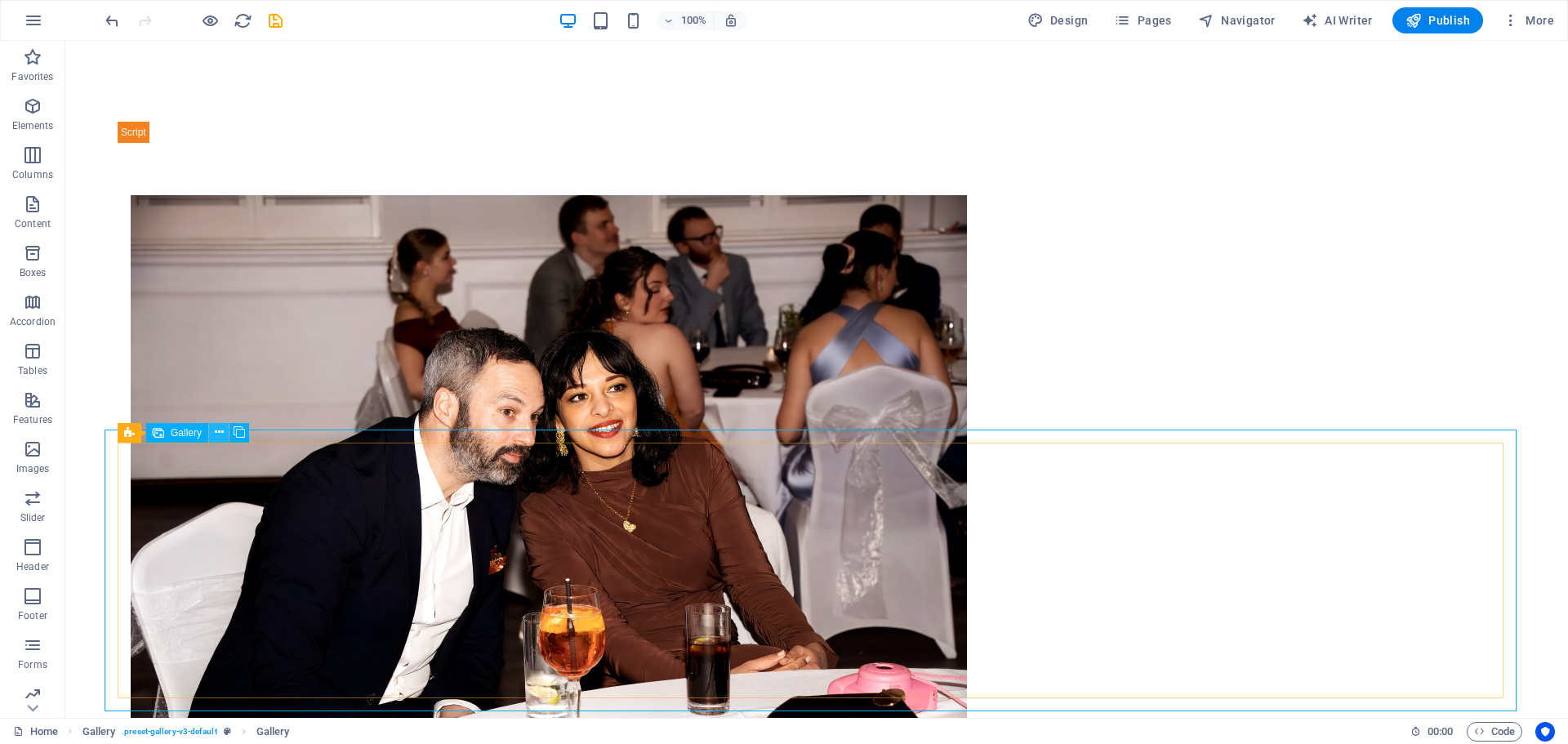
click at [223, 430] on icon at bounding box center [219, 432] width 9 height 17
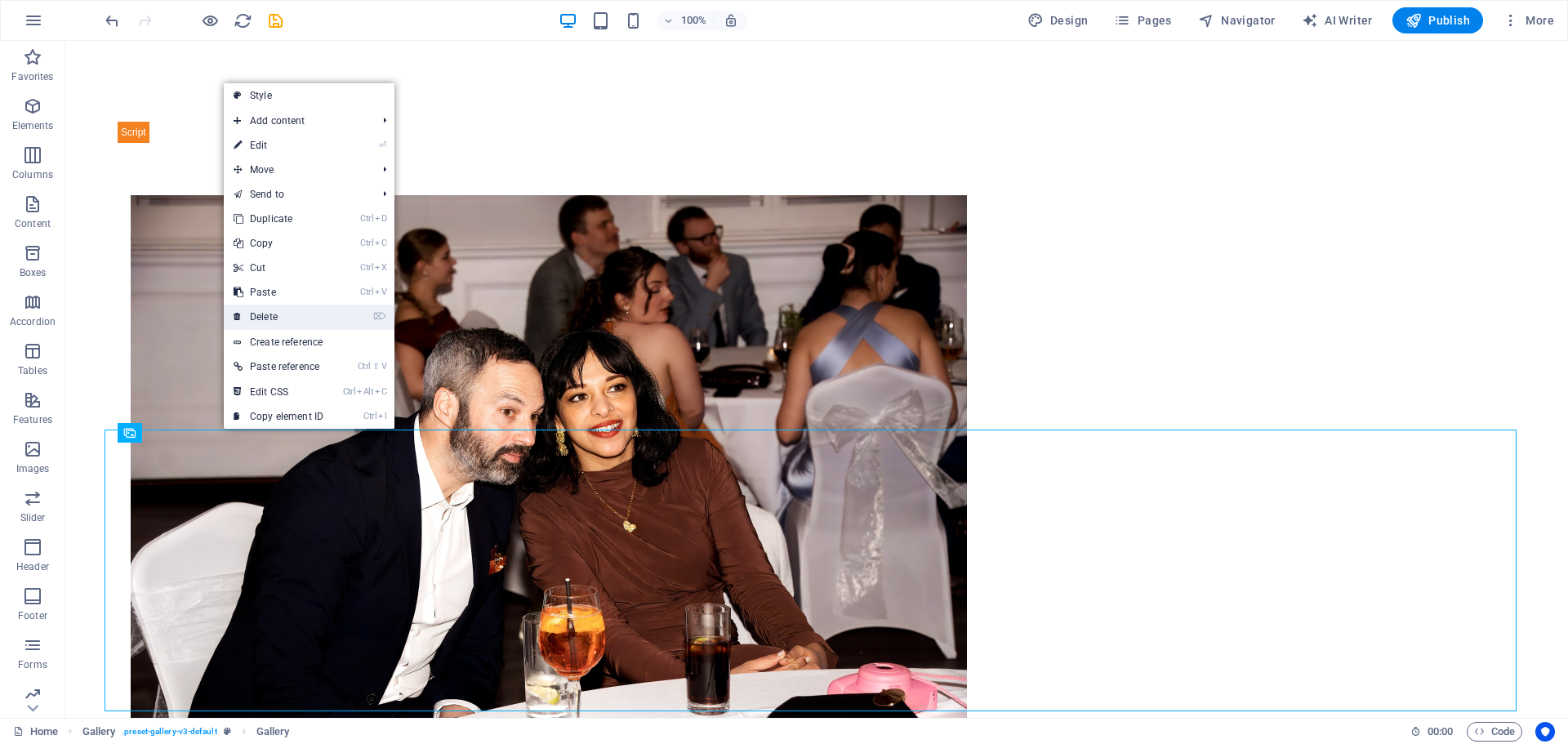
click at [277, 313] on link "⌦ Delete" at bounding box center [278, 317] width 109 height 25
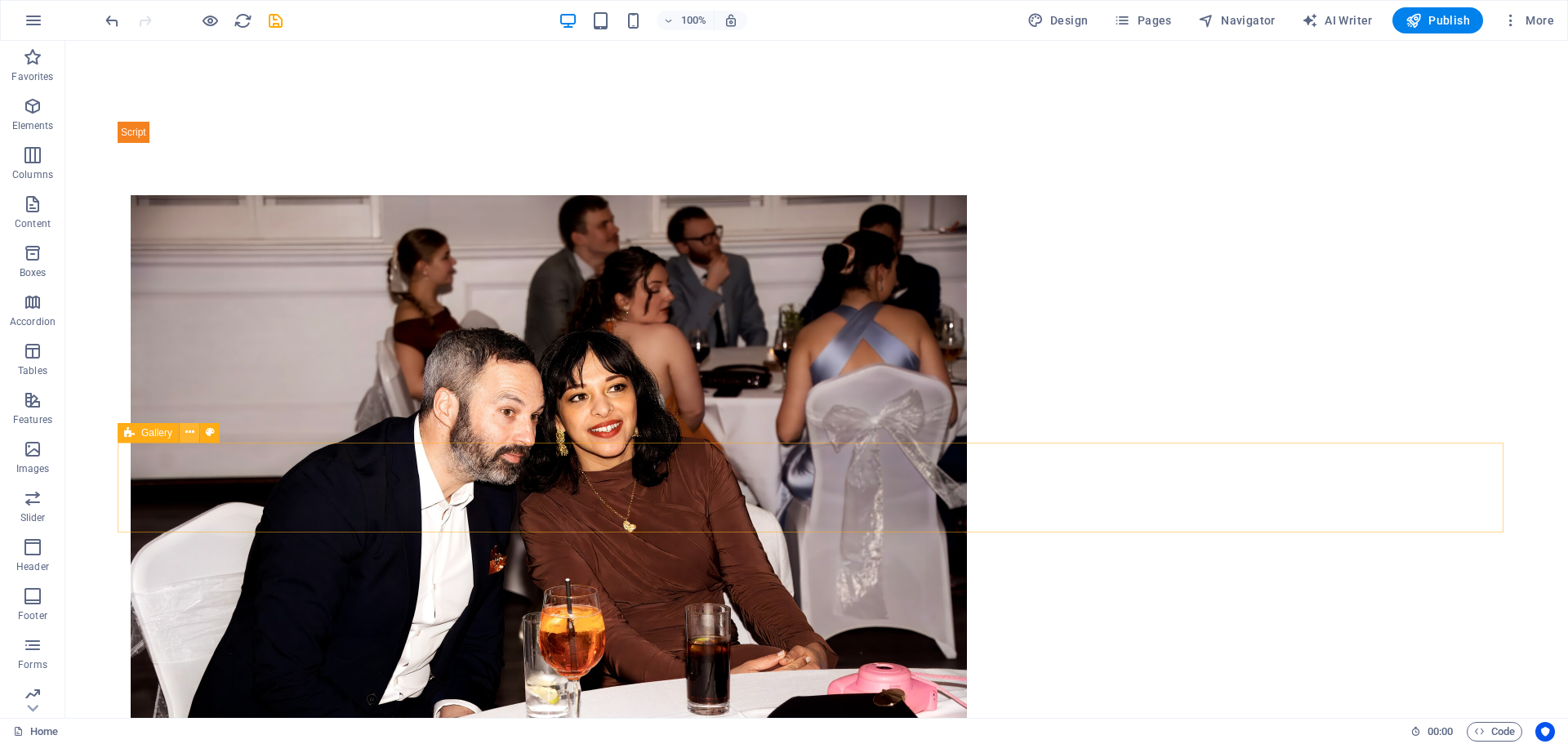
click at [189, 429] on icon at bounding box center [190, 432] width 9 height 17
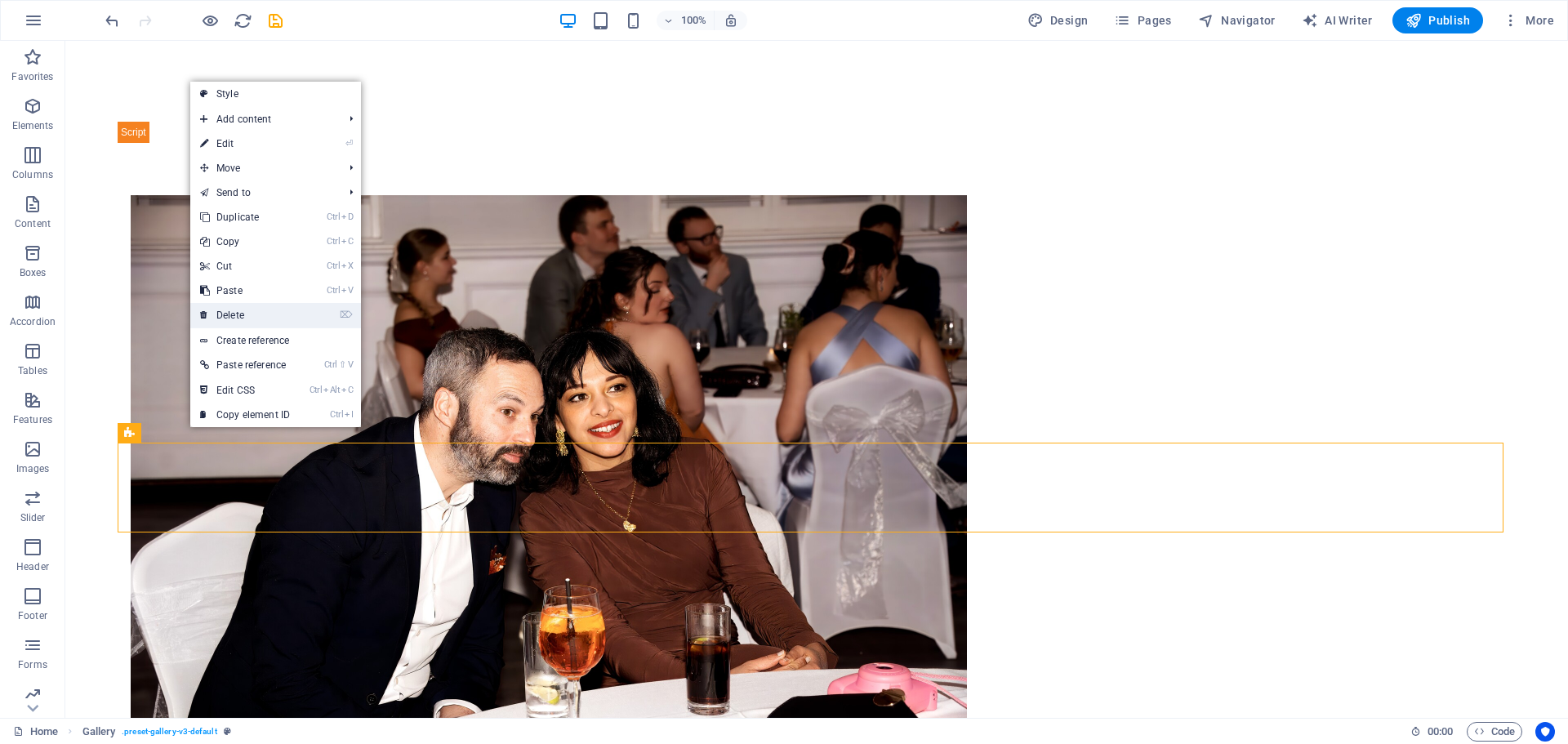
click at [244, 319] on link "⌦ Delete" at bounding box center [245, 315] width 109 height 25
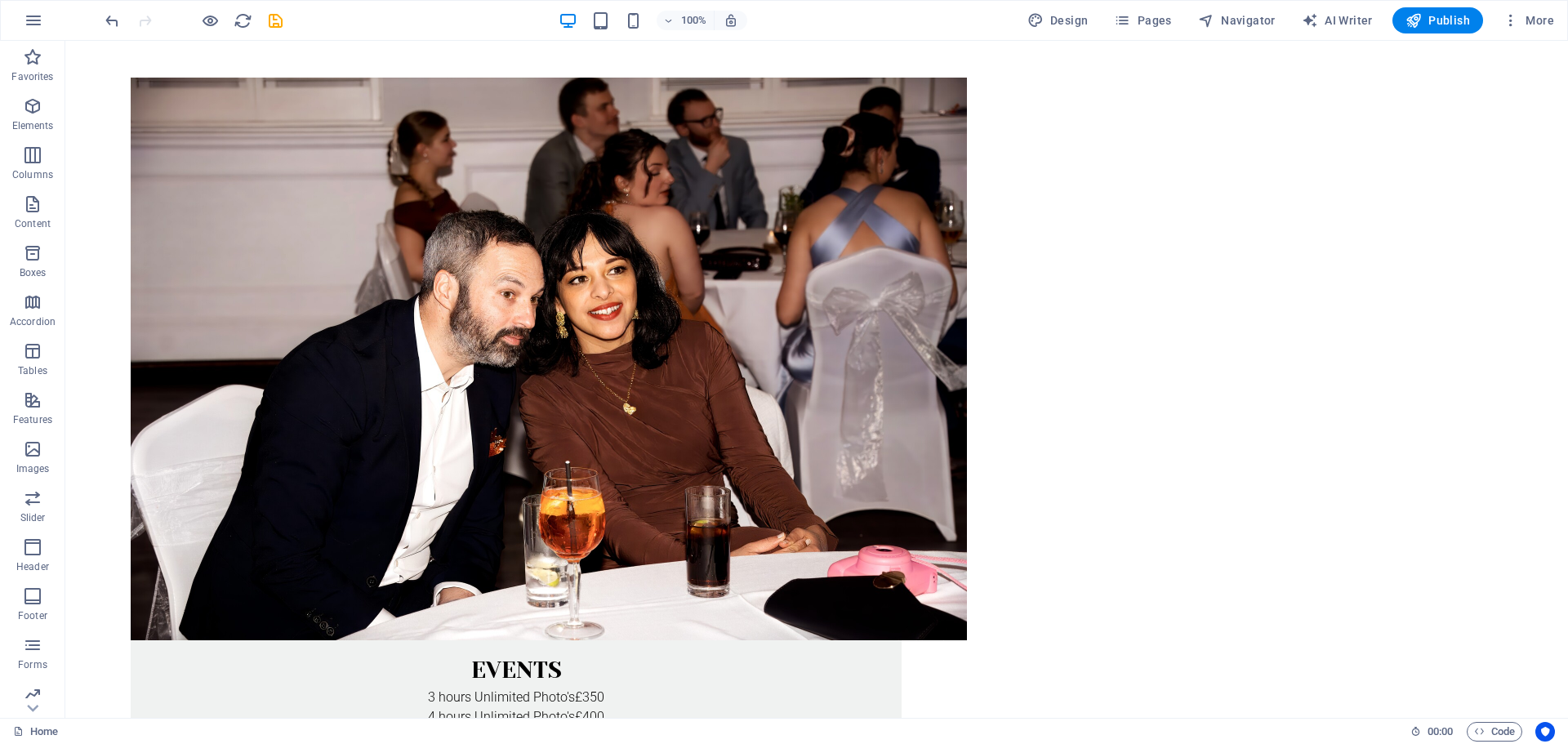
scroll to position [1652, 0]
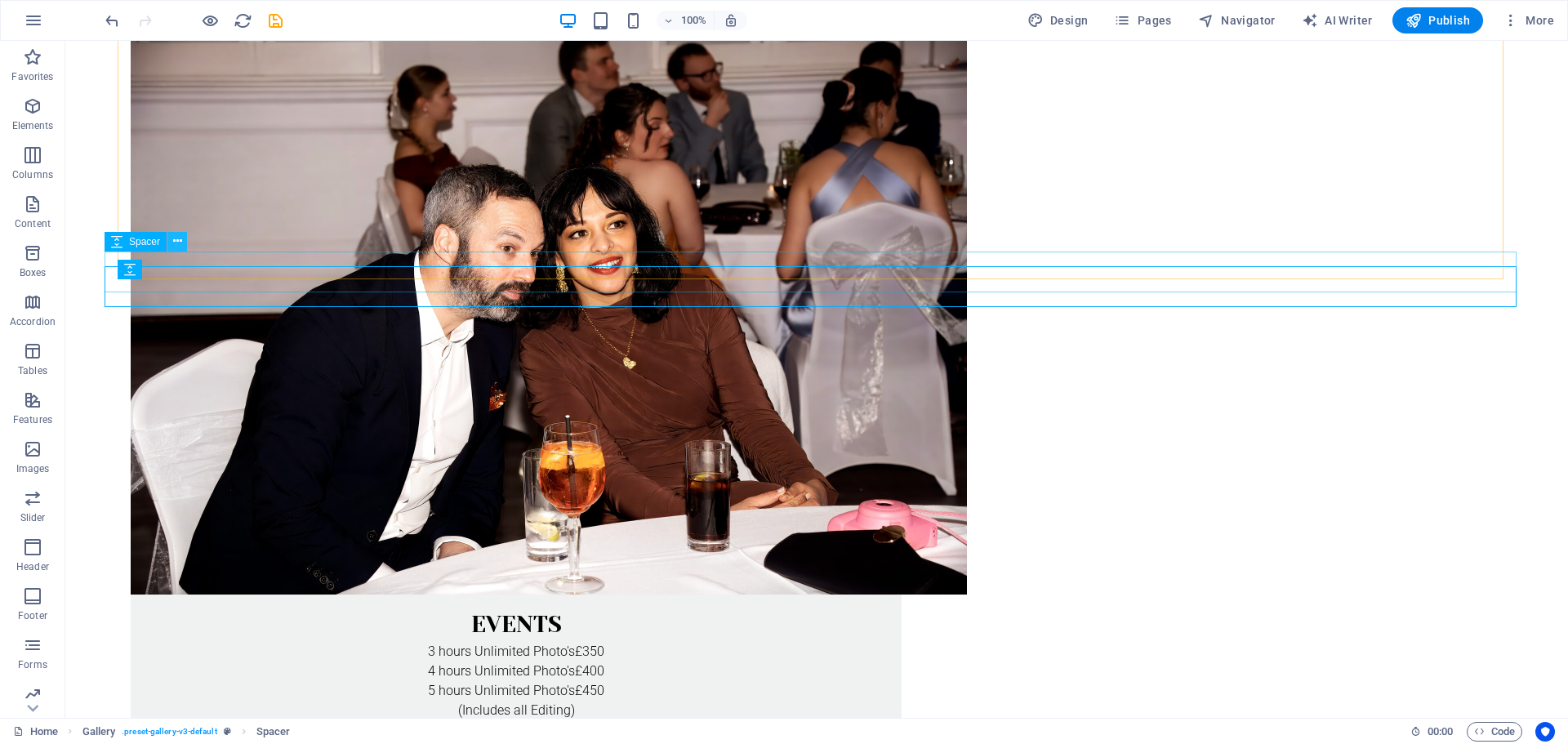
click at [180, 244] on icon at bounding box center [177, 240] width 9 height 17
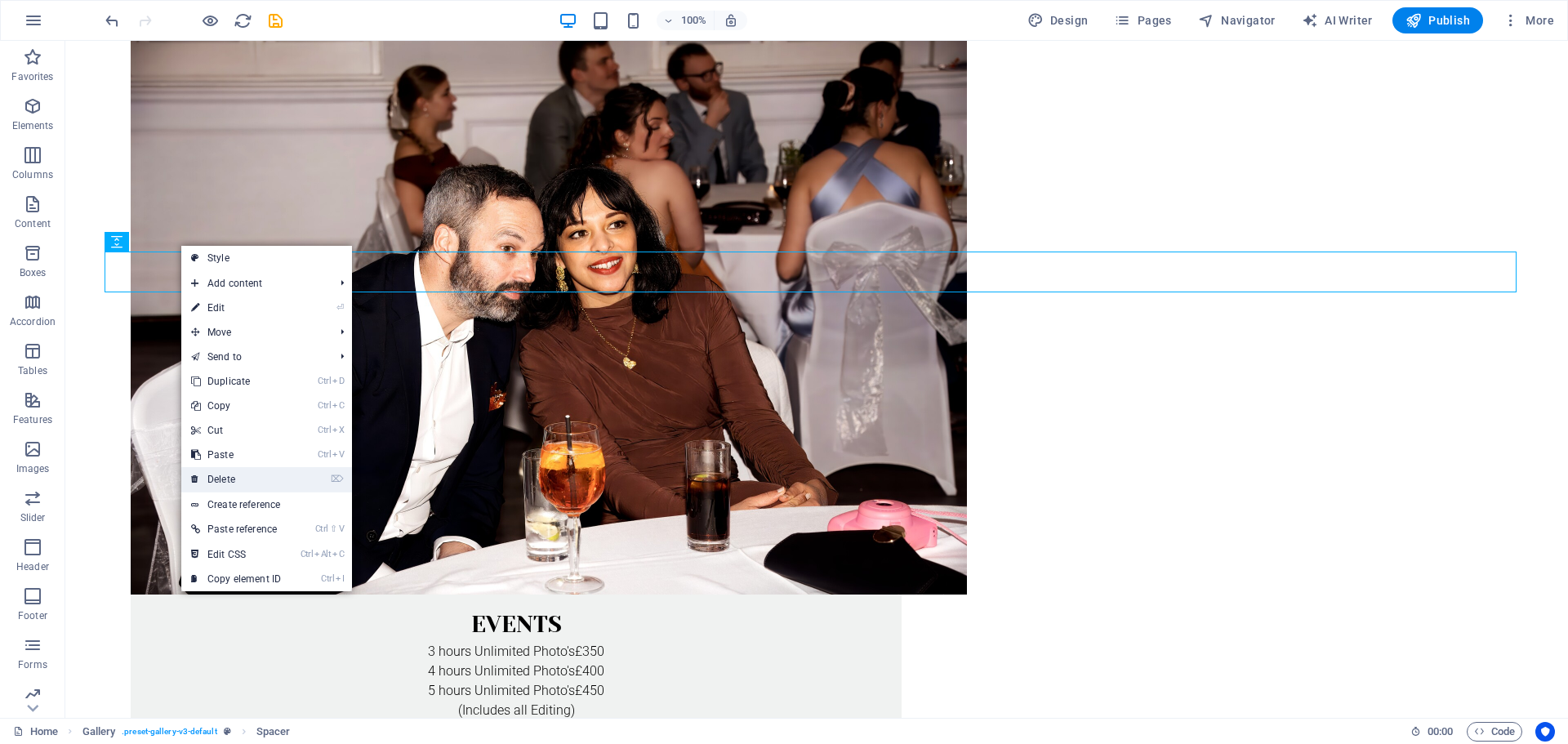
click at [237, 479] on link "⌦ Delete" at bounding box center [236, 479] width 109 height 25
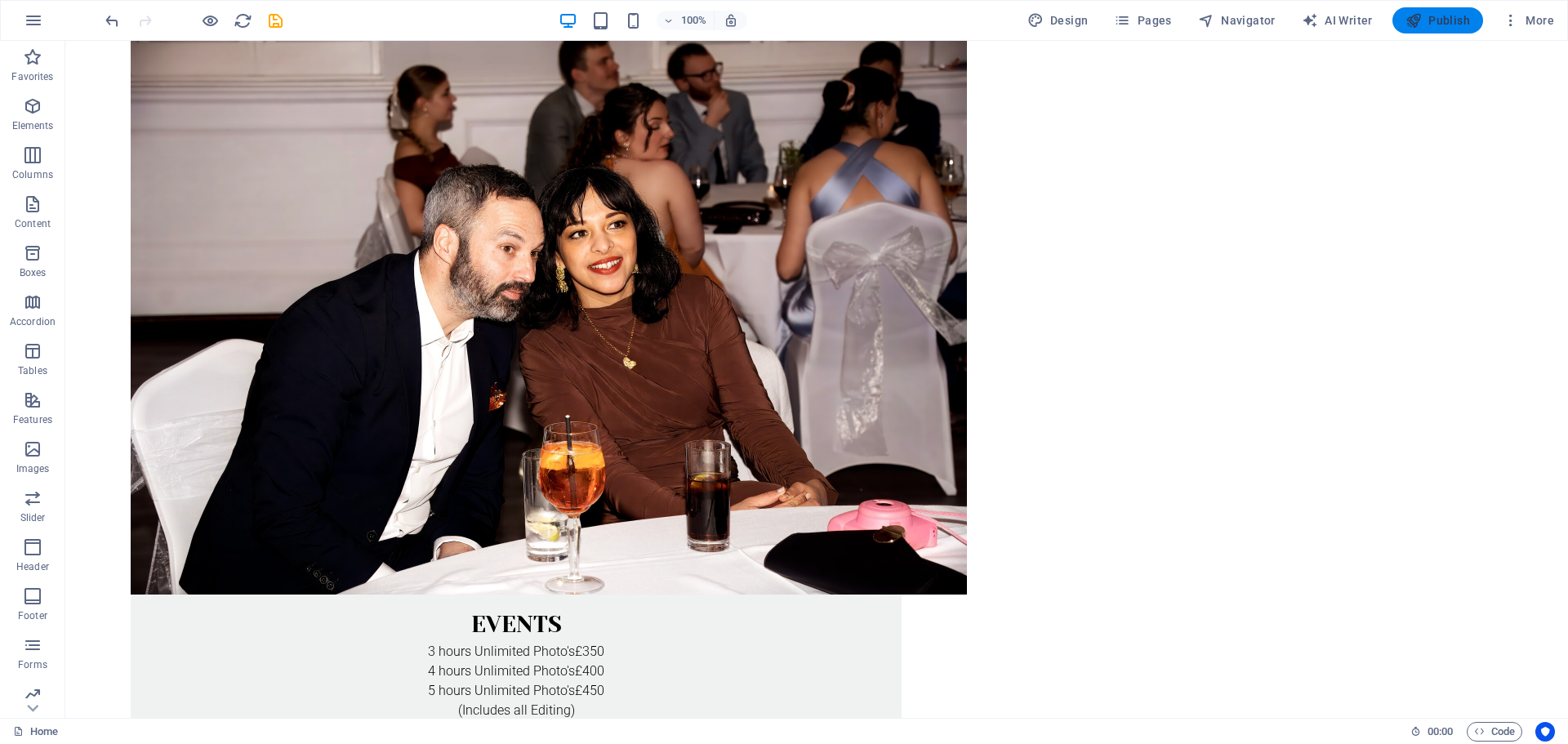
click at [1431, 19] on span "Publish" at bounding box center [1438, 20] width 65 height 16
select select "4"
select select "px"
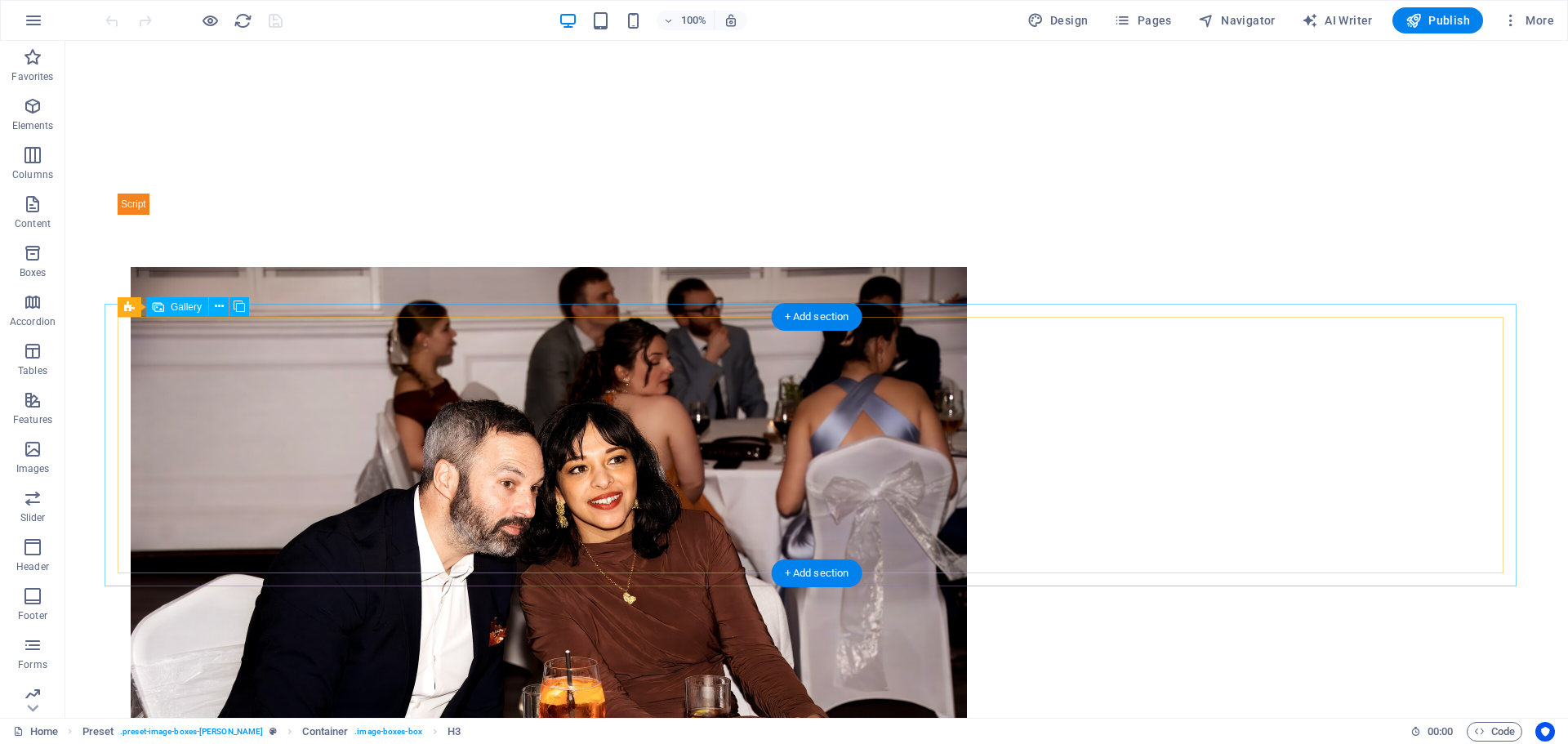
scroll to position [1417, 0]
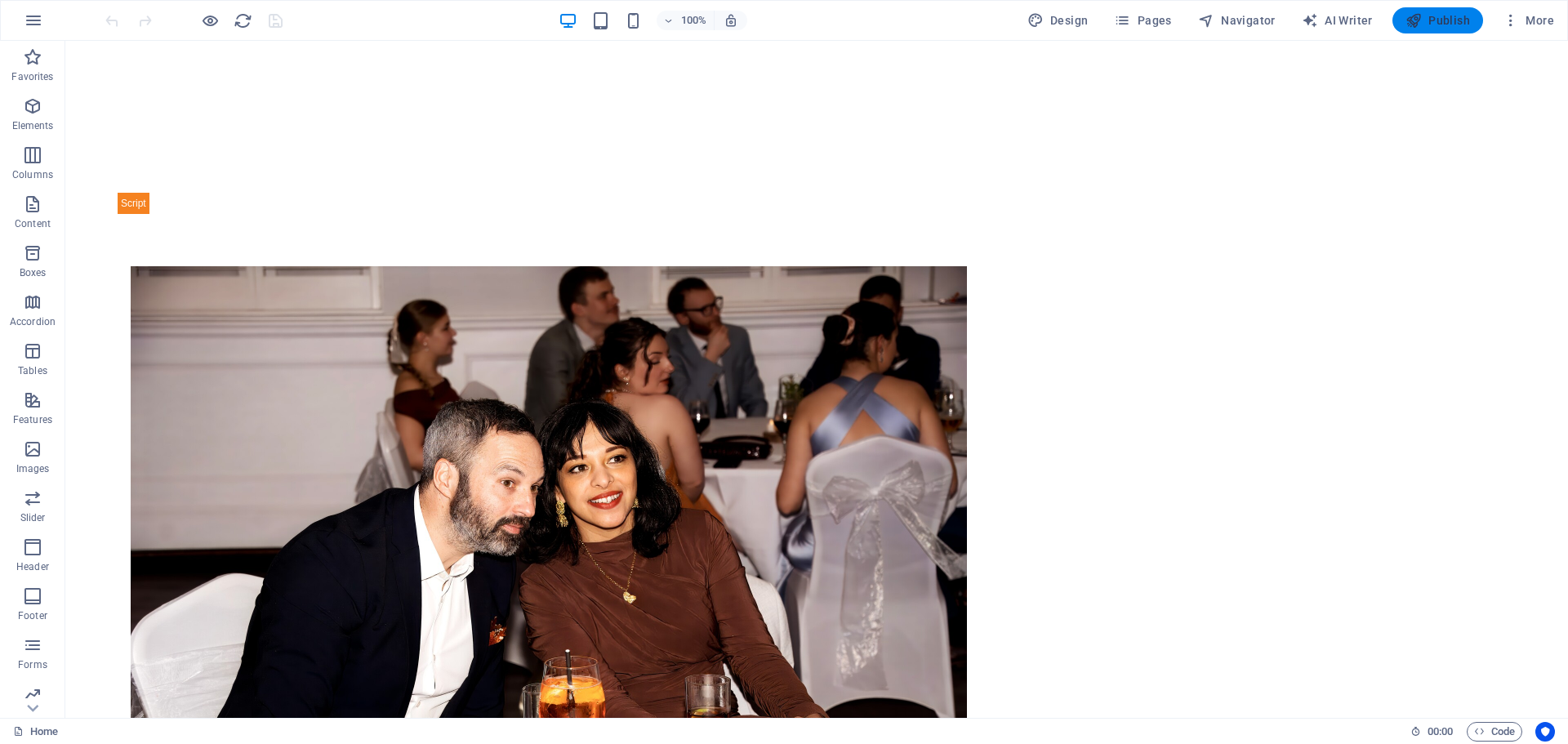
click at [1450, 21] on span "Publish" at bounding box center [1438, 20] width 65 height 16
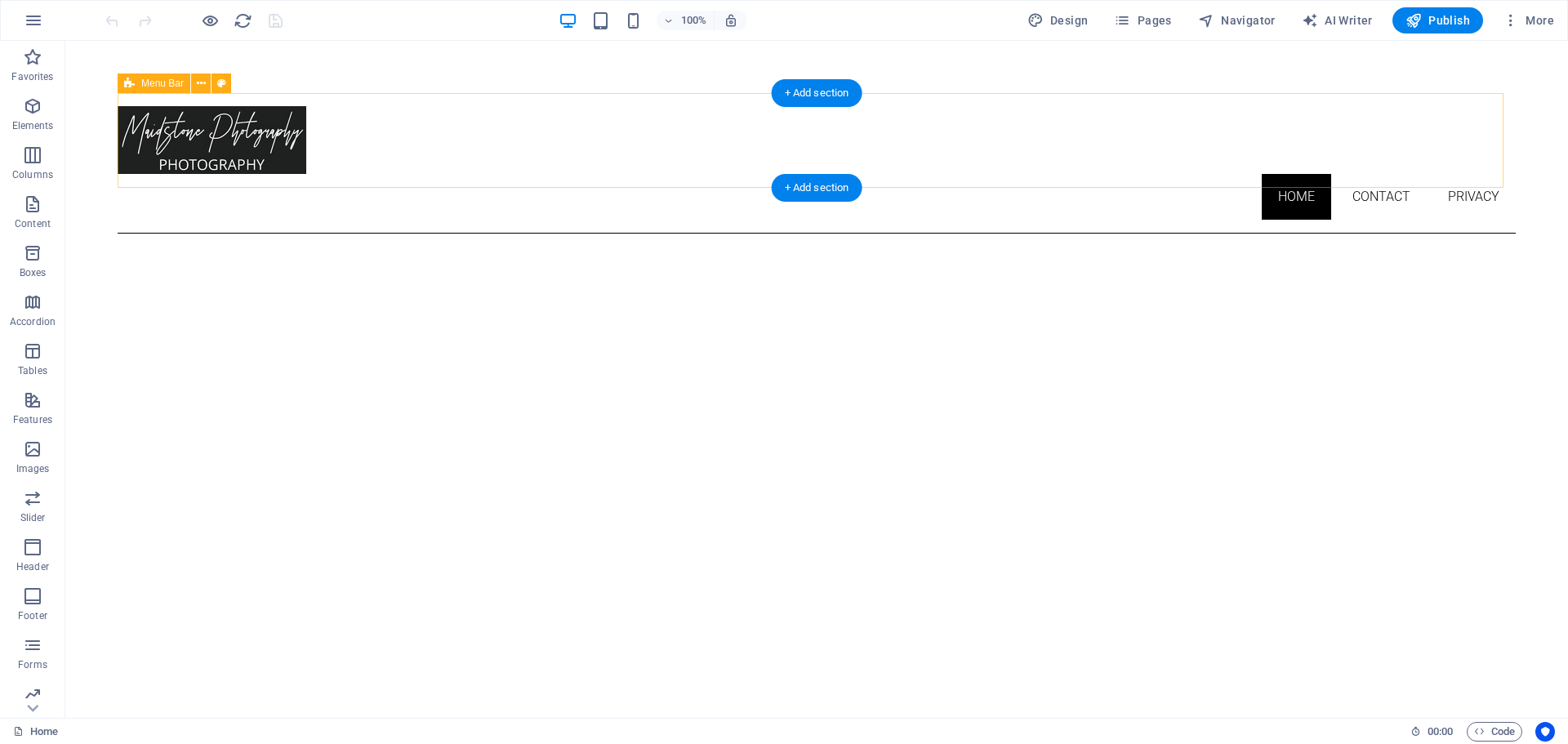
click at [357, 164] on div "Home Contact Privacy" at bounding box center [816, 163] width 1398 height 140
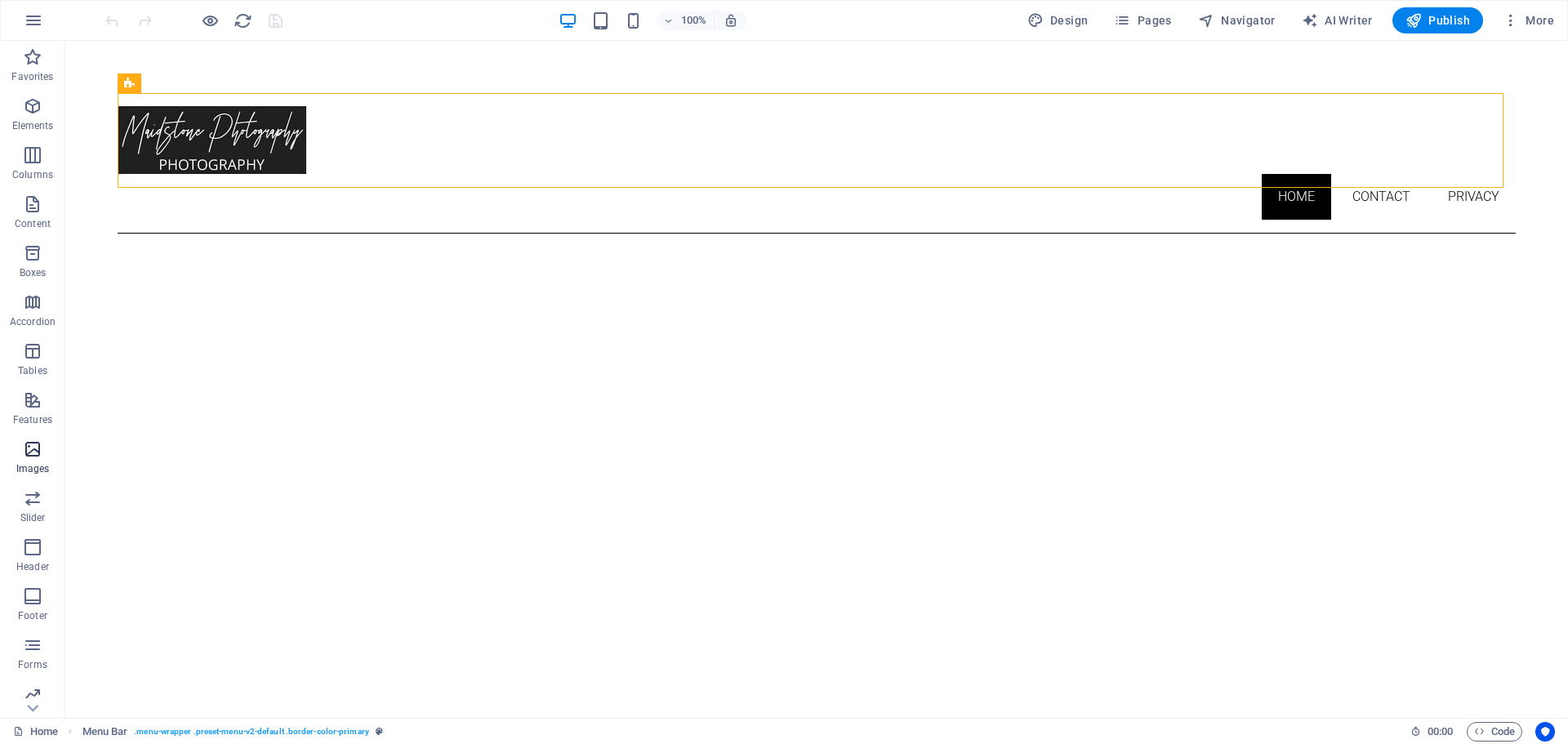
click at [45, 448] on span "Images" at bounding box center [33, 458] width 66 height 39
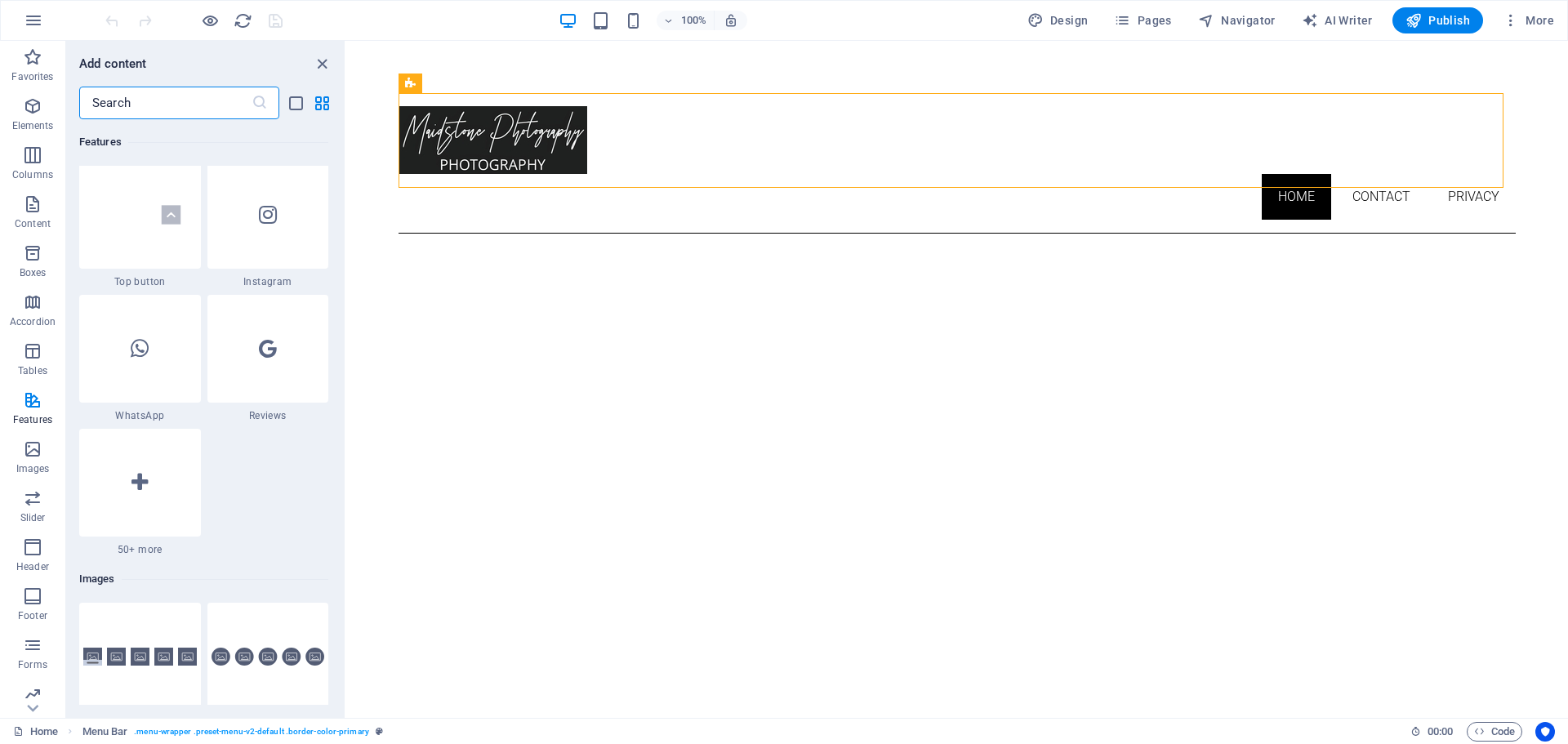
scroll to position [7791, 0]
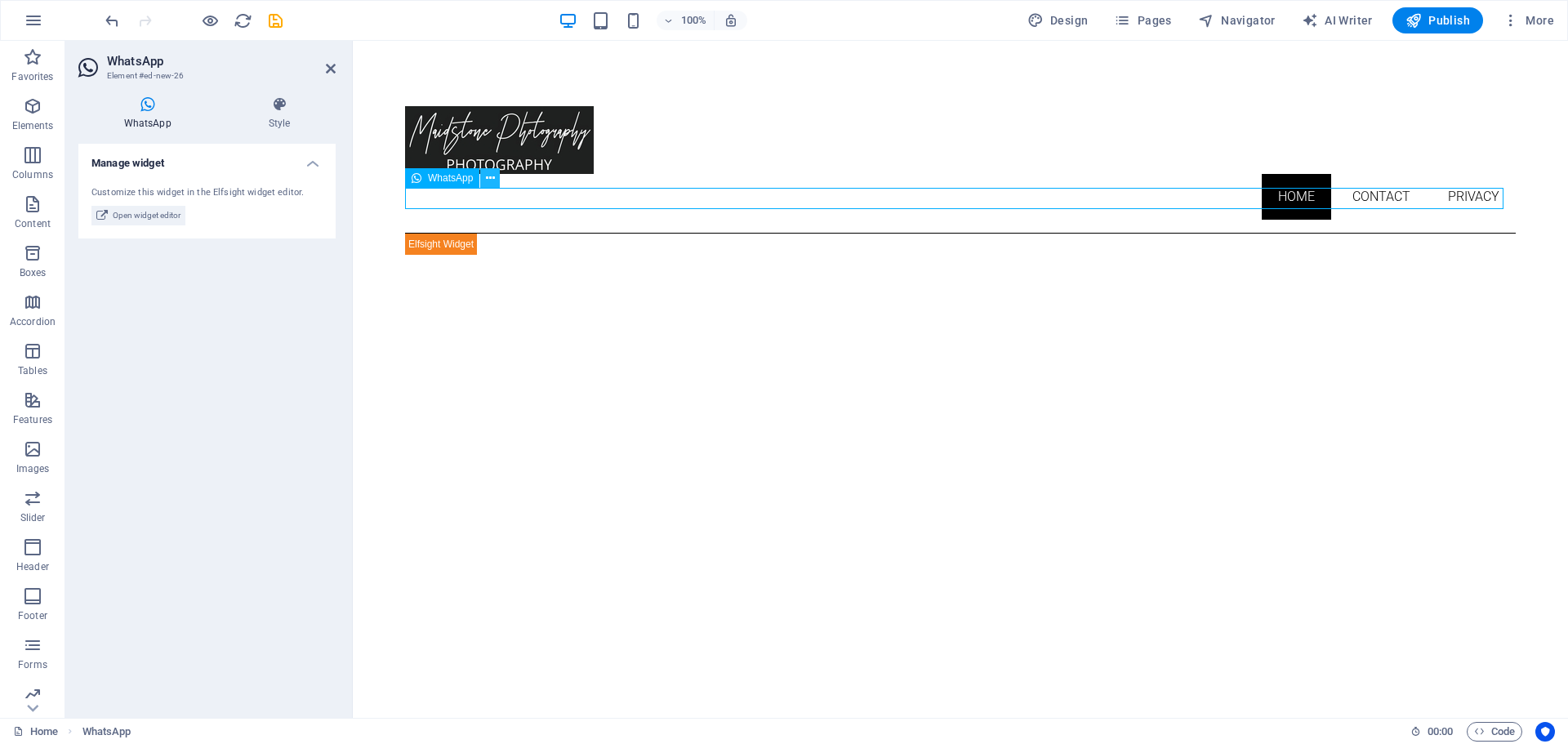
click at [489, 176] on icon at bounding box center [490, 178] width 9 height 17
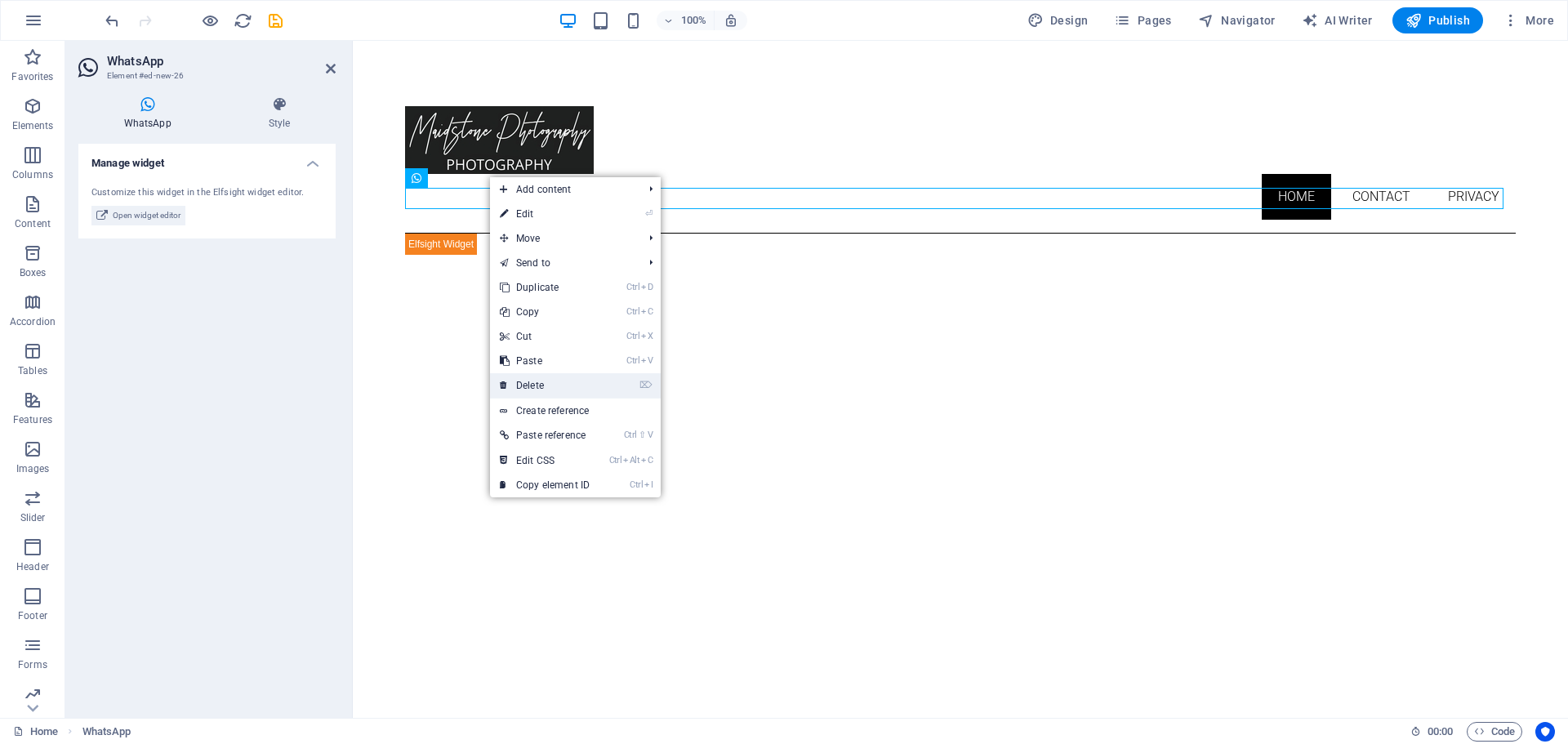
click at [549, 381] on link "⌦ Delete" at bounding box center [545, 385] width 109 height 25
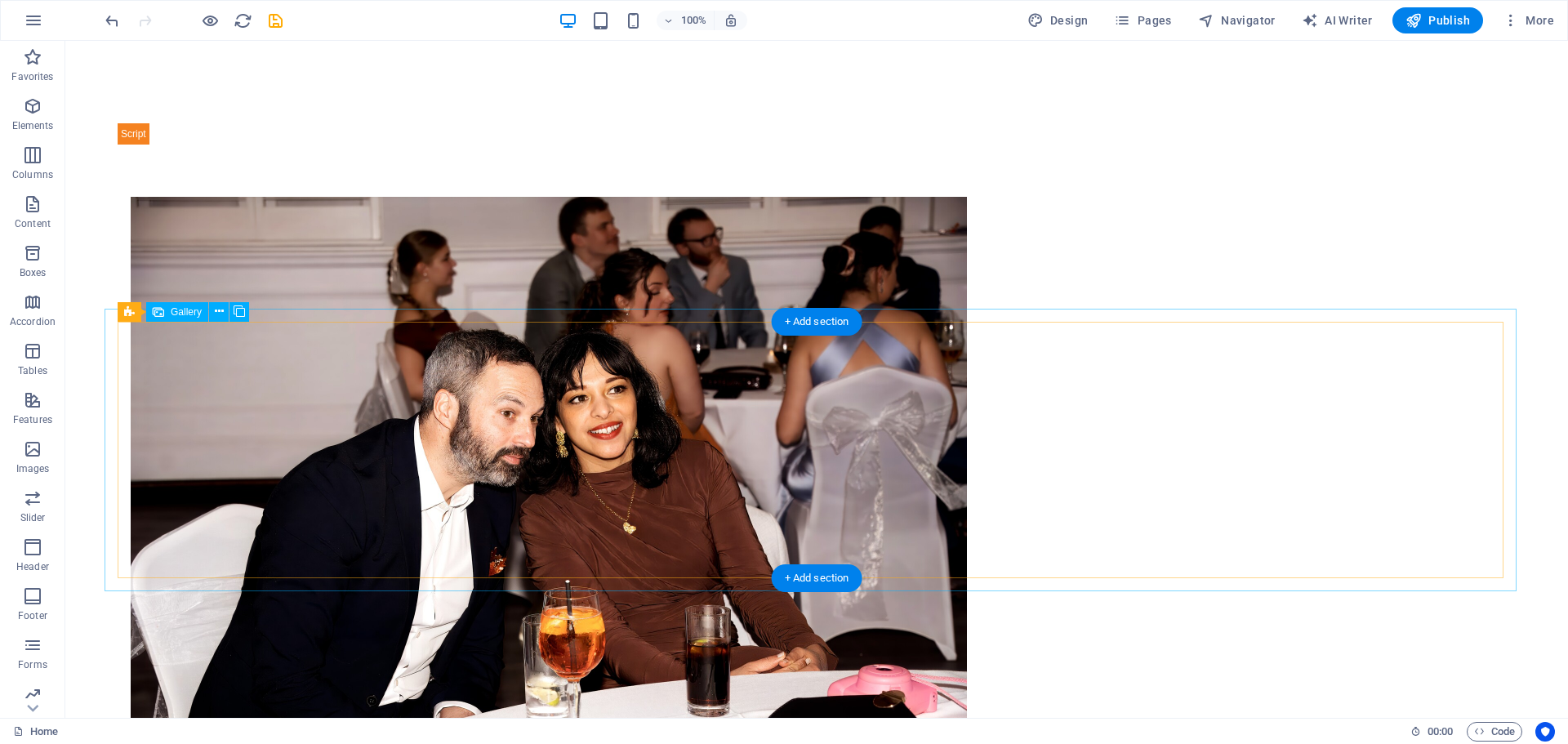
scroll to position [1552, 0]
